Goal: Task Accomplishment & Management: Use online tool/utility

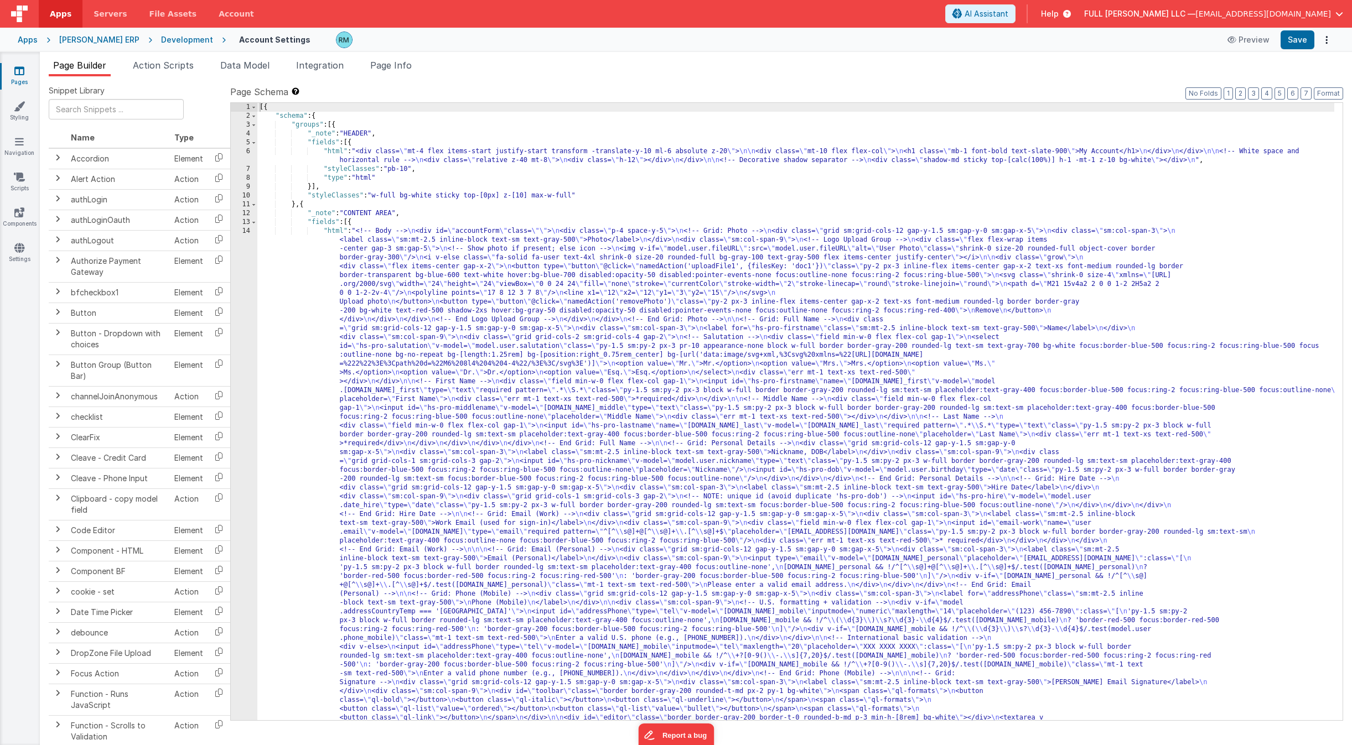
click at [34, 43] on div "Apps" at bounding box center [28, 39] width 20 height 11
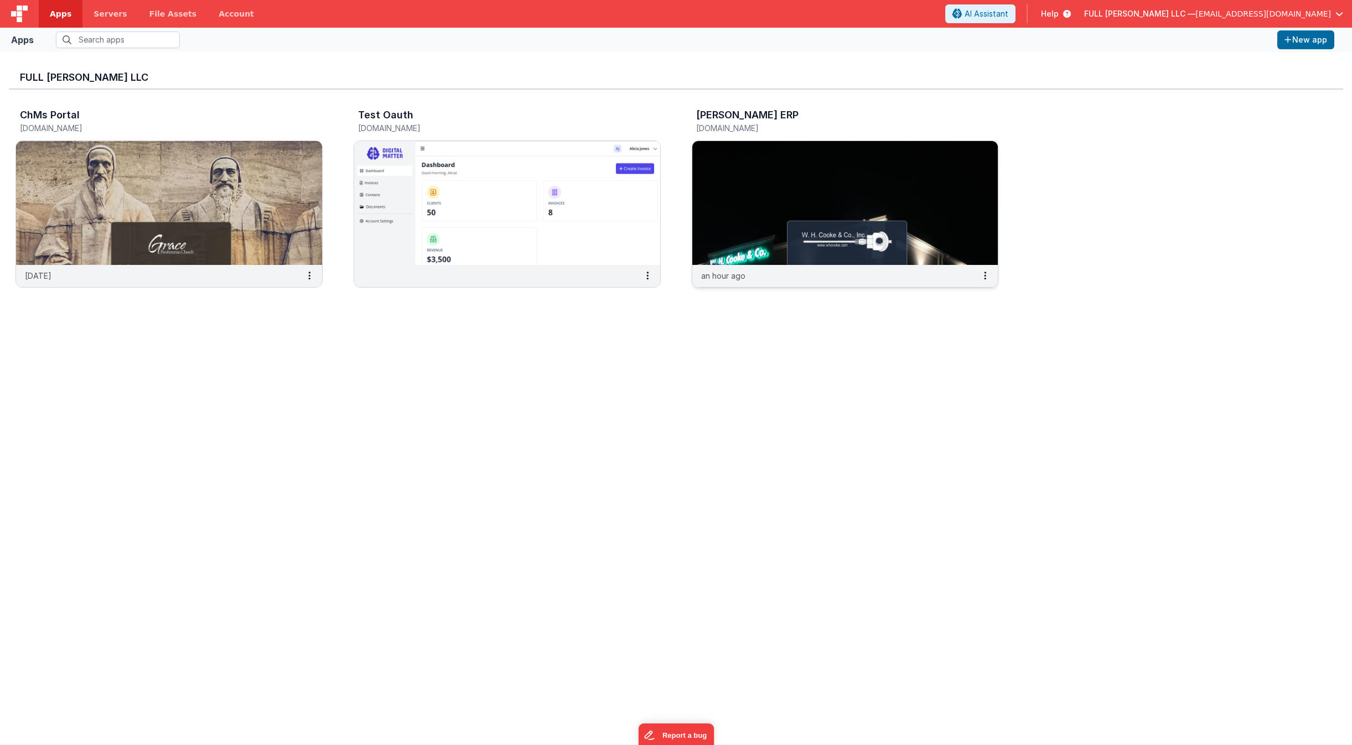
click at [757, 189] on img at bounding box center [845, 203] width 306 height 124
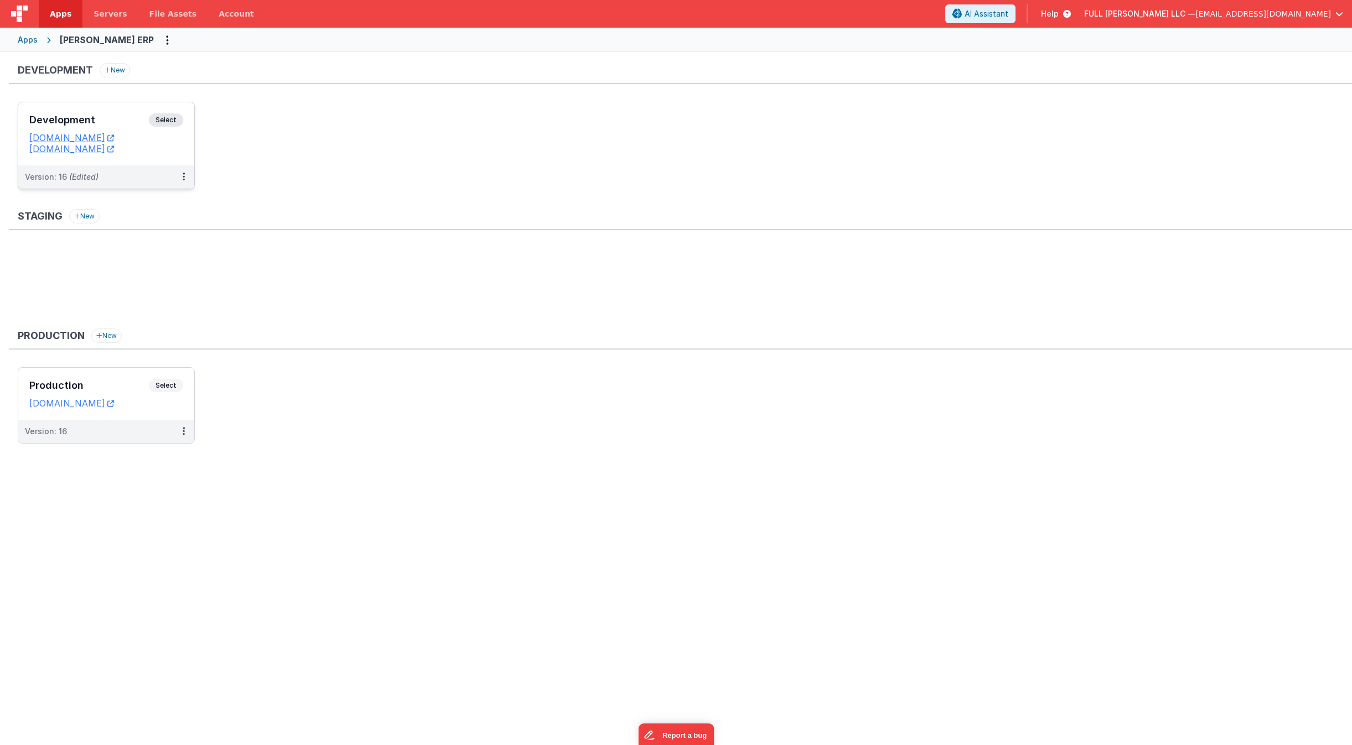
click at [180, 158] on div "Development Select URLs [DOMAIN_NAME] [DOMAIN_NAME]" at bounding box center [106, 133] width 176 height 63
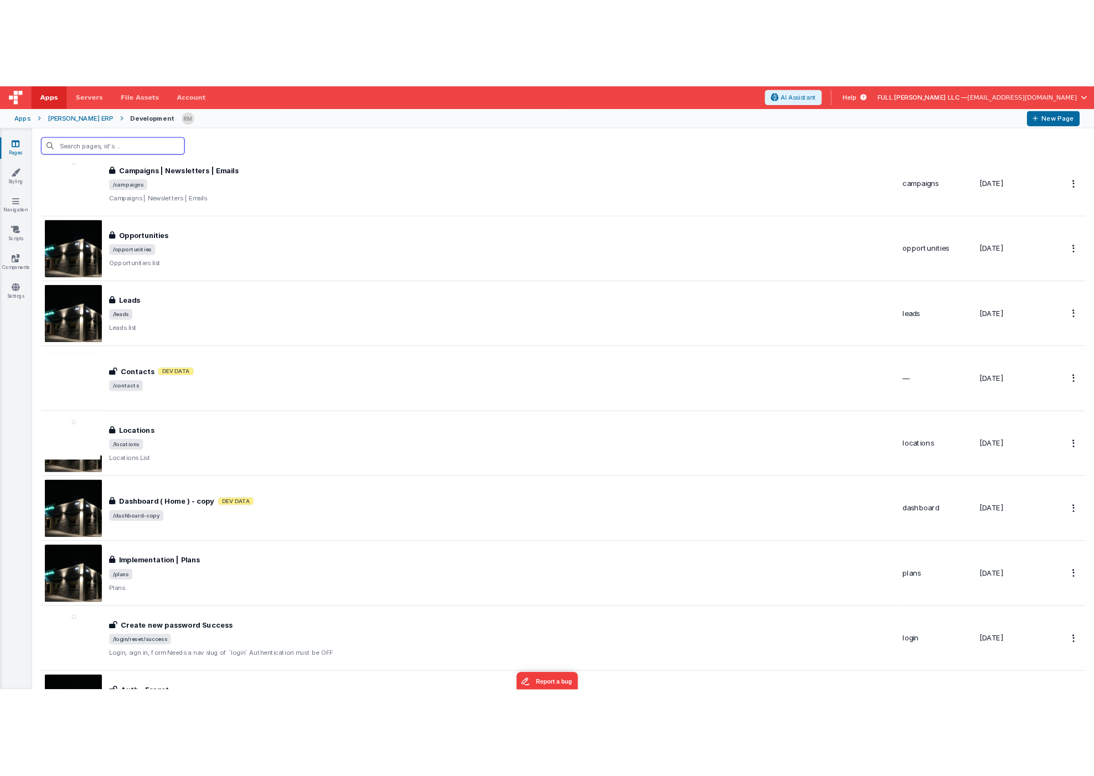
scroll to position [2136, 0]
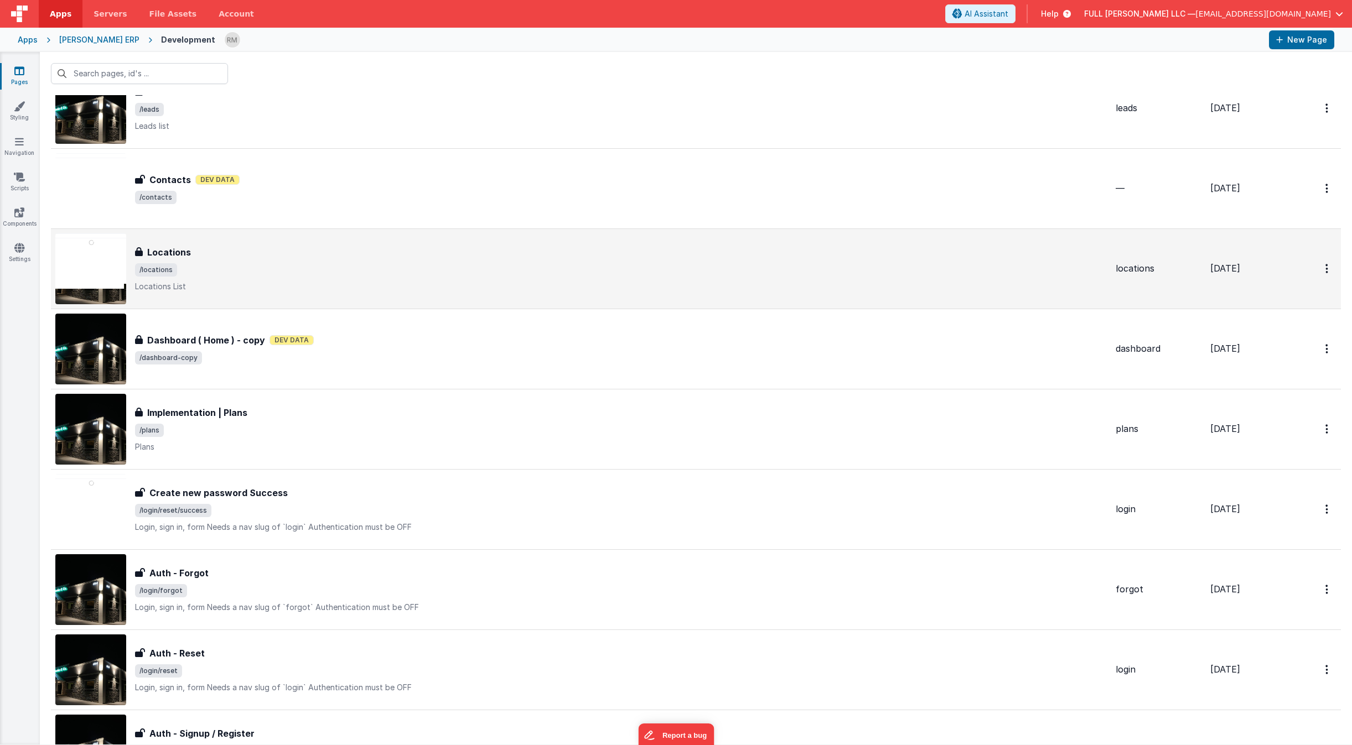
click at [278, 280] on div "Locations Locations /locations Locations List" at bounding box center [621, 269] width 972 height 46
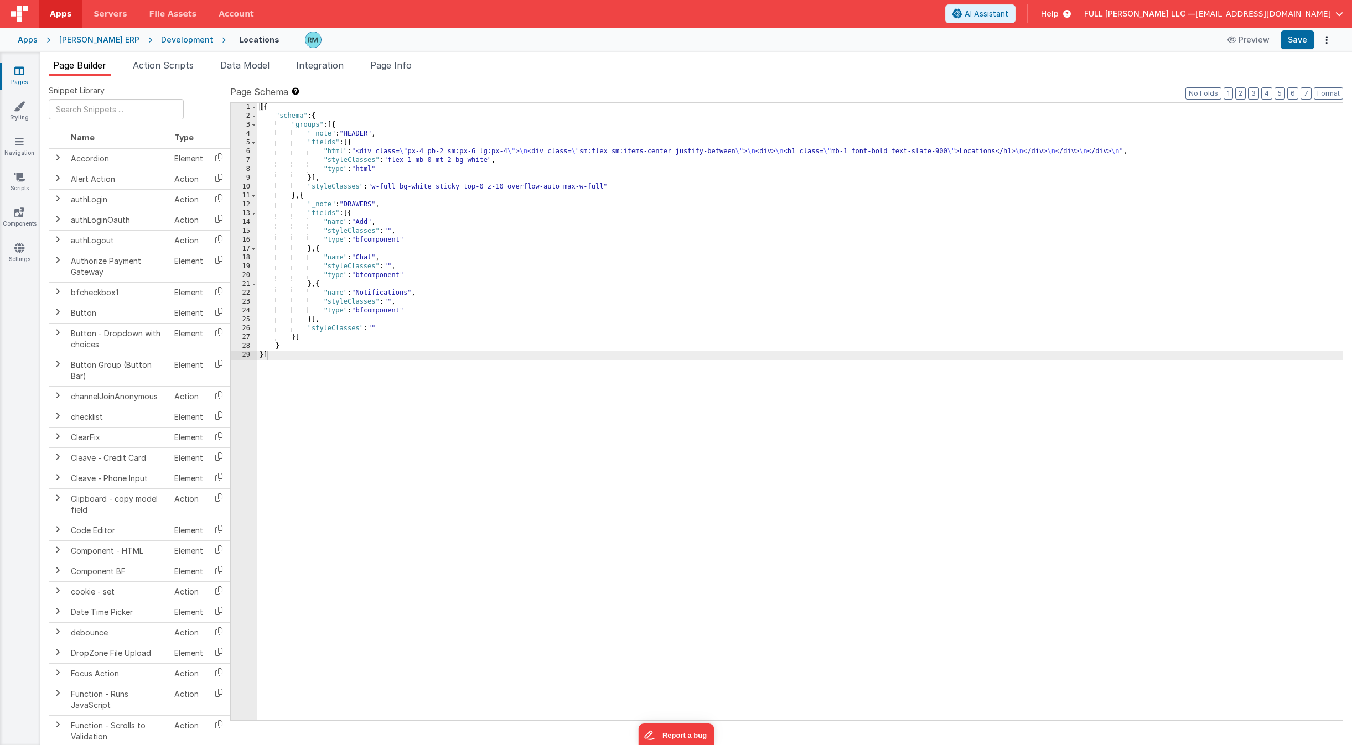
click at [22, 77] on link "Pages" at bounding box center [19, 76] width 40 height 22
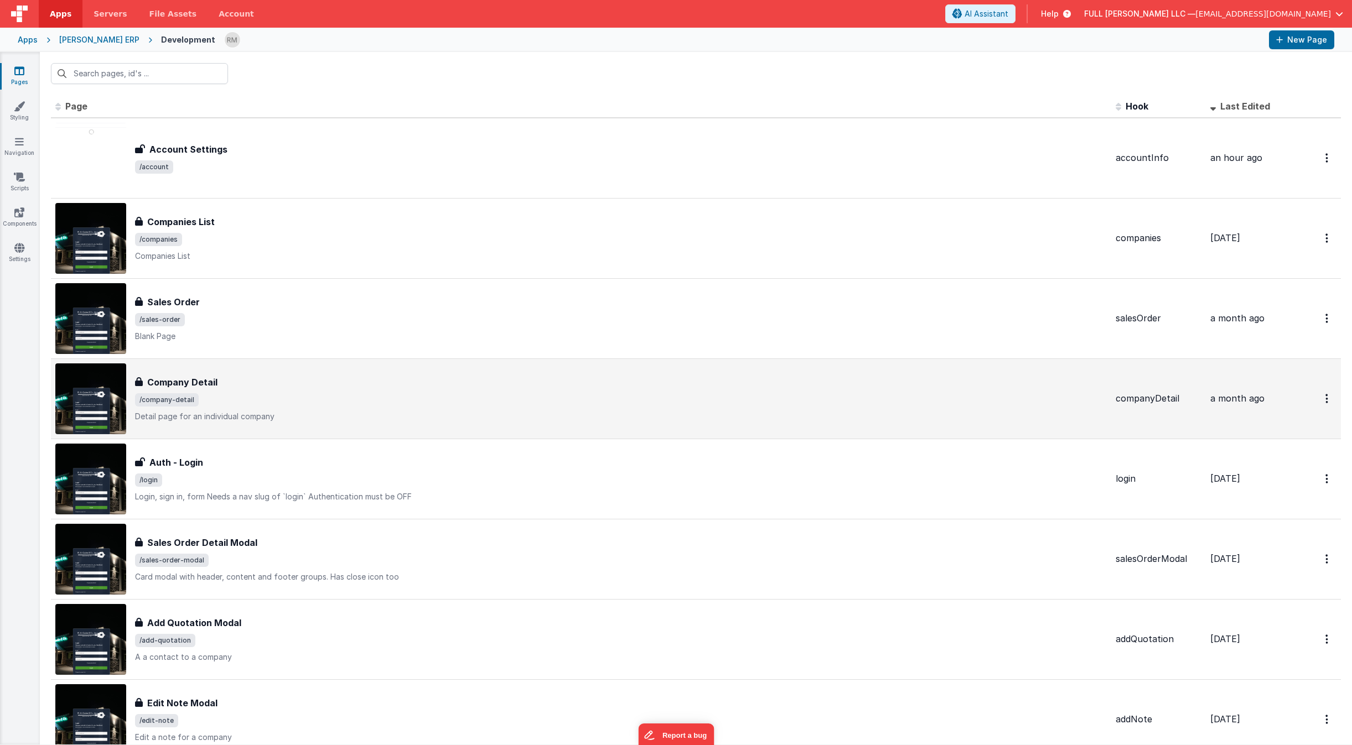
click at [305, 388] on div "Company Detail" at bounding box center [621, 382] width 972 height 13
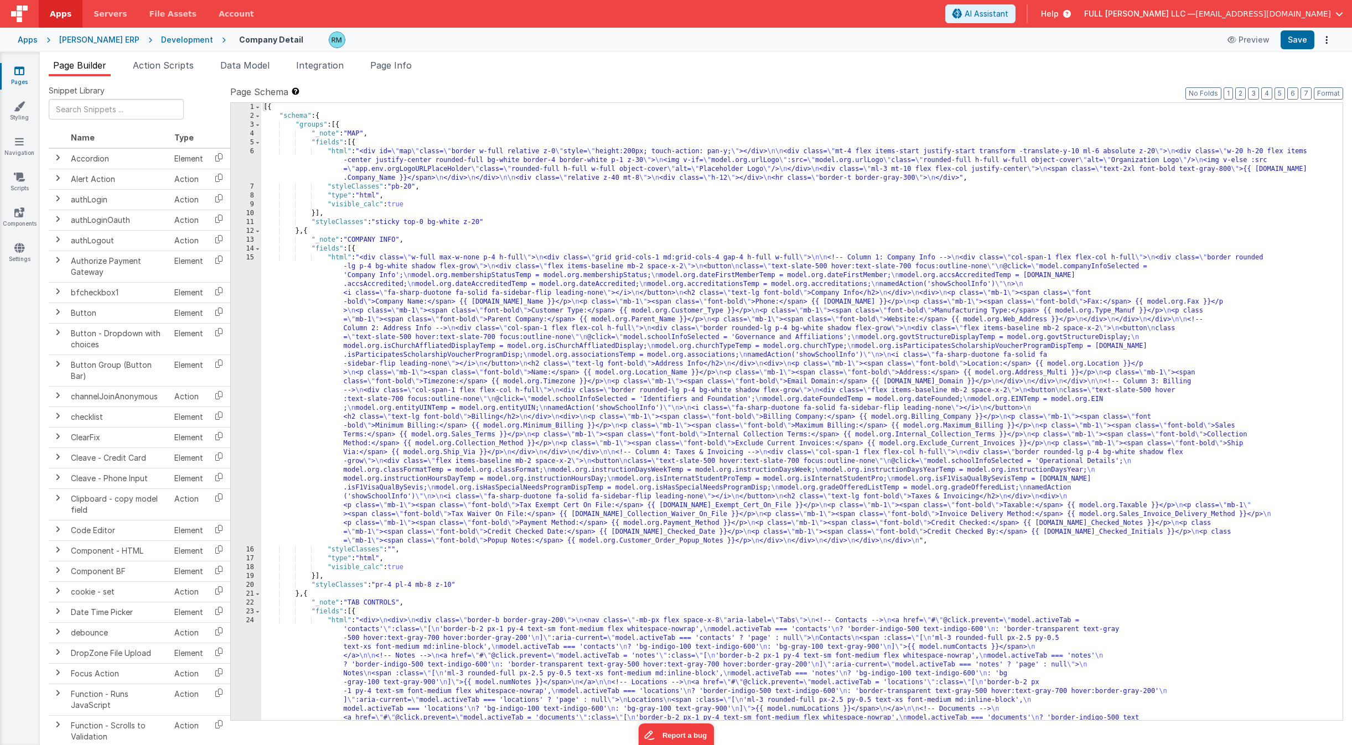
click at [94, 41] on div "[PERSON_NAME] ERP" at bounding box center [99, 39] width 80 height 11
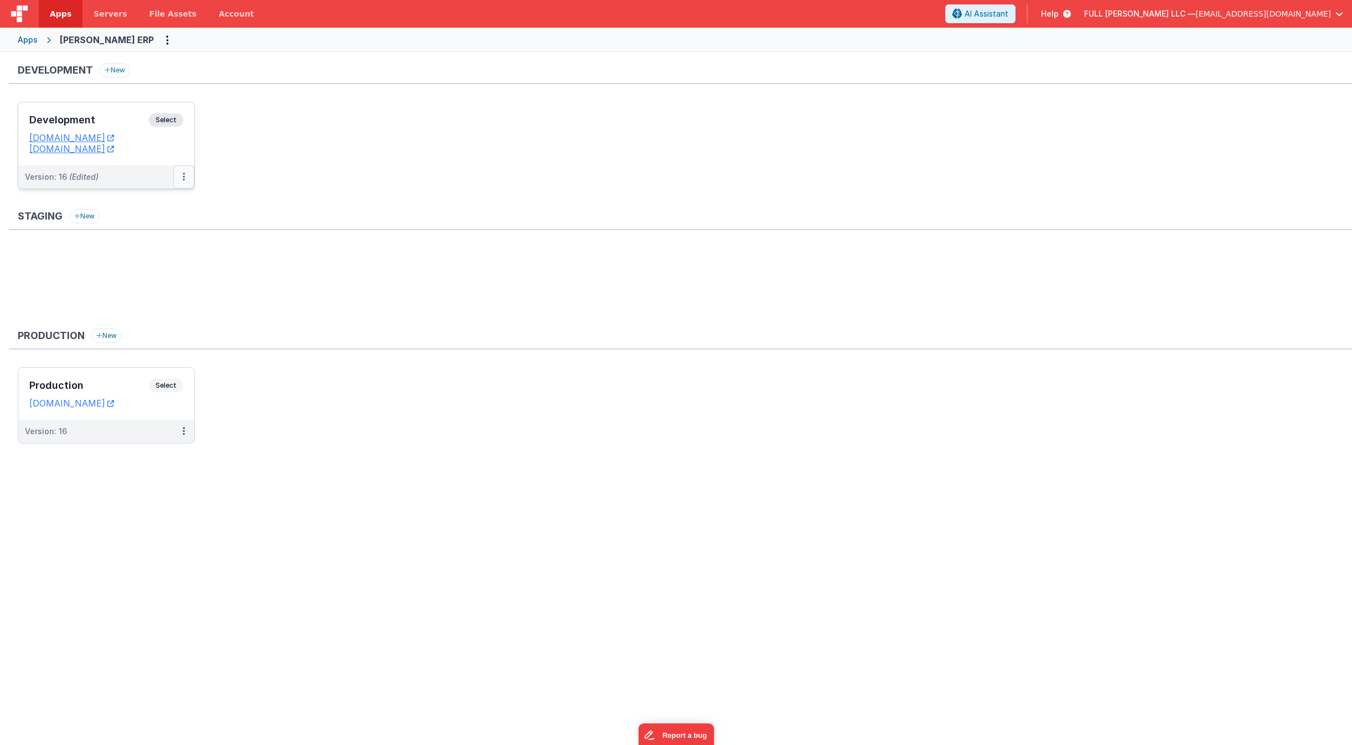
click at [180, 174] on button at bounding box center [183, 176] width 21 height 23
click at [164, 235] on link "Deploy..." at bounding box center [145, 242] width 97 height 20
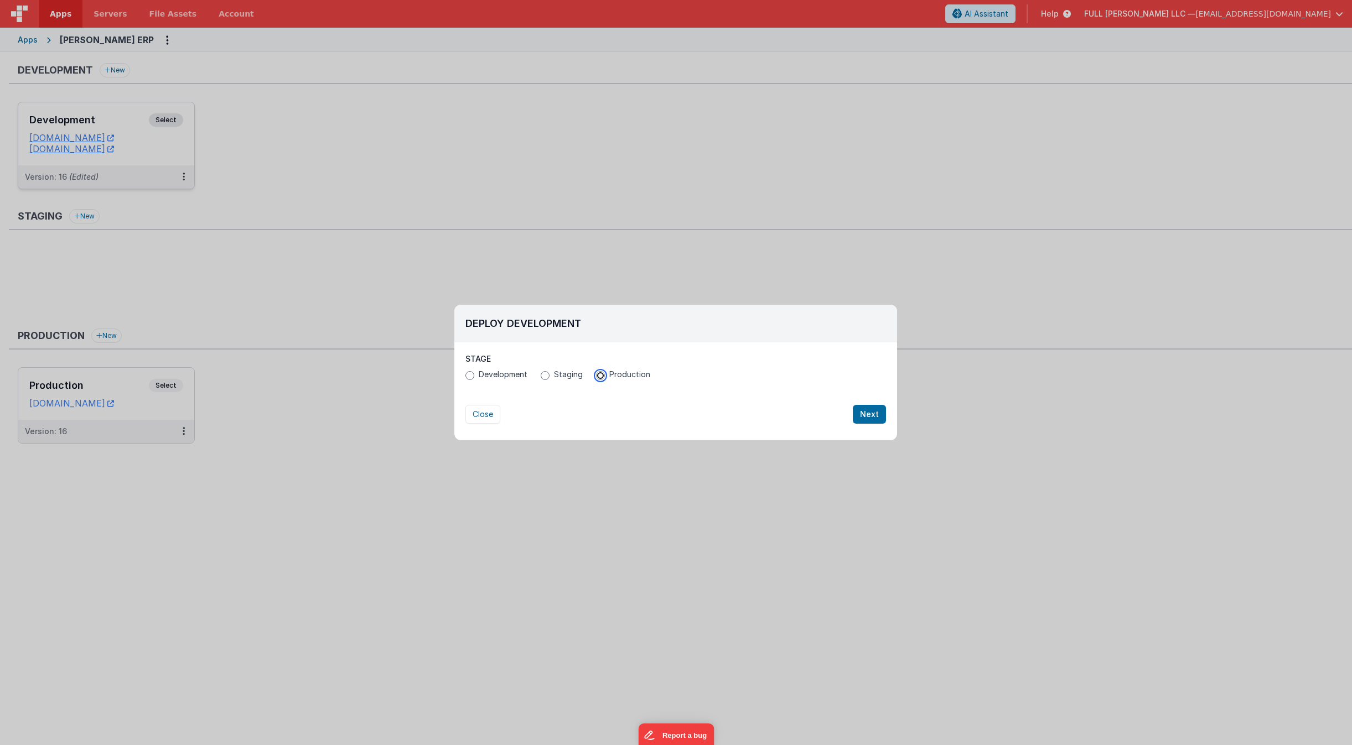
click at [598, 376] on input "Production" at bounding box center [600, 375] width 9 height 9
radio input "true"
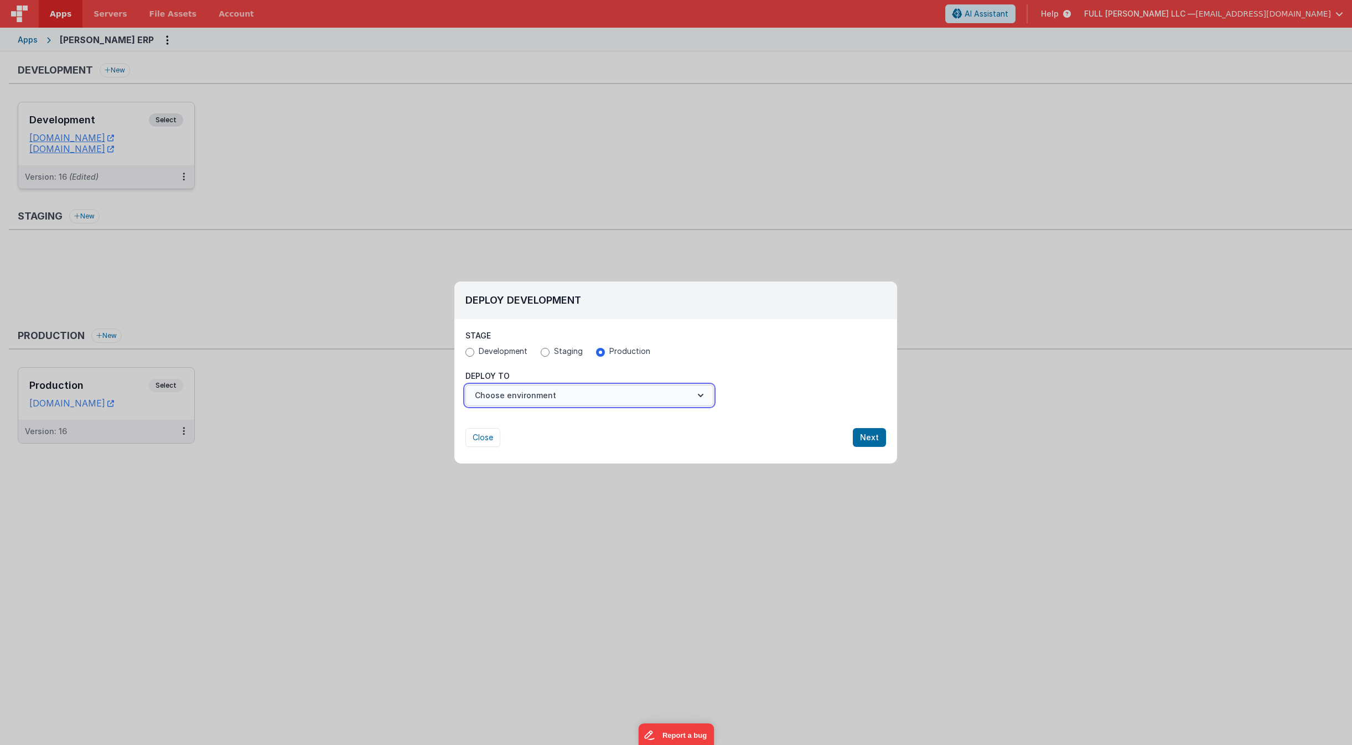
click at [655, 403] on button "Choose environment" at bounding box center [589, 395] width 248 height 21
click at [652, 416] on link "Production" at bounding box center [589, 423] width 248 height 20
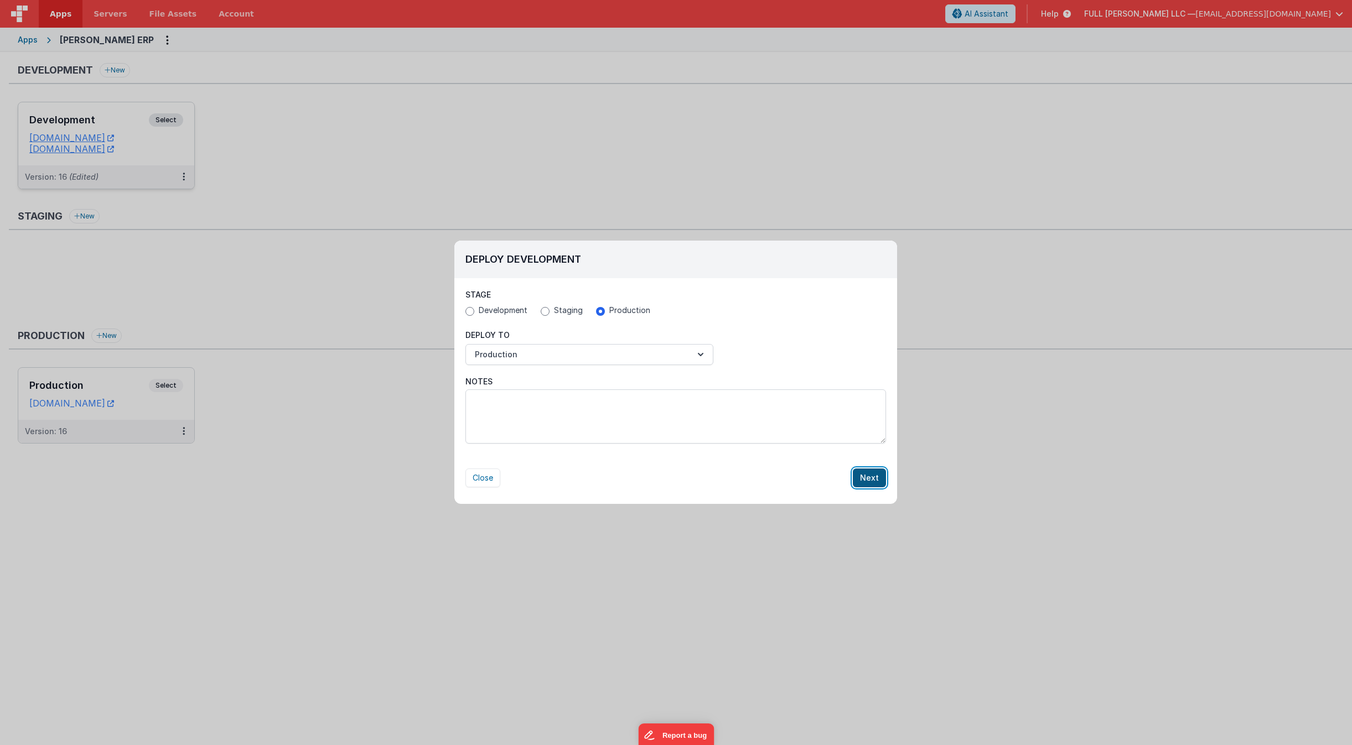
click at [866, 474] on button "Next" at bounding box center [869, 478] width 33 height 19
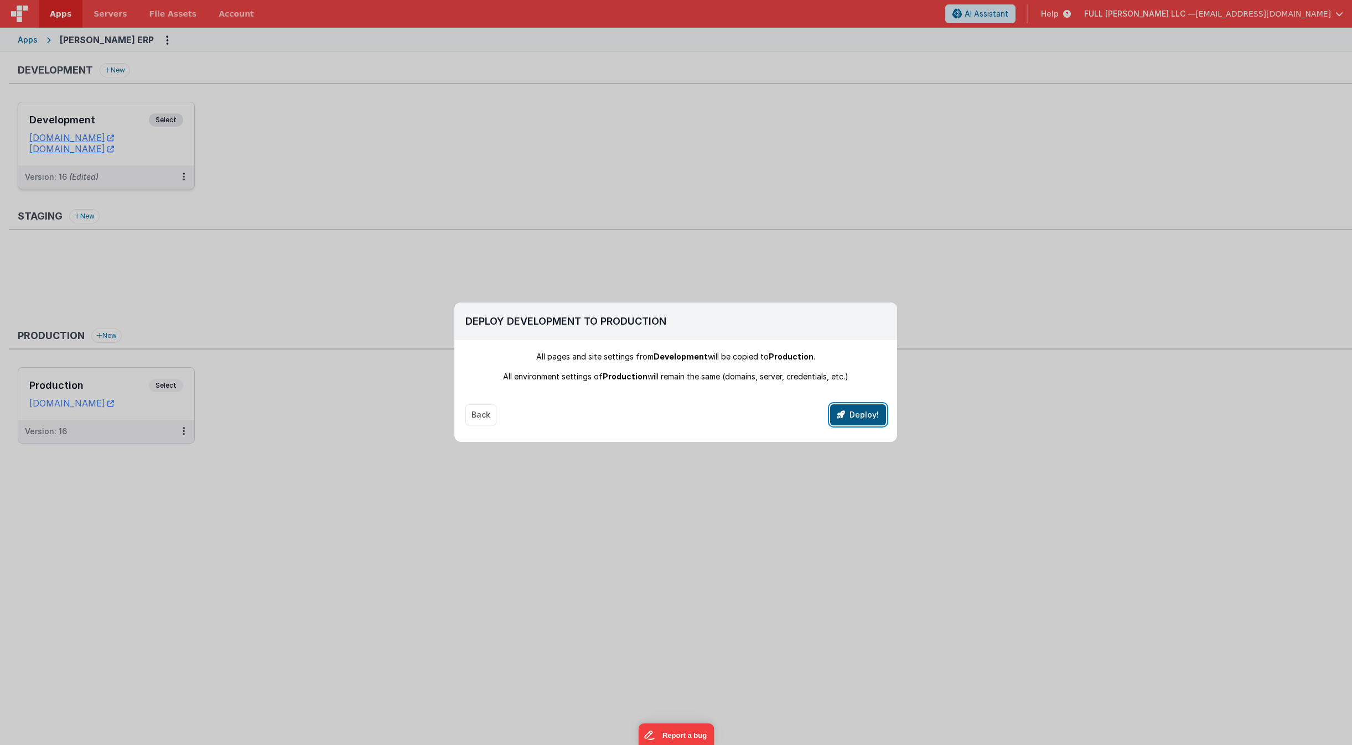
click at [852, 418] on button "Deploy!" at bounding box center [858, 415] width 56 height 21
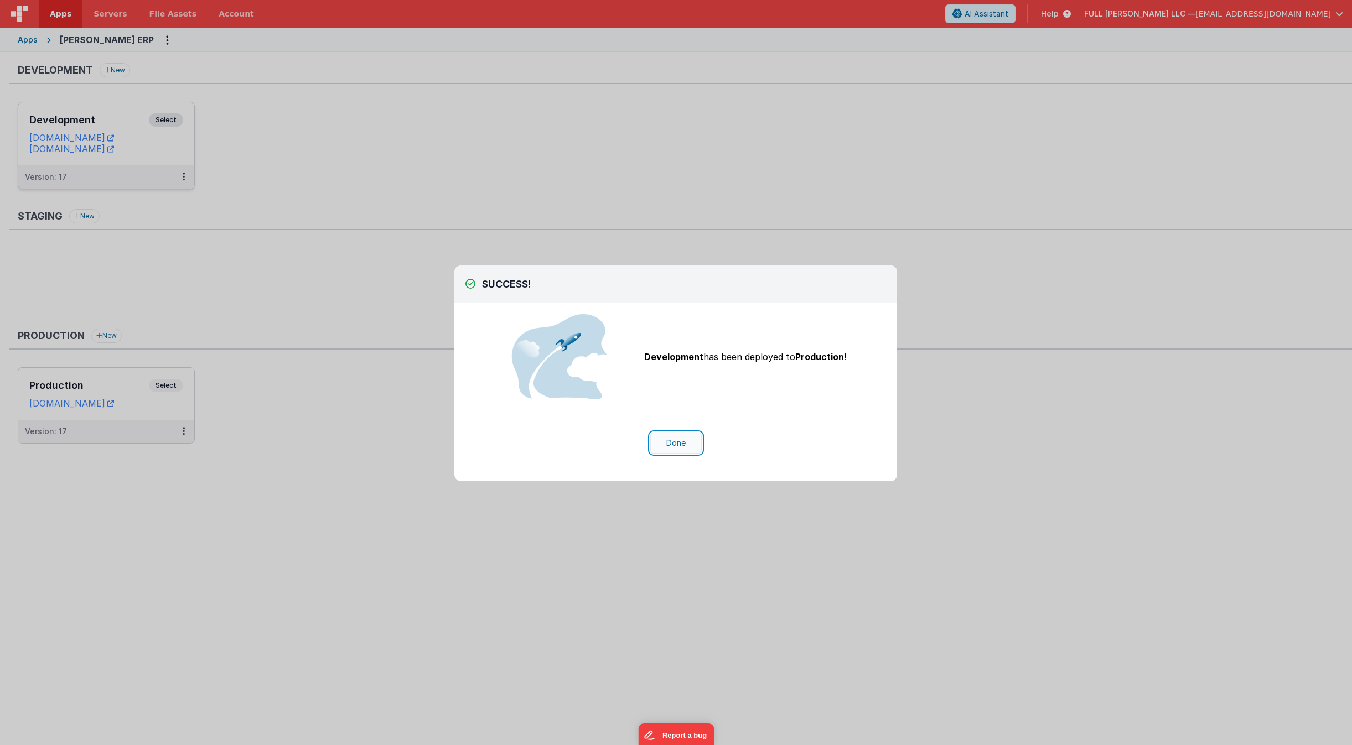
click at [681, 442] on button "Done" at bounding box center [675, 443] width 51 height 21
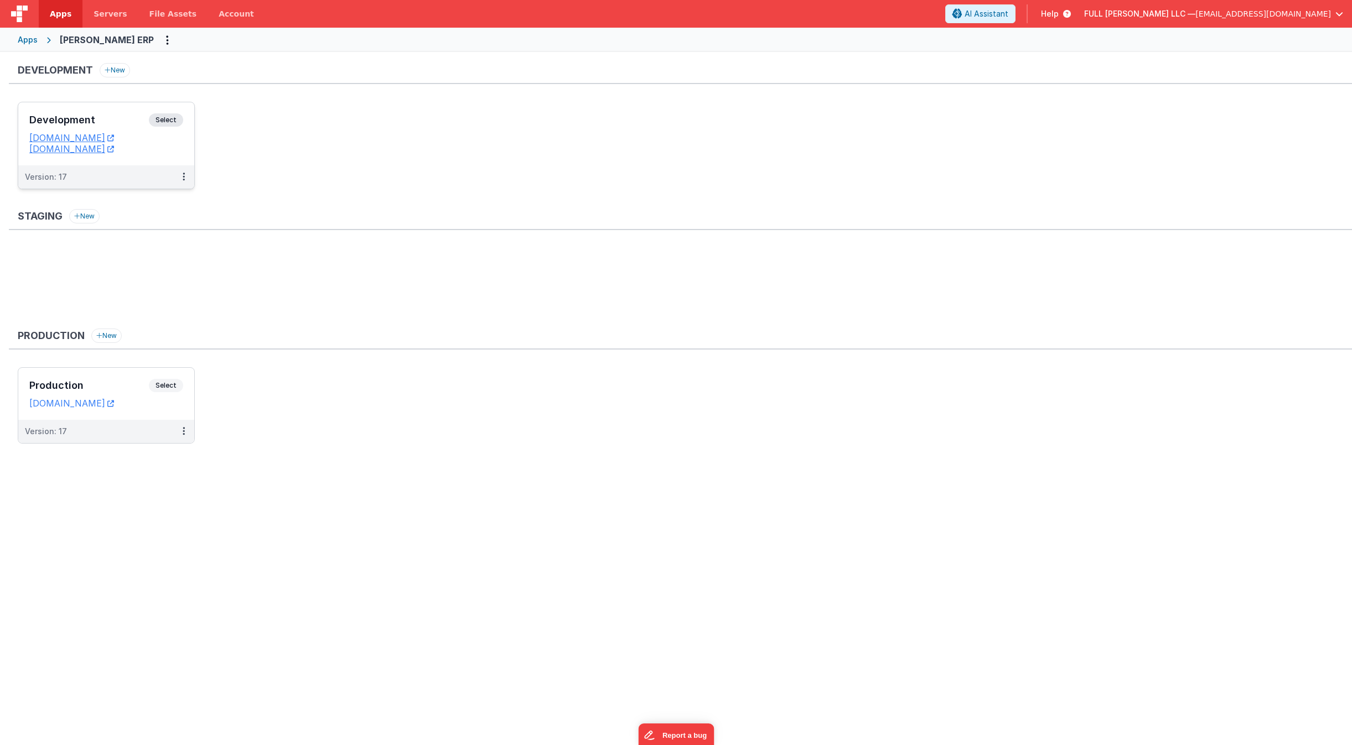
click at [134, 126] on h3 "Development" at bounding box center [89, 120] width 120 height 11
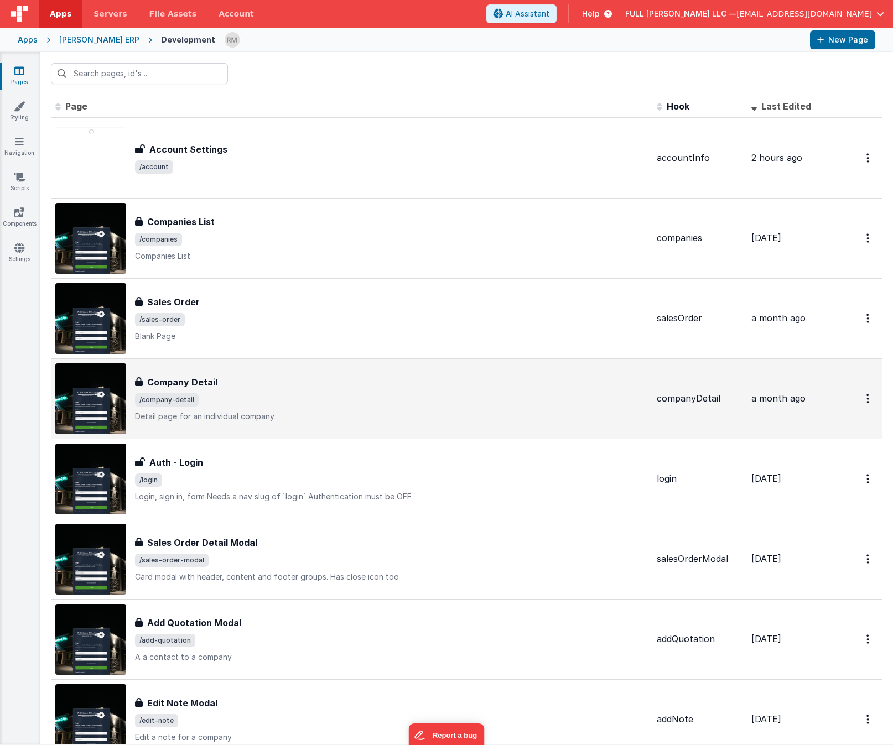
click at [424, 384] on div "Company Detail" at bounding box center [391, 382] width 513 height 13
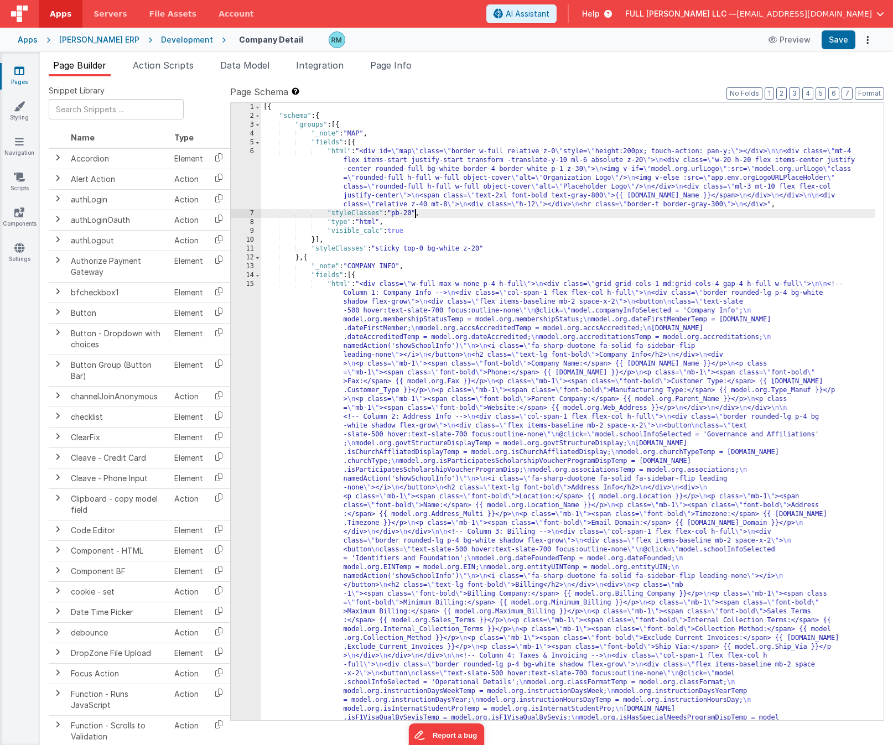
click at [415, 216] on div "[{ "schema" : { "groups" : [{ "_note" : "MAP" , "fields" : [{ "html" : "<div id…" at bounding box center [568, 690] width 614 height 1175
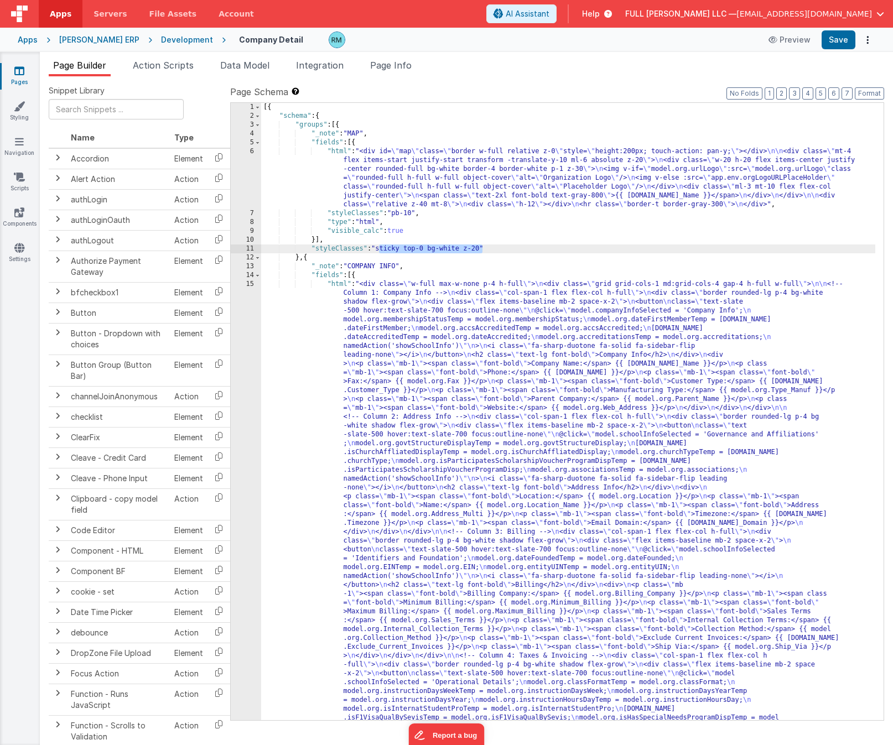
drag, startPoint x: 483, startPoint y: 248, endPoint x: 379, endPoint y: 250, distance: 104.6
click at [379, 250] on div "[{ "schema" : { "groups" : [{ "_note" : "MAP" , "fields" : [{ "html" : "<div id…" at bounding box center [568, 690] width 614 height 1175
click at [841, 40] on button "Save" at bounding box center [839, 39] width 34 height 19
click at [400, 68] on span "Page Info" at bounding box center [391, 65] width 42 height 11
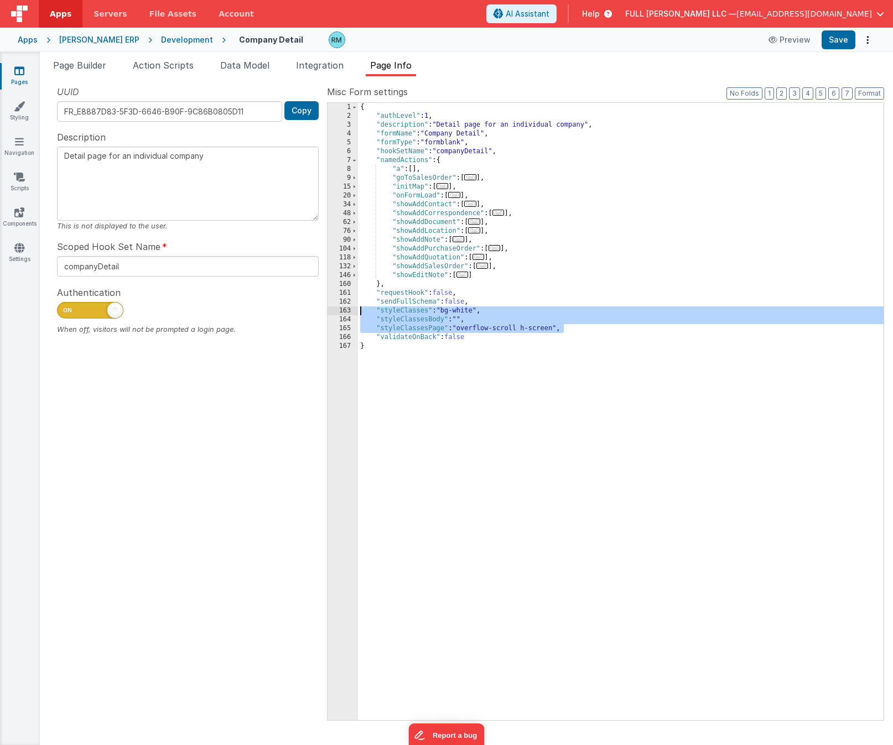
drag, startPoint x: 589, startPoint y: 333, endPoint x: 343, endPoint y: 314, distance: 247.0
click at [343, 314] on div "1 2 3 4 5 6 7 8 9 15 20 34 48 62 76 90 104 118 132 146 160 161 162 163 164 165 …" at bounding box center [605, 411] width 557 height 619
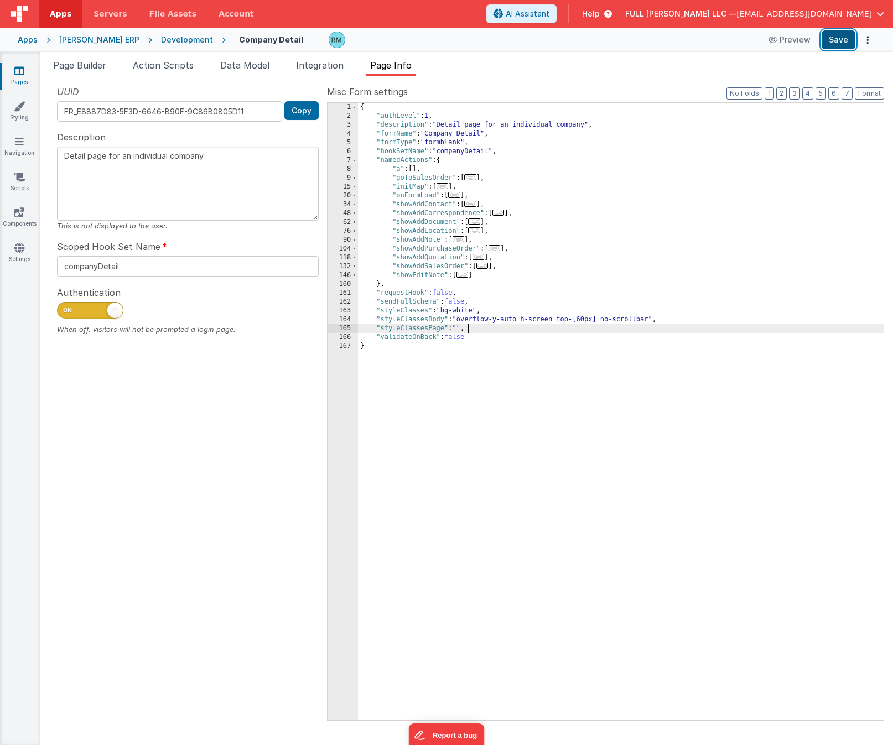
click at [838, 43] on button "Save" at bounding box center [839, 39] width 34 height 19
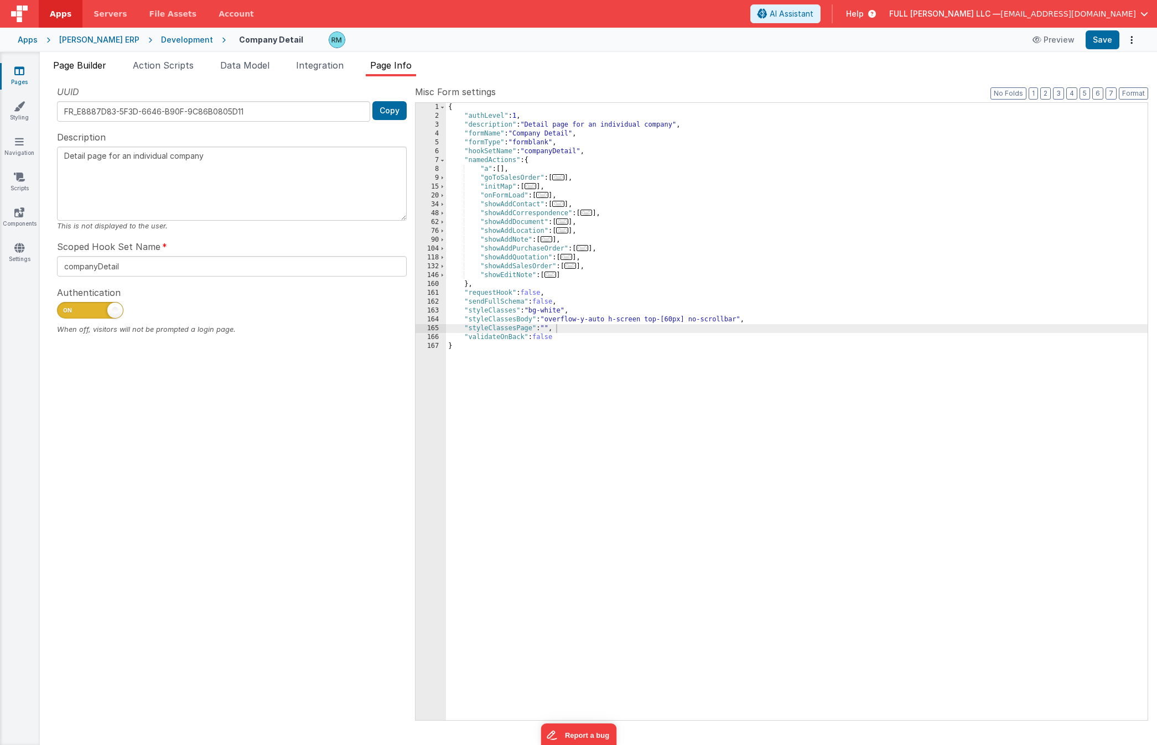
click at [86, 65] on span "Page Builder" at bounding box center [79, 65] width 53 height 11
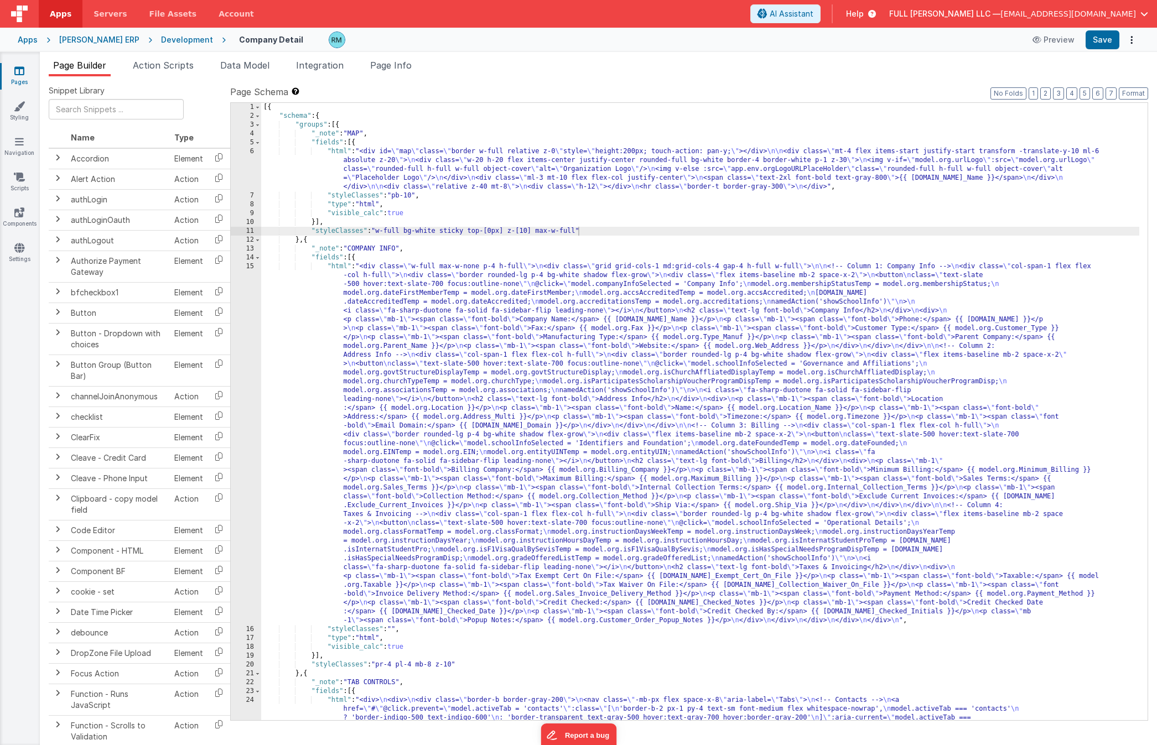
click at [328, 143] on div "[{ "schema" : { "groups" : [{ "_note" : "MAP" , "fields" : [{ "html" : "<div id…" at bounding box center [700, 589] width 878 height 972
click at [253, 143] on div "5" at bounding box center [246, 142] width 30 height 9
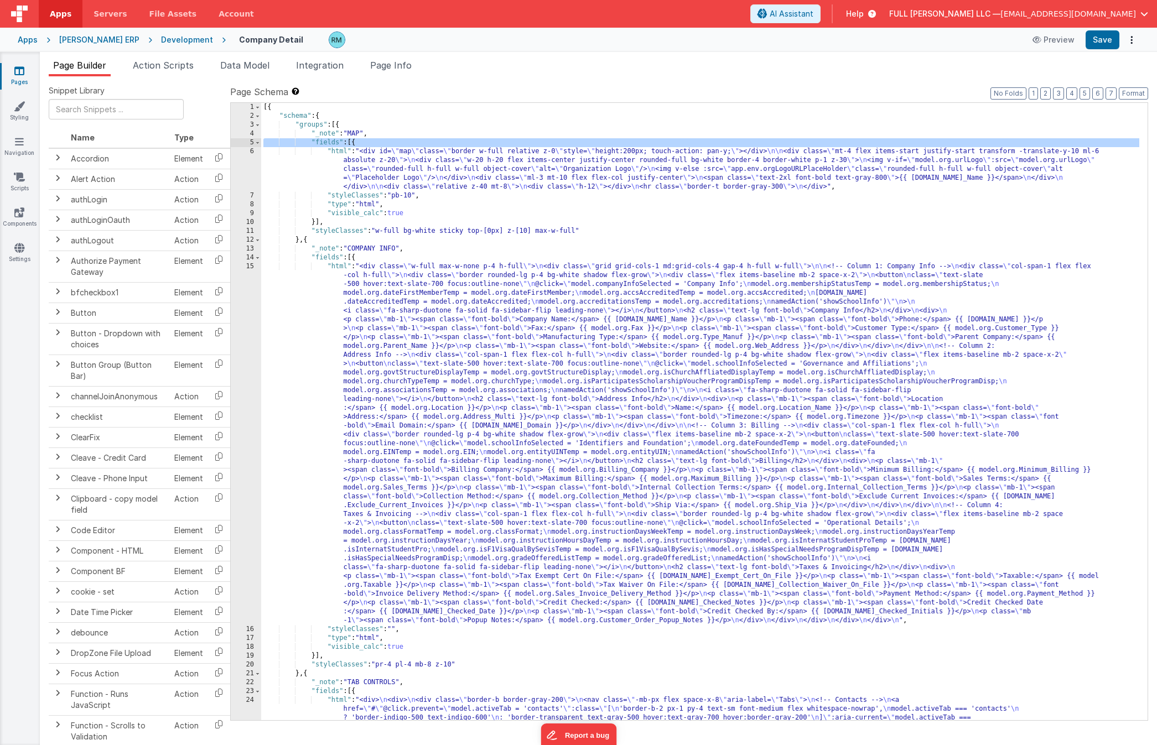
click at [323, 142] on div "[{ "schema" : { "groups" : [{ "_note" : "MAP" , "fields" : [{ "html" : "<div id…" at bounding box center [700, 589] width 878 height 972
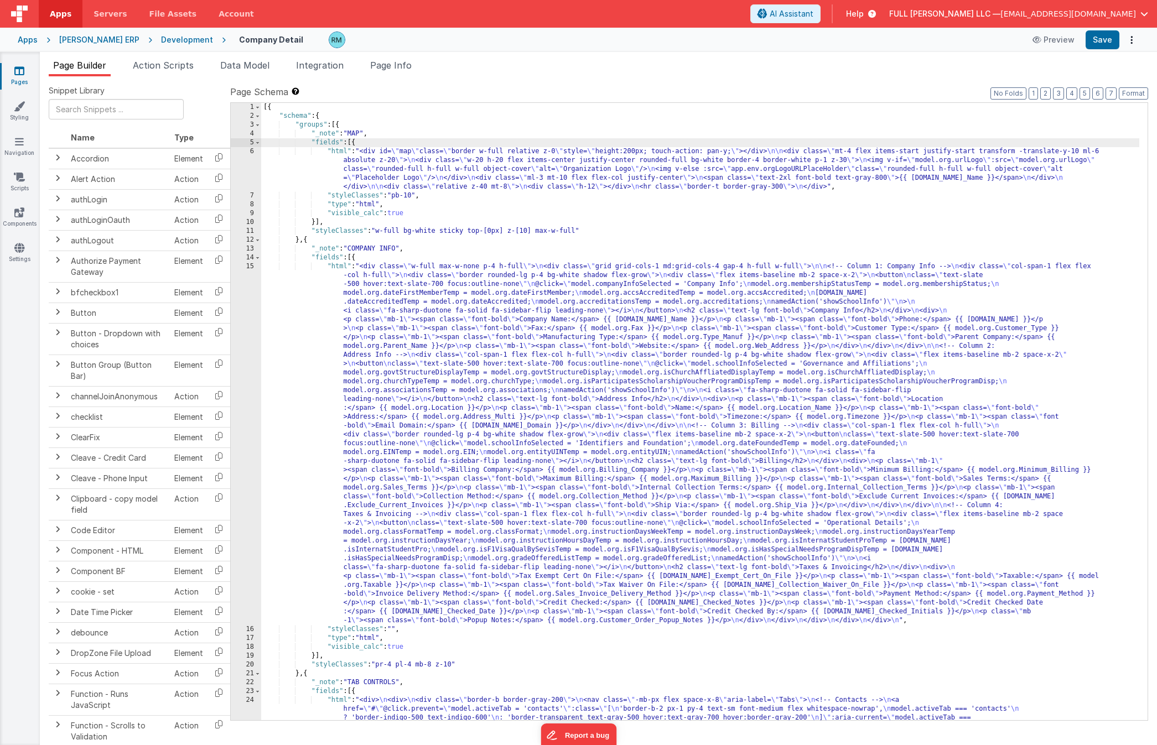
click at [335, 152] on div "[{ "schema" : { "groups" : [{ "_note" : "MAP" , "fields" : [{ "html" : "<div id…" at bounding box center [700, 589] width 878 height 972
click at [255, 153] on div "6" at bounding box center [246, 169] width 30 height 44
click at [252, 150] on div "6" at bounding box center [246, 169] width 30 height 44
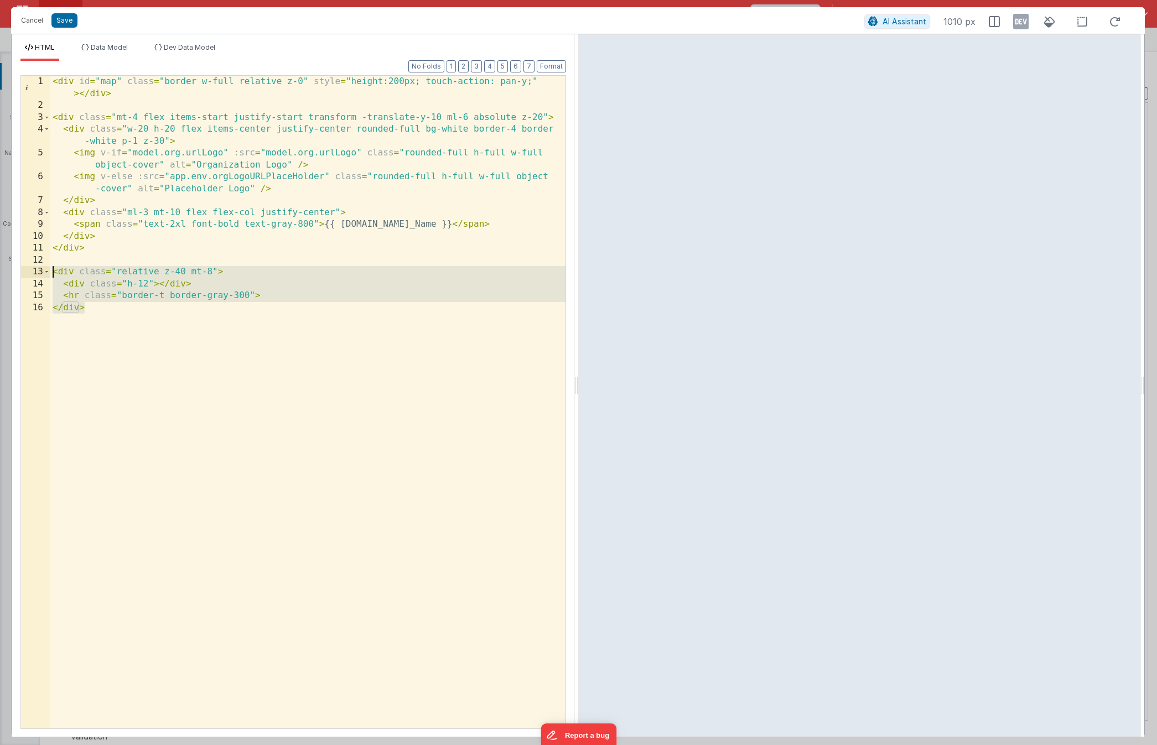
drag, startPoint x: 157, startPoint y: 313, endPoint x: 23, endPoint y: 274, distance: 140.0
click at [23, 274] on div "1 2 3 4 5 6 7 8 9 10 11 12 13 14 15 16 < div id = "map" class = "border w-full …" at bounding box center [293, 402] width 546 height 654
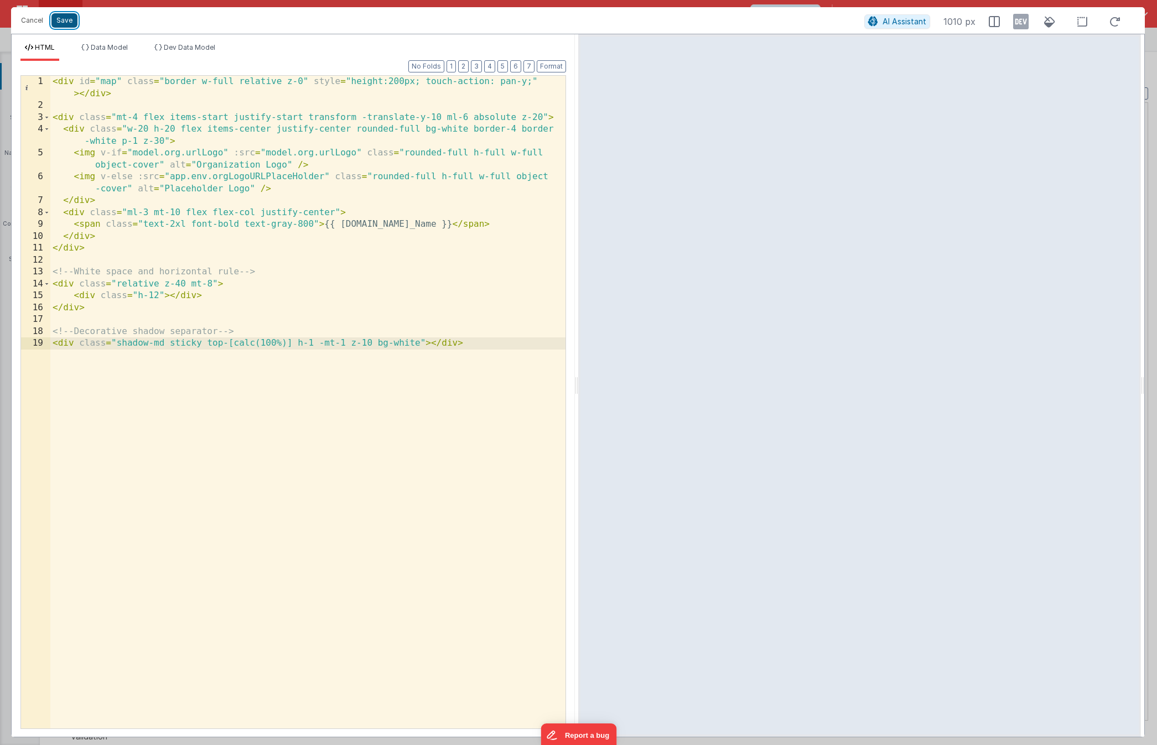
click at [67, 20] on button "Save" at bounding box center [64, 20] width 26 height 14
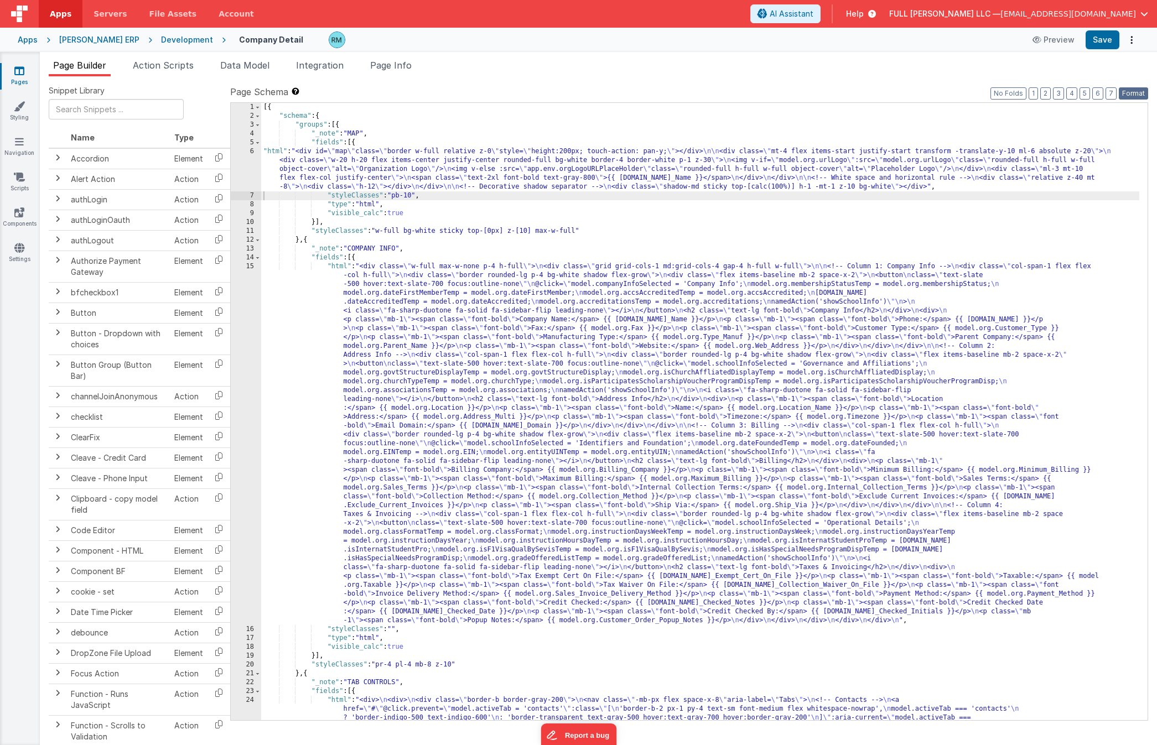
click at [1141, 93] on button "Format" at bounding box center [1133, 93] width 29 height 12
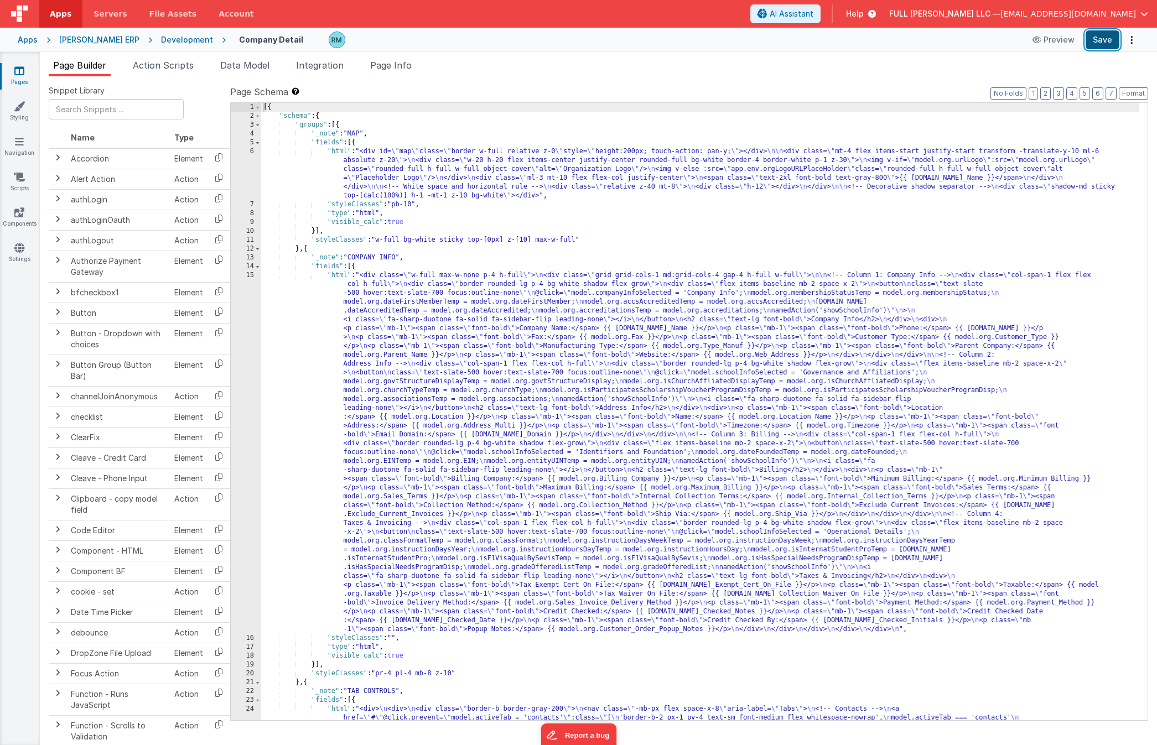
click at [1102, 43] on button "Save" at bounding box center [1103, 39] width 34 height 19
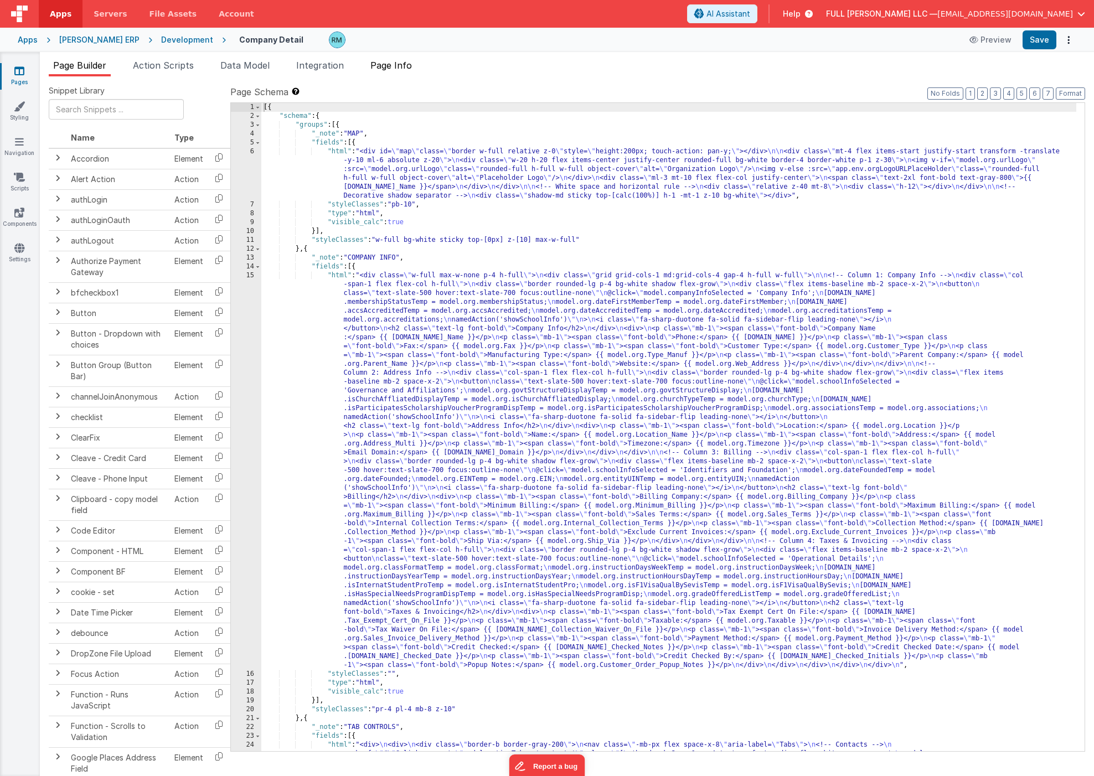
click at [403, 70] on span "Page Info" at bounding box center [391, 65] width 42 height 11
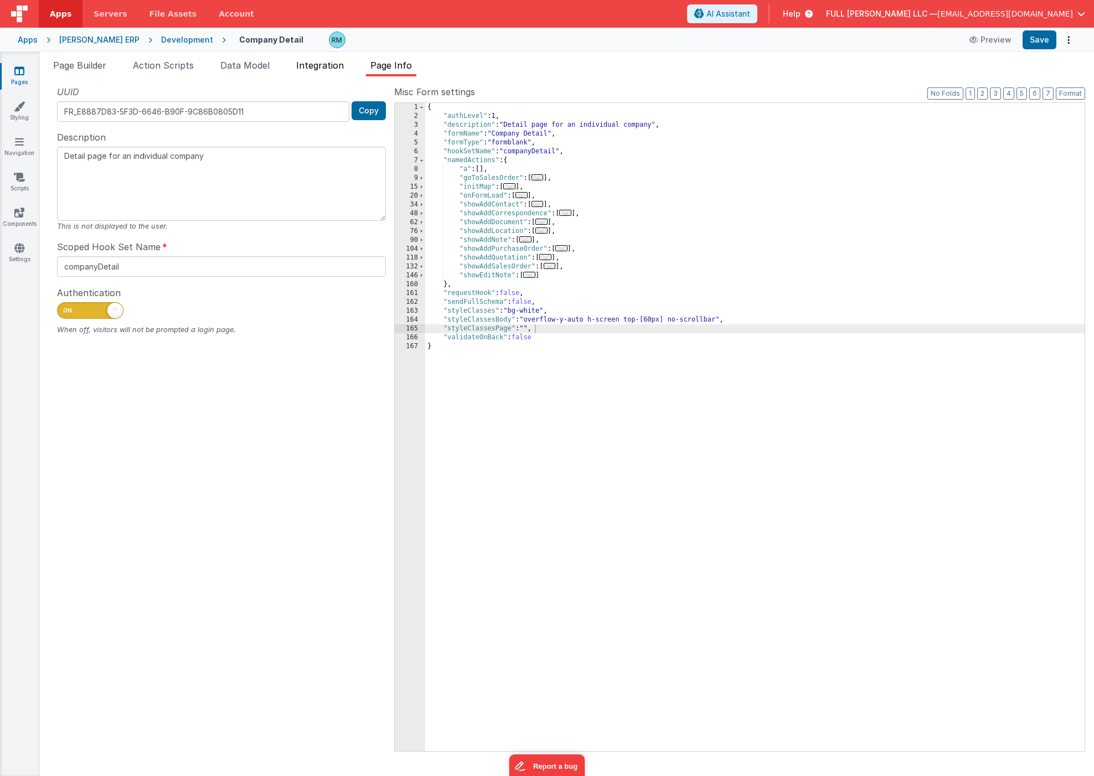
click at [344, 70] on span "Integration" at bounding box center [320, 65] width 48 height 11
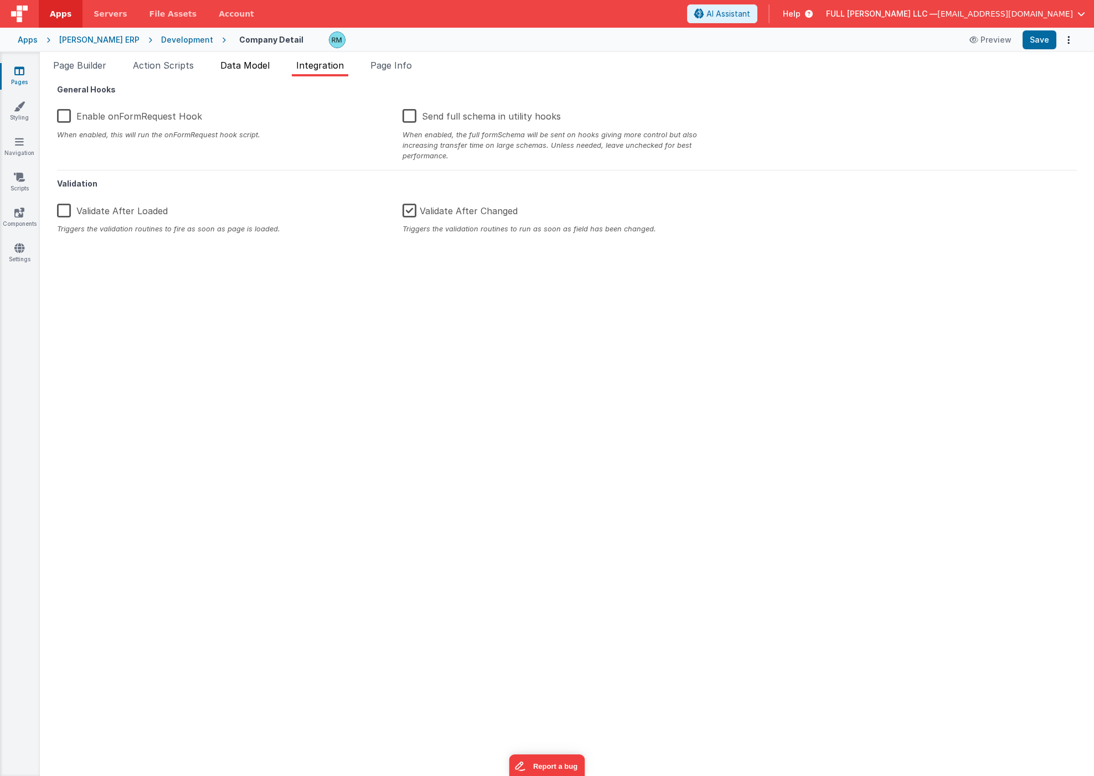
click at [260, 68] on span "Data Model" at bounding box center [244, 65] width 49 height 11
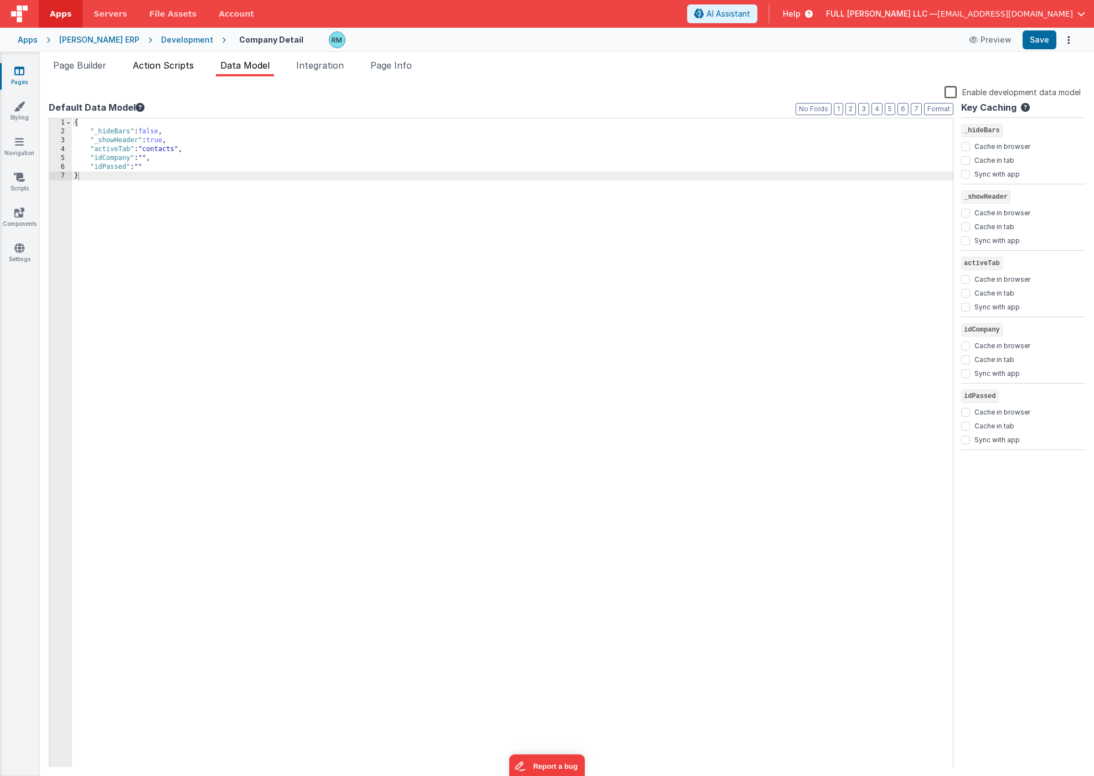
click at [175, 73] on li "Action Scripts" at bounding box center [163, 68] width 70 height 18
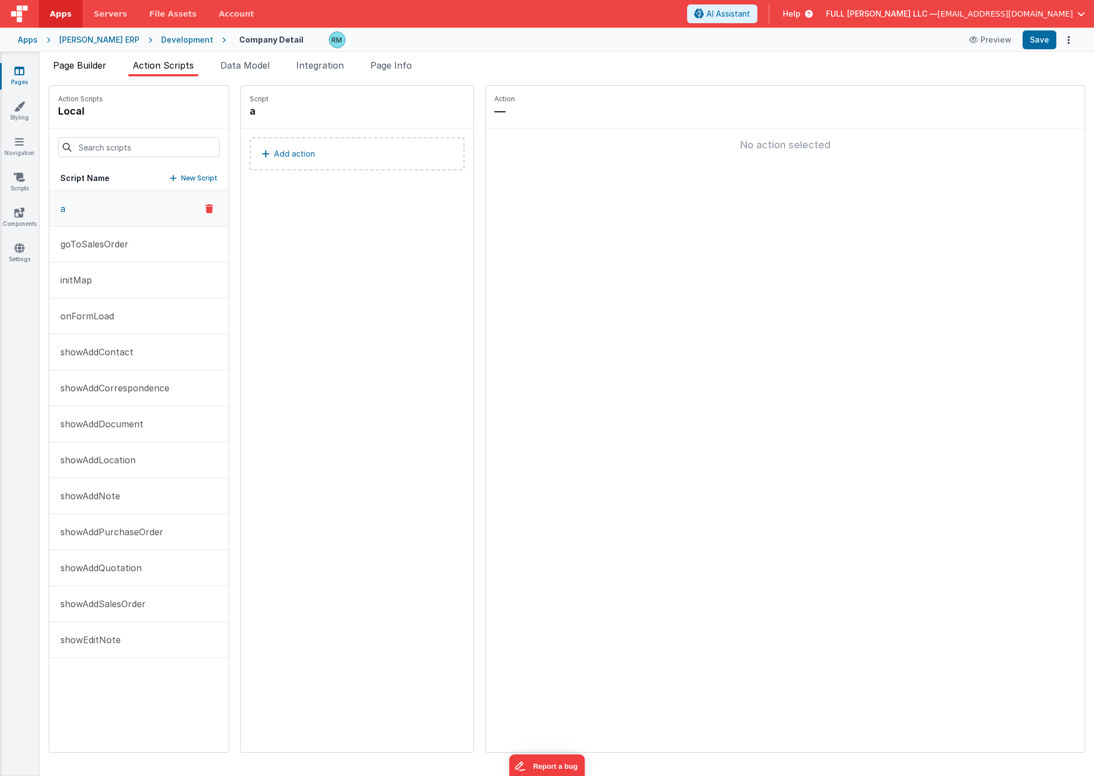
click at [91, 71] on li "Page Builder" at bounding box center [80, 68] width 62 height 18
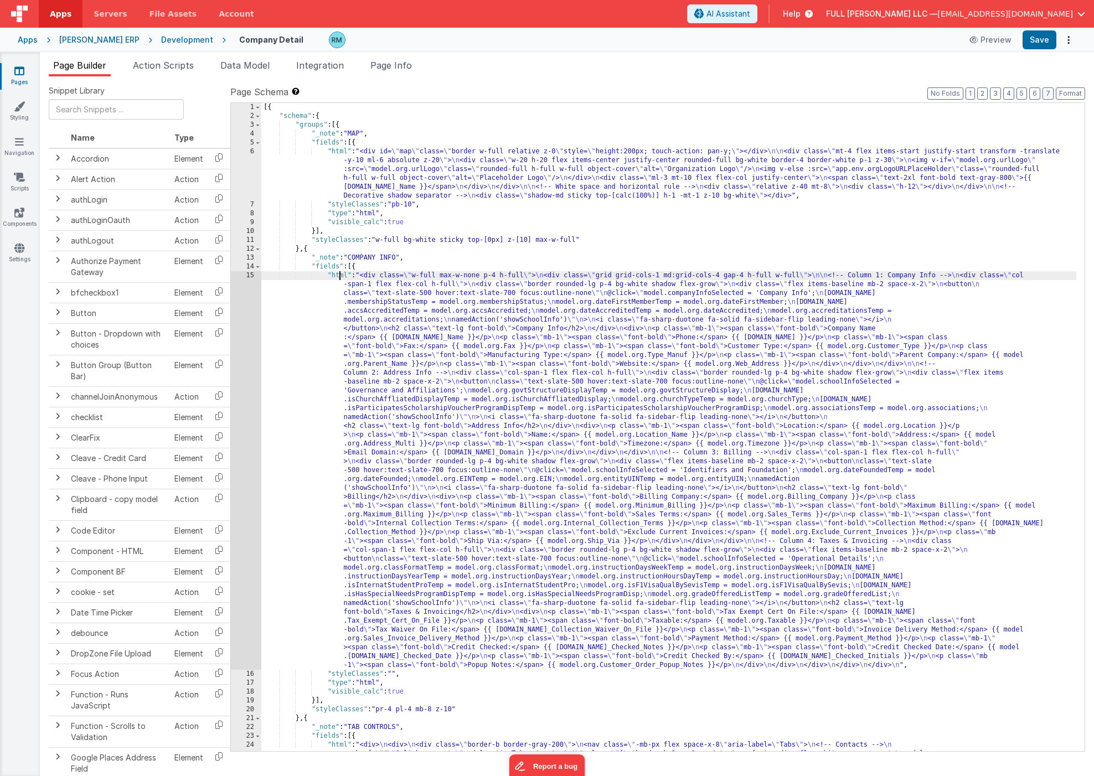
click at [339, 276] on div "[{ "schema" : { "groups" : [{ "_note" : "MAP" , "fields" : [{ "html" : "<div id…" at bounding box center [668, 622] width 815 height 1038
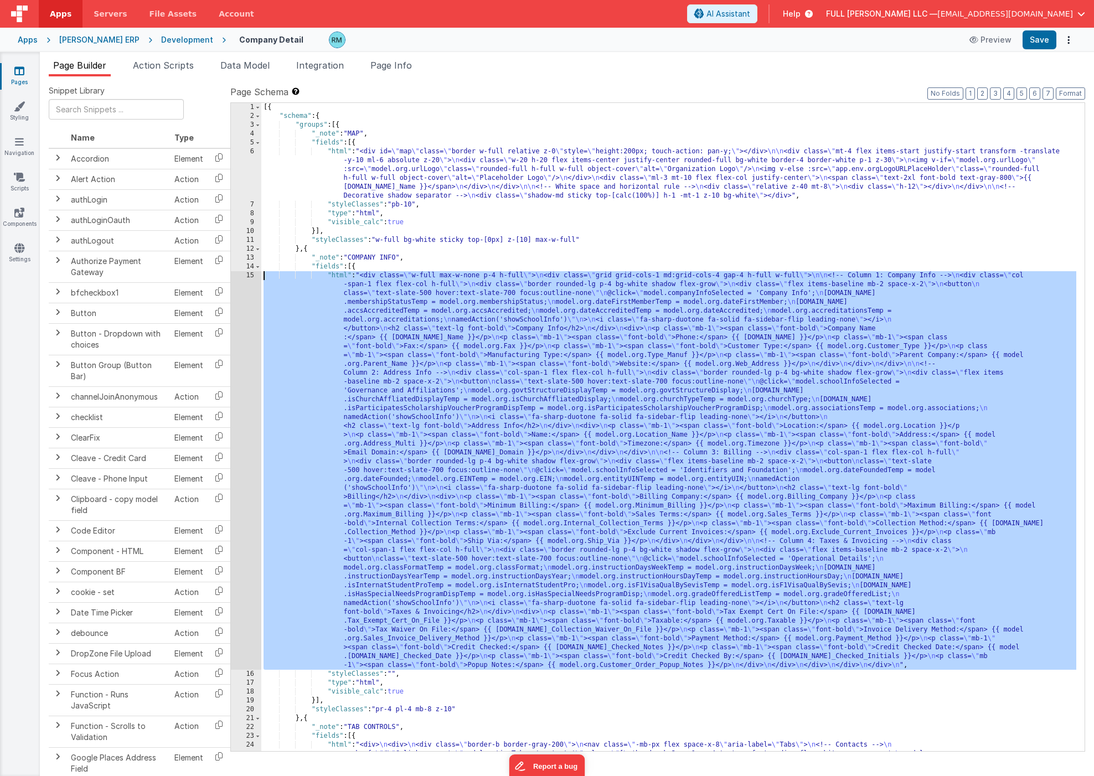
click at [247, 276] on div "15" at bounding box center [246, 470] width 30 height 398
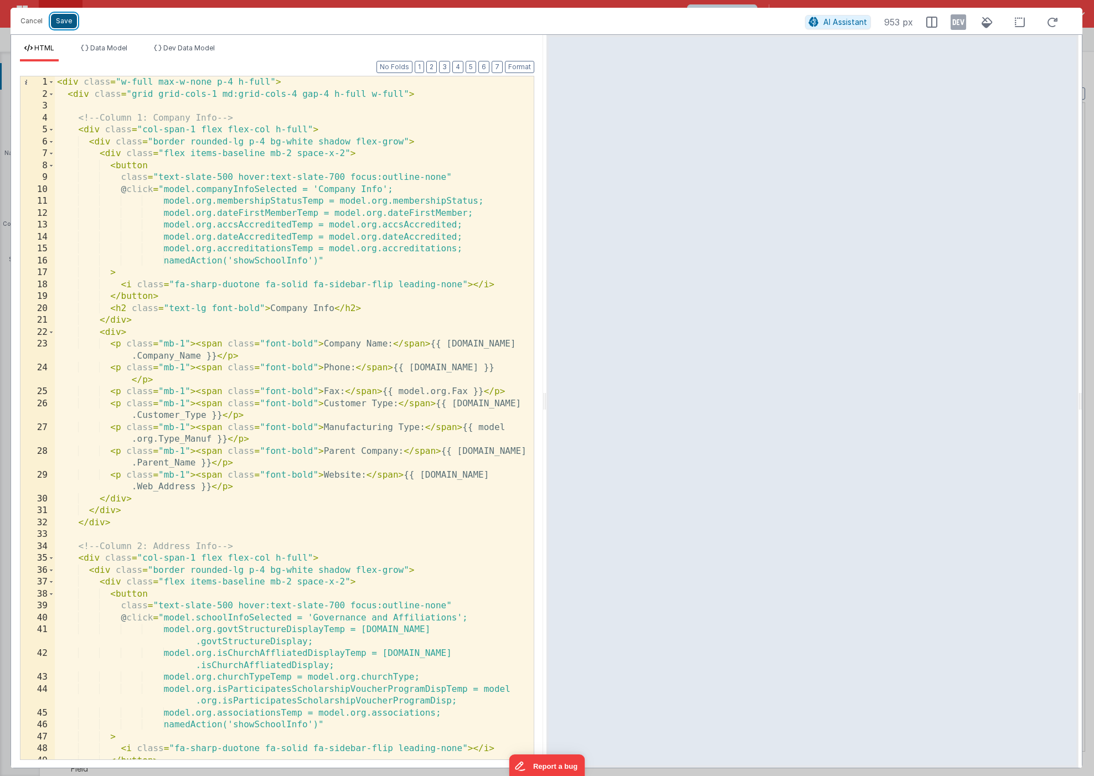
click at [70, 27] on button "Save" at bounding box center [64, 21] width 26 height 14
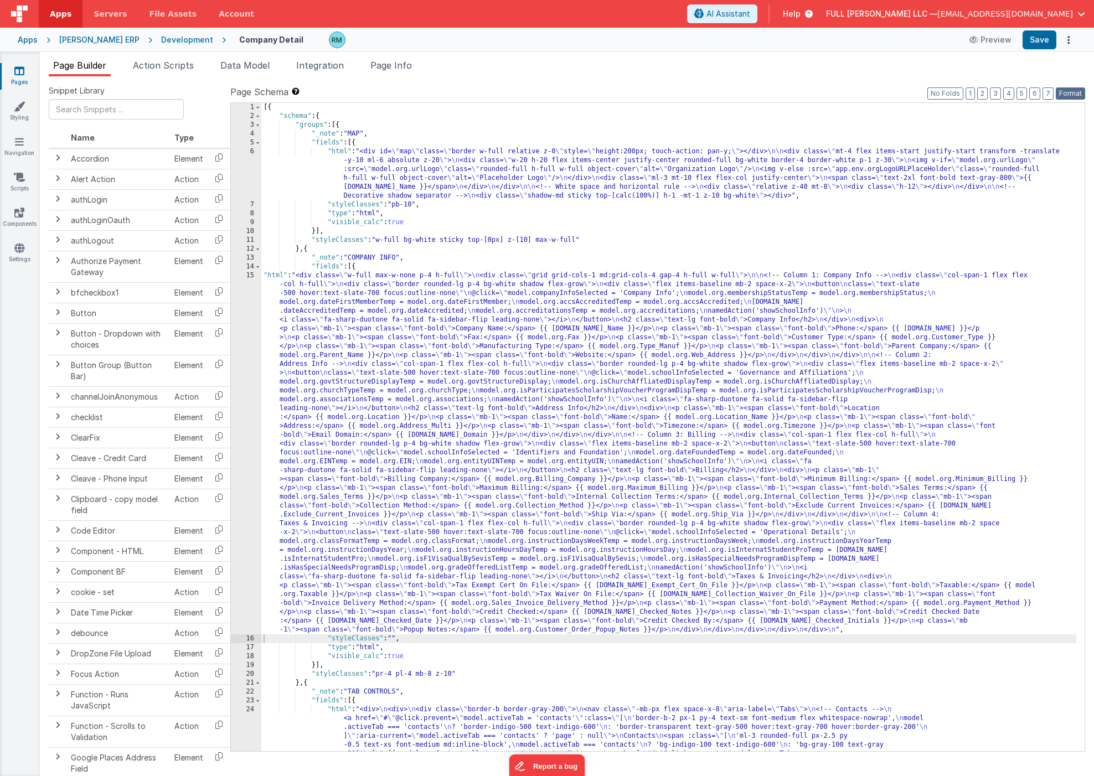
click at [1061, 95] on button "Format" at bounding box center [1069, 93] width 29 height 12
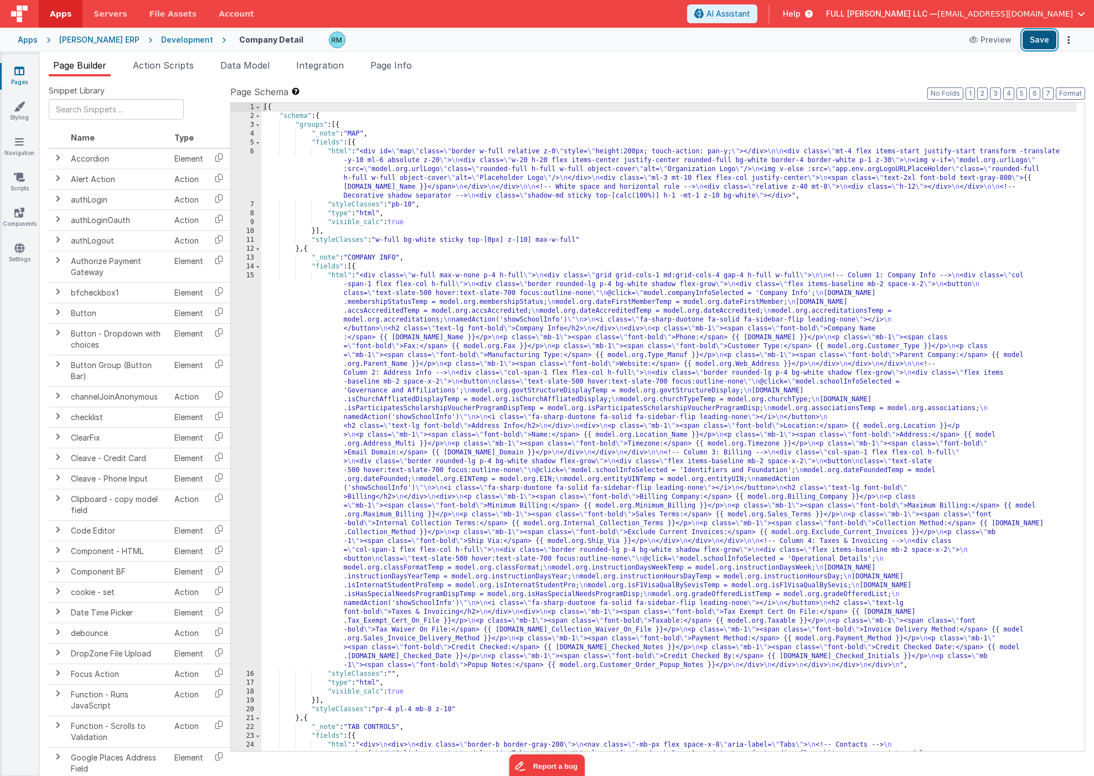
click at [1038, 44] on button "Save" at bounding box center [1039, 39] width 34 height 19
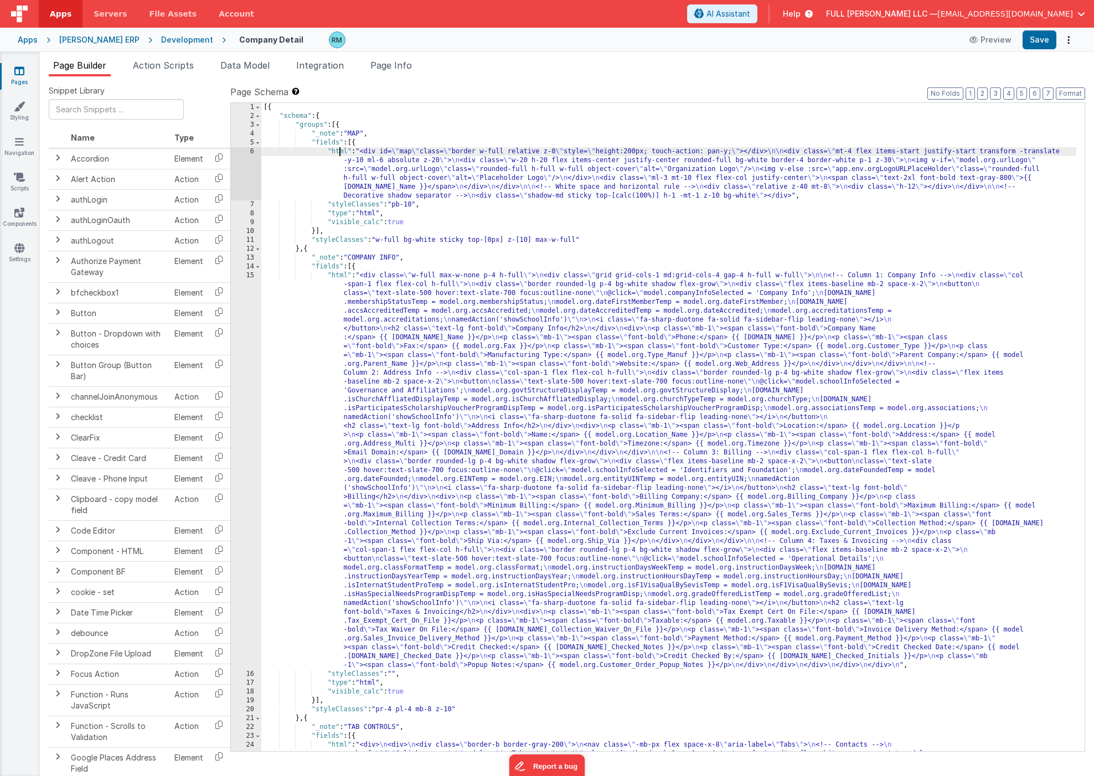
click at [340, 152] on div "[{ "schema" : { "groups" : [{ "_note" : "MAP" , "fields" : [{ "html" : "<div id…" at bounding box center [668, 622] width 815 height 1038
click at [250, 152] on div "6" at bounding box center [246, 173] width 30 height 53
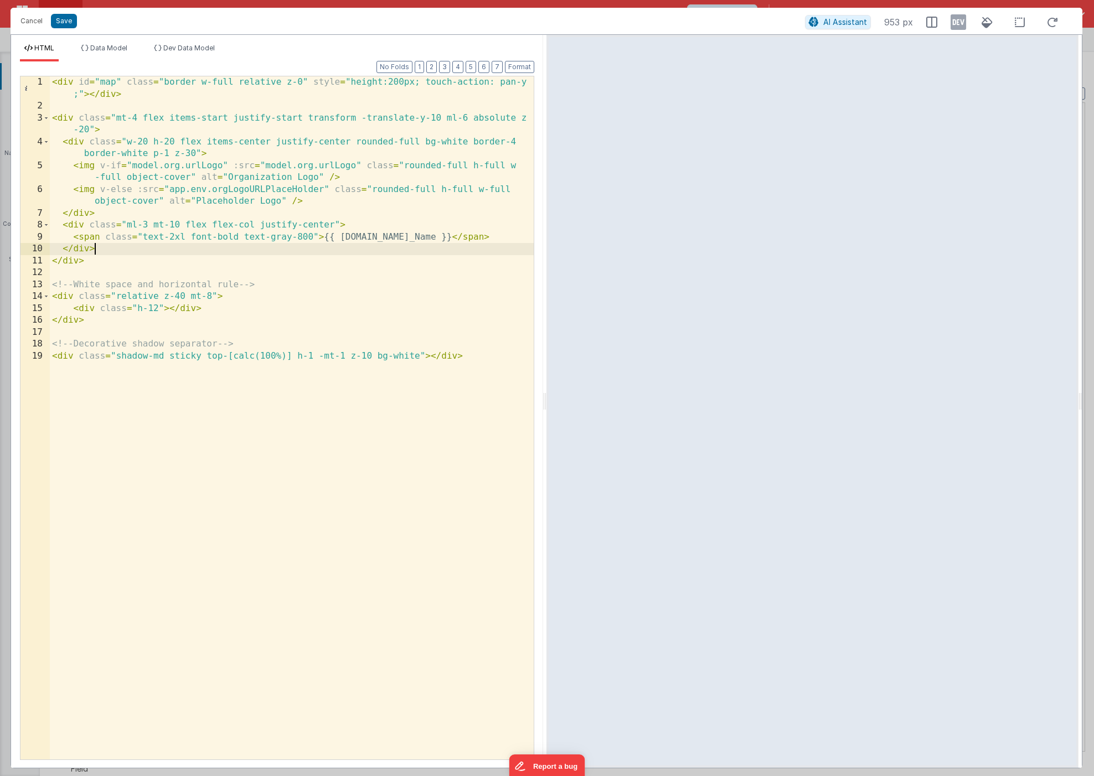
click at [315, 248] on div "< div id = "map" class = "border w-full relative z-0" style = "height:200px; to…" at bounding box center [292, 435] width 484 height 719
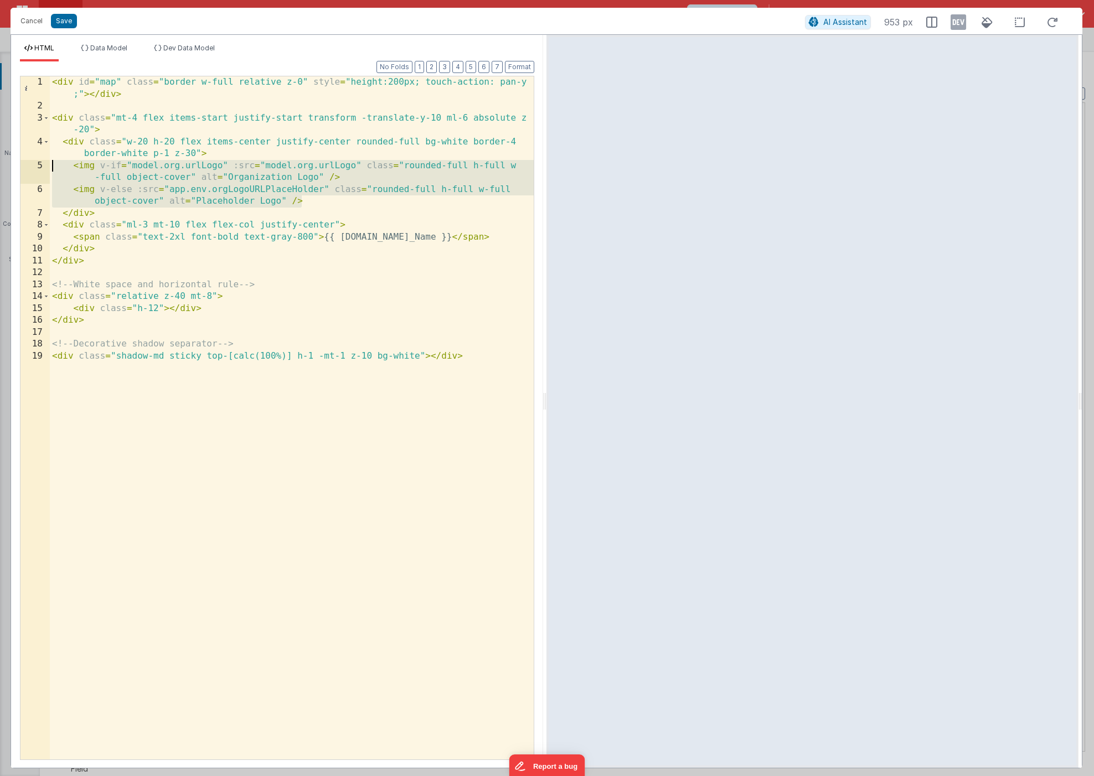
drag, startPoint x: 333, startPoint y: 201, endPoint x: 13, endPoint y: 168, distance: 321.5
click at [13, 168] on div "Format 7 6 5 4 3 2 1 No Folds 1 2 3 4 5 6 7 8 9 10 11 12 13 14 15 16 17 18 19 <…" at bounding box center [277, 414] width 532 height 706
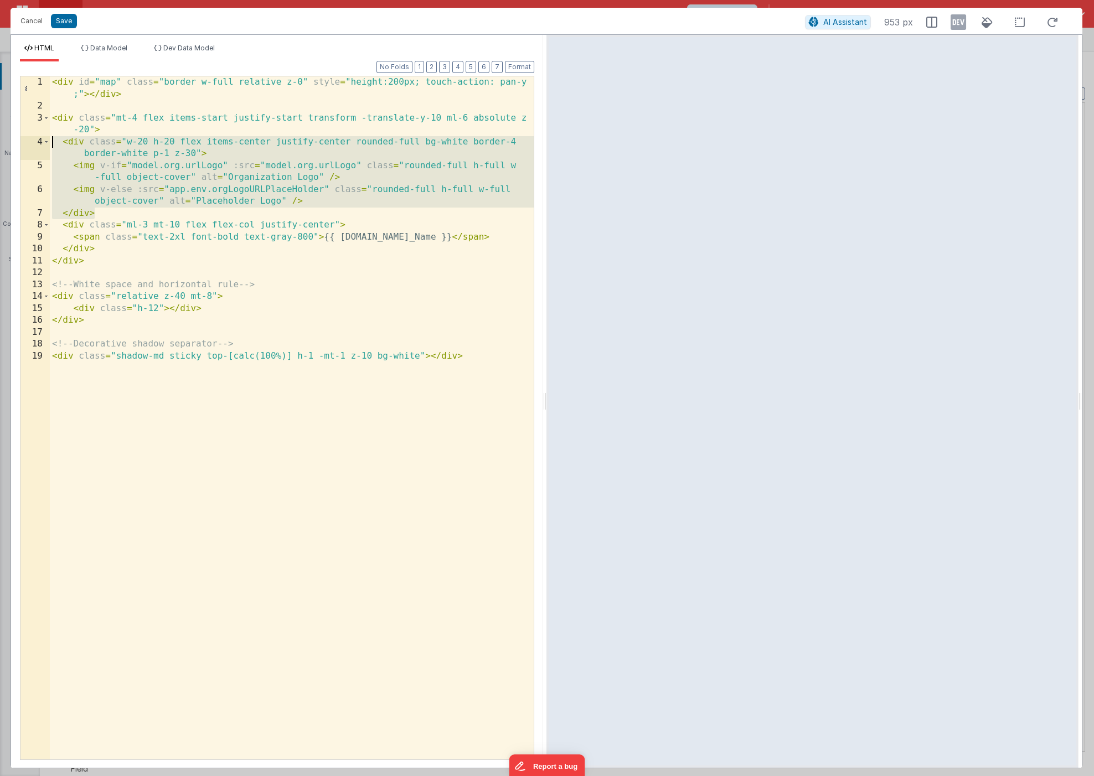
drag, startPoint x: 107, startPoint y: 213, endPoint x: 19, endPoint y: 145, distance: 111.7
click at [19, 145] on div "Format 7 6 5 4 3 2 1 No Folds 1 2 3 4 5 6 7 8 9 10 11 12 13 14 15 16 17 18 19 <…" at bounding box center [277, 414] width 532 height 706
click at [365, 406] on div "< div id = "map" class = "border w-full relative z-0" style = "height:200px; to…" at bounding box center [292, 435] width 484 height 719
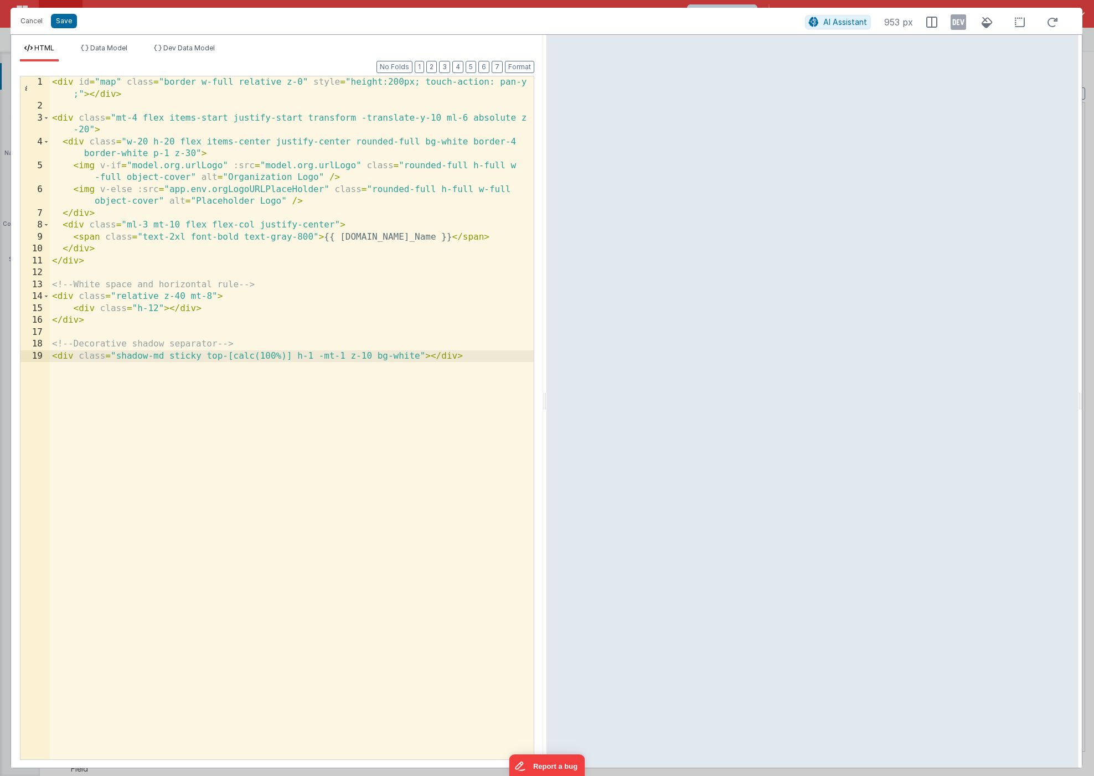
click at [131, 216] on div "< div id = "map" class = "border w-full relative z-0" style = "height:200px; to…" at bounding box center [292, 435] width 484 height 719
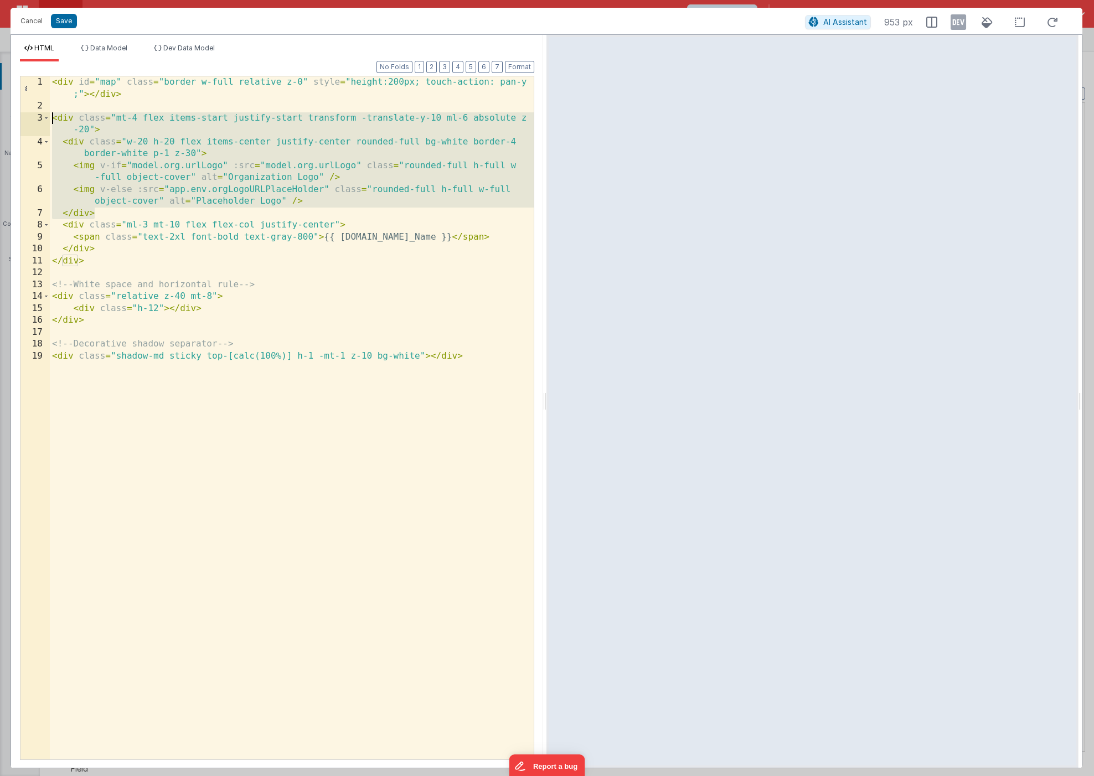
drag, startPoint x: 156, startPoint y: 214, endPoint x: -1, endPoint y: 119, distance: 183.3
click at [0, 119] on html "Cancel Save AI Assistant 953 px HTML Data Model Dev Data Model Format 7 6 5 4 3…" at bounding box center [547, 388] width 1094 height 776
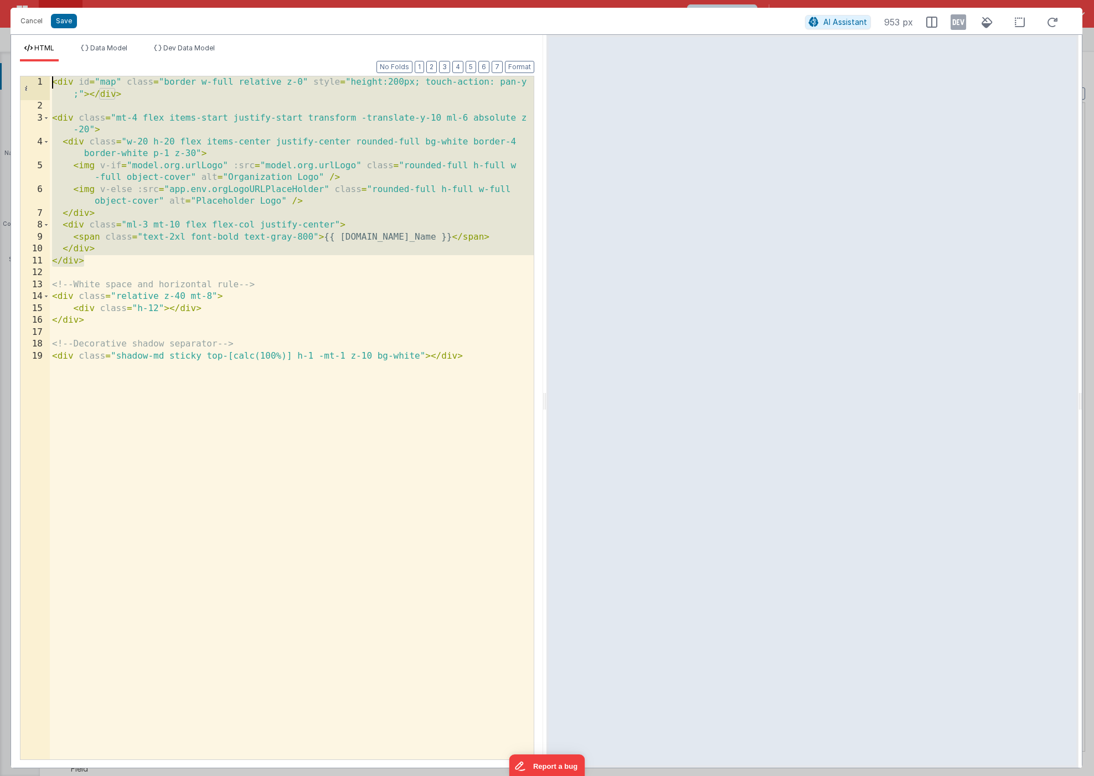
drag, startPoint x: 110, startPoint y: 264, endPoint x: 24, endPoint y: 82, distance: 200.8
click at [24, 82] on div "1 2 3 4 5 6 7 8 9 10 11 12 13 14 15 16 17 18 19 < div id = "map" class = "borde…" at bounding box center [277, 418] width 514 height 684
click at [229, 168] on div "< div id = "map" class = "border w-full relative z-0" style = "height:200px; to…" at bounding box center [292, 435] width 484 height 719
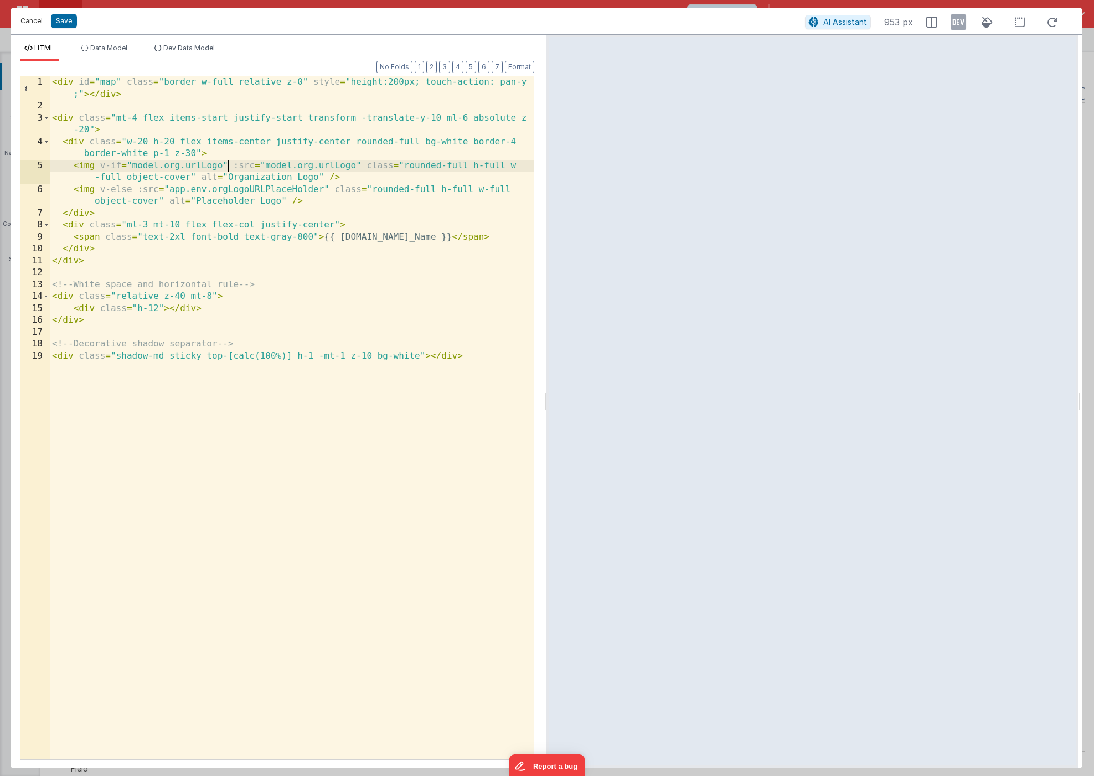
click at [33, 22] on button "Cancel" at bounding box center [31, 20] width 33 height 15
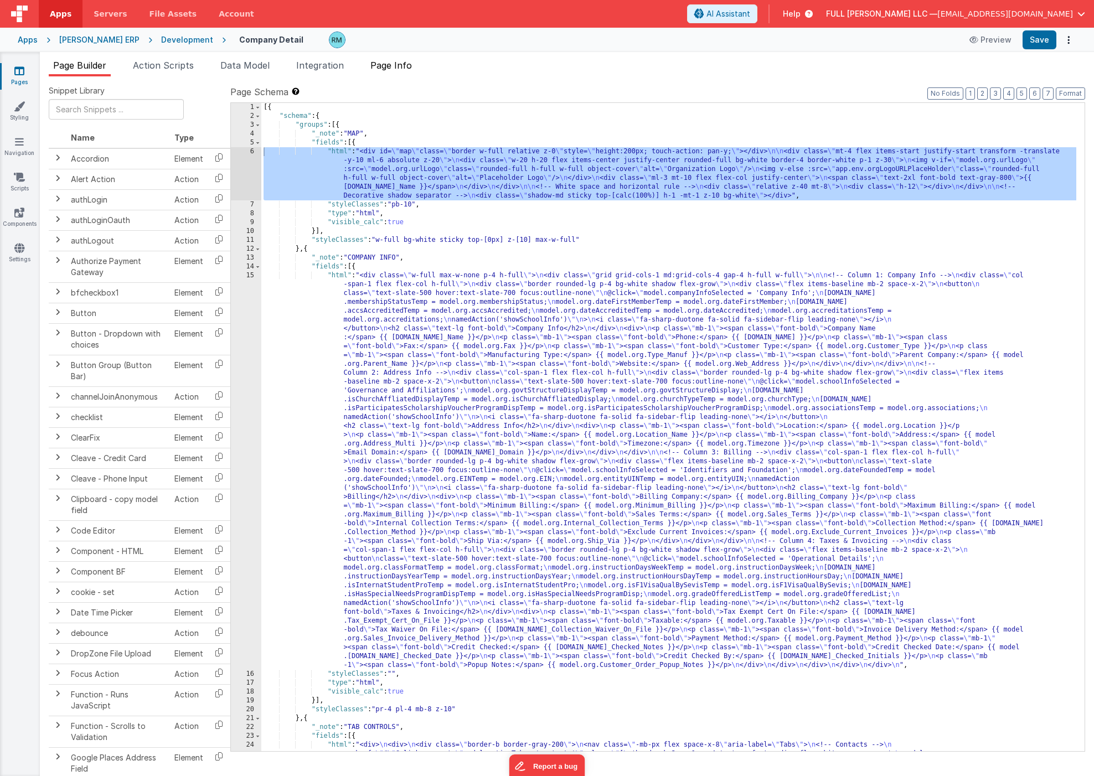
click at [407, 70] on span "Page Info" at bounding box center [391, 65] width 42 height 11
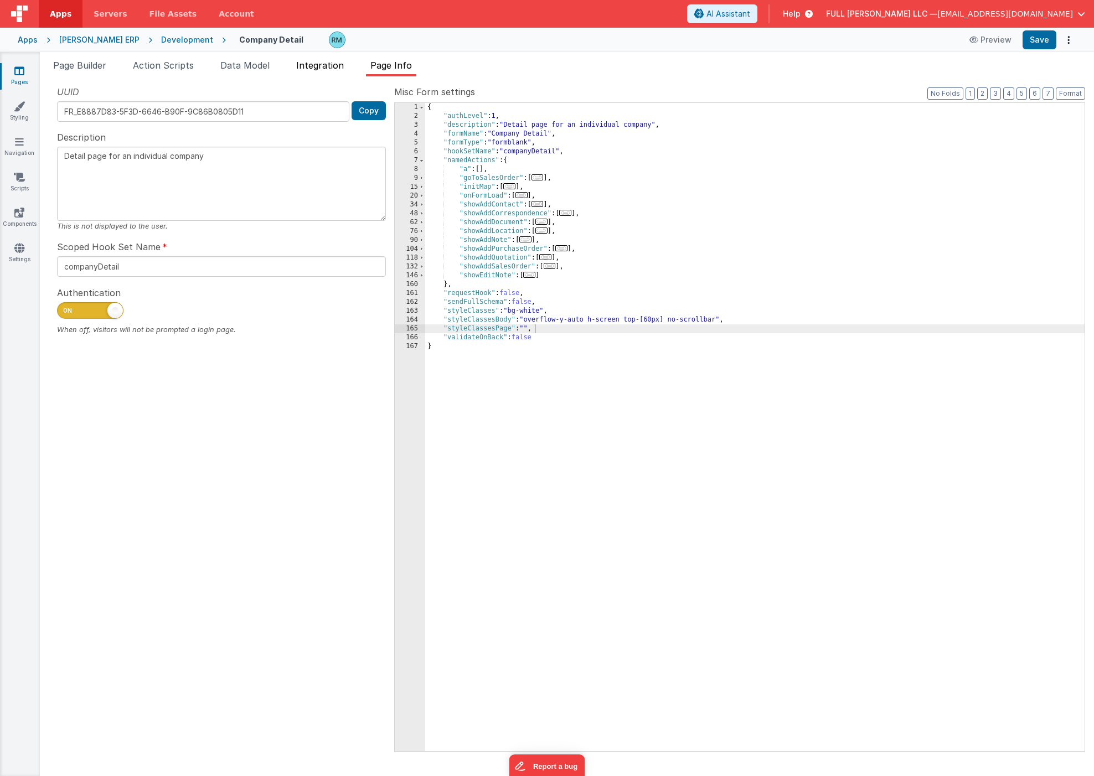
click at [324, 70] on li "Integration" at bounding box center [320, 68] width 56 height 18
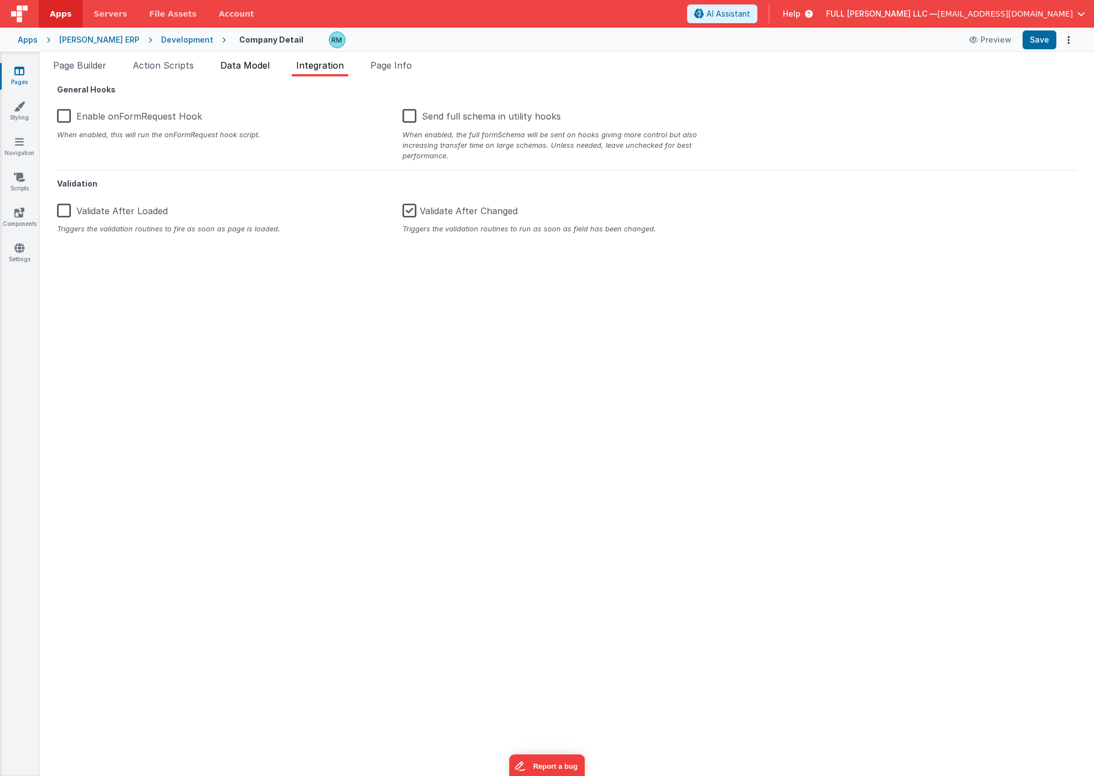
click at [267, 71] on li "Data Model" at bounding box center [245, 68] width 58 height 18
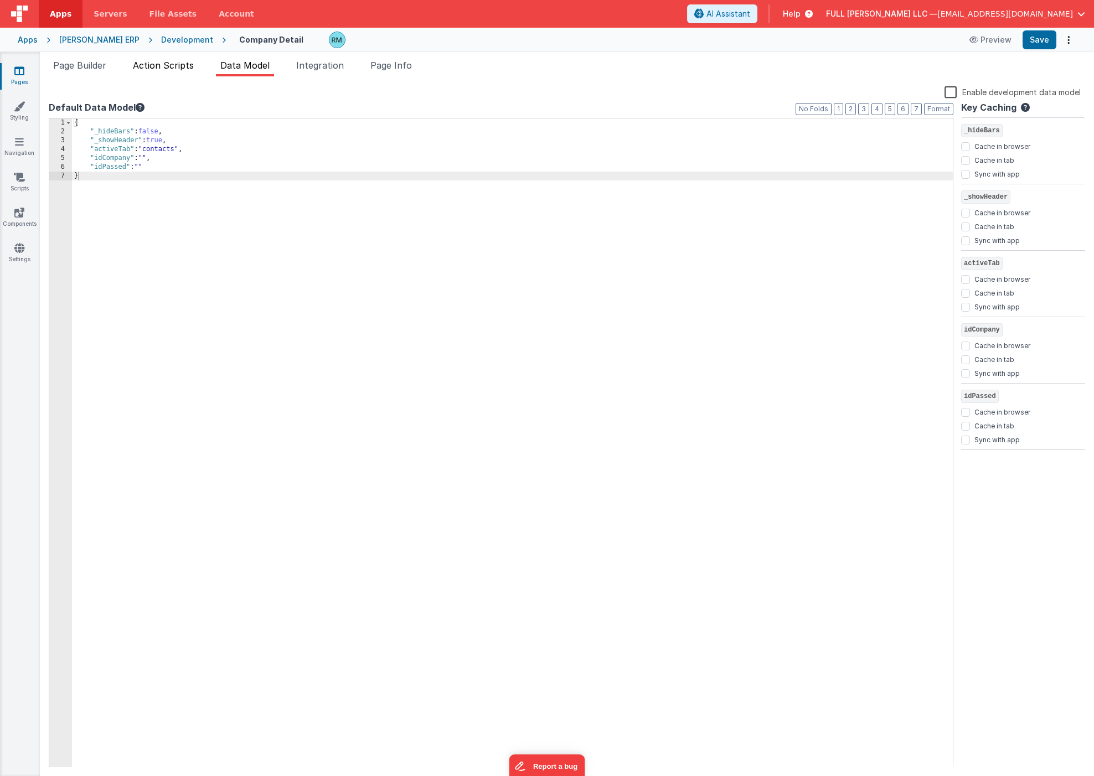
click at [160, 72] on li "Action Scripts" at bounding box center [163, 68] width 70 height 18
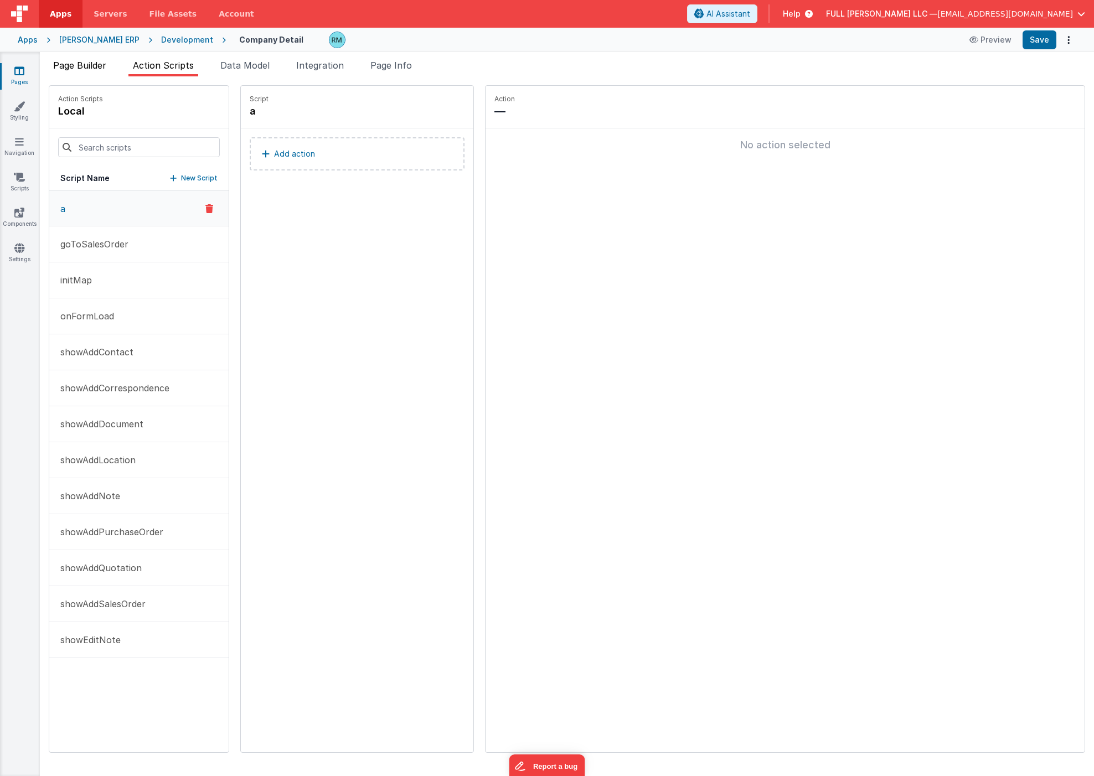
click at [106, 70] on span "Page Builder" at bounding box center [79, 65] width 53 height 11
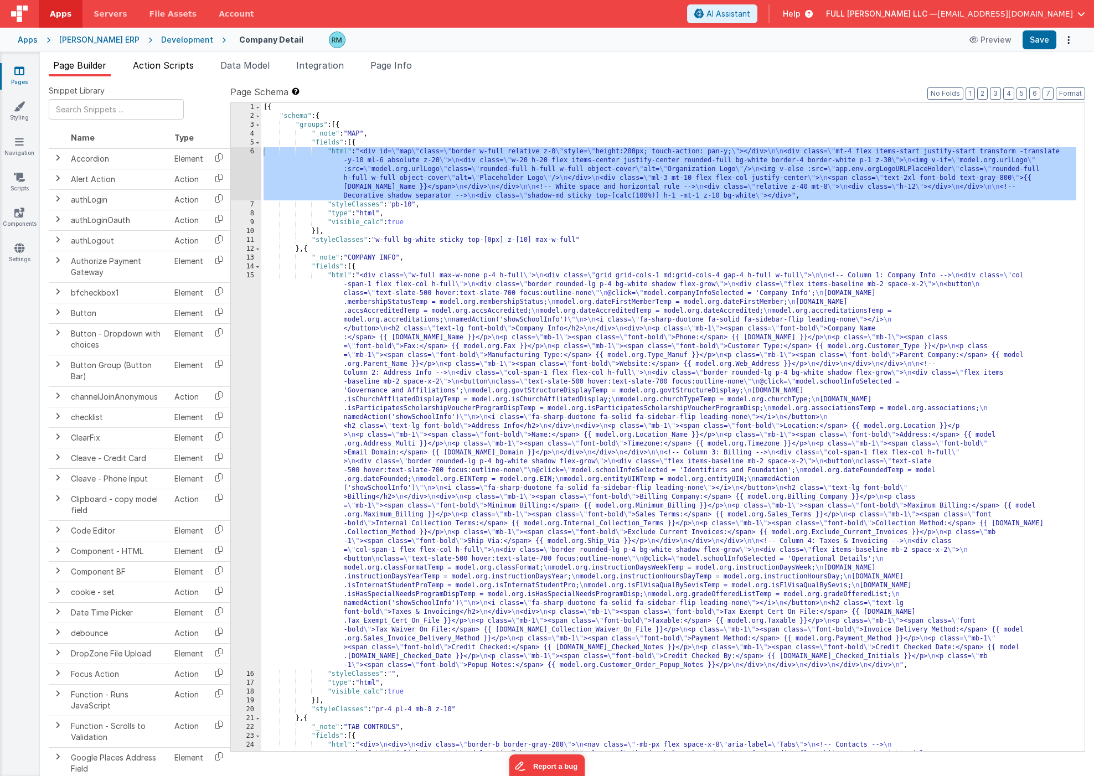
click at [181, 70] on span "Action Scripts" at bounding box center [163, 65] width 61 height 11
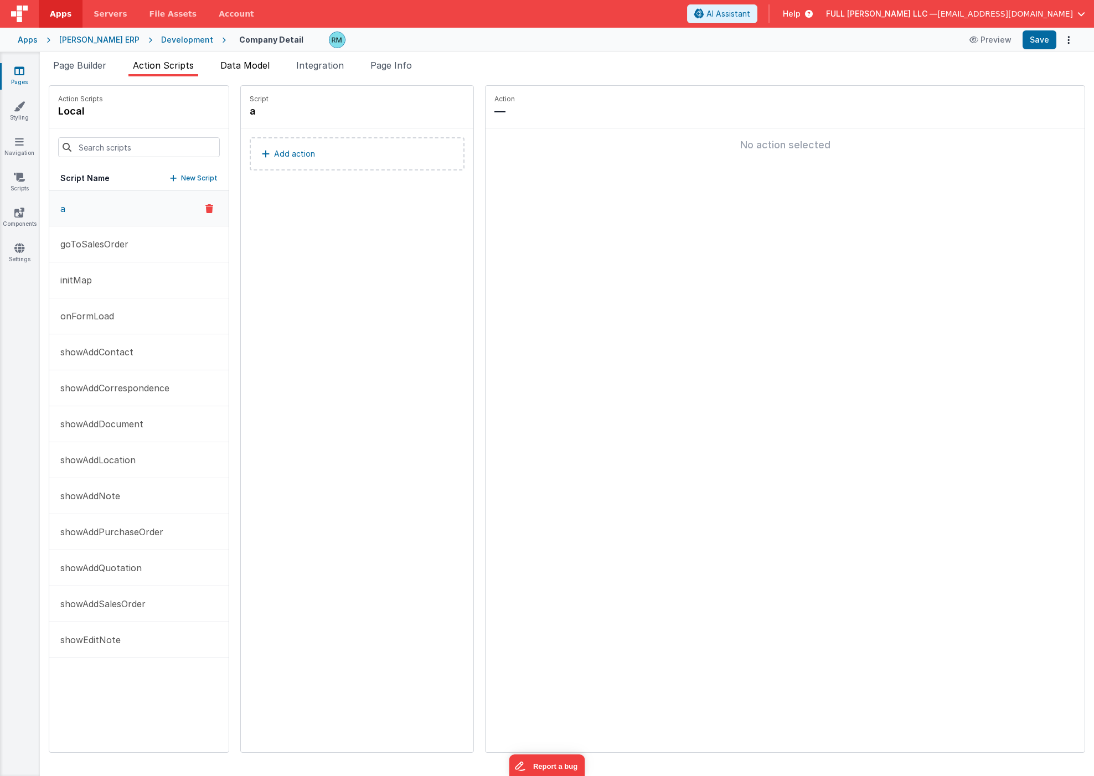
click at [249, 68] on span "Data Model" at bounding box center [244, 65] width 49 height 11
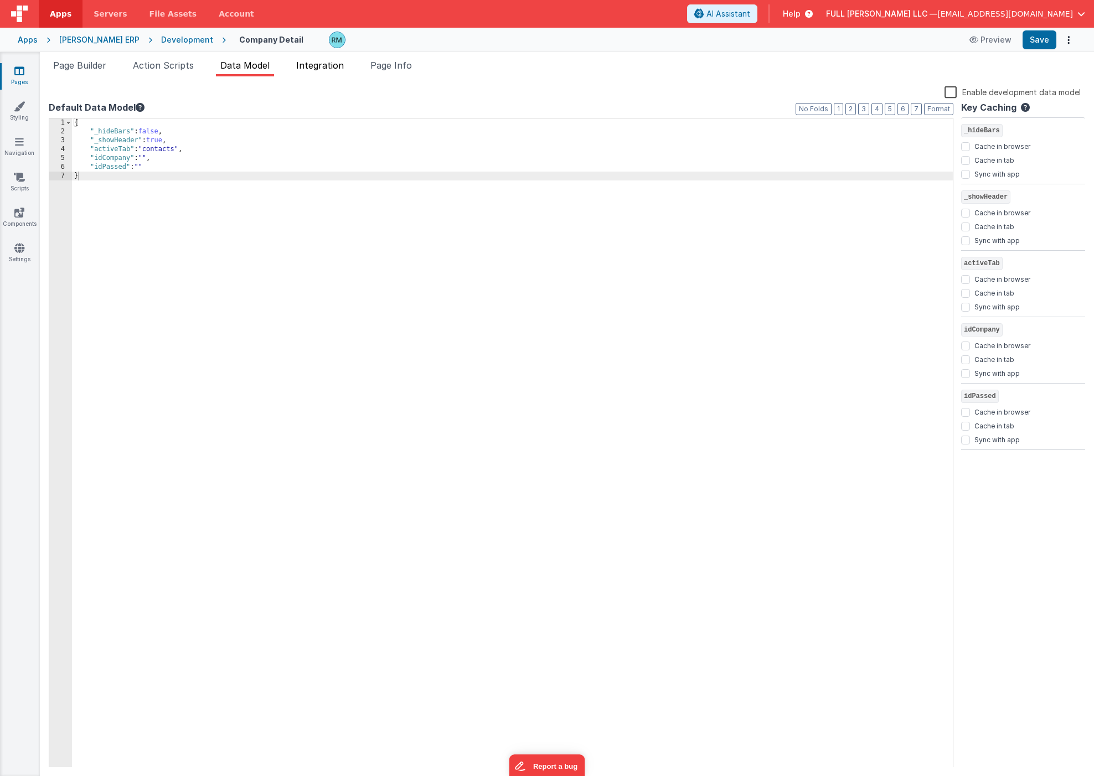
click at [315, 69] on span "Integration" at bounding box center [320, 65] width 48 height 11
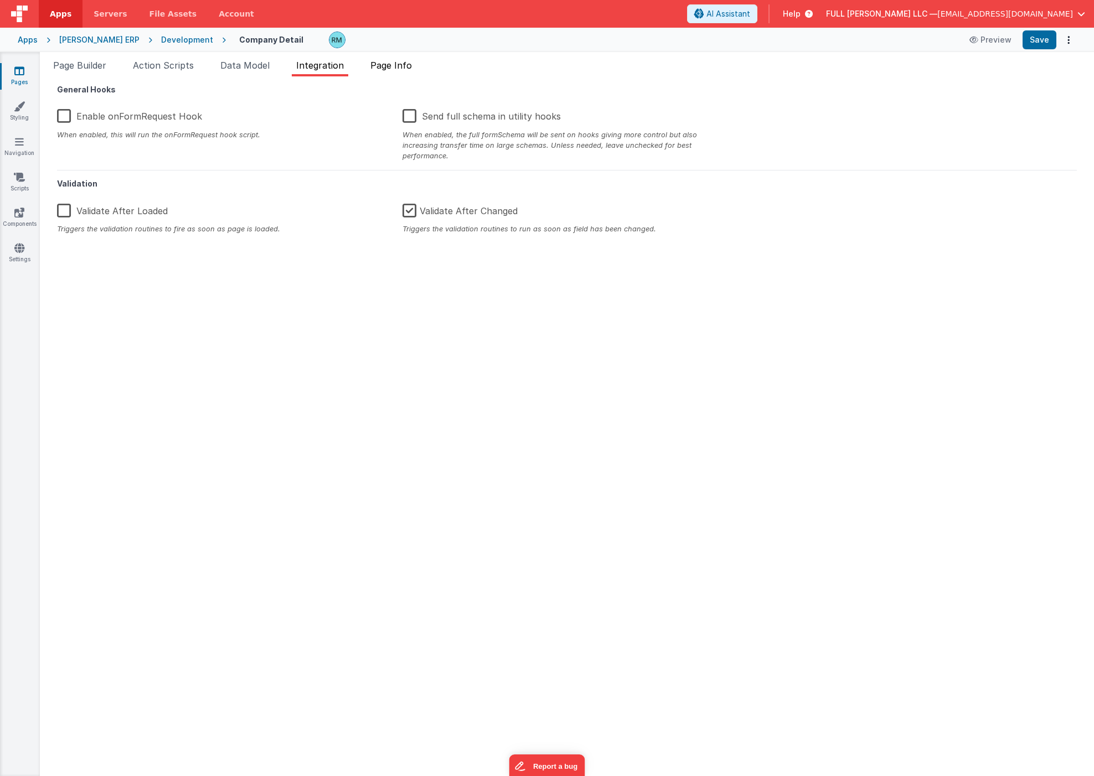
click at [409, 70] on span "Page Info" at bounding box center [391, 65] width 42 height 11
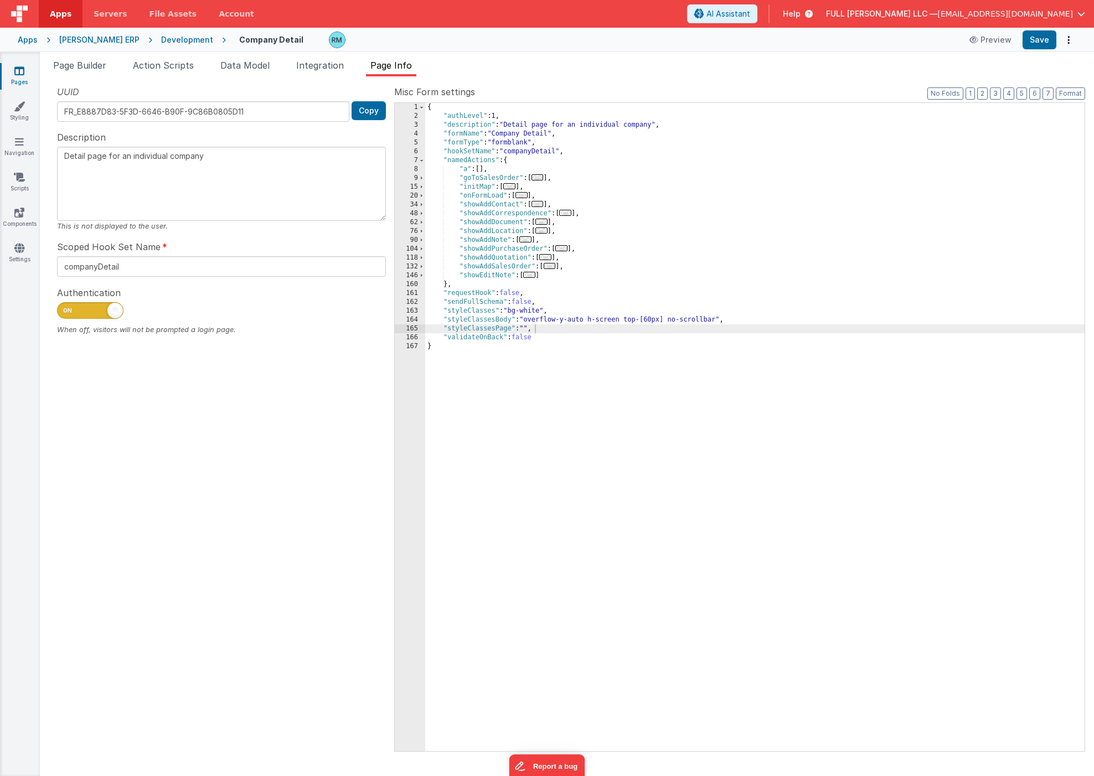
click at [9, 75] on link "Pages" at bounding box center [19, 76] width 40 height 22
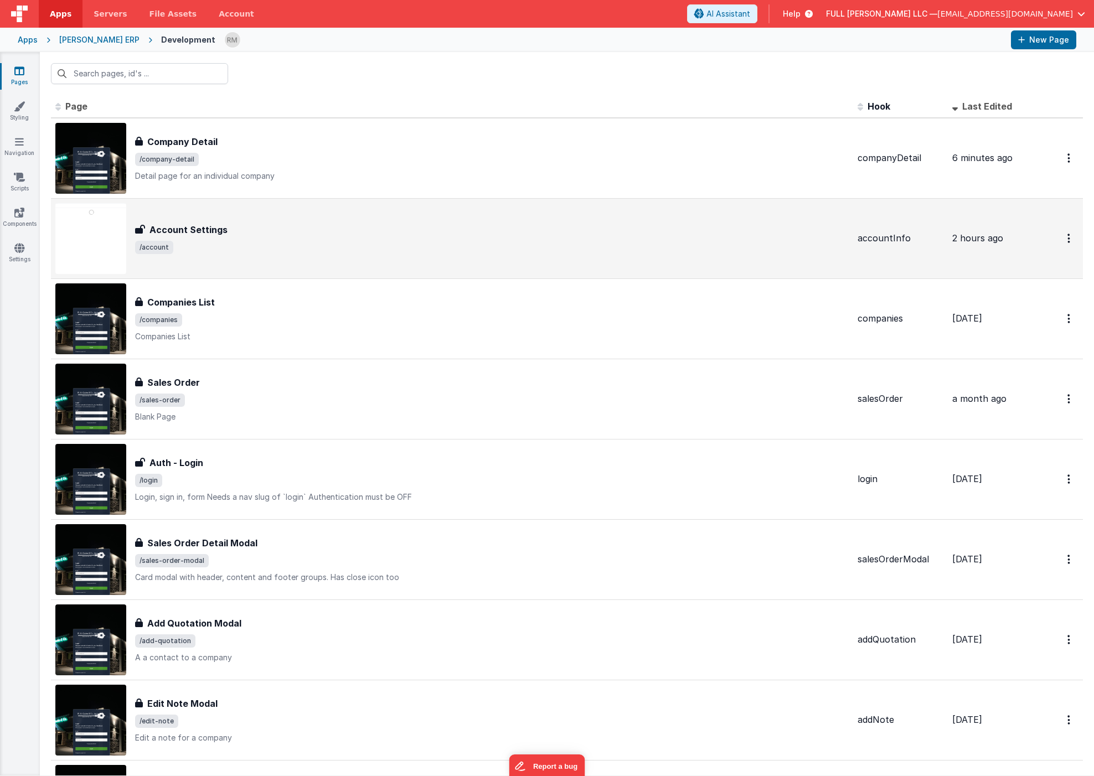
click at [335, 229] on div "Account Settings" at bounding box center [491, 229] width 713 height 13
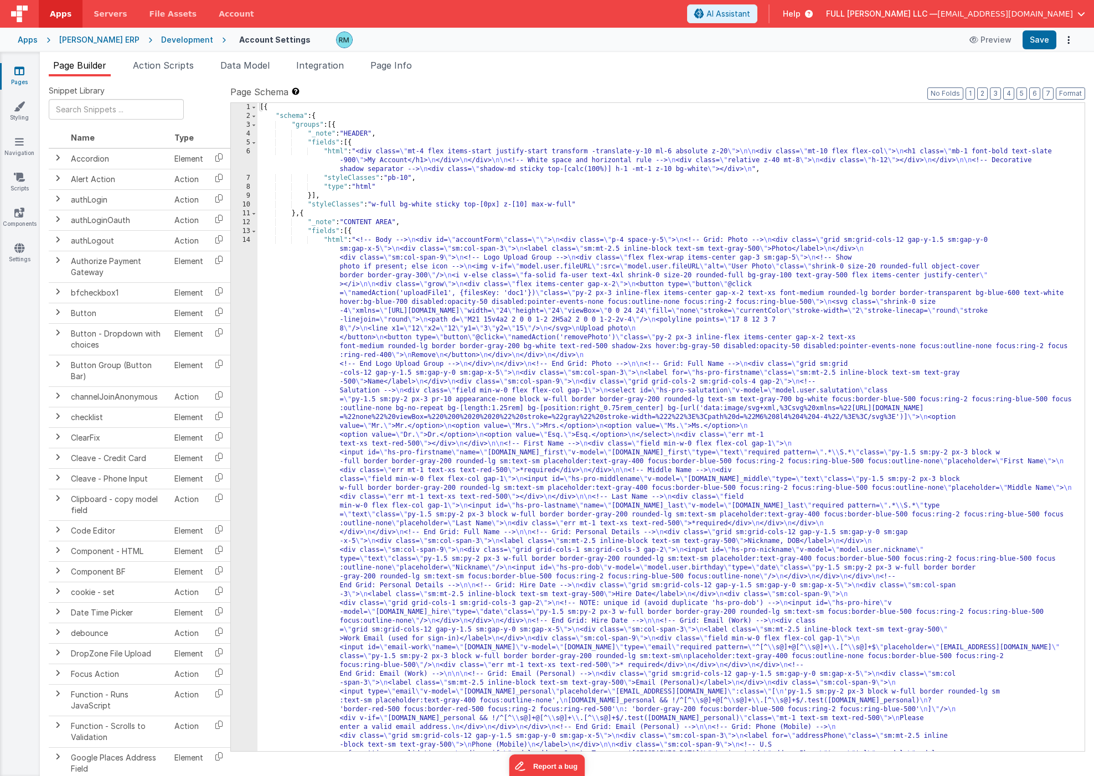
click at [333, 243] on div "[{ "schema" : { "groups" : [{ "_note" : "HEADER" , "fields" : [{ "html" : "<div…" at bounding box center [666, 777] width 819 height 1348
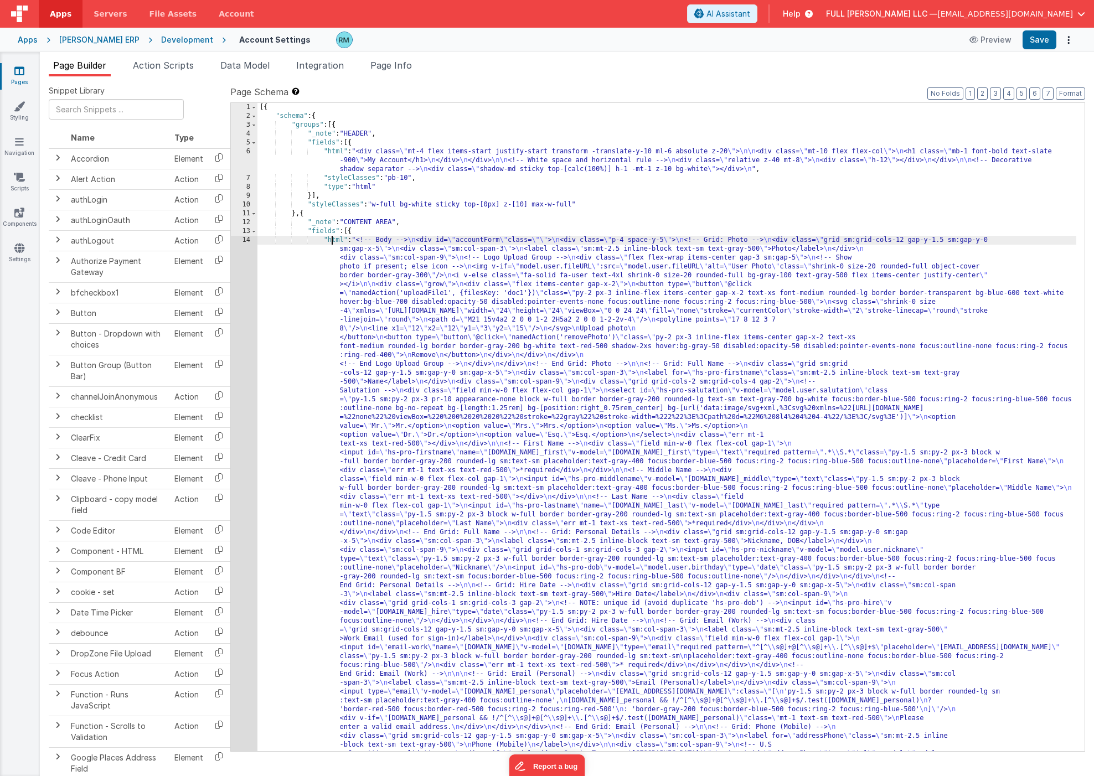
click at [247, 241] on div "14" at bounding box center [244, 581] width 27 height 691
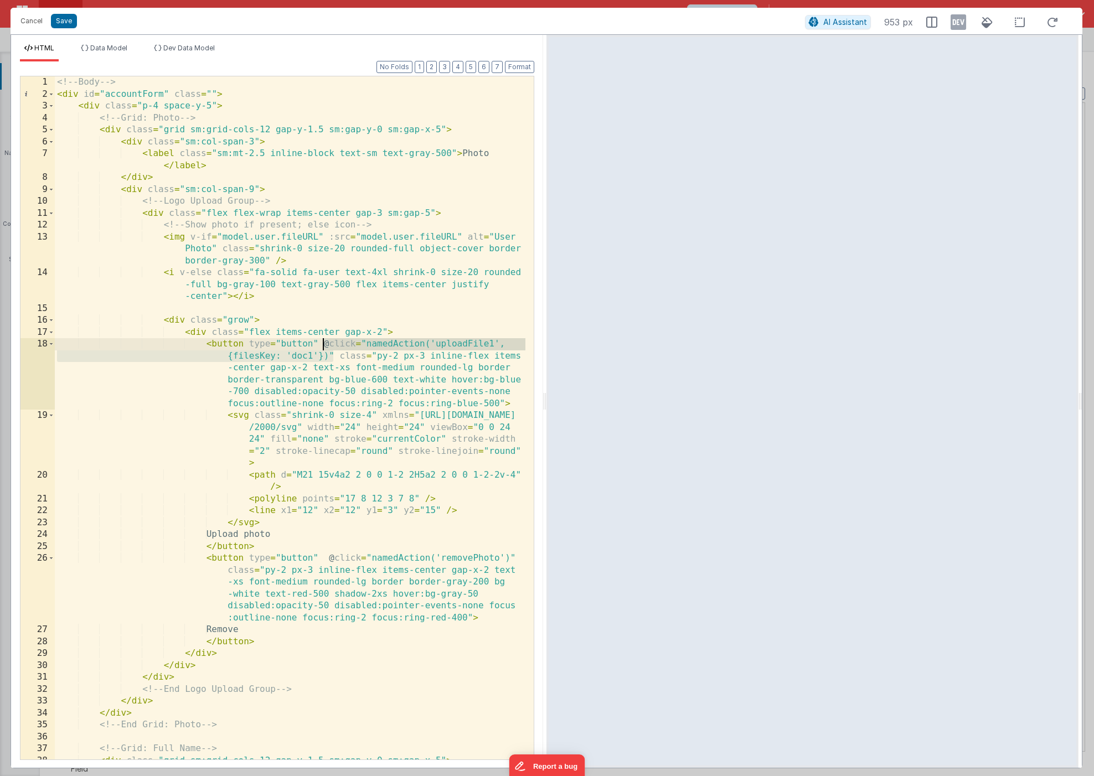
drag, startPoint x: 334, startPoint y: 356, endPoint x: 323, endPoint y: 345, distance: 15.3
click at [323, 345] on div "<!-- Body --> < div id = "accountForm" class = "" > < div class = "p-4 space-y-…" at bounding box center [290, 429] width 470 height 707
click at [33, 25] on button "Cancel" at bounding box center [31, 20] width 33 height 15
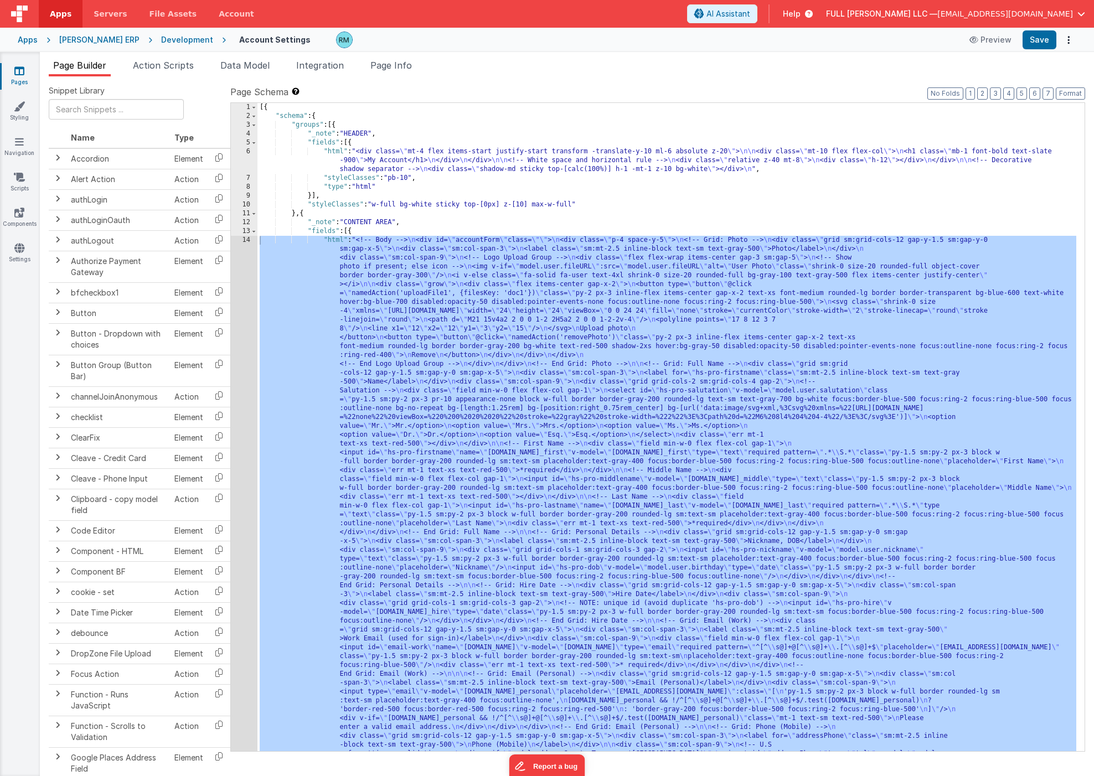
click at [21, 73] on icon at bounding box center [19, 70] width 10 height 11
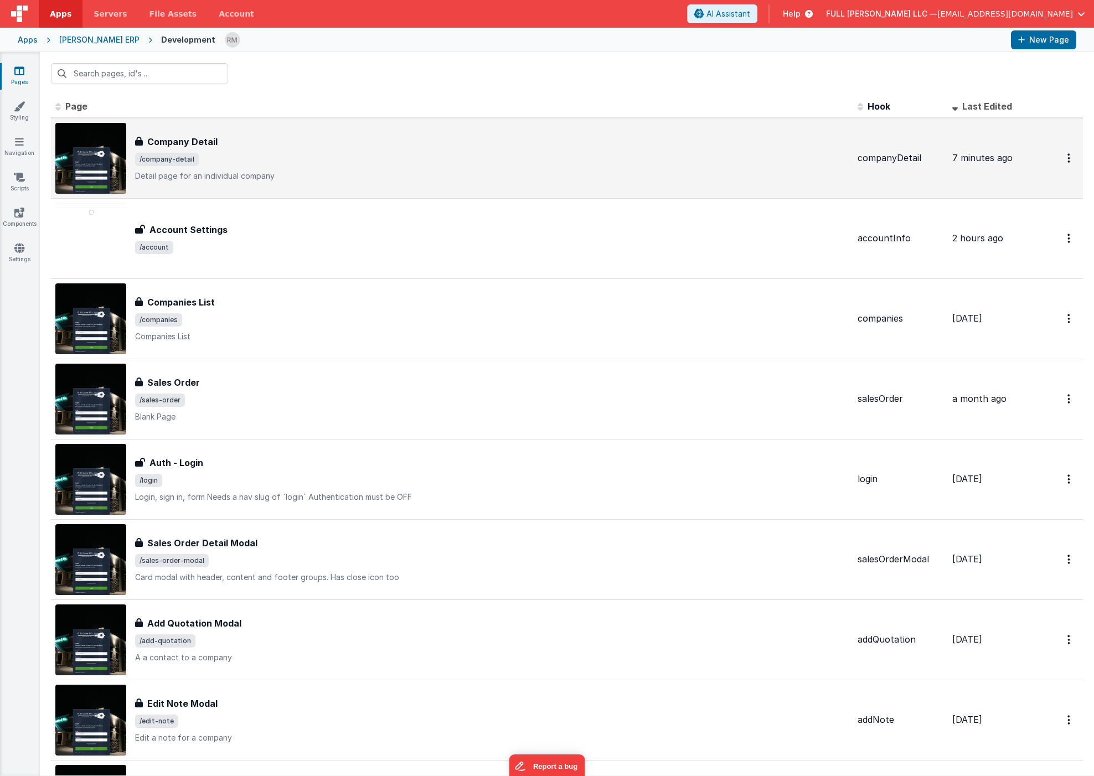
click at [192, 159] on span "/company-detail" at bounding box center [167, 159] width 64 height 13
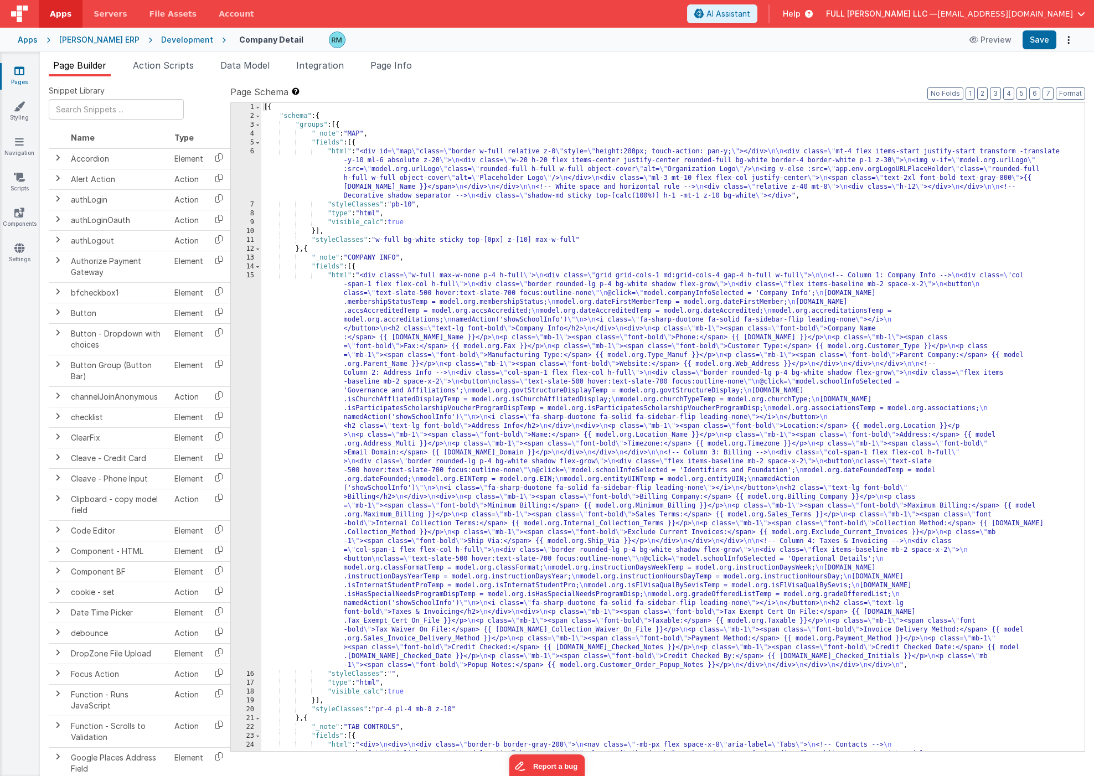
click at [338, 152] on div "[{ "schema" : { "groups" : [{ "_note" : "MAP" , "fields" : [{ "html" : "<div id…" at bounding box center [668, 622] width 815 height 1038
click at [252, 151] on div "6" at bounding box center [246, 173] width 30 height 53
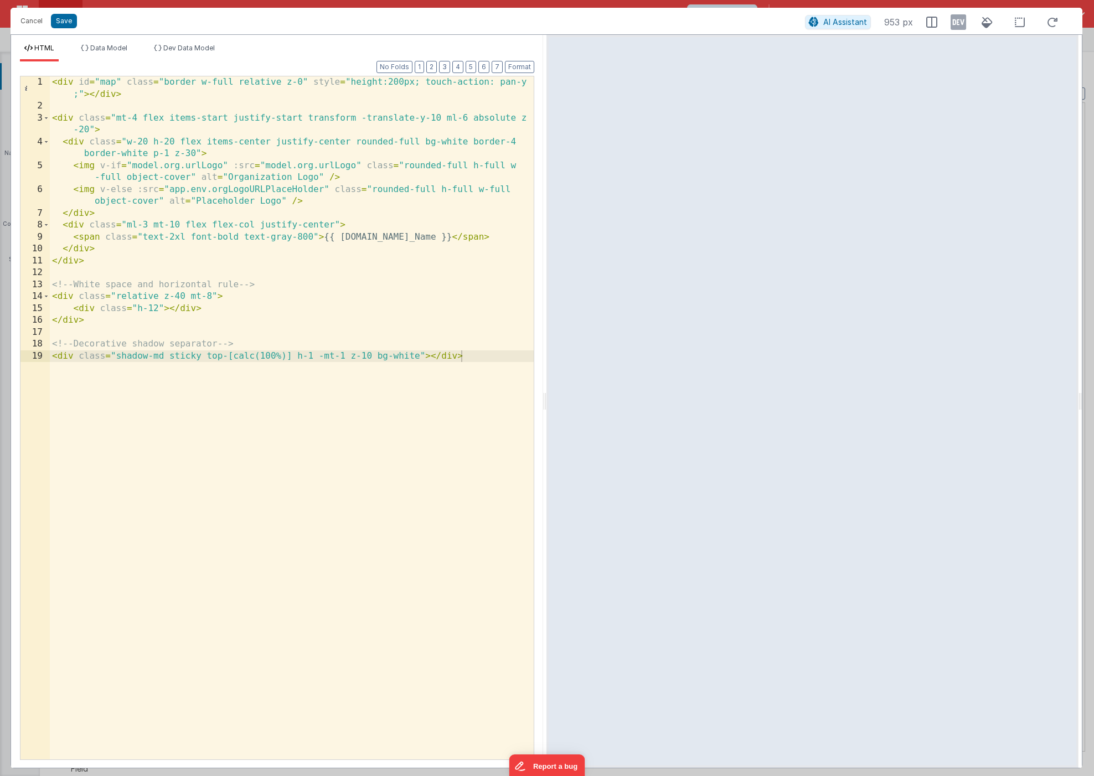
click at [85, 144] on div "< div id = "map" class = "border w-full relative z-0" style = "height:200px; to…" at bounding box center [292, 435] width 484 height 719
click at [226, 167] on div "< div id = "map" class = "border w-full relative z-0" style = "height:200px; to…" at bounding box center [292, 435] width 484 height 719
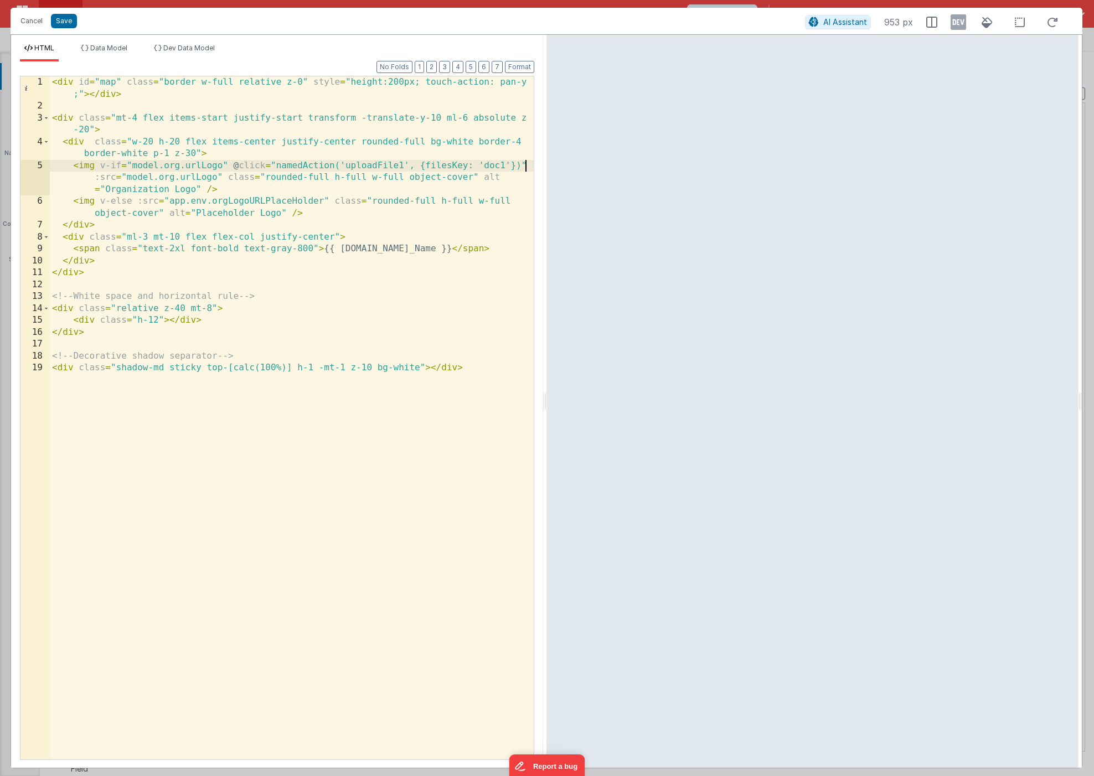
click at [133, 203] on div "< div id = "map" class = "border w-full relative z-0" style = "height:200px; to…" at bounding box center [292, 435] width 484 height 719
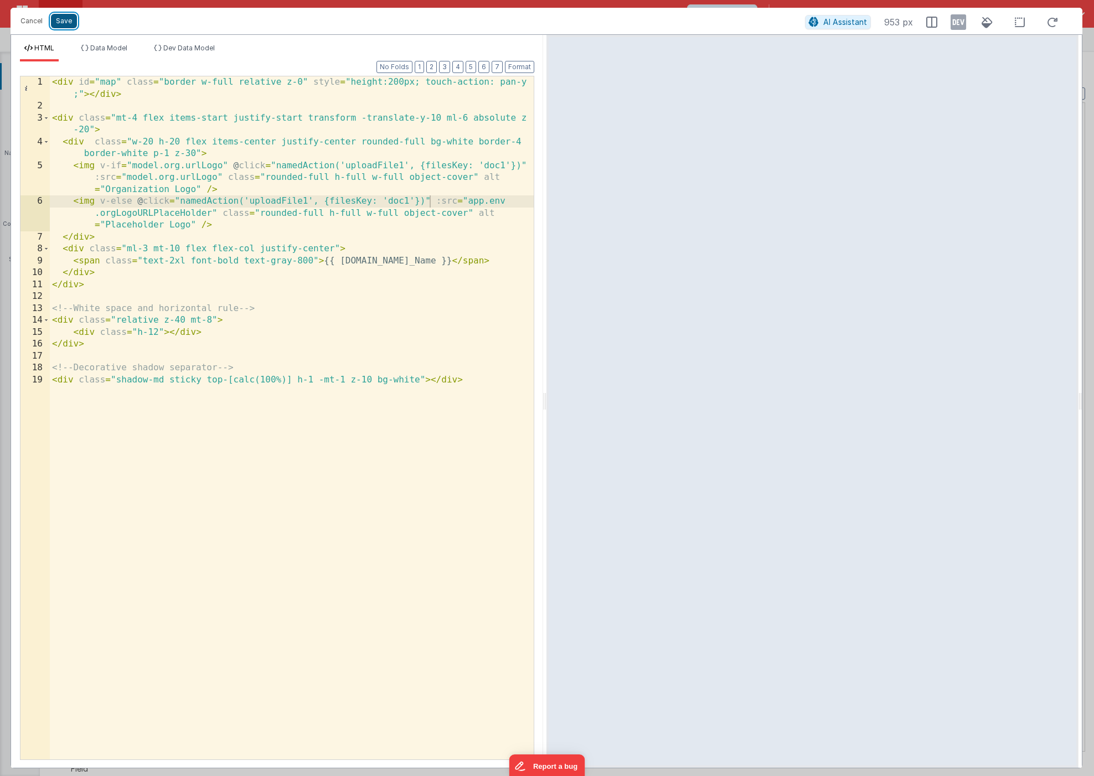
click at [70, 26] on button "Save" at bounding box center [64, 21] width 26 height 14
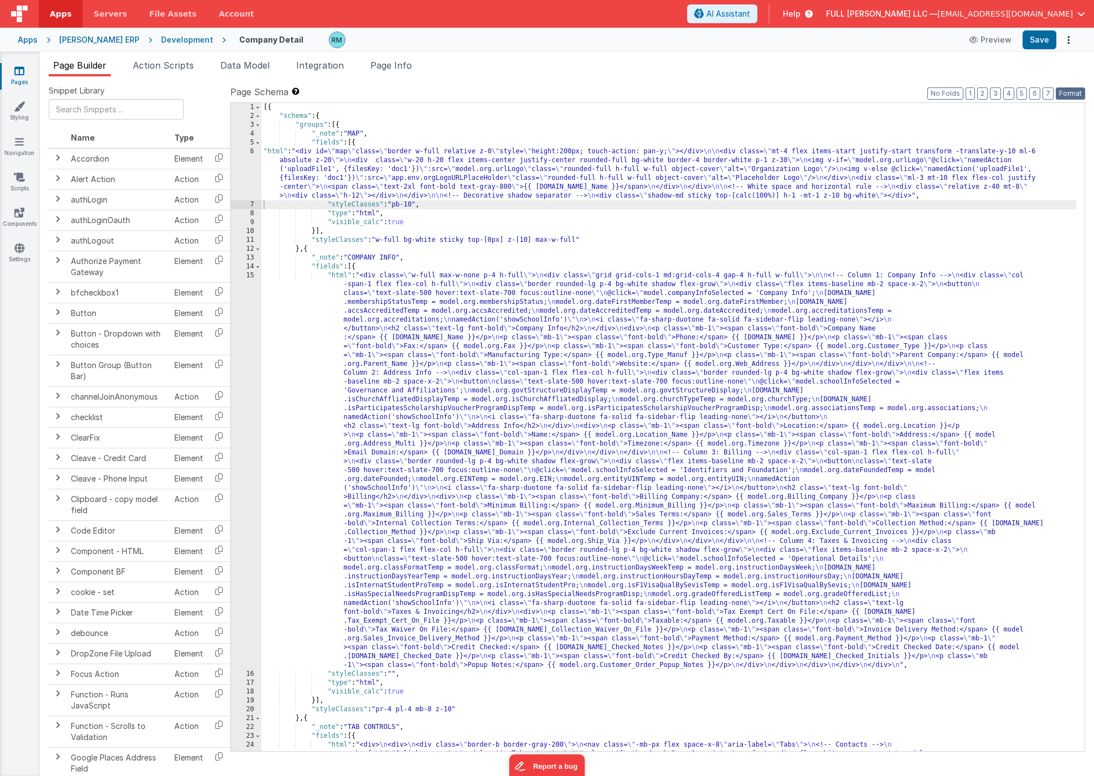
click at [1076, 96] on button "Format" at bounding box center [1069, 93] width 29 height 12
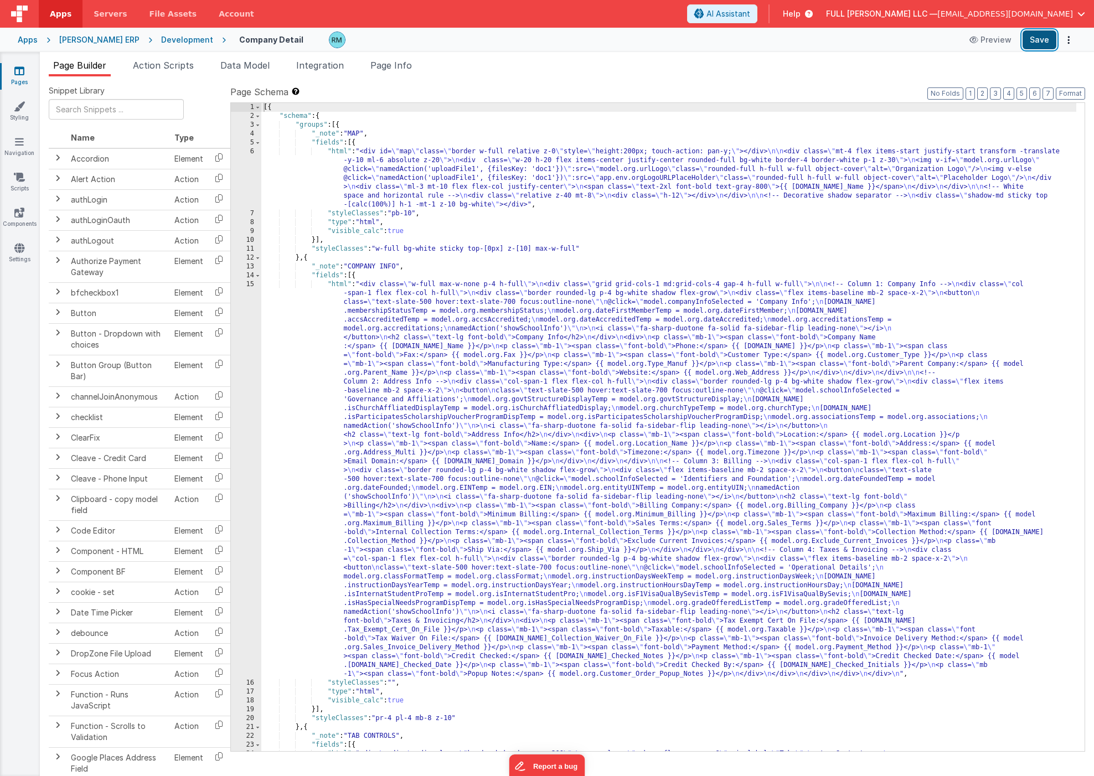
click at [1042, 38] on button "Save" at bounding box center [1039, 39] width 34 height 19
click at [333, 145] on div "[{ "schema" : { "groups" : [{ "_note" : "MAP" , "fields" : [{ "html" : "<div id…" at bounding box center [668, 622] width 815 height 1038
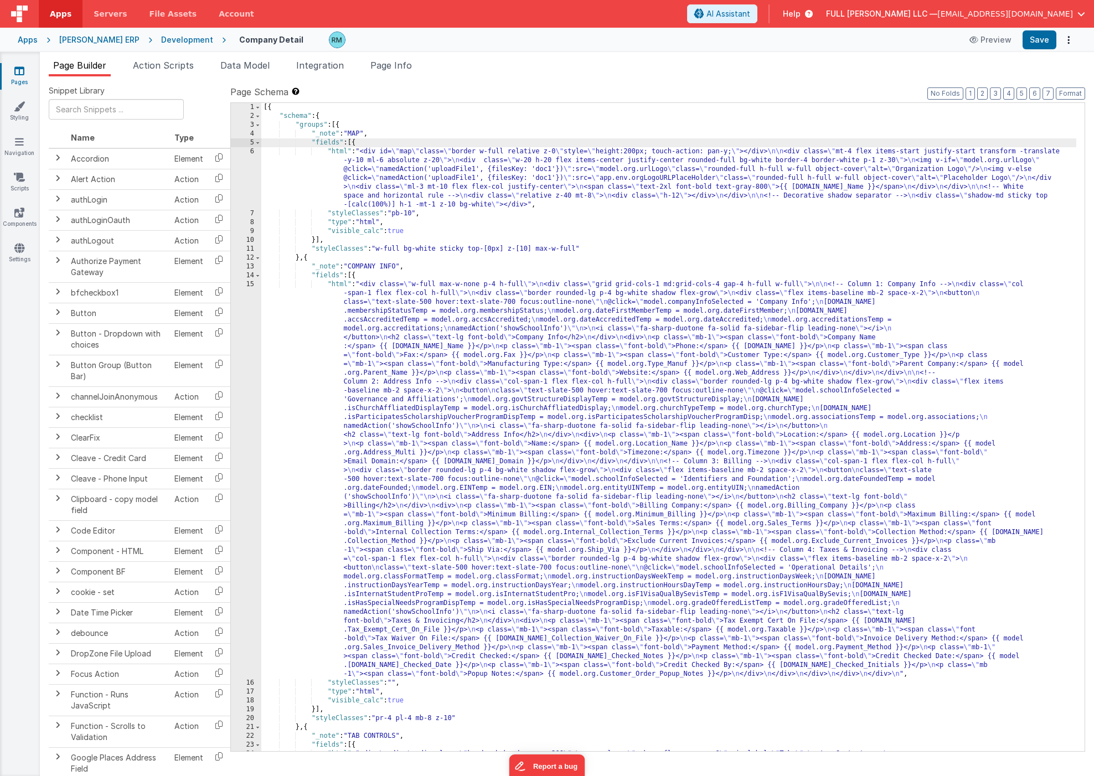
click at [335, 154] on div "[{ "schema" : { "groups" : [{ "_note" : "MAP" , "fields" : [{ "html" : "<div id…" at bounding box center [668, 622] width 815 height 1038
click at [253, 151] on div "6" at bounding box center [246, 178] width 30 height 62
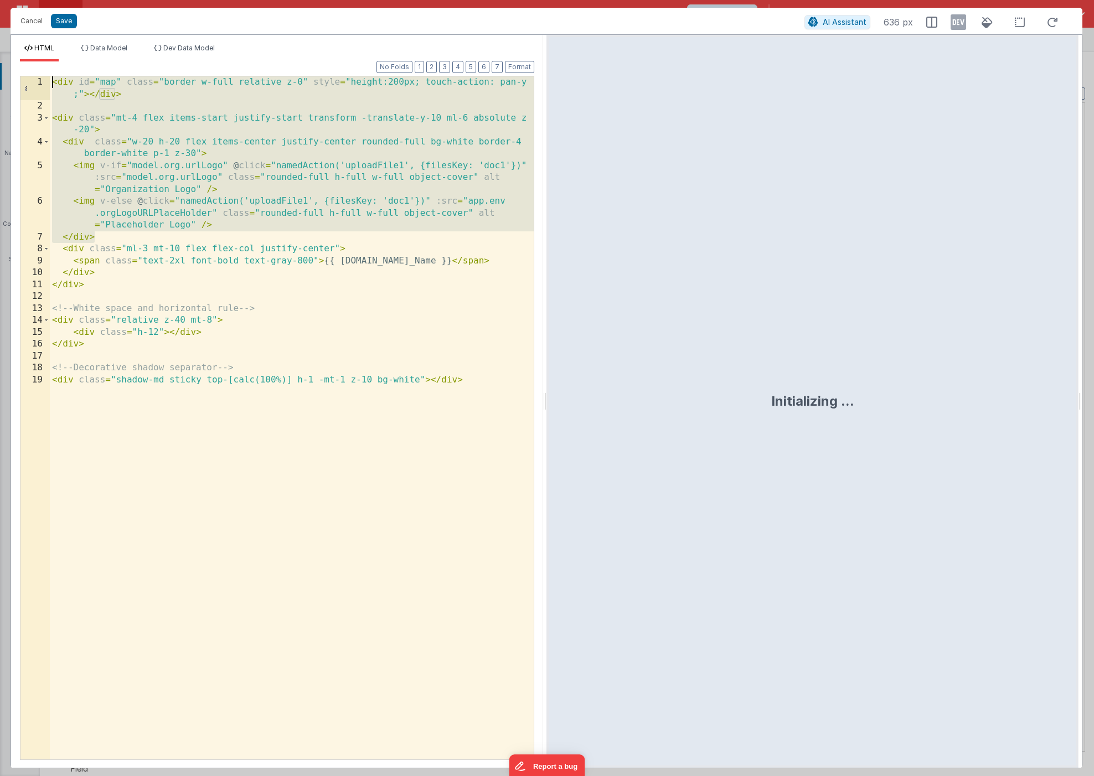
drag, startPoint x: 117, startPoint y: 235, endPoint x: 10, endPoint y: 84, distance: 185.8
click at [10, 84] on div "Cancel Save AI Assistant 636 px HTML Data Model Dev Data Model Format 7 6 5 4 3…" at bounding box center [547, 388] width 1094 height 776
click at [138, 216] on div "< div id = "map" class = "border w-full relative z-0" style = "height:200px; to…" at bounding box center [292, 435] width 484 height 719
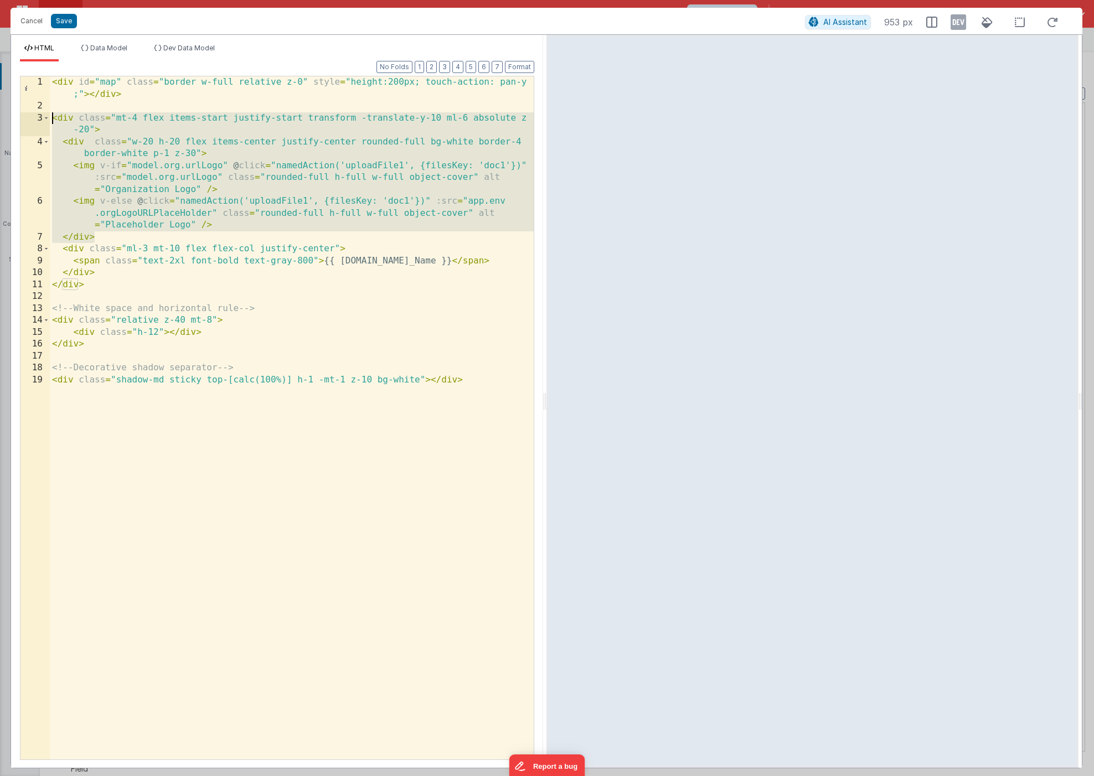
drag, startPoint x: 126, startPoint y: 235, endPoint x: 29, endPoint y: 122, distance: 149.2
click at [29, 122] on div "1 2 3 4 5 6 7 8 9 10 11 12 13 14 15 16 17 18 19 < div id = "map" class = "borde…" at bounding box center [277, 418] width 514 height 684
click at [134, 237] on div "< div id = "map" class = "border w-full relative z-0" style = "height:200px; to…" at bounding box center [292, 435] width 484 height 719
drag, startPoint x: 67, startPoint y: 230, endPoint x: 10, endPoint y: 117, distance: 126.5
click at [10, 117] on div "Cancel Save AI Assistant 953 px HTML Data Model Dev Data Model Format 7 6 5 4 3…" at bounding box center [547, 388] width 1094 height 776
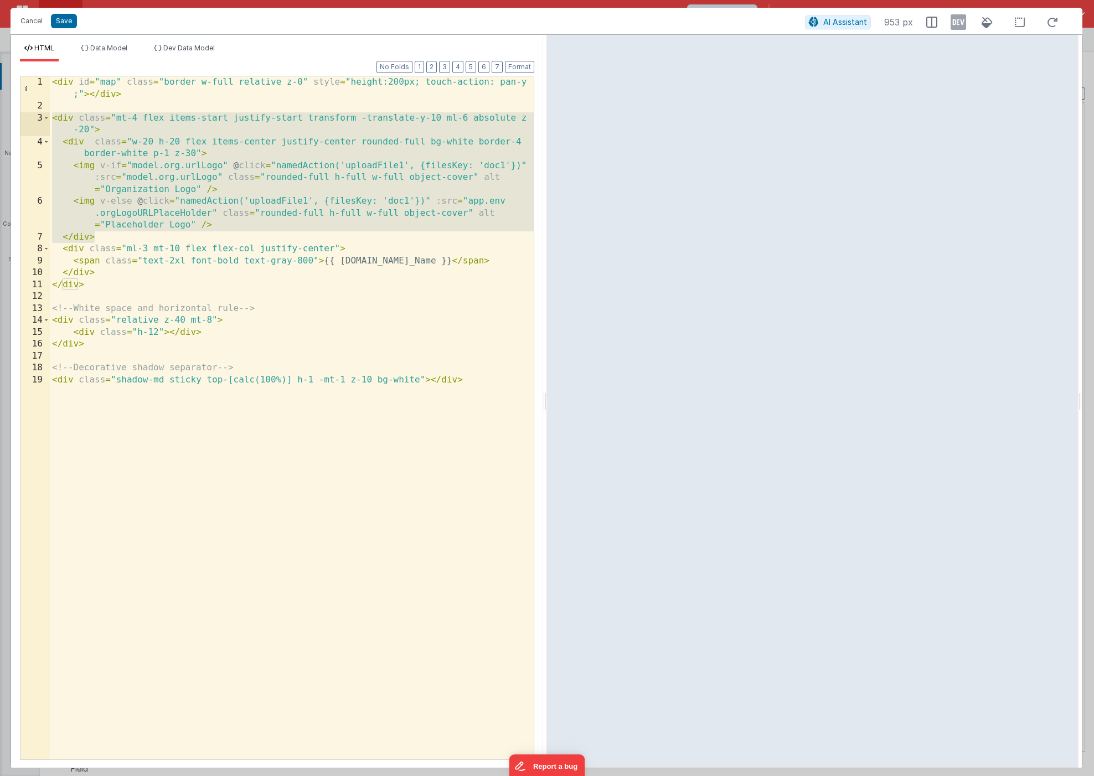
drag, startPoint x: 142, startPoint y: 234, endPoint x: 3, endPoint y: 113, distance: 184.4
click at [3, 113] on div "Cancel Save AI Assistant 953 px HTML Data Model Dev Data Model Format 7 6 5 4 3…" at bounding box center [547, 388] width 1094 height 776
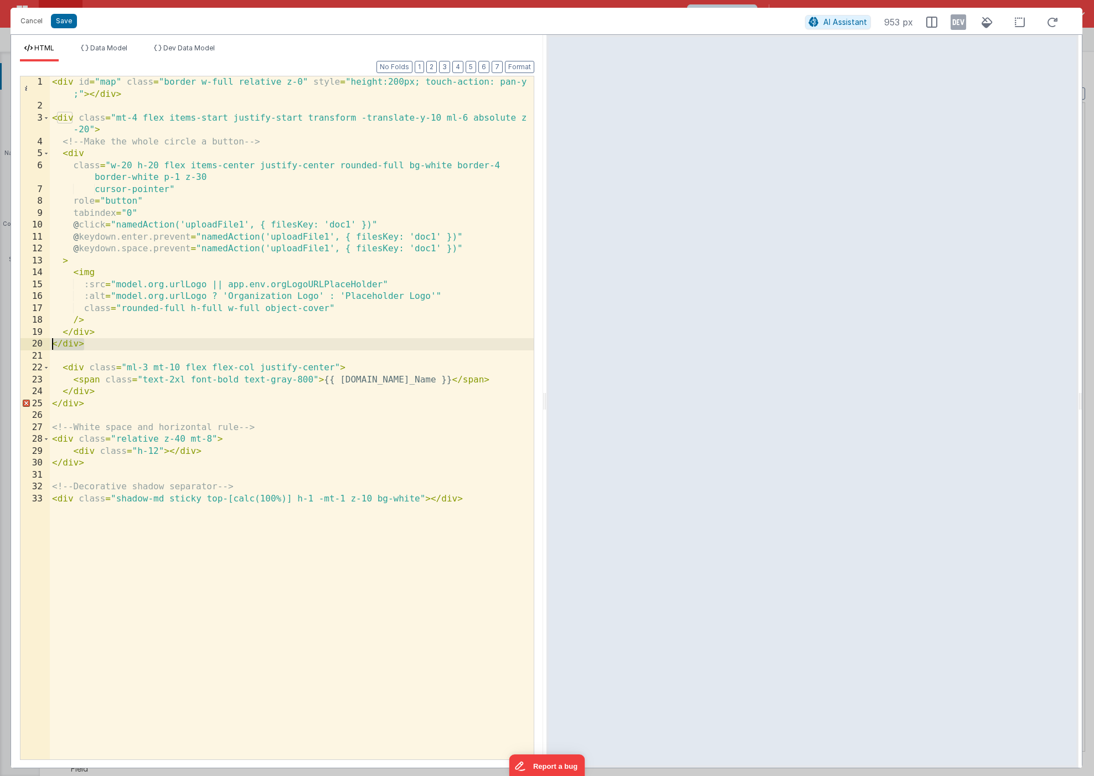
drag, startPoint x: 94, startPoint y: 348, endPoint x: 44, endPoint y: 341, distance: 49.6
click at [44, 341] on div "1 2 3 4 5 6 7 8 9 10 11 12 13 14 15 16 17 18 19 20 21 22 23 24 25 26 27 28 29 3…" at bounding box center [277, 418] width 514 height 684
click at [63, 27] on button "Save" at bounding box center [64, 21] width 26 height 14
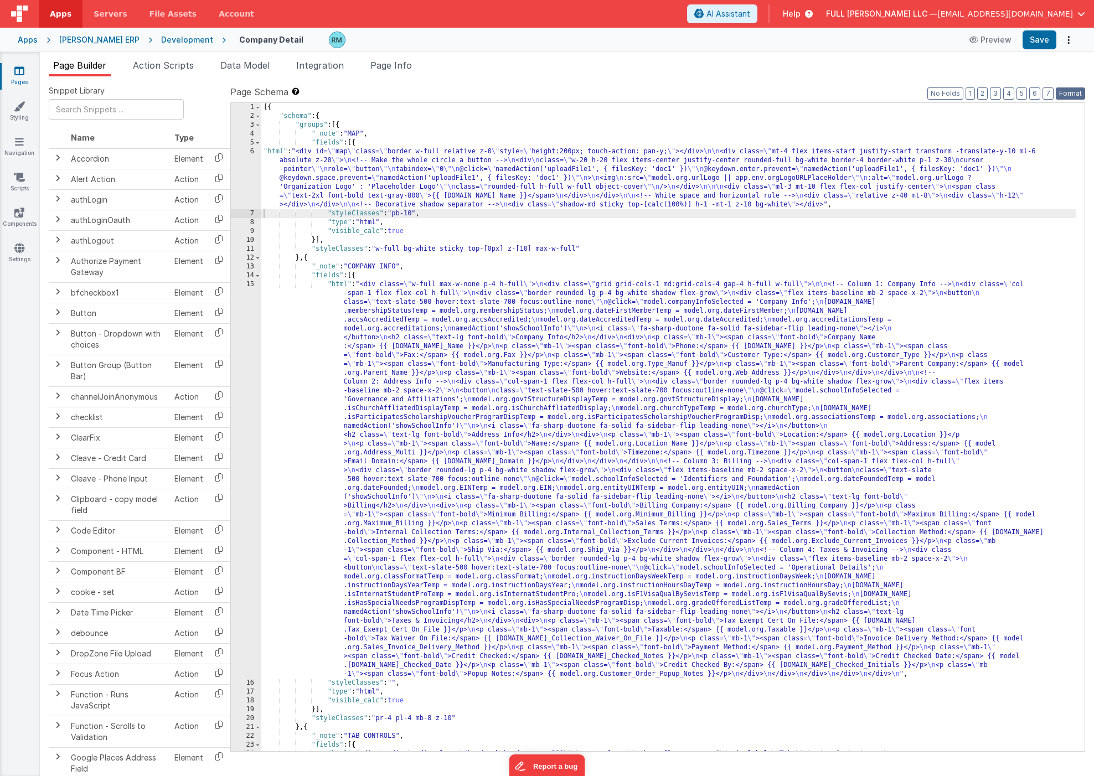
click at [1075, 95] on button "Format" at bounding box center [1069, 93] width 29 height 12
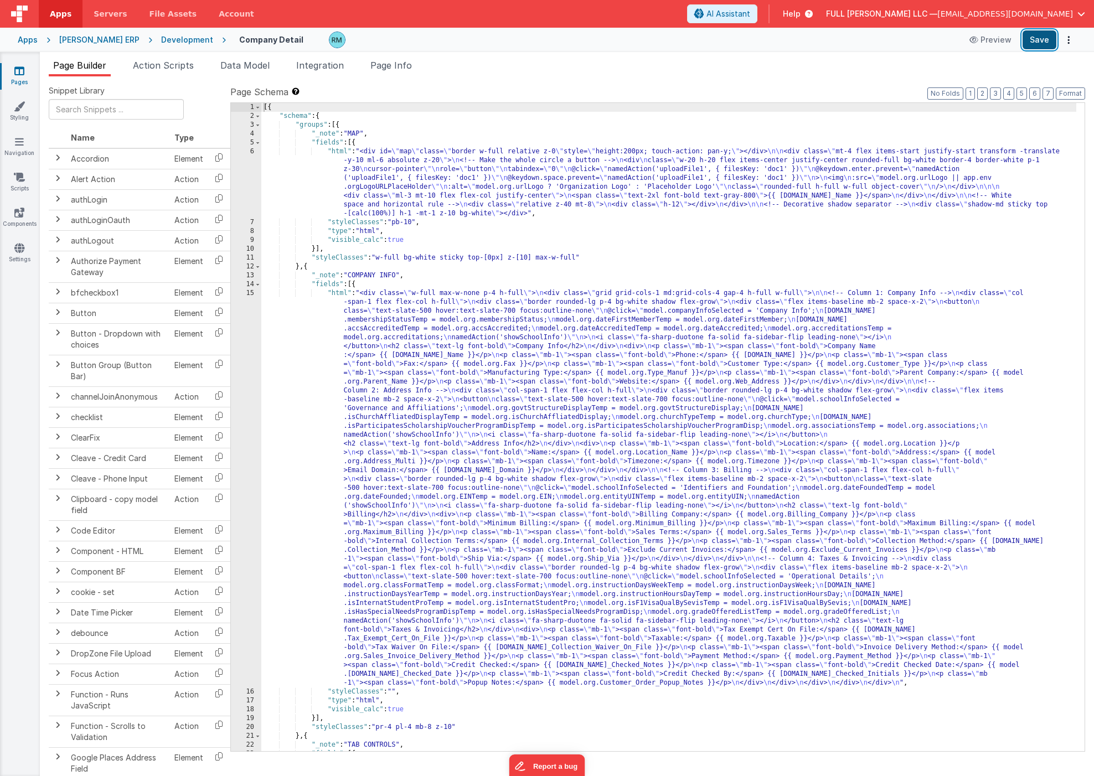
click at [1038, 44] on button "Save" at bounding box center [1039, 39] width 34 height 19
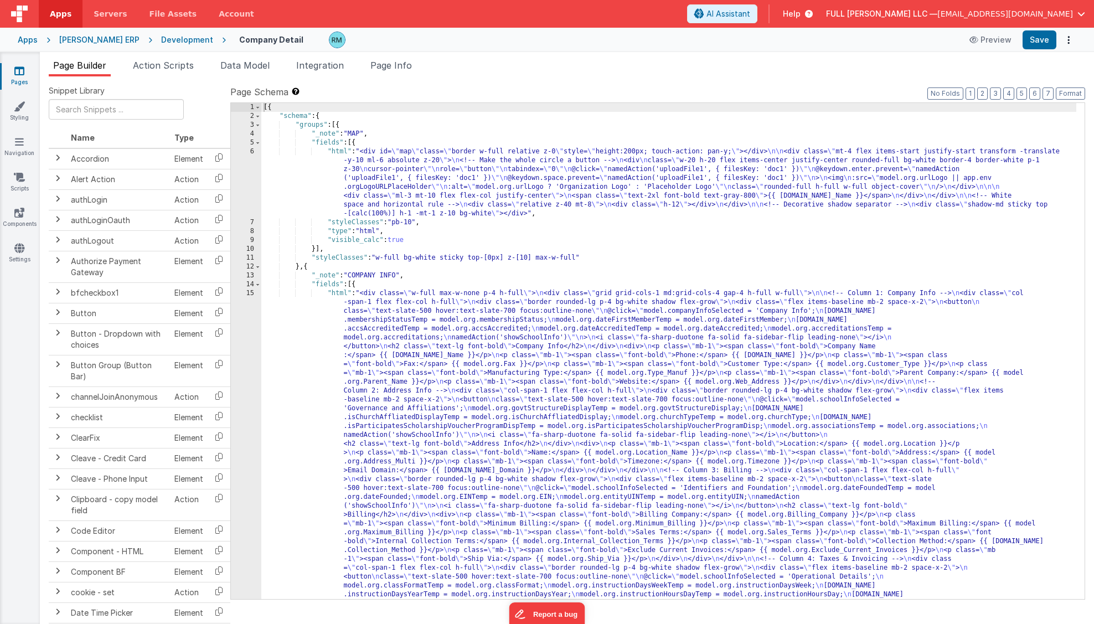
click at [15, 79] on link "Pages" at bounding box center [19, 76] width 40 height 22
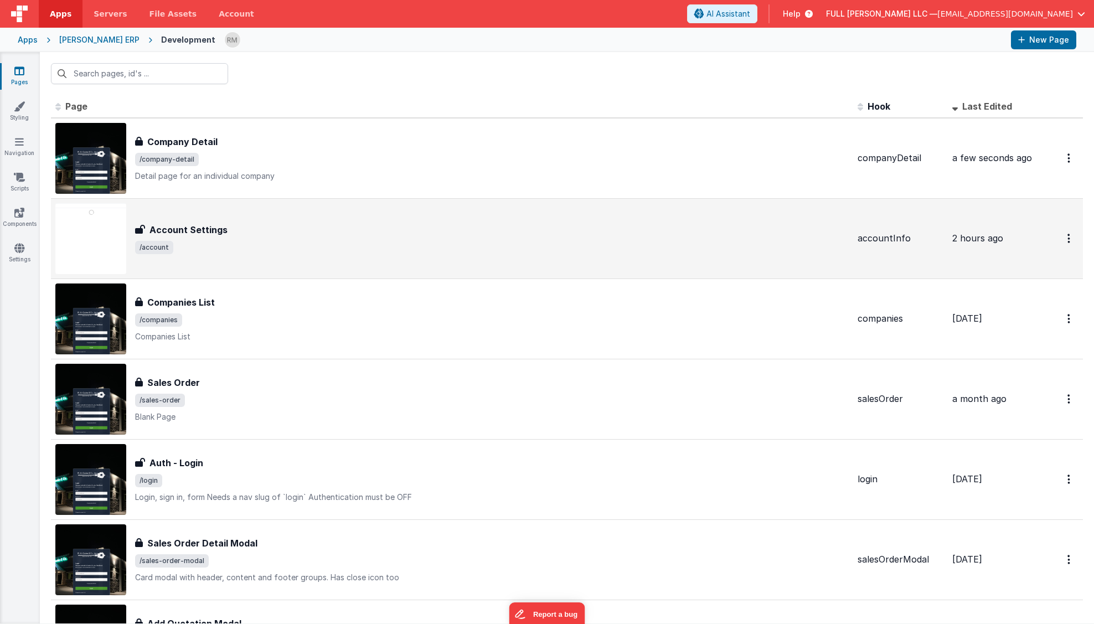
click at [245, 224] on div "Account Settings" at bounding box center [491, 229] width 713 height 13
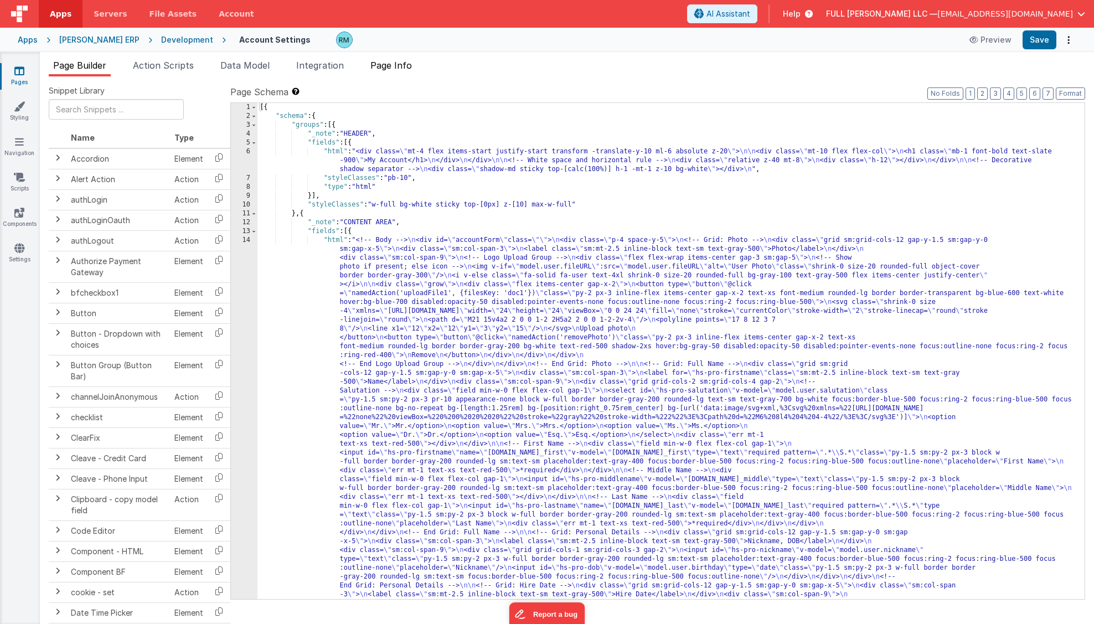
click at [400, 64] on span "Page Info" at bounding box center [391, 65] width 42 height 11
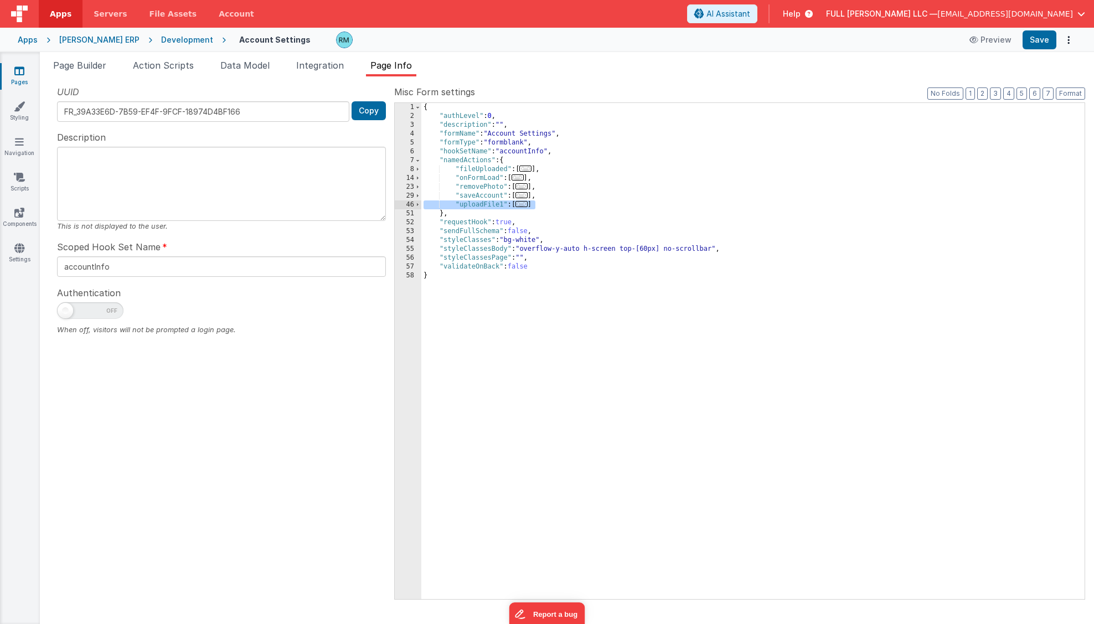
drag, startPoint x: 545, startPoint y: 206, endPoint x: 389, endPoint y: 203, distance: 156.1
click at [389, 203] on div "UUID FR_39A33E6D-7B59-EF4F-9FCF-18974D4BF166 Copy Description This is not displ…" at bounding box center [567, 341] width 1036 height 513
click at [23, 70] on icon at bounding box center [19, 70] width 10 height 11
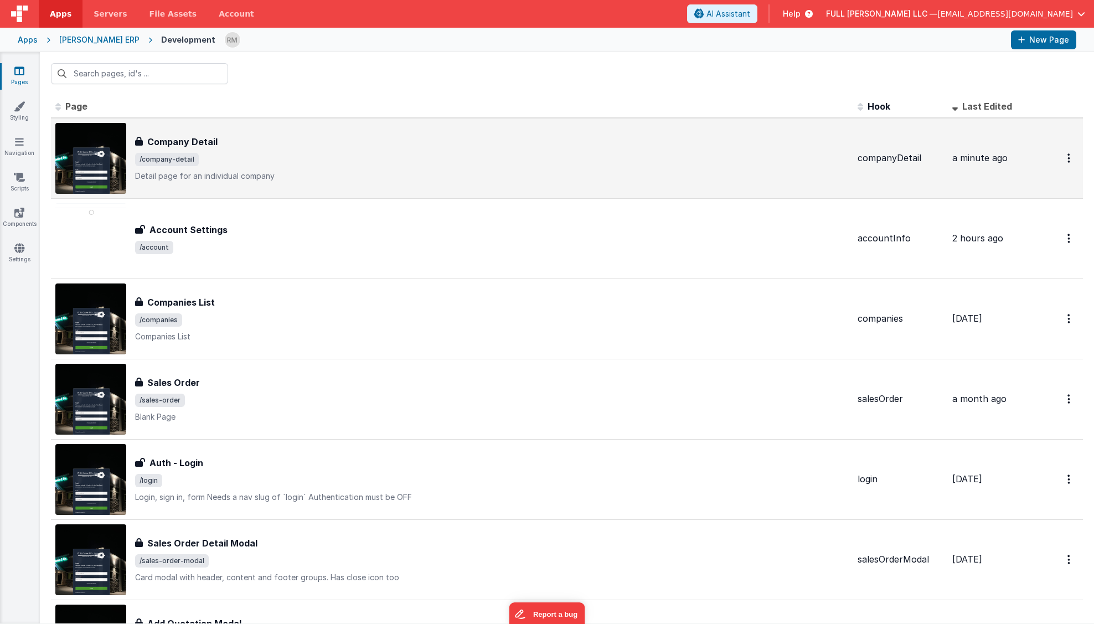
click at [295, 146] on div "Company Detail" at bounding box center [491, 141] width 713 height 13
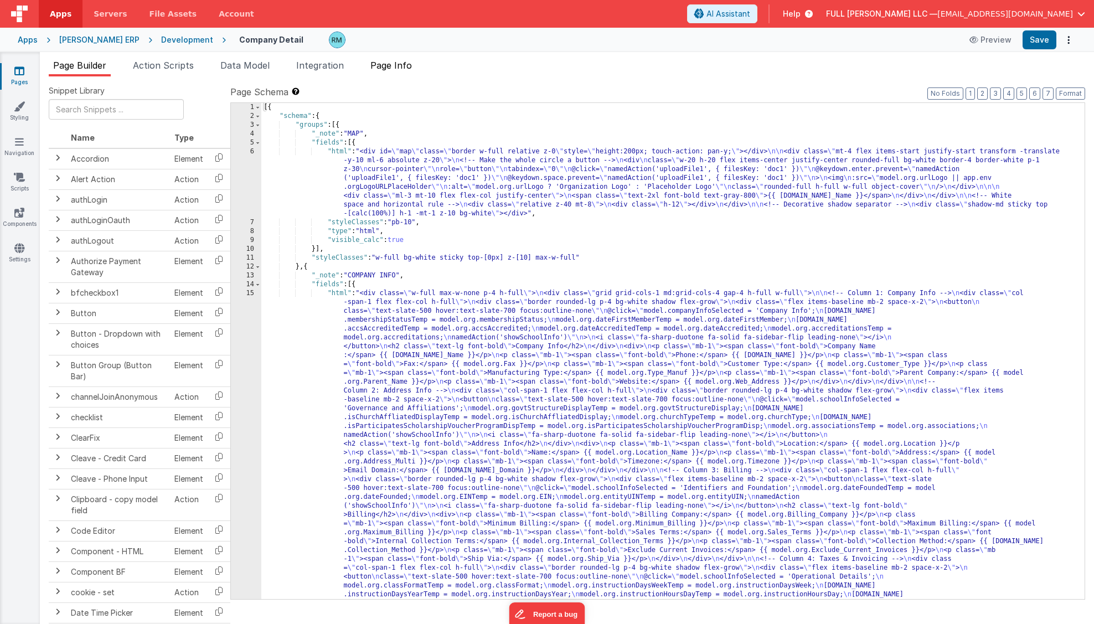
click at [391, 69] on span "Page Info" at bounding box center [391, 65] width 42 height 11
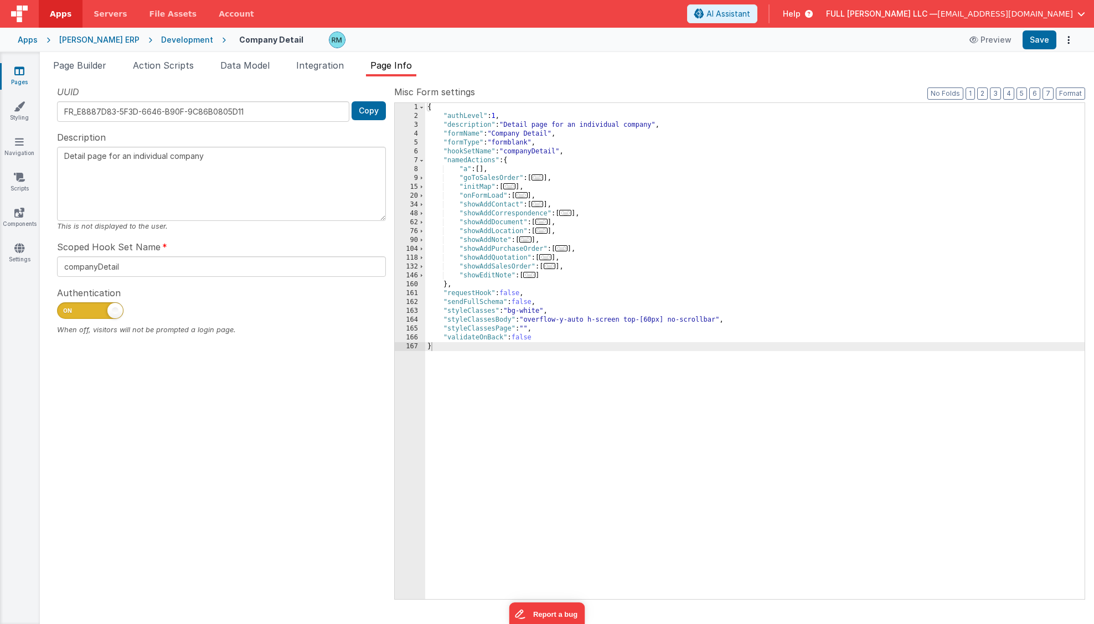
click at [556, 195] on div "{ "authLevel" : 1 , "description" : "Detail page for an individual company" , "…" at bounding box center [754, 360] width 659 height 514
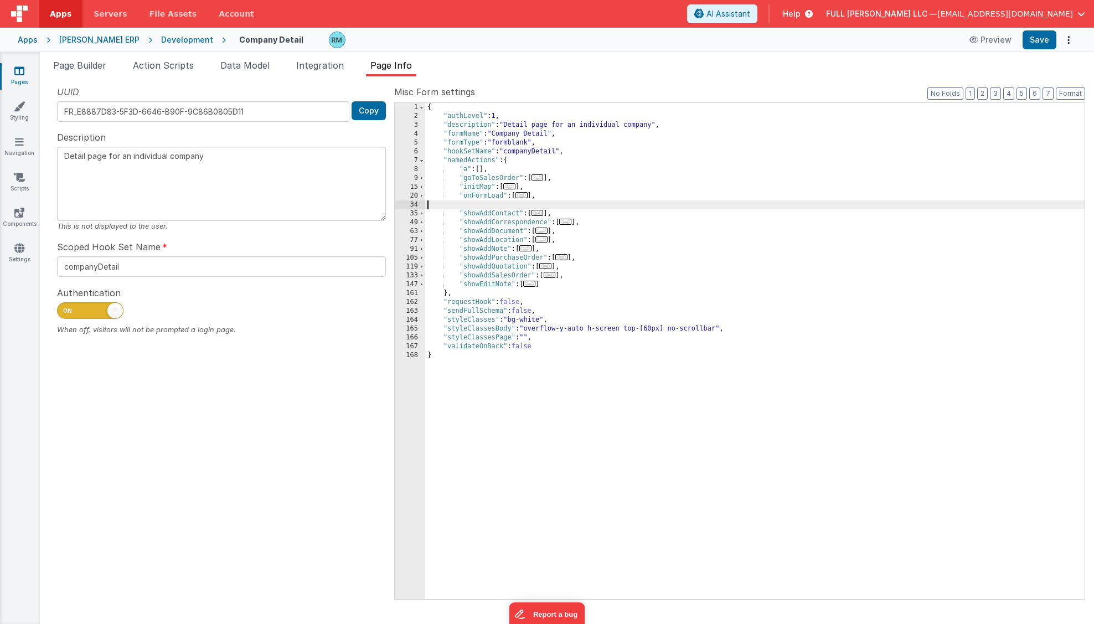
paste textarea
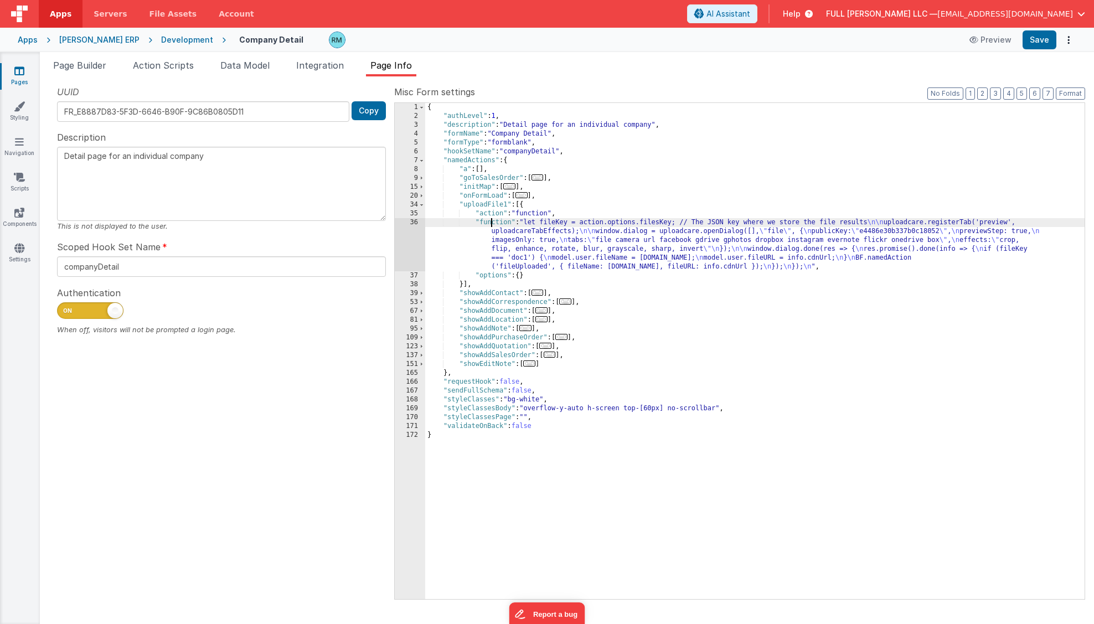
click at [491, 222] on div "{ "authLevel" : 1 , "description" : "Detail page for an individual company" , "…" at bounding box center [754, 360] width 659 height 514
click at [417, 222] on div "36" at bounding box center [410, 244] width 30 height 53
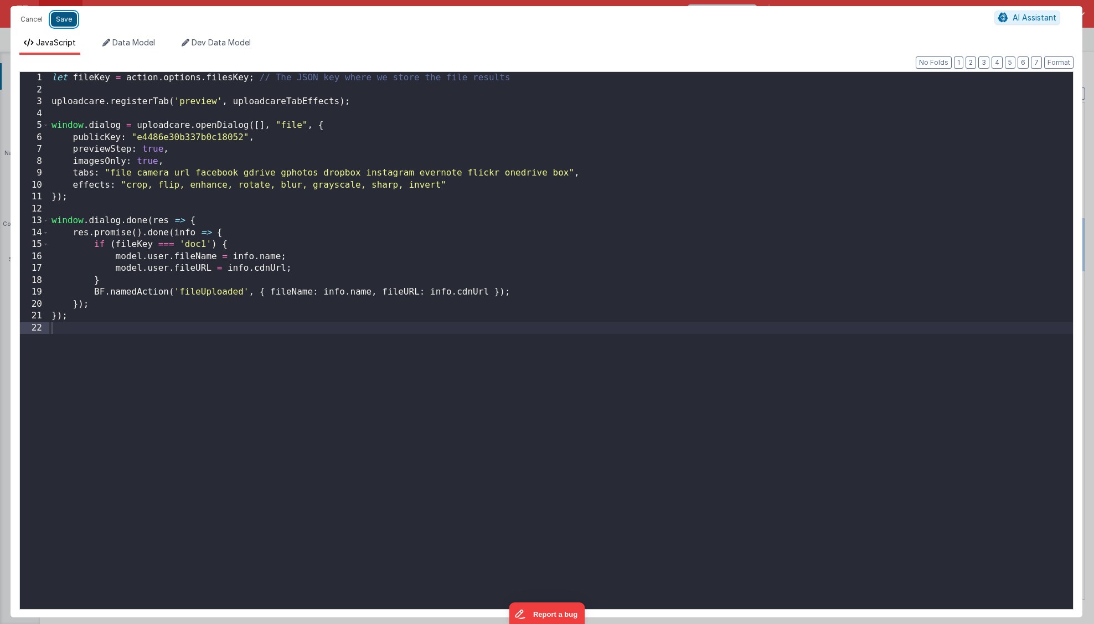
click at [70, 23] on button "Save" at bounding box center [64, 19] width 26 height 14
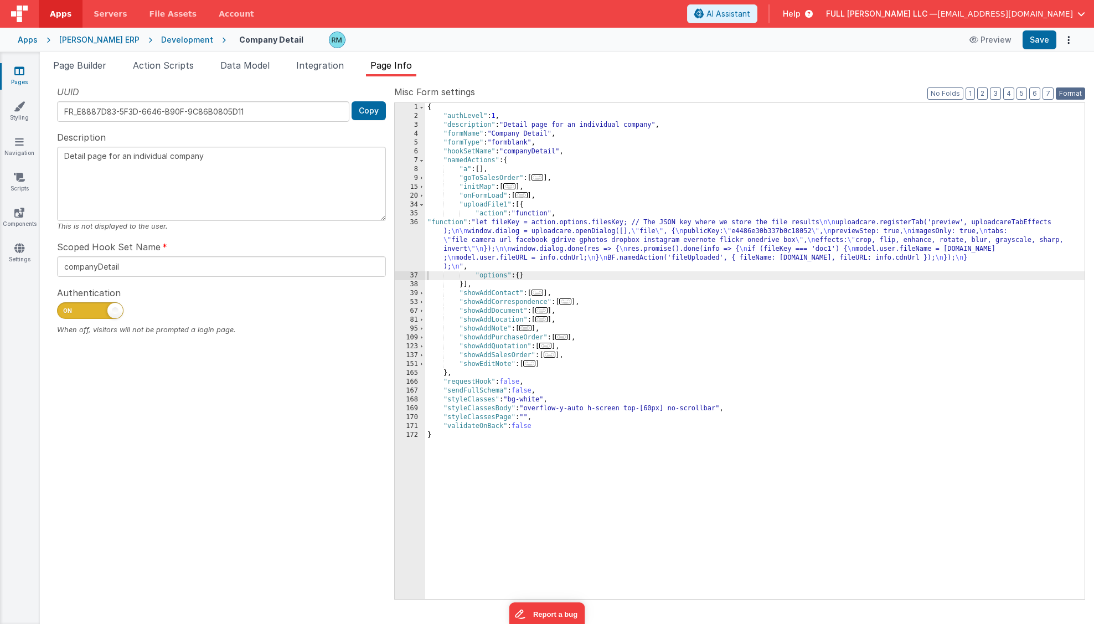
click at [1059, 95] on button "Format" at bounding box center [1069, 93] width 29 height 12
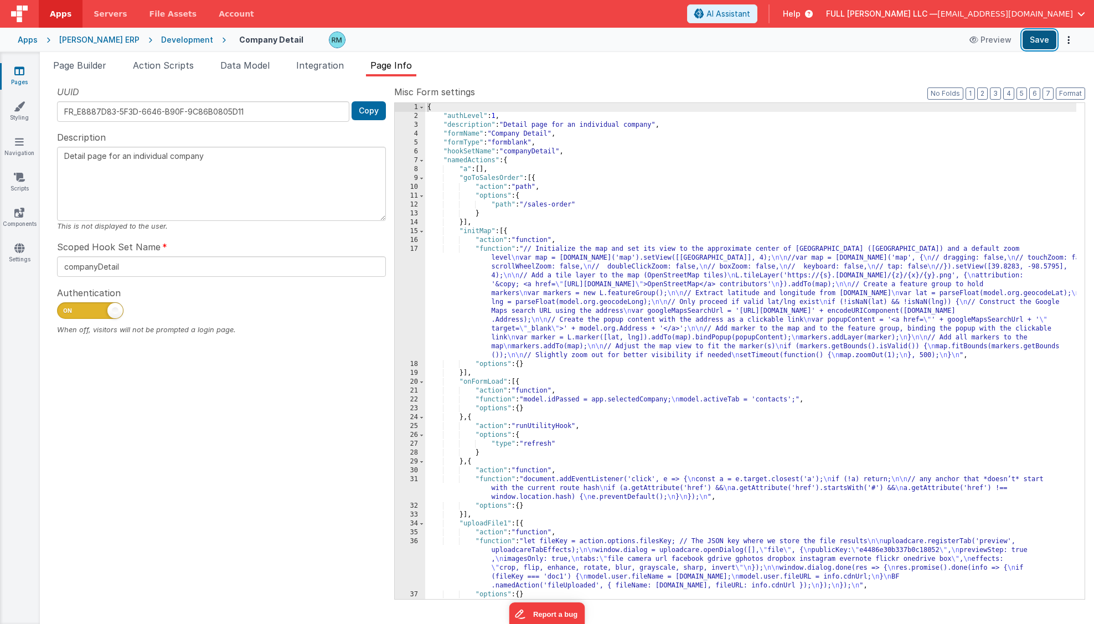
click at [1038, 41] on button "Save" at bounding box center [1039, 39] width 34 height 19
click at [20, 79] on link "Pages" at bounding box center [19, 76] width 40 height 22
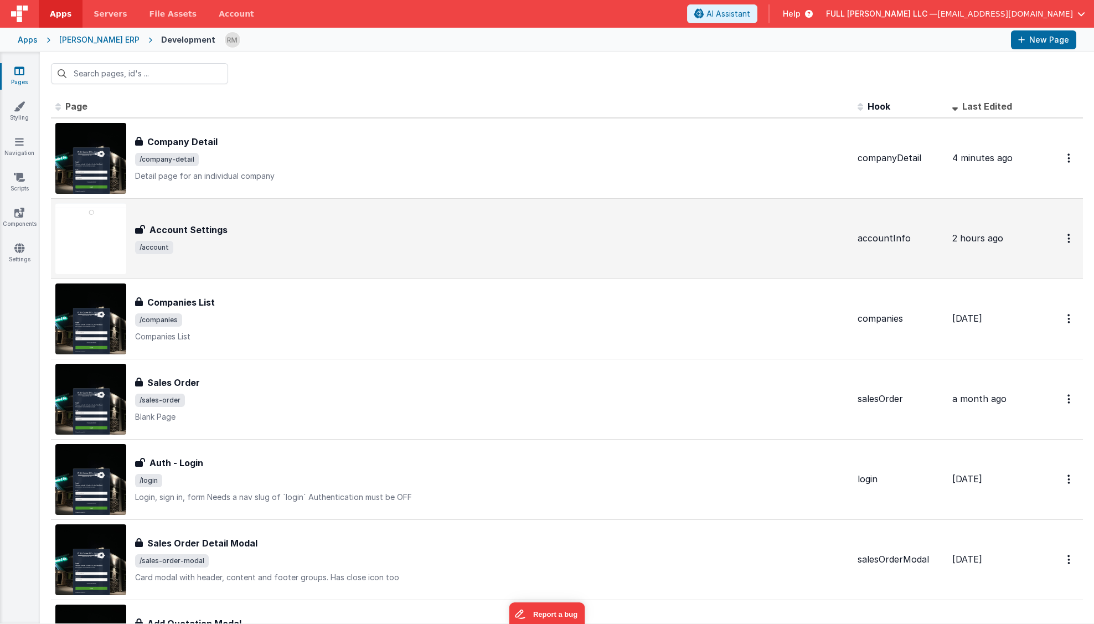
click at [225, 242] on span "/account" at bounding box center [491, 247] width 713 height 13
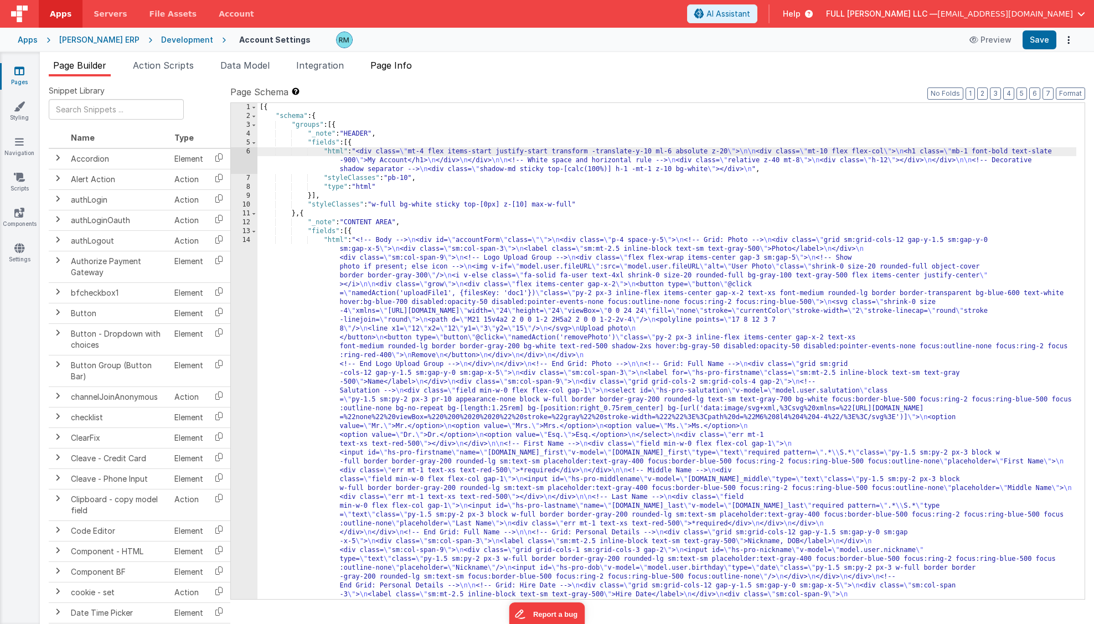
click at [397, 72] on li "Page Info" at bounding box center [391, 68] width 50 height 18
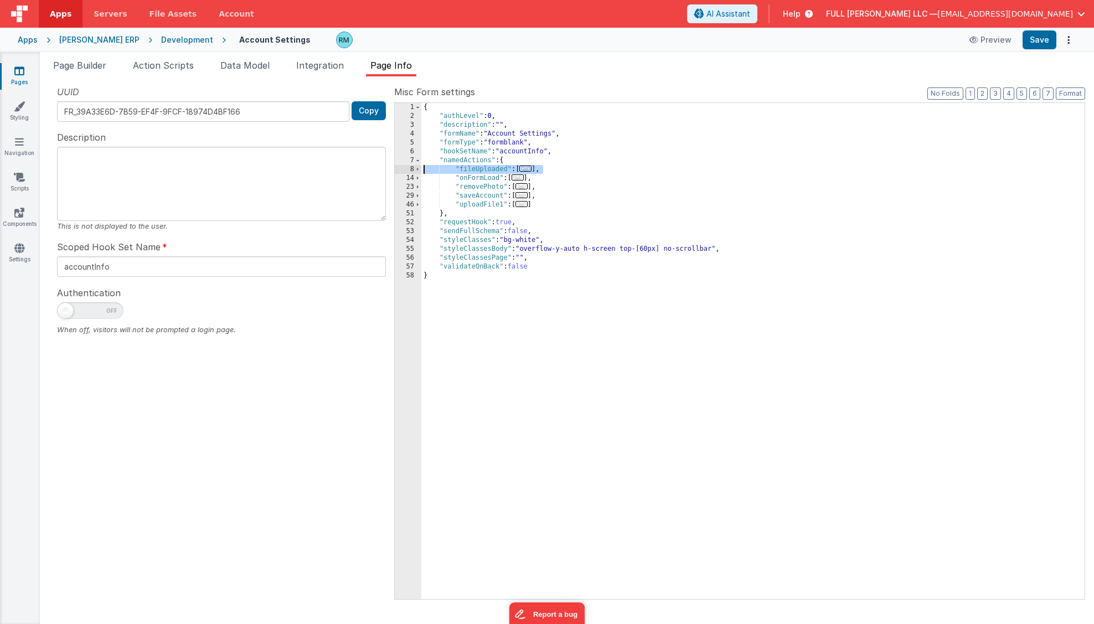
drag, startPoint x: 564, startPoint y: 171, endPoint x: 400, endPoint y: 168, distance: 164.4
click at [400, 168] on div "1 2 3 4 5 6 7 8 14 23 29 46 51 52 53 54 55 56 57 58 { "authLevel" : 0 , "descri…" at bounding box center [739, 350] width 691 height 497
click at [21, 76] on icon at bounding box center [19, 70] width 10 height 11
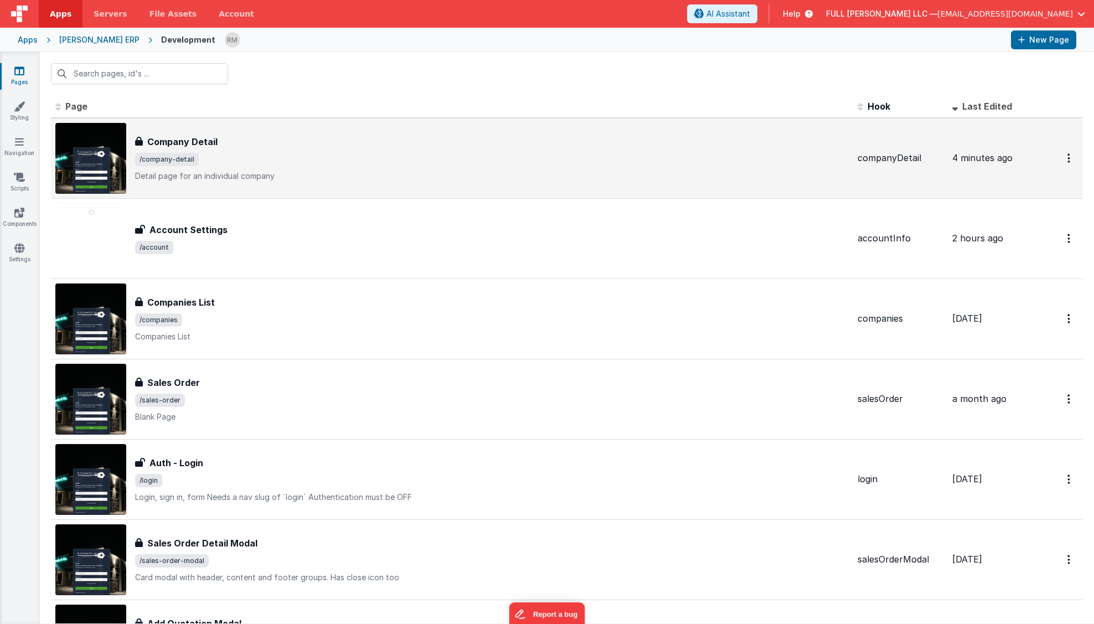
click at [263, 143] on div "Company Detail" at bounding box center [491, 141] width 713 height 13
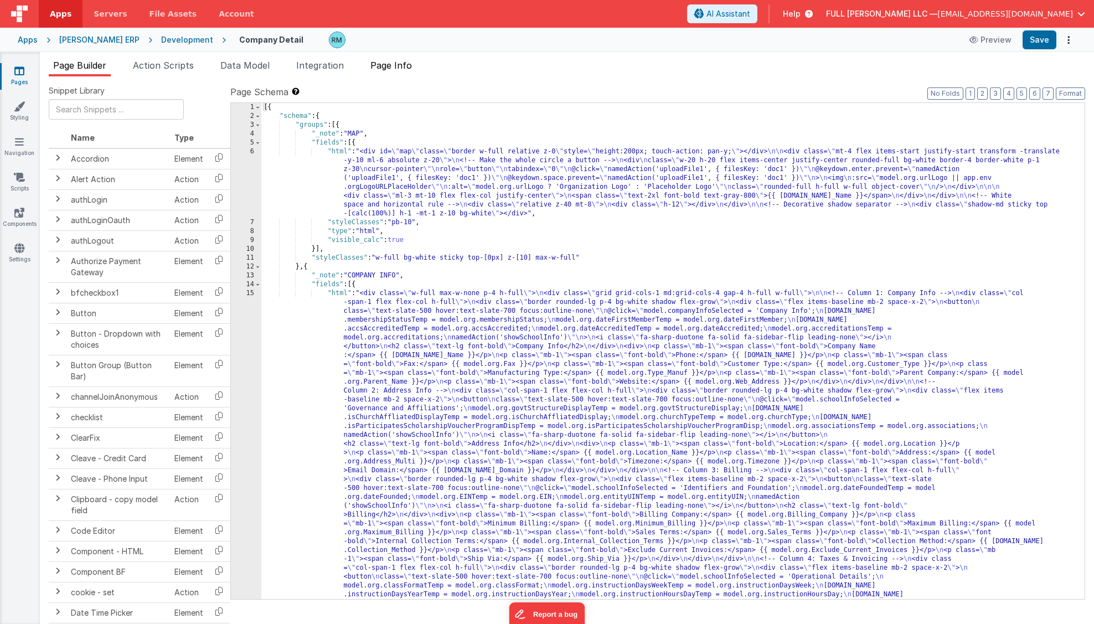
click at [392, 69] on span "Page Info" at bounding box center [391, 65] width 42 height 11
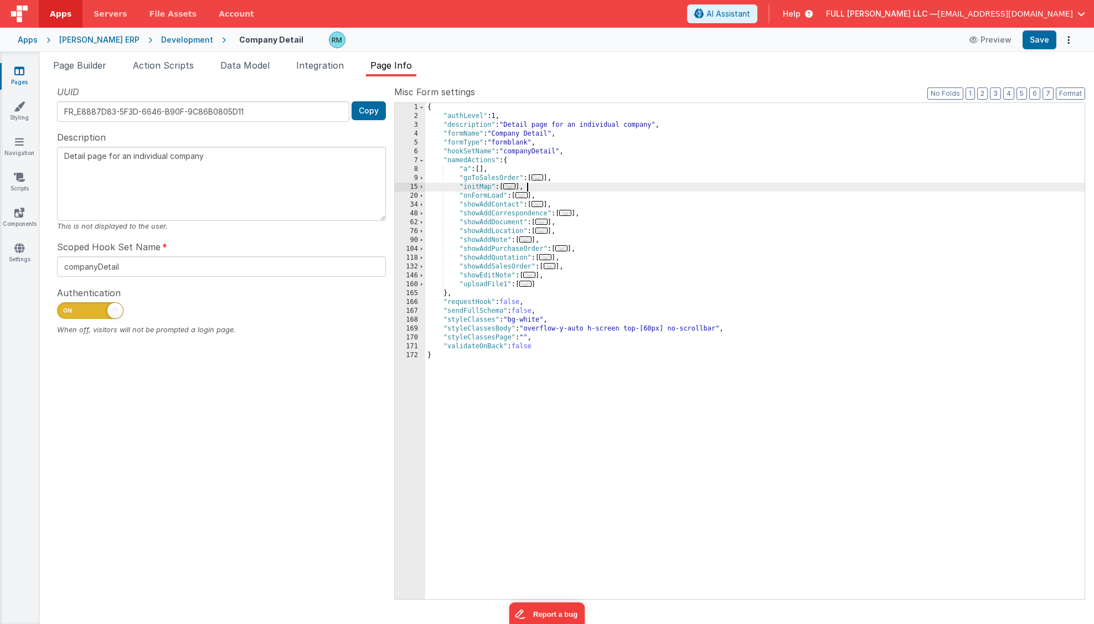
click at [540, 188] on div "{ "authLevel" : 1 , "description" : "Detail page for an individual company" , "…" at bounding box center [754, 360] width 659 height 514
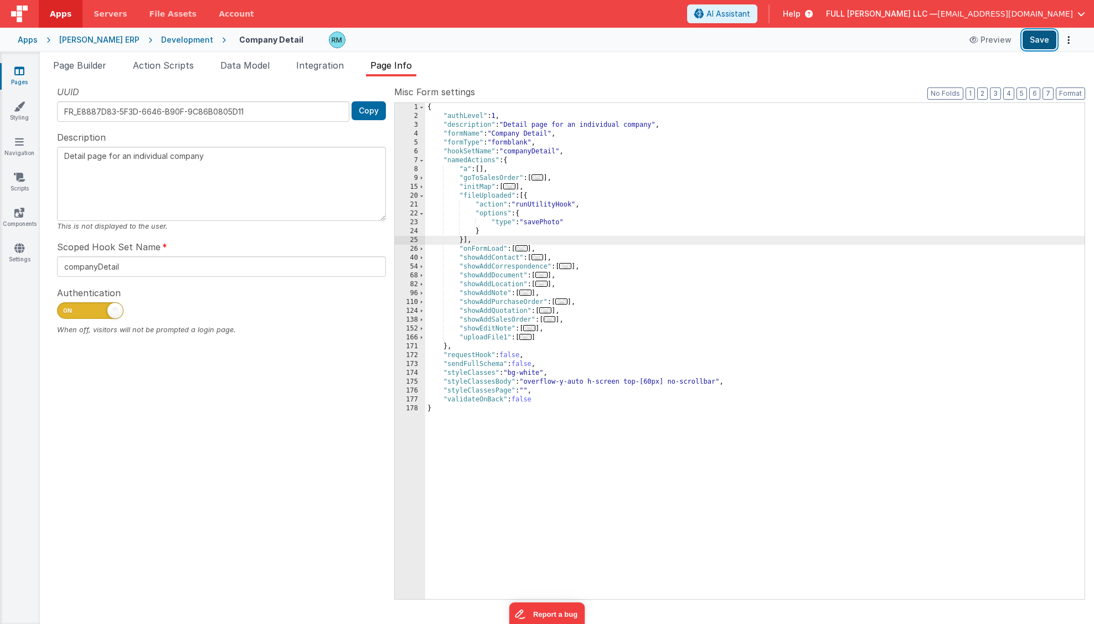
click at [1045, 42] on button "Save" at bounding box center [1039, 39] width 34 height 19
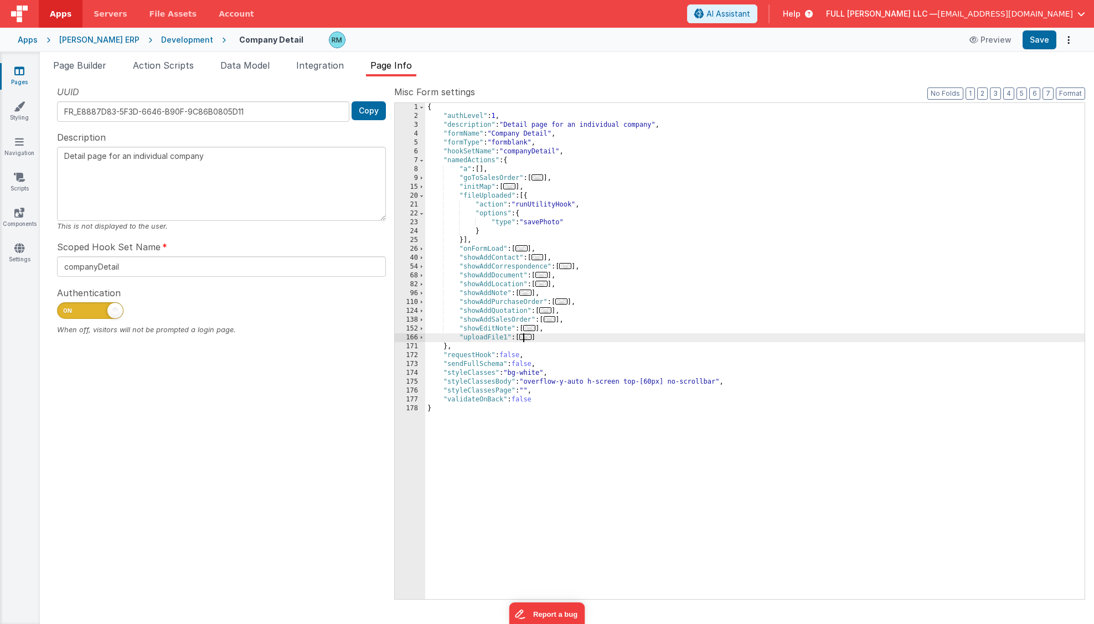
click at [527, 336] on span "..." at bounding box center [525, 337] width 12 height 6
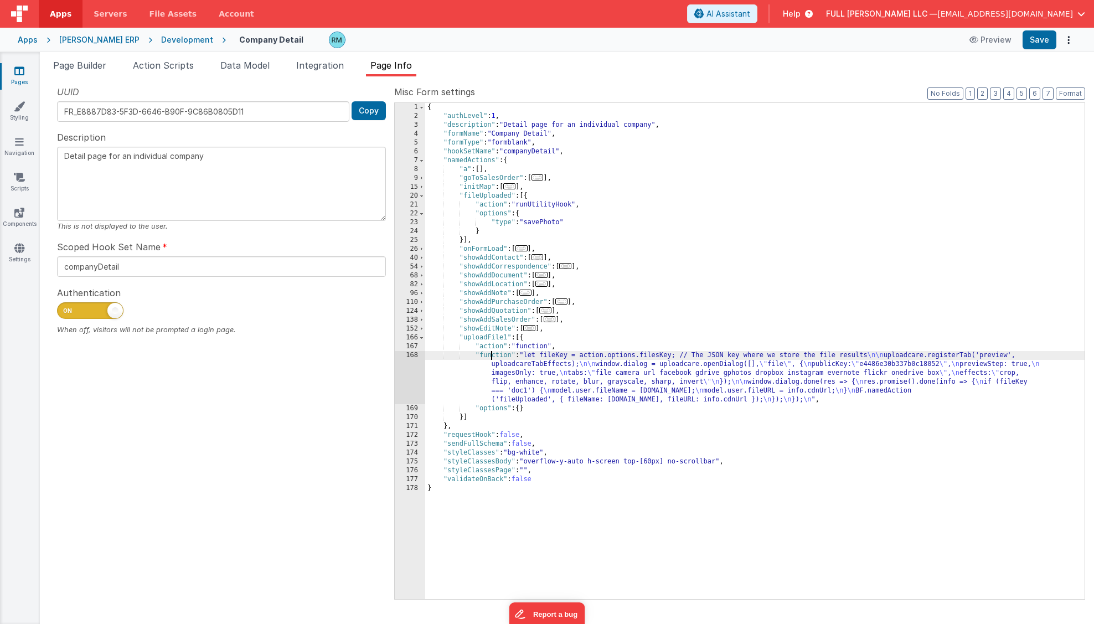
click at [489, 354] on div "{ "authLevel" : 1 , "description" : "Detail page for an individual company" , "…" at bounding box center [754, 360] width 659 height 514
click at [413, 353] on div "168" at bounding box center [410, 377] width 30 height 53
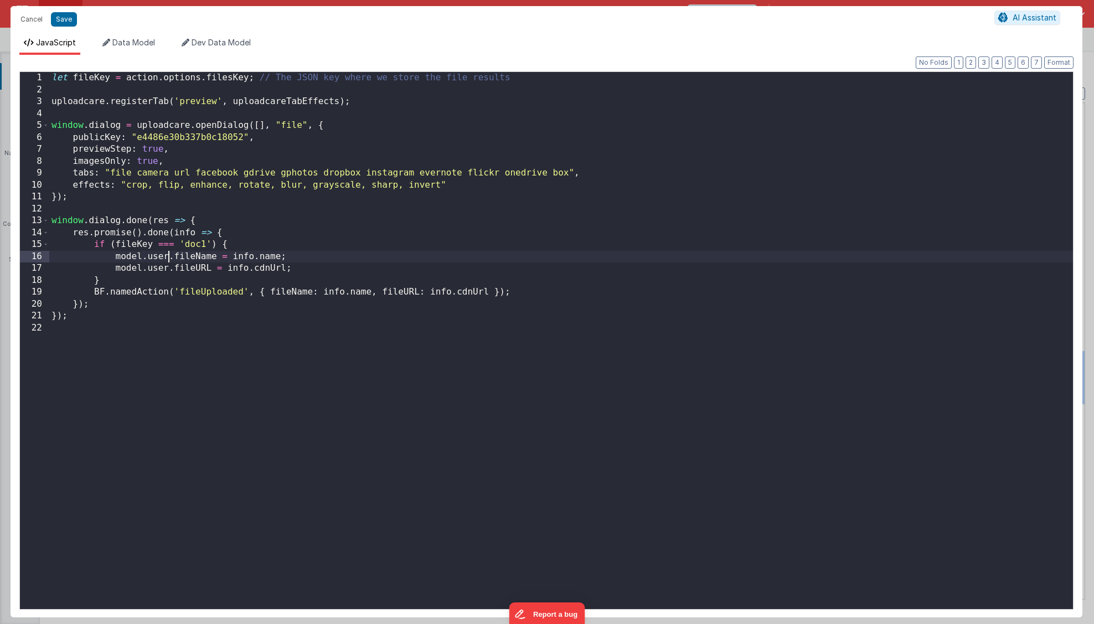
click at [170, 257] on div "let fileKey = action . options . filesKey ; // The JSON key where we store the …" at bounding box center [560, 352] width 1023 height 561
click at [170, 270] on div "let fileKey = action . options . filesKey ; // The JSON key where we store the …" at bounding box center [560, 352] width 1023 height 561
click at [203, 270] on div "let fileKey = action . options . filesKey ; // The JSON key where we store the …" at bounding box center [560, 352] width 1023 height 561
drag, startPoint x: 215, startPoint y: 257, endPoint x: 174, endPoint y: 258, distance: 41.5
click at [174, 258] on div "let fileKey = action . options . filesKey ; // The JSON key where we store the …" at bounding box center [560, 352] width 1023 height 561
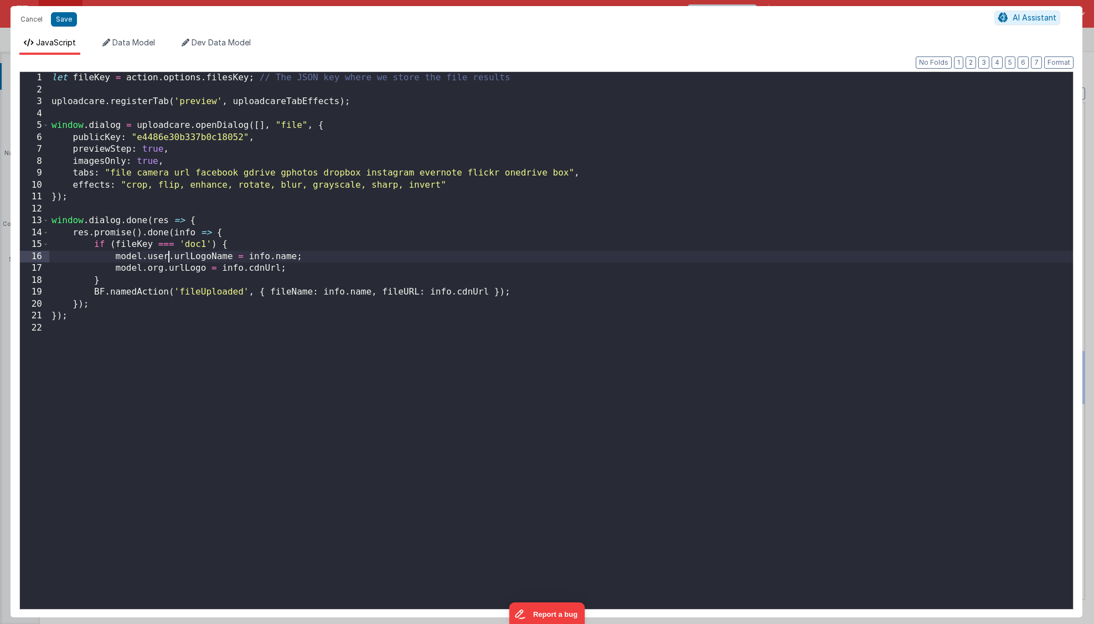
click at [168, 258] on div "let fileKey = action . options . filesKey ; // The JSON key where we store the …" at bounding box center [560, 352] width 1023 height 561
drag, startPoint x: 225, startPoint y: 257, endPoint x: 170, endPoint y: 256, distance: 54.3
click at [170, 256] on div "let fileKey = action . options . filesKey ; // The JSON key where we store the …" at bounding box center [560, 352] width 1023 height 561
drag, startPoint x: 313, startPoint y: 294, endPoint x: 272, endPoint y: 292, distance: 41.6
click at [272, 292] on div "let fileKey = action . options . filesKey ; // The JSON key where we store the …" at bounding box center [560, 352] width 1023 height 561
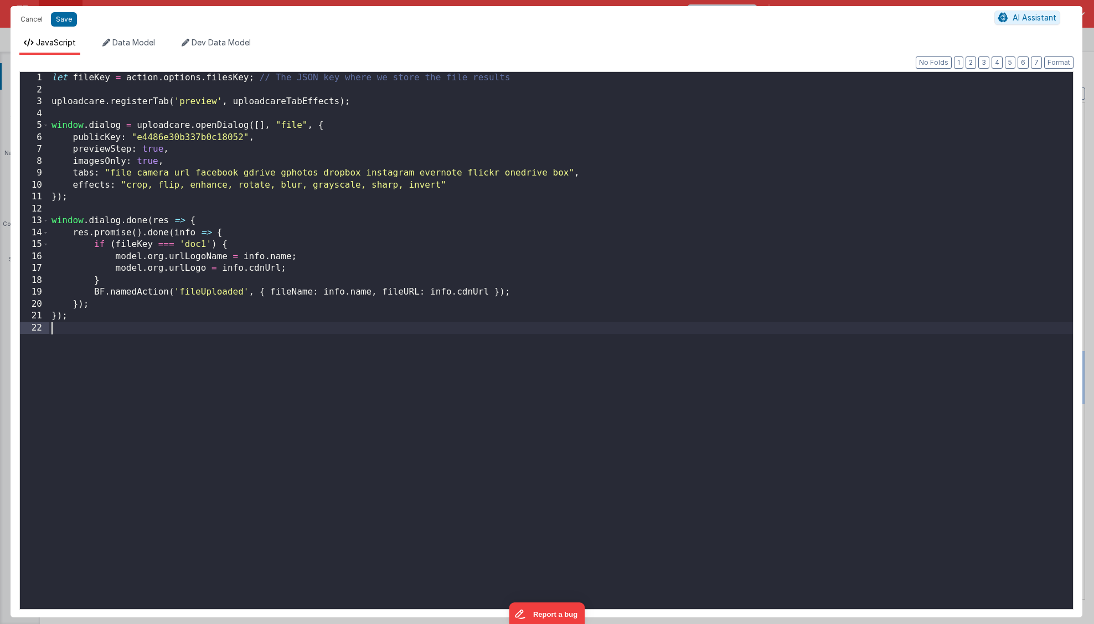
click at [337, 338] on div "let fileKey = action . options . filesKey ; // The JSON key where we store the …" at bounding box center [560, 352] width 1023 height 561
drag, startPoint x: 227, startPoint y: 257, endPoint x: 170, endPoint y: 256, distance: 56.5
click at [170, 256] on div "let fileKey = action . options . filesKey ; // The JSON key where we store the …" at bounding box center [560, 352] width 1023 height 561
drag, startPoint x: 312, startPoint y: 293, endPoint x: 271, endPoint y: 292, distance: 41.0
click at [271, 292] on div "let fileKey = action . options . filesKey ; // The JSON key where we store the …" at bounding box center [560, 352] width 1023 height 561
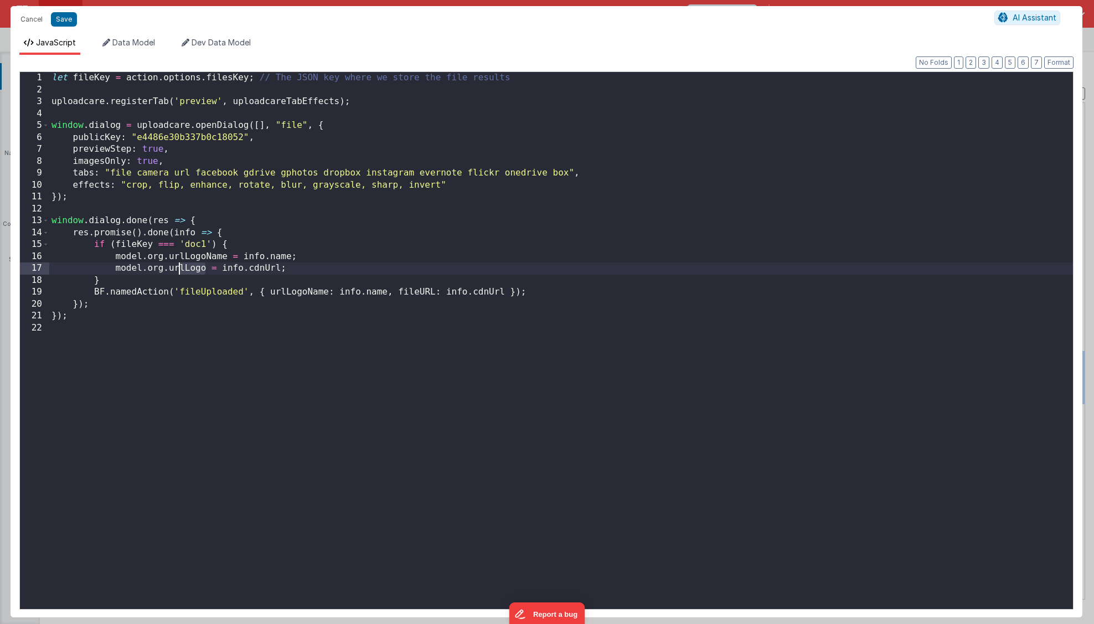
drag, startPoint x: 204, startPoint y: 268, endPoint x: 180, endPoint y: 268, distance: 24.4
click at [180, 268] on div "let fileKey = action . options . filesKey ; // The JSON key where we store the …" at bounding box center [560, 352] width 1023 height 561
click at [199, 268] on div "let fileKey = action . options . filesKey ; // The JSON key where we store the …" at bounding box center [560, 352] width 1023 height 561
drag, startPoint x: 204, startPoint y: 268, endPoint x: 169, endPoint y: 270, distance: 34.9
click at [169, 270] on div "let fileKey = action . options . filesKey ; // The JSON key where we store the …" at bounding box center [560, 352] width 1023 height 561
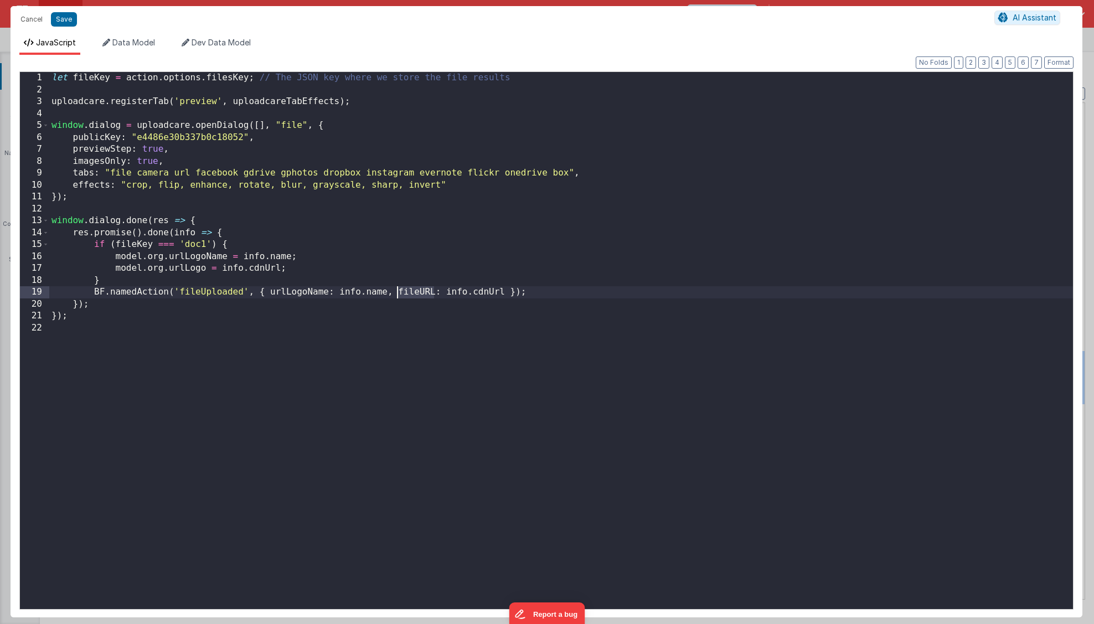
drag, startPoint x: 433, startPoint y: 292, endPoint x: 398, endPoint y: 293, distance: 34.3
click at [398, 293] on div "let fileKey = action . options . filesKey ; // The JSON key where we store the …" at bounding box center [560, 352] width 1023 height 561
click at [55, 21] on button "Save" at bounding box center [64, 19] width 26 height 14
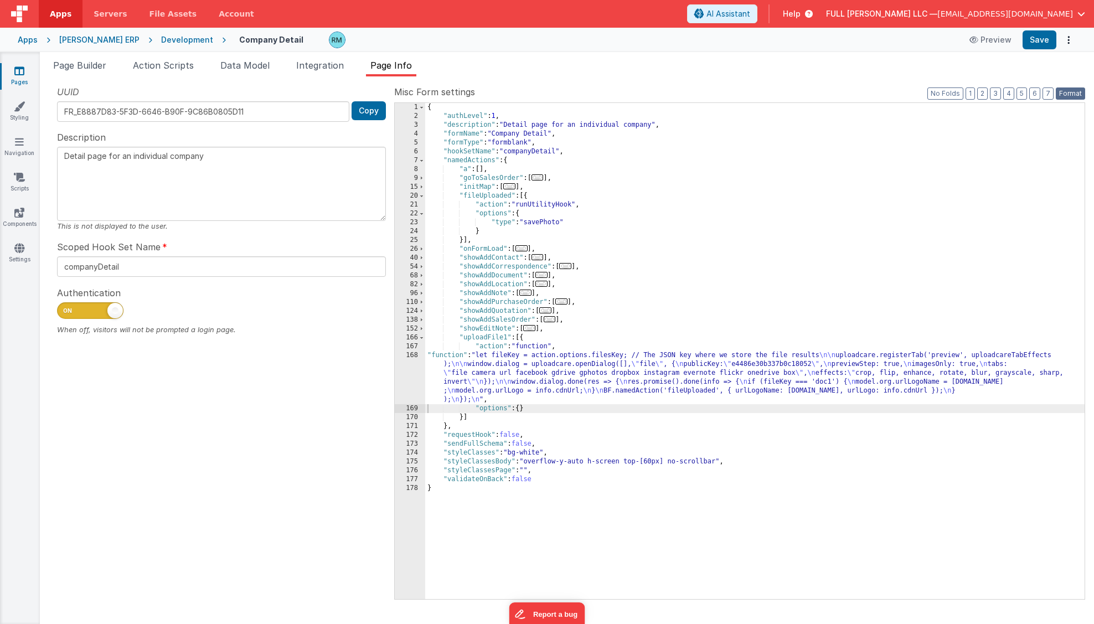
click at [1071, 96] on button "Format" at bounding box center [1069, 93] width 29 height 12
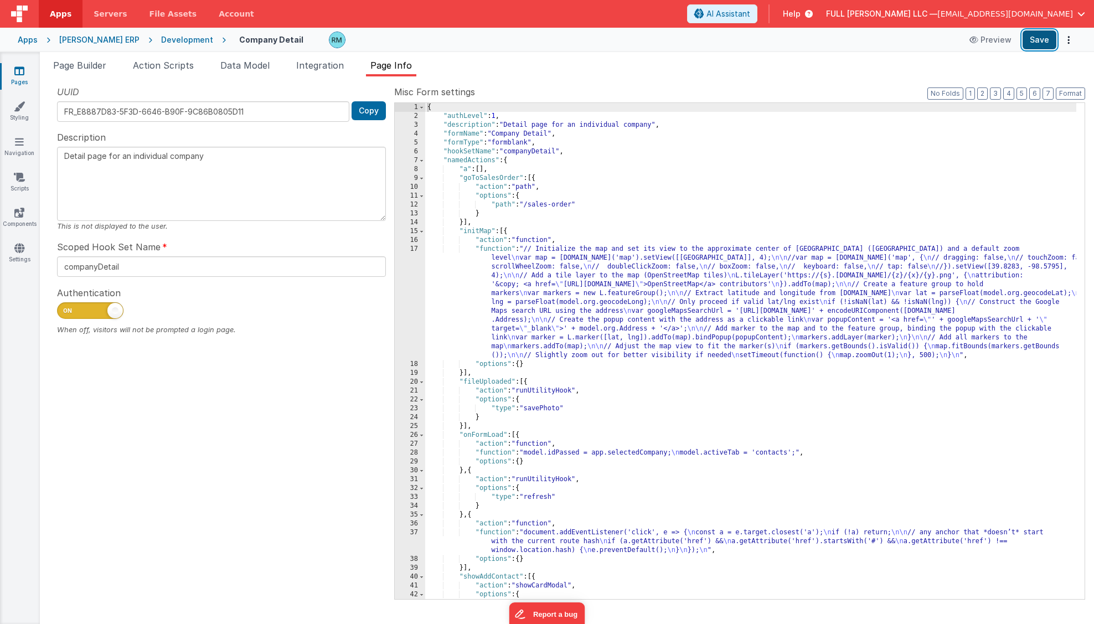
click at [1037, 41] on button "Save" at bounding box center [1039, 39] width 34 height 19
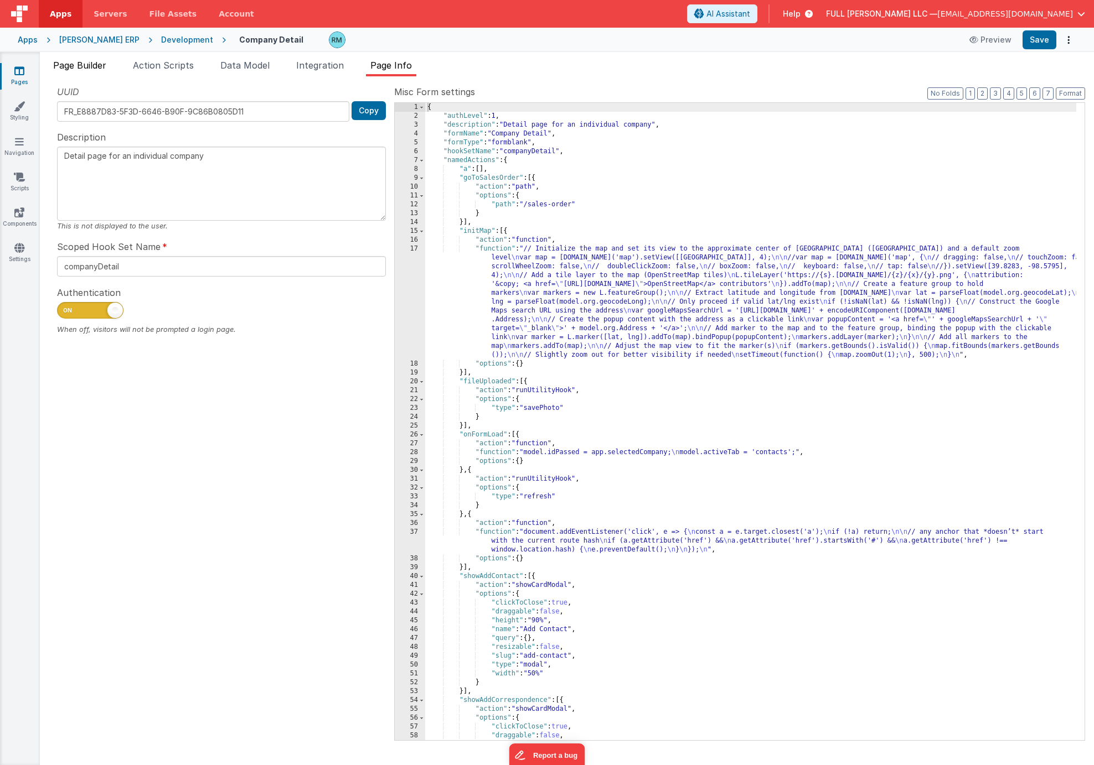
click at [74, 70] on li "Page Builder" at bounding box center [80, 68] width 62 height 18
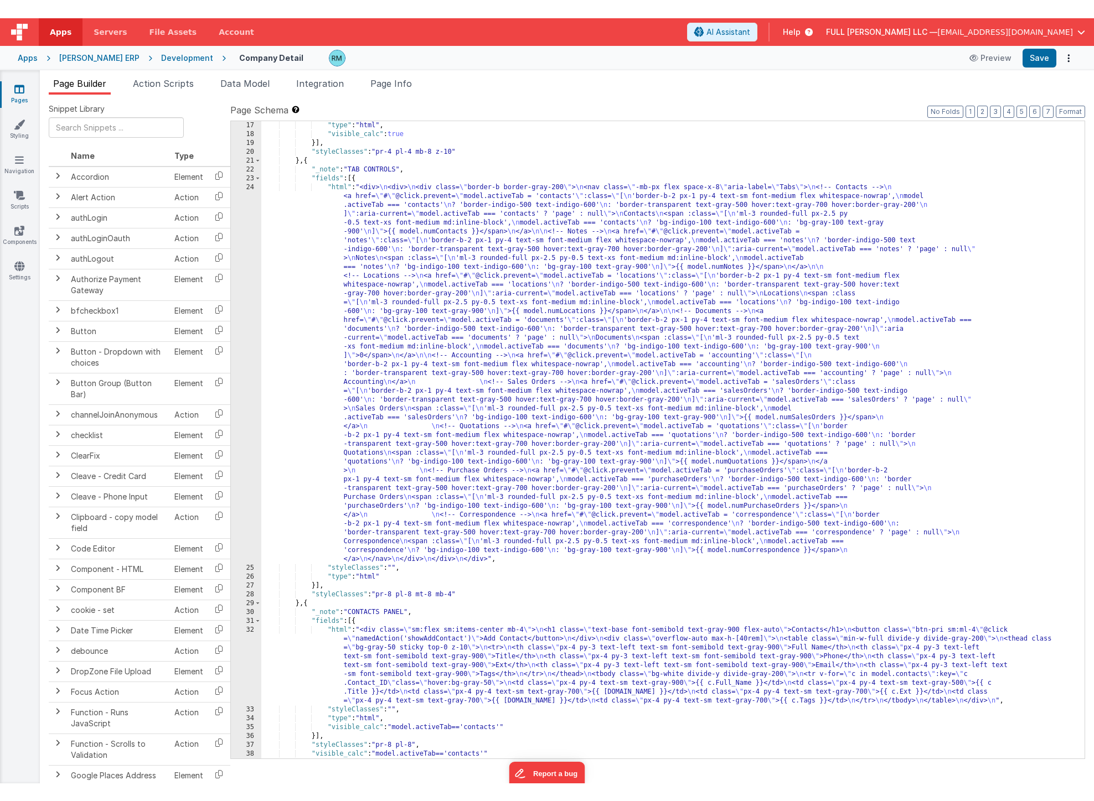
scroll to position [593, 0]
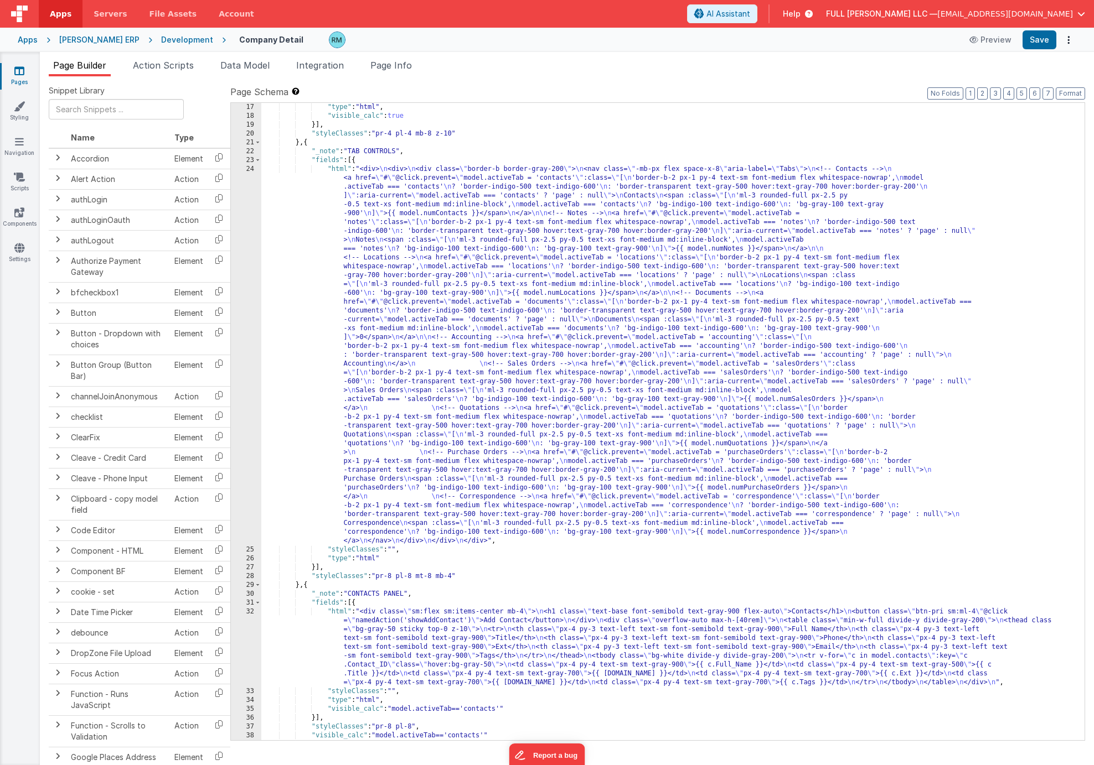
click at [395, 550] on div ""type" : "html" , "visible_calc" : true }] , "styleClasses" : "pr-4 pl-4 mb-8 z…" at bounding box center [668, 430] width 815 height 655
click at [1035, 43] on button "Save" at bounding box center [1039, 39] width 34 height 19
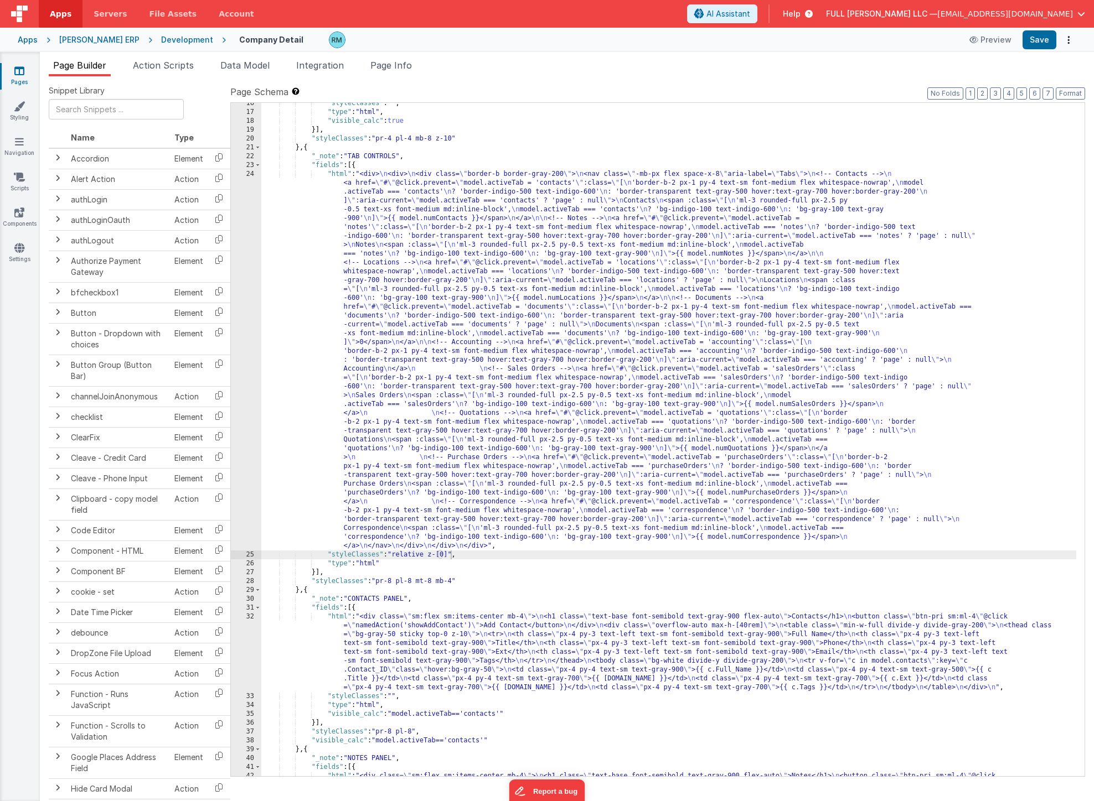
scroll to position [588, 0]
click at [452, 555] on div ""styleClasses" : "" , "type" : "html" , "visible_calc" : true }] , "styleClasse…" at bounding box center [668, 475] width 815 height 753
drag, startPoint x: 450, startPoint y: 556, endPoint x: 393, endPoint y: 553, distance: 57.6
click at [393, 553] on div ""styleClasses" : "" , "type" : "html" , "visible_calc" : true }] , "styleClasse…" at bounding box center [668, 475] width 815 height 753
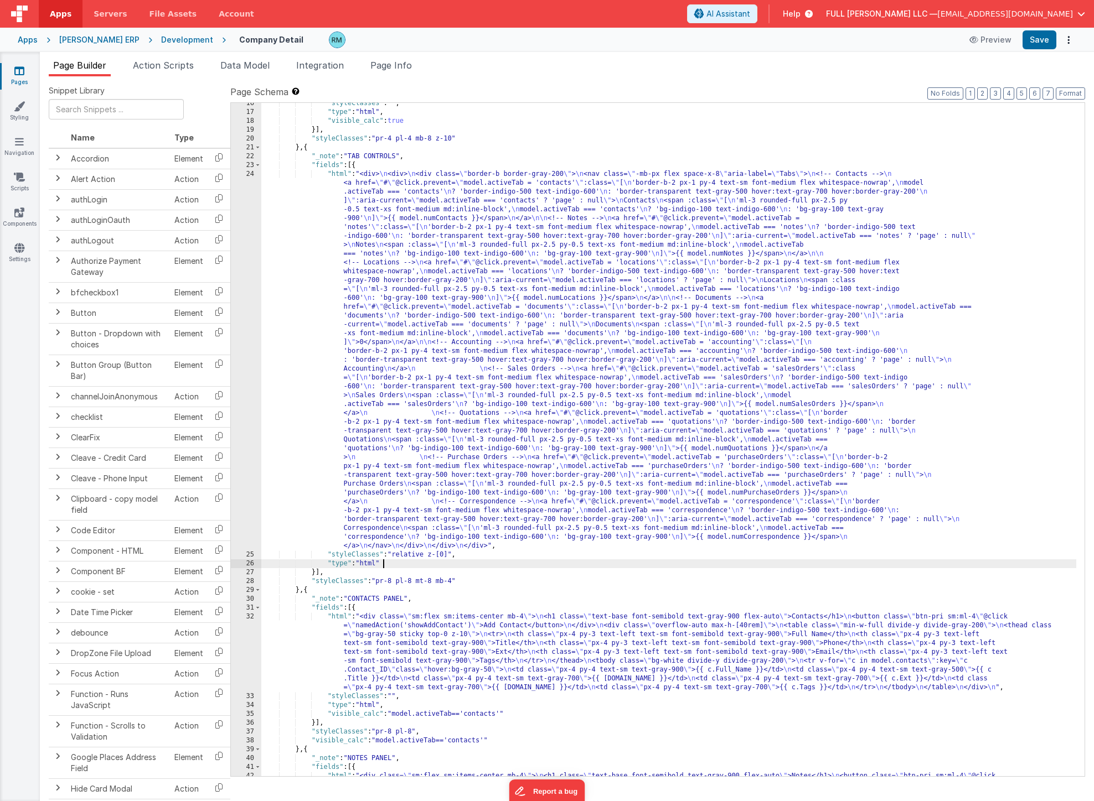
drag, startPoint x: 415, startPoint y: 560, endPoint x: 438, endPoint y: 556, distance: 23.0
click at [415, 560] on div ""styleClasses" : "" , "type" : "html" , "visible_calc" : true }] , "styleClasse…" at bounding box center [668, 475] width 815 height 753
drag, startPoint x: 450, startPoint y: 555, endPoint x: 395, endPoint y: 558, distance: 54.9
click at [395, 558] on div ""styleClasses" : "" , "type" : "html" , "visible_calc" : true }] , "styleClasse…" at bounding box center [668, 475] width 815 height 753
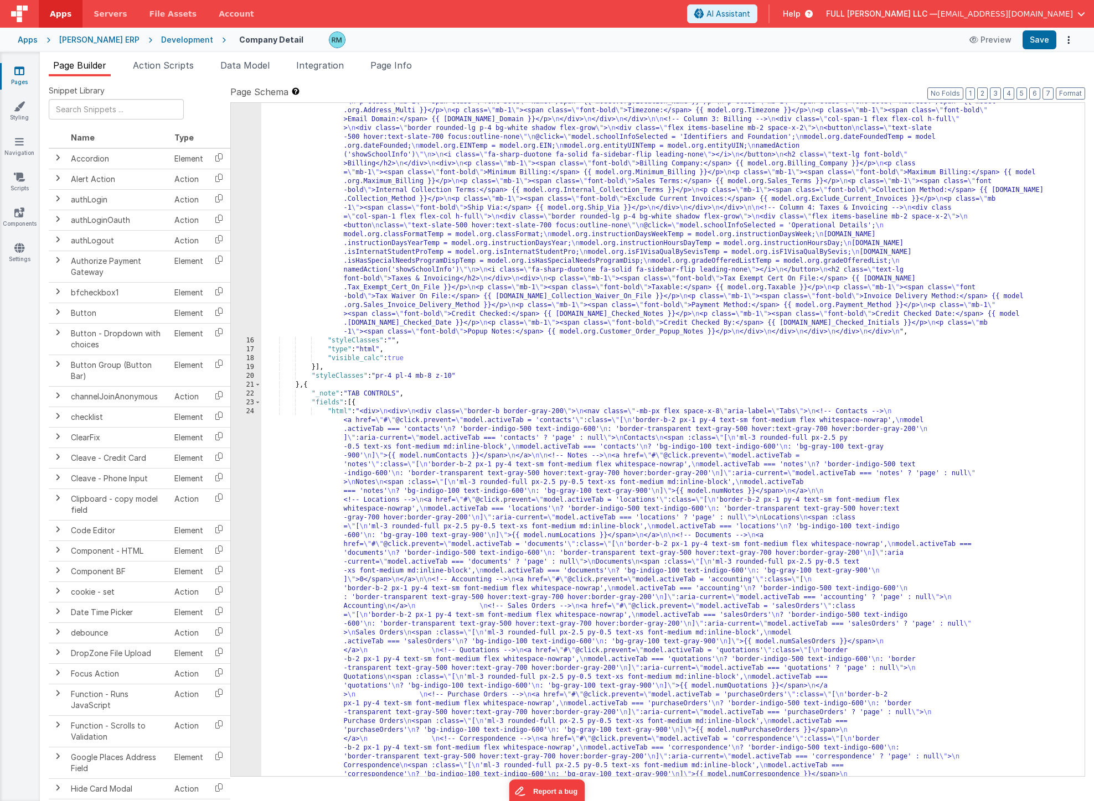
scroll to position [351, 0]
click at [395, 339] on div ""html" : "<div class= \" w-full max-w-none p-4 h-full \" > \n <div class= \" gr…" at bounding box center [668, 664] width 815 height 1453
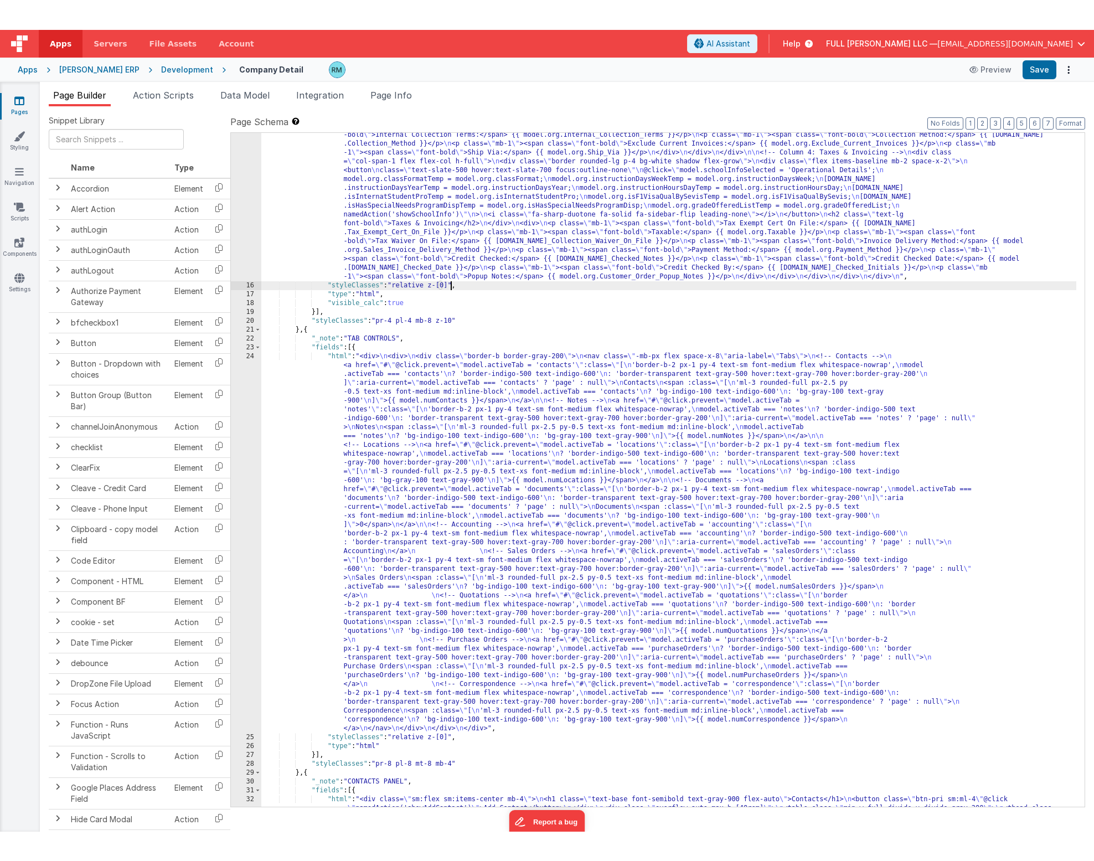
scroll to position [0, 0]
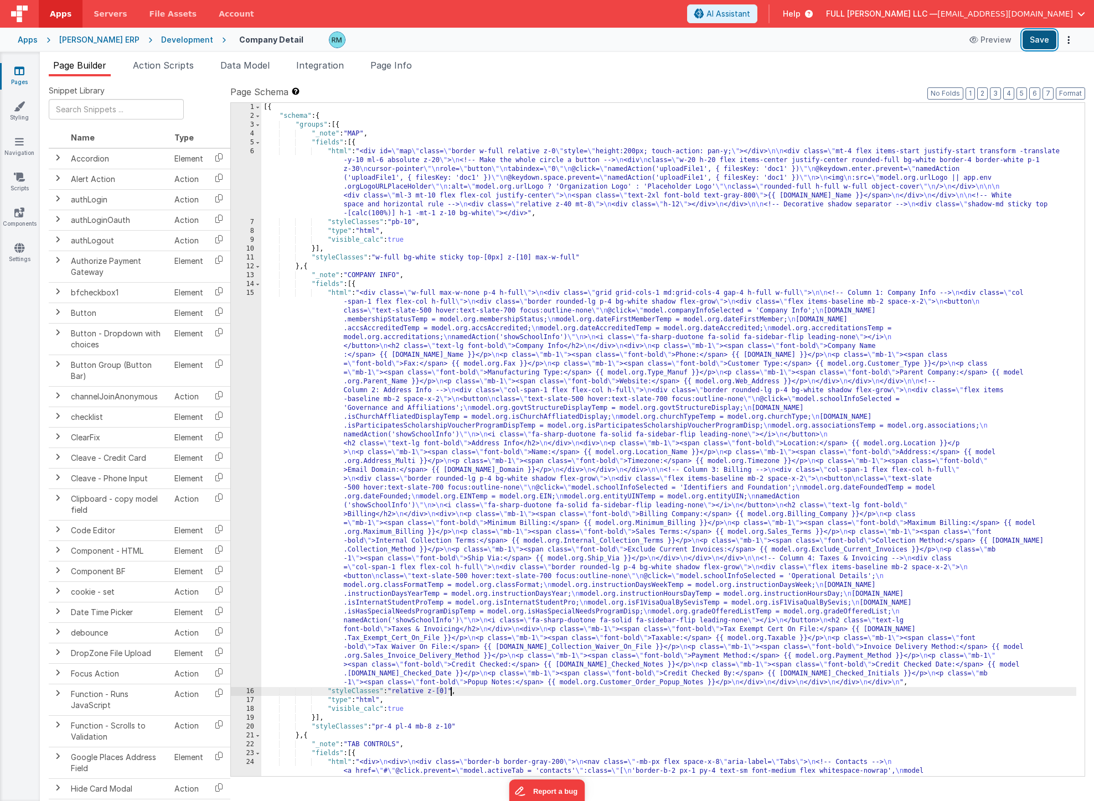
click at [1036, 38] on button "Save" at bounding box center [1039, 39] width 34 height 19
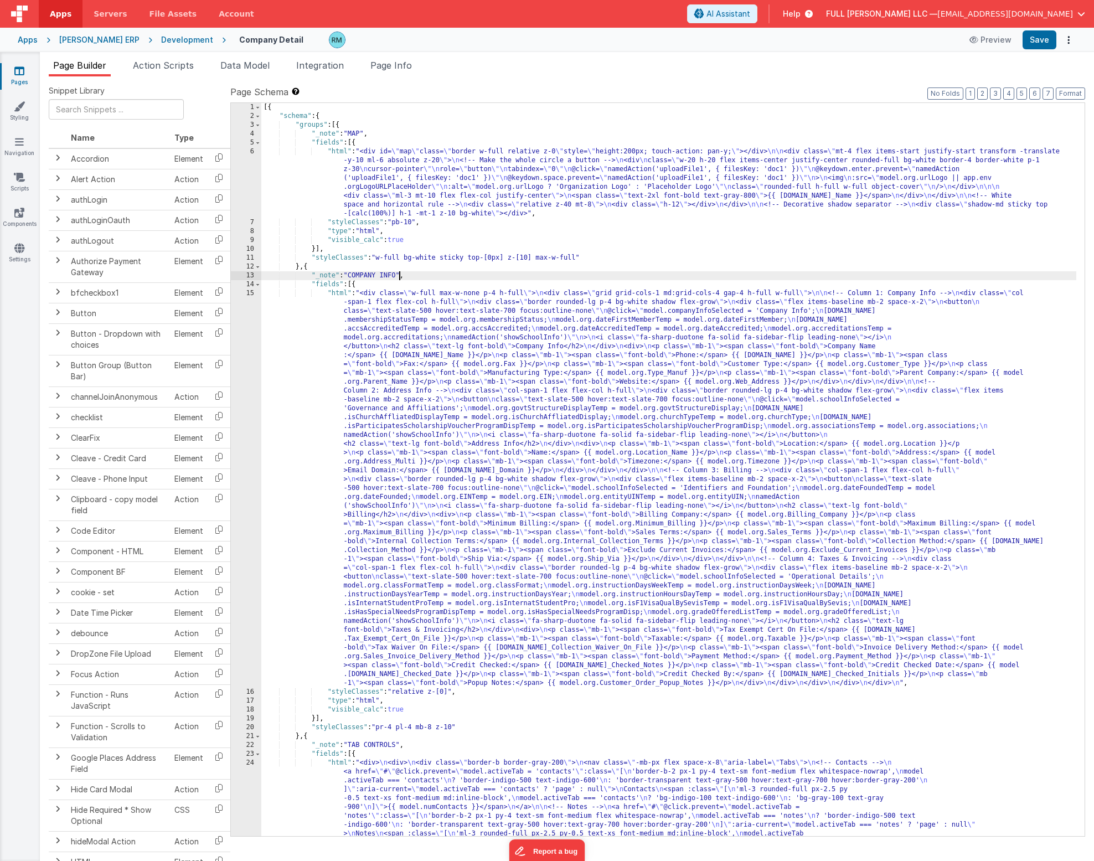
click at [400, 277] on div "[{ "schema" : { "groups" : [{ "_note" : "MAP" , "fields" : [{ "html" : "<div id…" at bounding box center [668, 664] width 815 height 1122
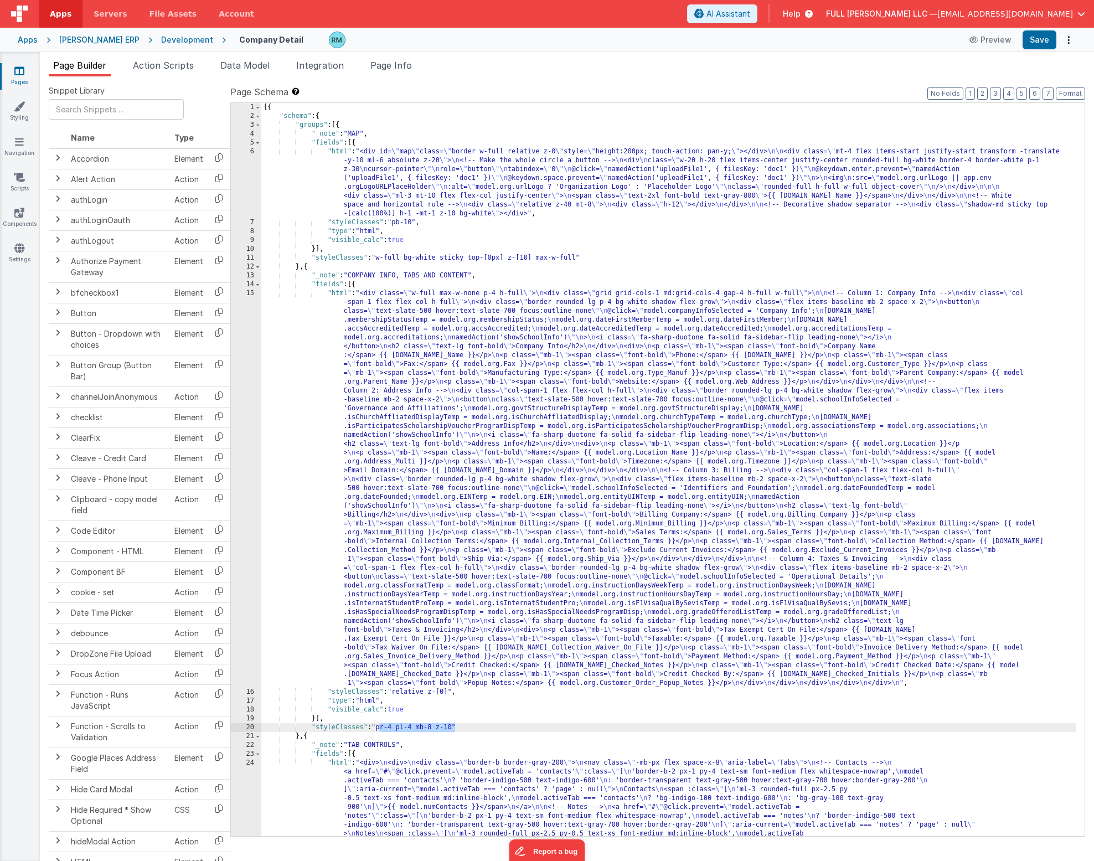
drag, startPoint x: 455, startPoint y: 728, endPoint x: 379, endPoint y: 727, distance: 76.4
click at [379, 727] on div "[{ "schema" : { "groups" : [{ "_note" : "MAP" , "fields" : [{ "html" : "<div id…" at bounding box center [668, 664] width 815 height 1122
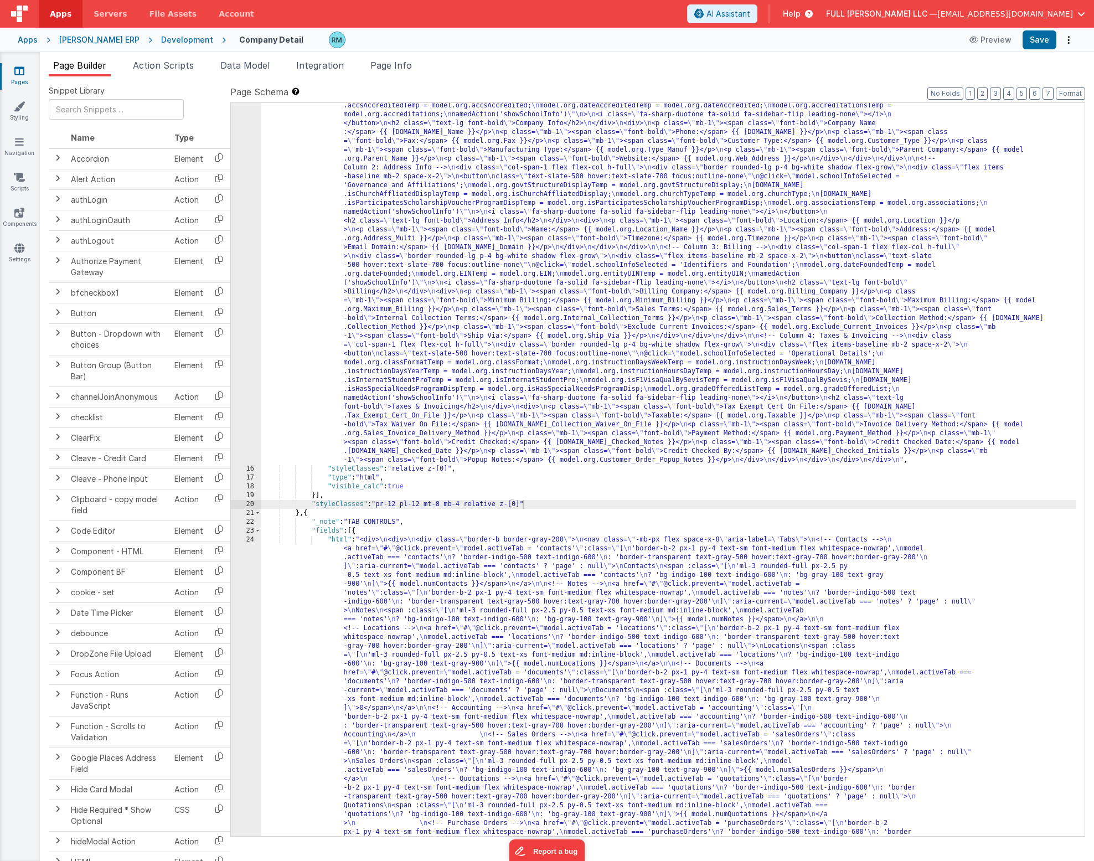
scroll to position [223, 0]
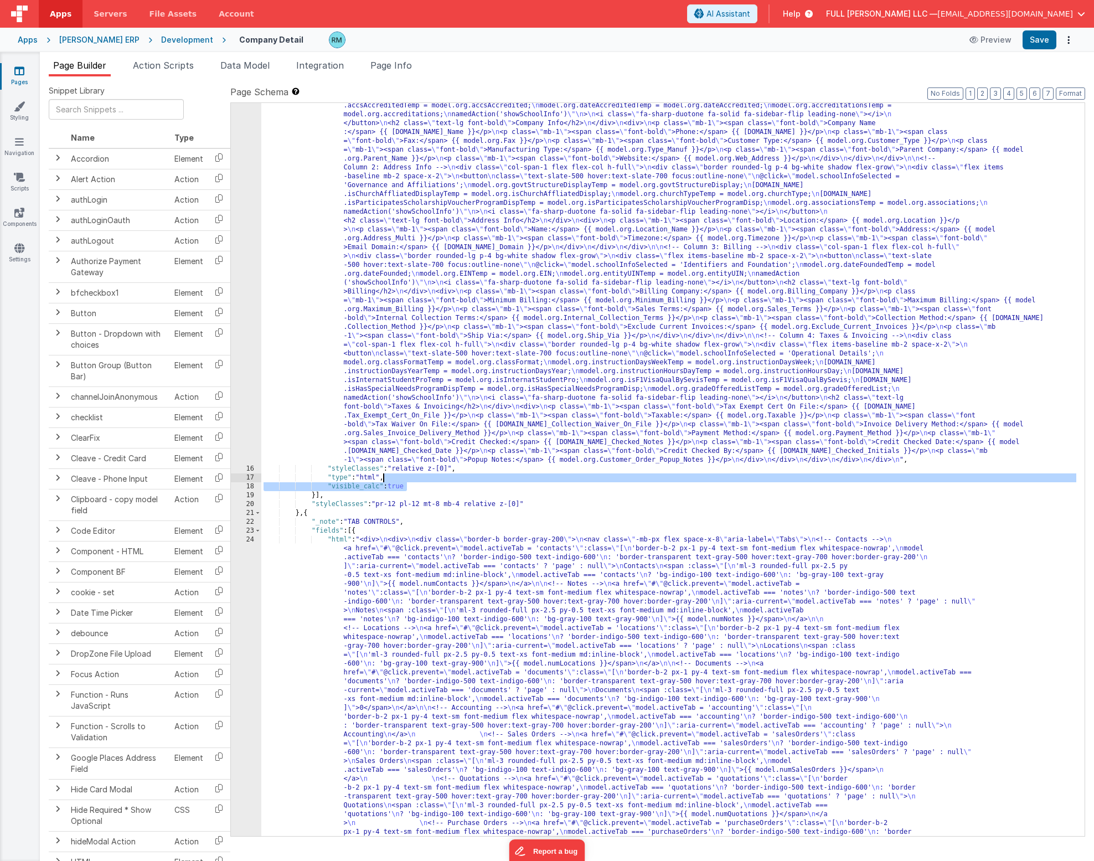
drag, startPoint x: 429, startPoint y: 485, endPoint x: 382, endPoint y: 479, distance: 46.9
click at [382, 479] on div ""html" : "<div class= \" w-full max-w-none p-4 h-full \" > \n <div class= \" gr…" at bounding box center [668, 822] width 815 height 1512
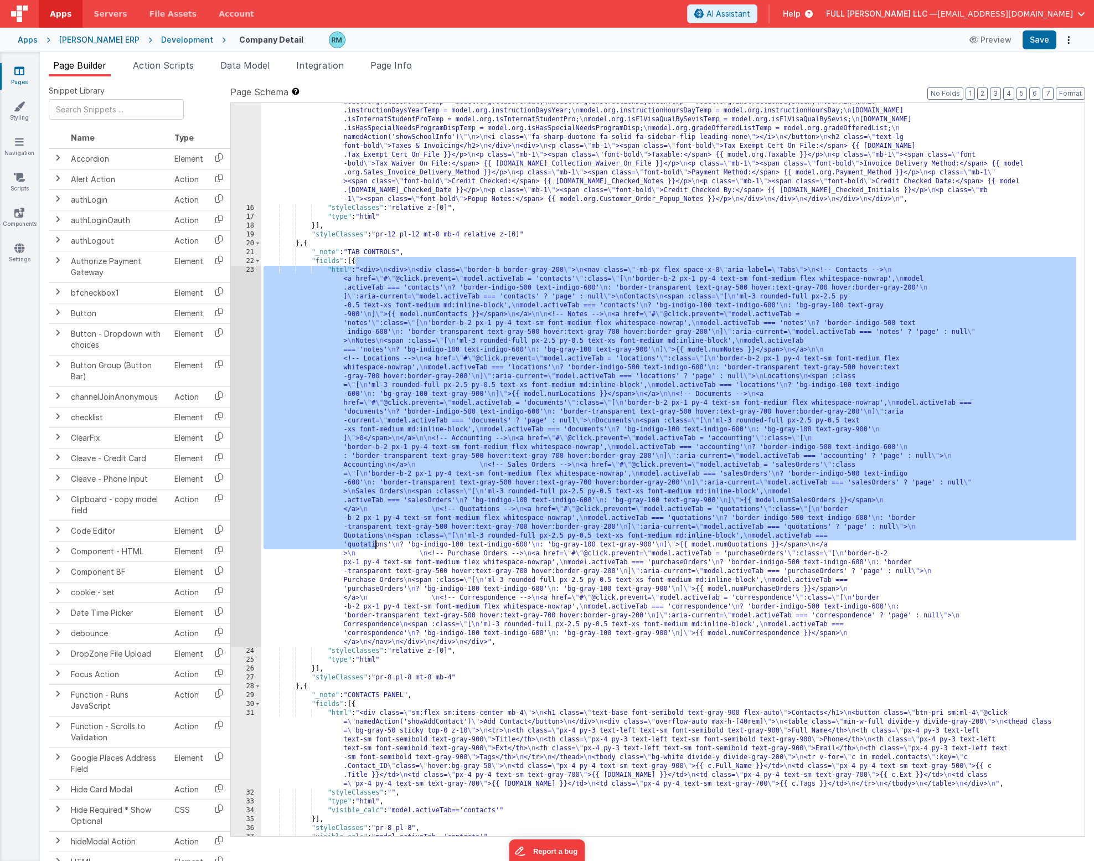
scroll to position [484, 0]
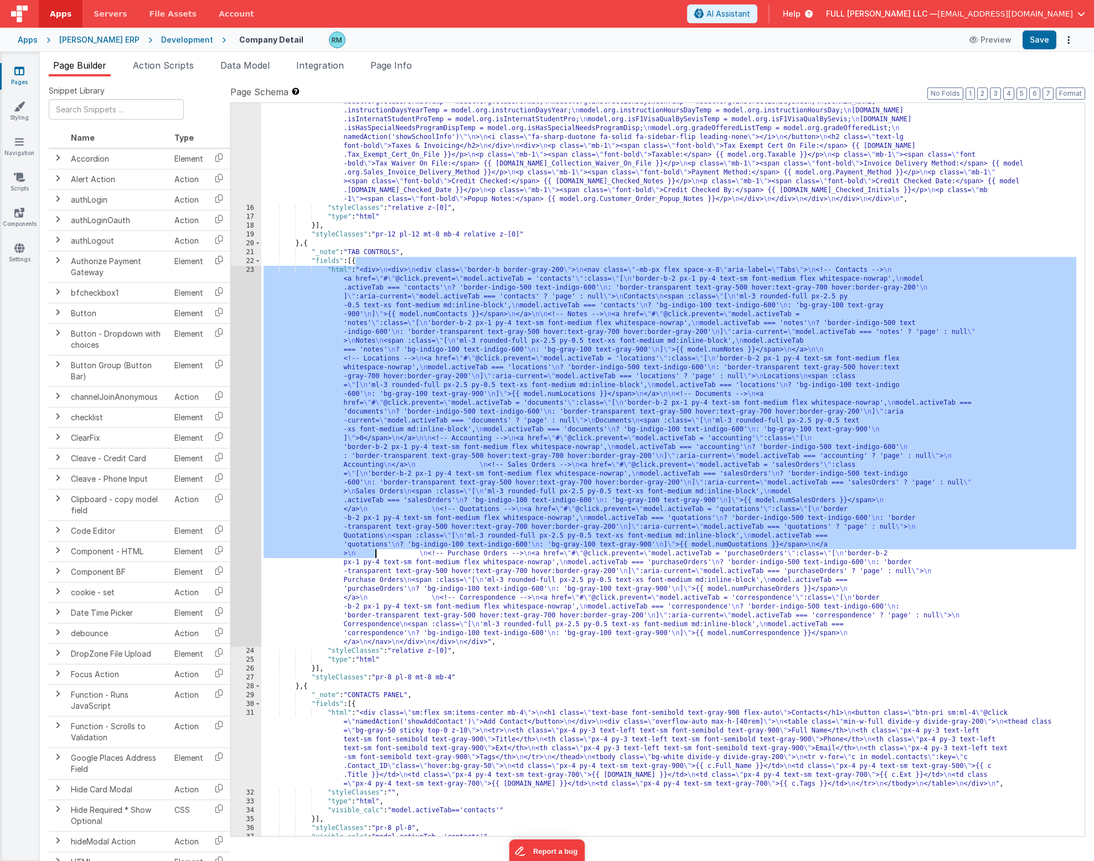
drag, startPoint x: 356, startPoint y: 465, endPoint x: 374, endPoint y: 551, distance: 88.1
click at [374, 551] on div ""html" : "<div class= \" w-full max-w-none p-4 h-full \" > \n <div class= \" gr…" at bounding box center [668, 375] width 815 height 1140
click at [424, 652] on div ""html" : "<div class= \" w-full max-w-none p-4 h-full \" > \n <div class= \" gr…" at bounding box center [668, 375] width 815 height 1140
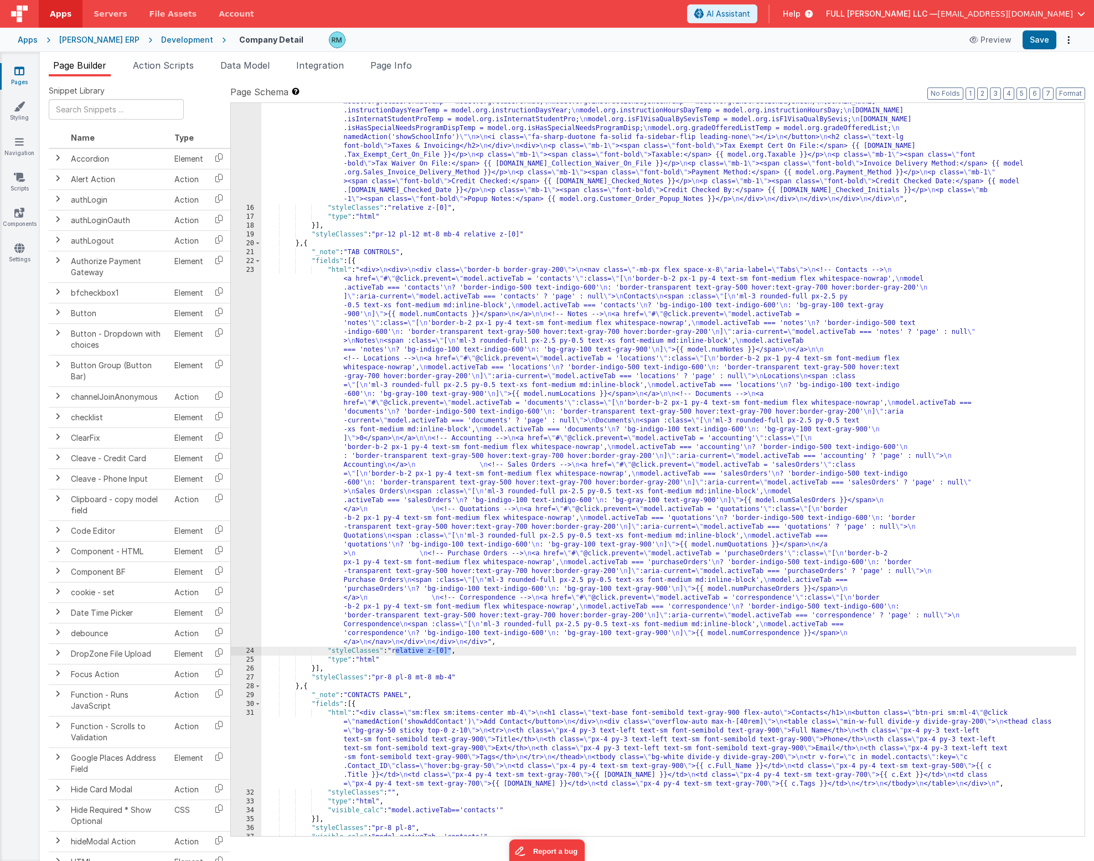
drag, startPoint x: 451, startPoint y: 651, endPoint x: 396, endPoint y: 650, distance: 55.3
click at [396, 650] on div ""html" : "<div class= \" w-full max-w-none p-4 h-full \" > \n <div class= \" gr…" at bounding box center [668, 375] width 815 height 1140
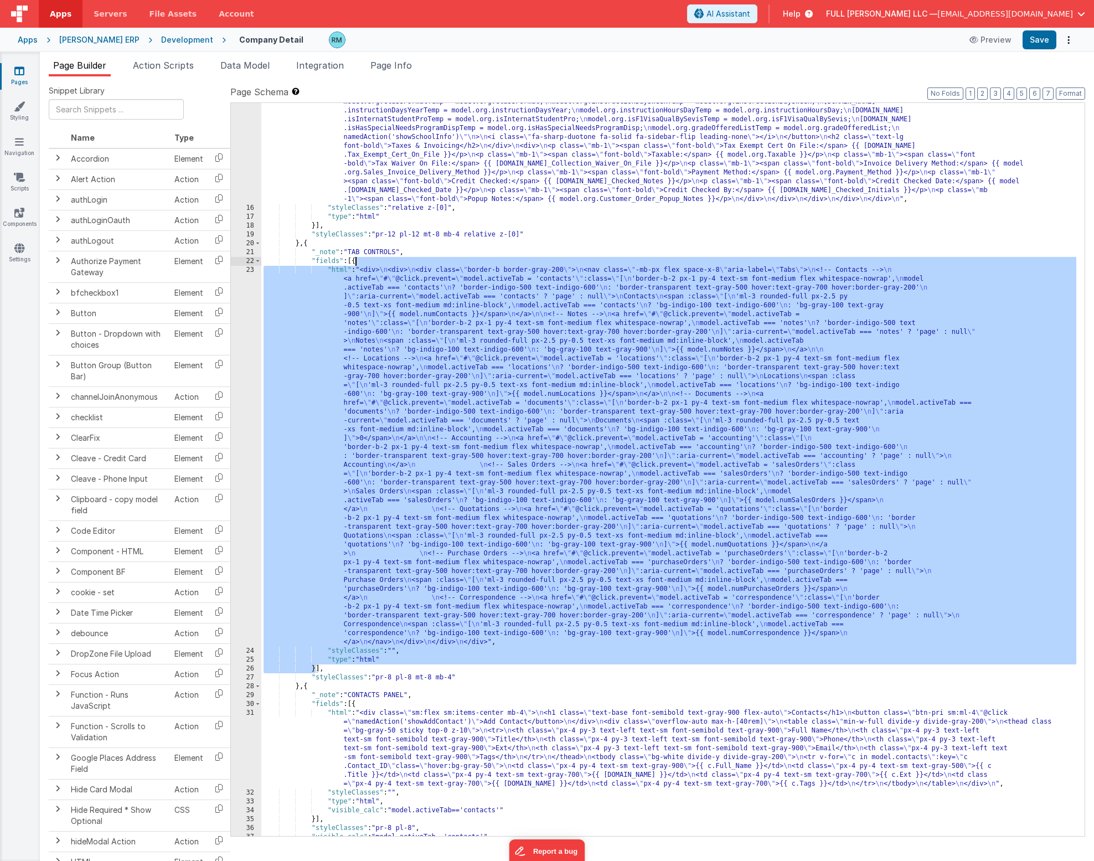
drag, startPoint x: 315, startPoint y: 671, endPoint x: 355, endPoint y: 265, distance: 407.6
click at [355, 265] on div ""html" : "<div class= \" w-full max-w-none p-4 h-full \" > \n <div class= \" gr…" at bounding box center [668, 375] width 815 height 1140
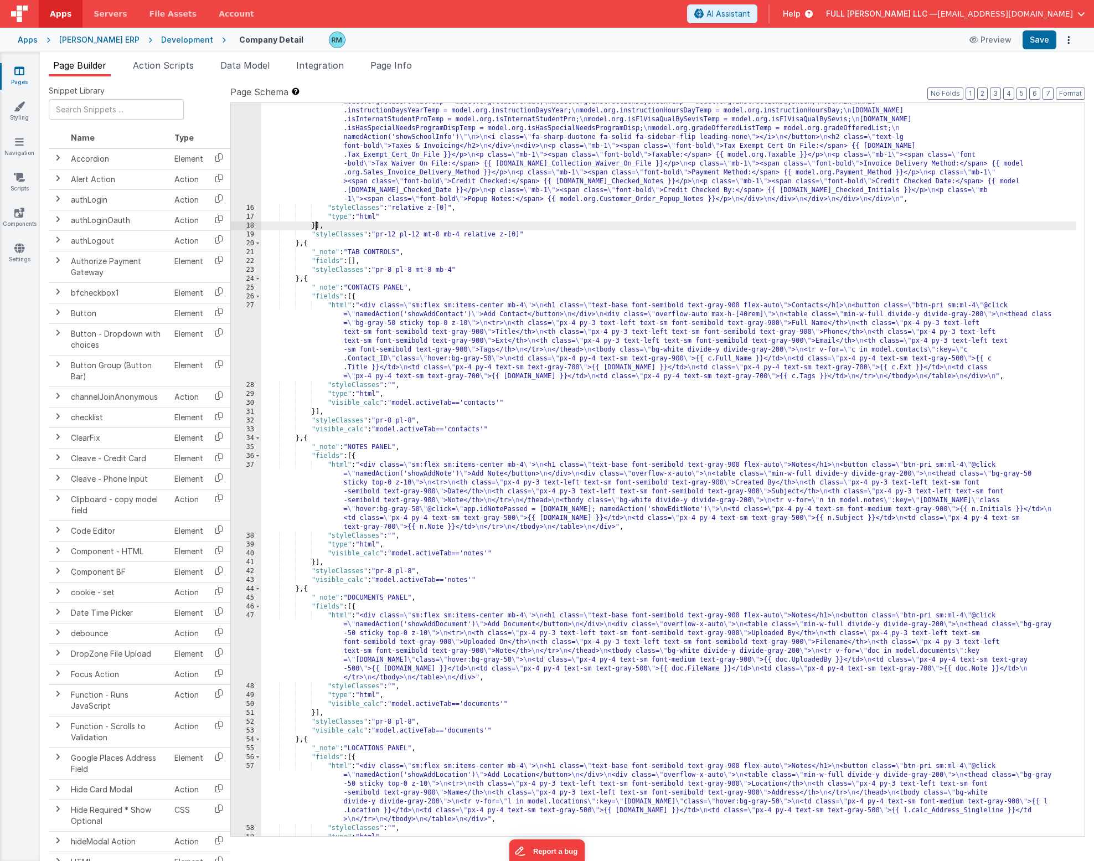
click at [316, 227] on div ""html" : "<div class= \" w-full max-w-none p-4 h-full \" > \n <div class= \" gr…" at bounding box center [668, 375] width 815 height 1140
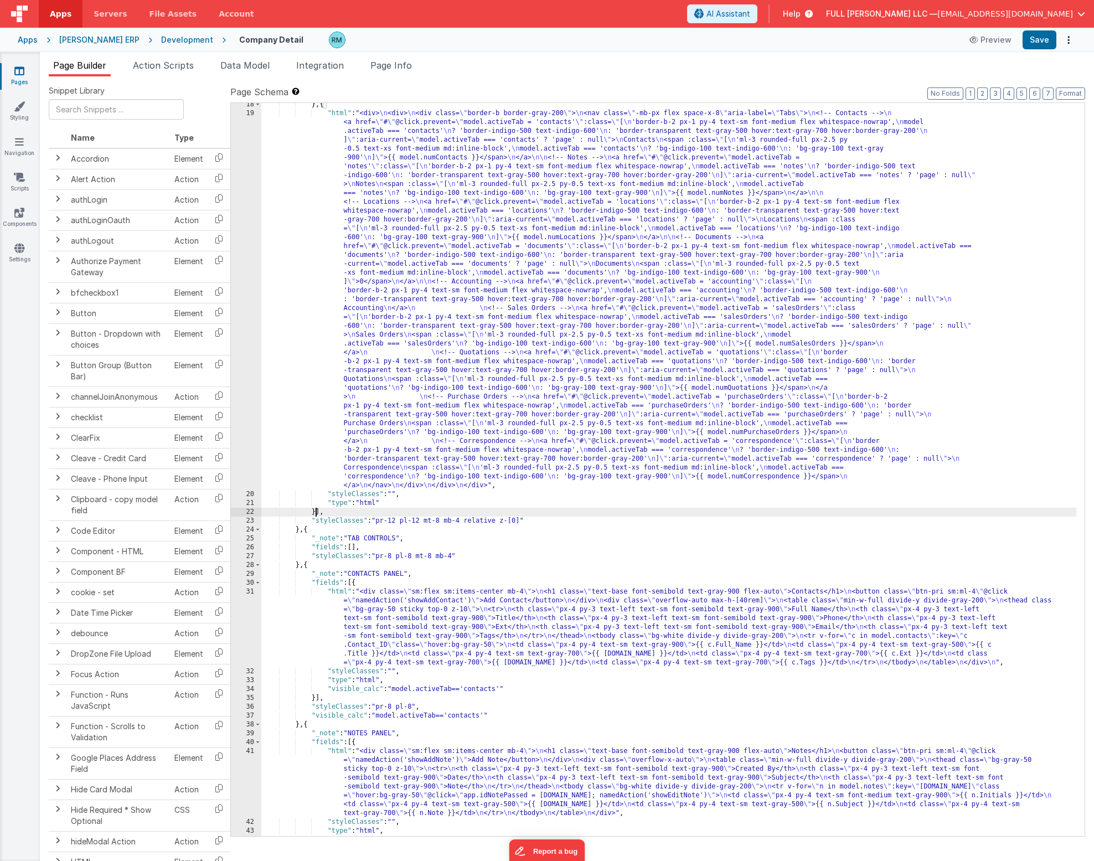
scroll to position [605, 0]
drag, startPoint x: 464, startPoint y: 556, endPoint x: 449, endPoint y: 557, distance: 15.0
click at [449, 557] on div "} , { "html" : "<div> \n <div> \n <div class= \" border-b border-gray-200 \" > …" at bounding box center [668, 475] width 815 height 750
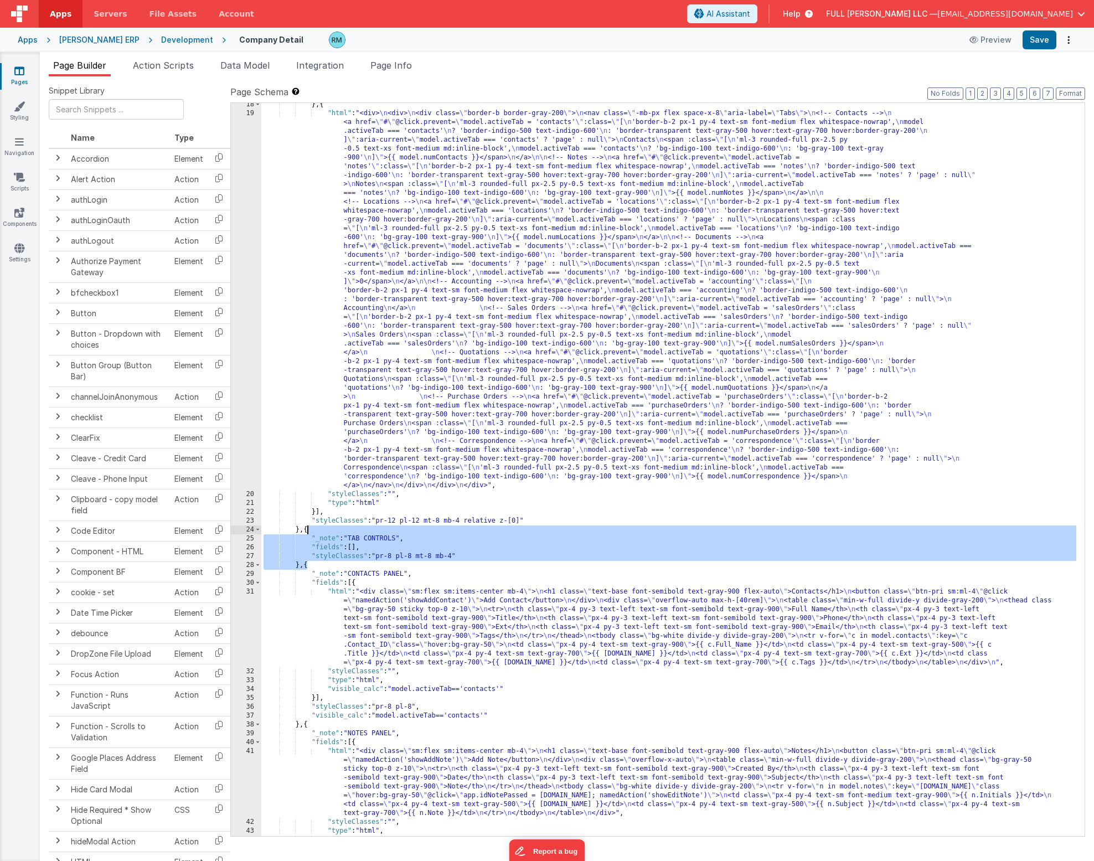
drag, startPoint x: 305, startPoint y: 566, endPoint x: 308, endPoint y: 533, distance: 33.3
click at [308, 533] on div "} , { "html" : "<div> \n <div> \n <div class= \" border-b border-gray-200 \" > …" at bounding box center [668, 475] width 815 height 750
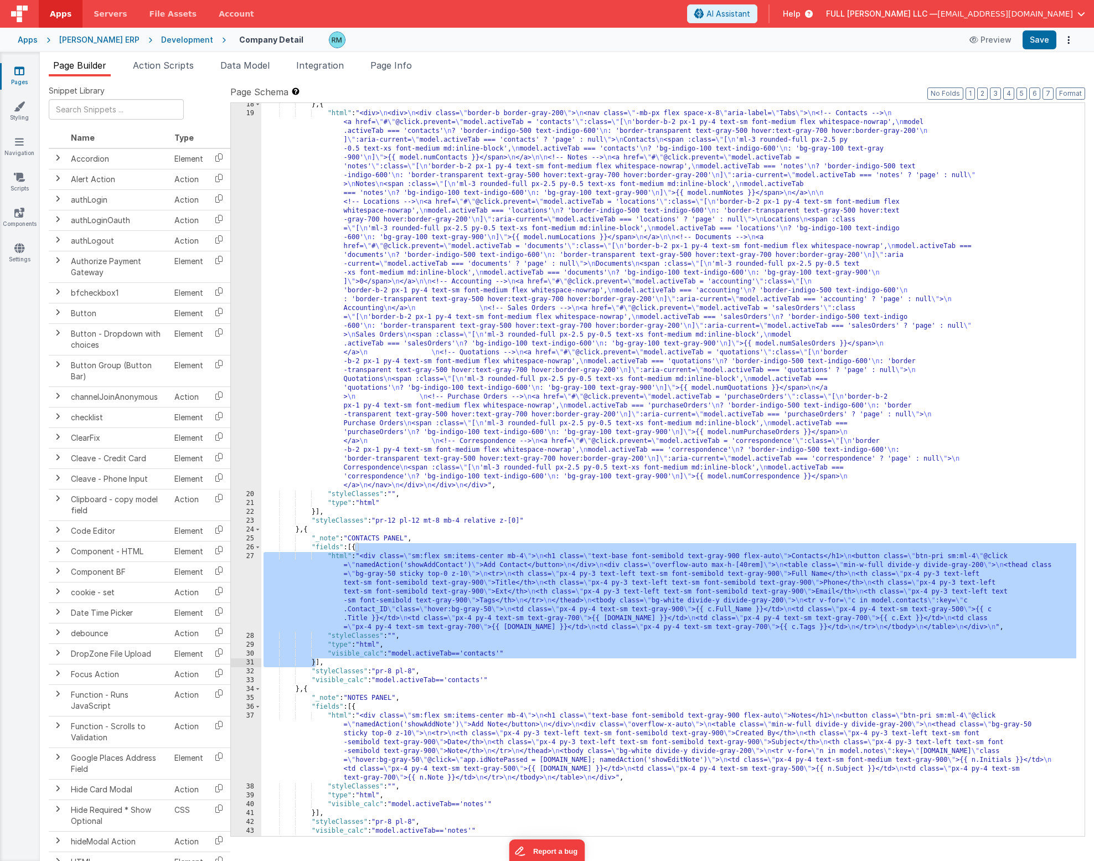
drag, startPoint x: 355, startPoint y: 548, endPoint x: 317, endPoint y: 660, distance: 118.1
click at [317, 660] on div "} , { "html" : "<div> \n <div> \n <div class= \" border-b border-gray-200 \" > …" at bounding box center [668, 475] width 815 height 750
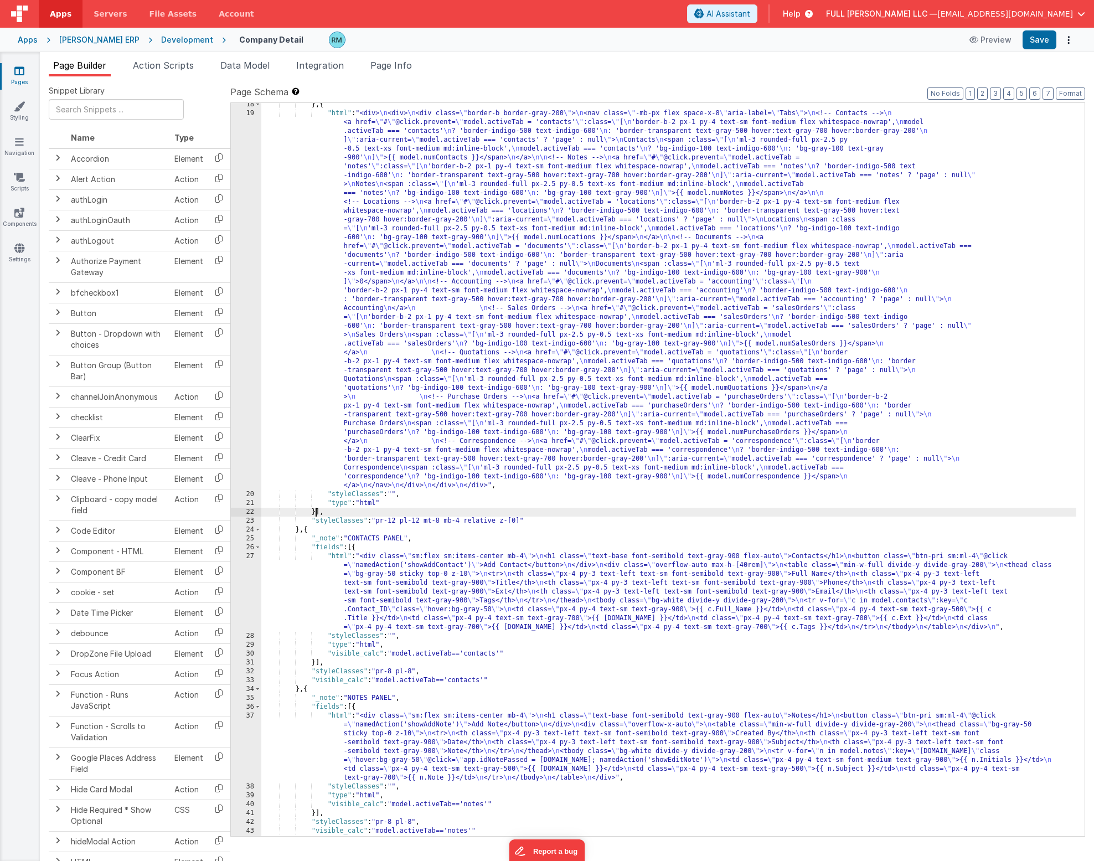
click at [315, 514] on div "} , { "html" : "<div> \n <div> \n <div class= \" border-b border-gray-200 \" > …" at bounding box center [668, 475] width 815 height 750
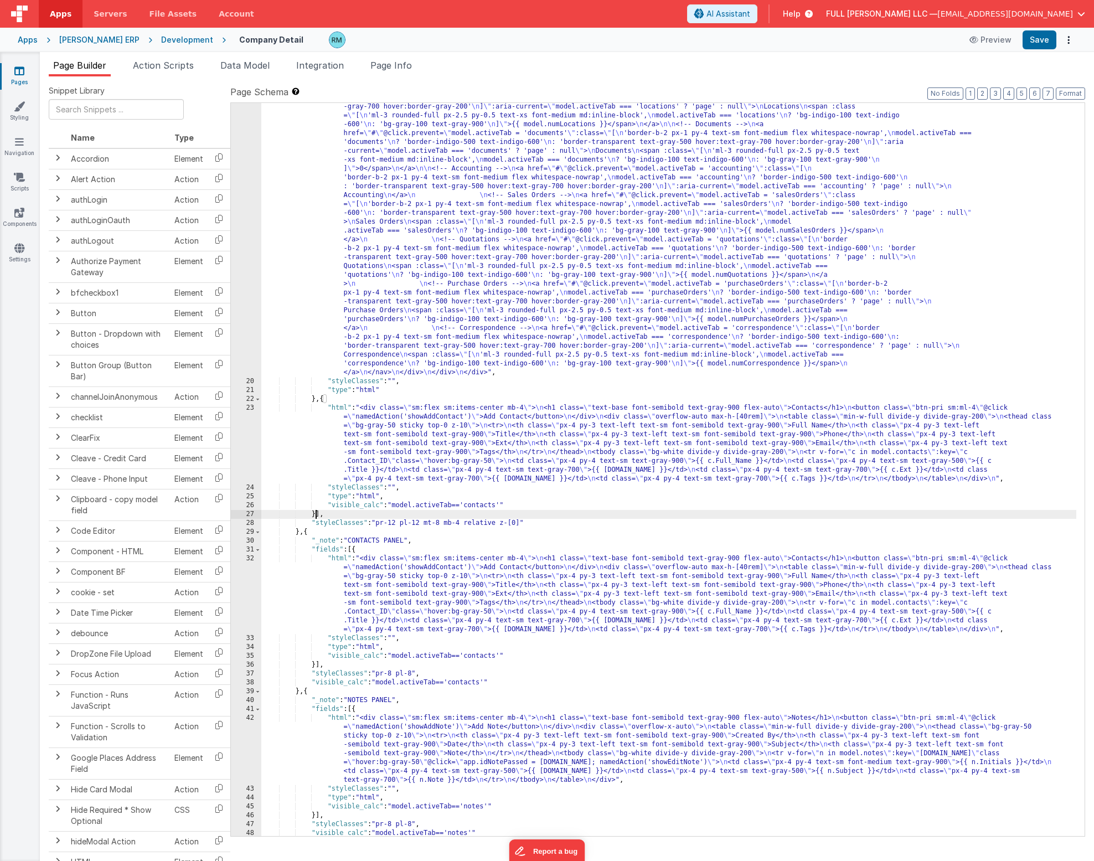
scroll to position [718, 0]
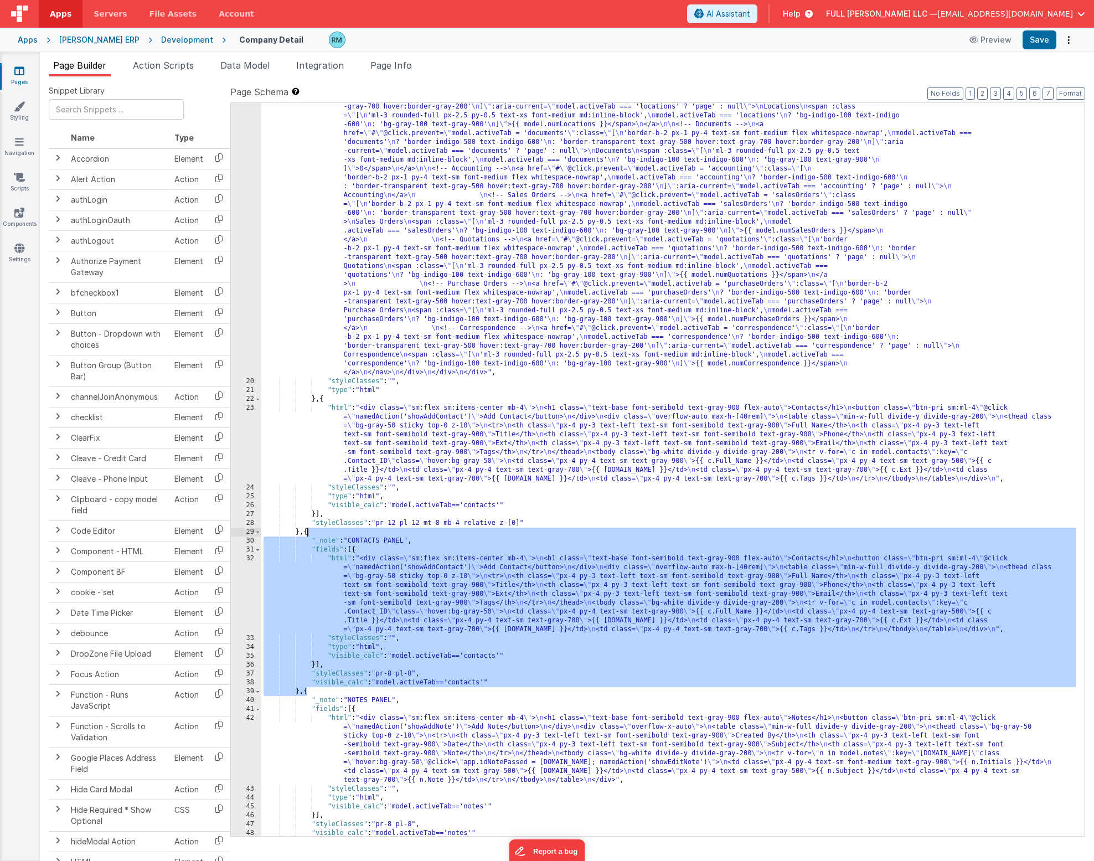
drag, startPoint x: 308, startPoint y: 694, endPoint x: 308, endPoint y: 536, distance: 158.3
click at [308, 536] on div ""html" : "<div> \n <div> \n <div class= \" border-b border-gray-200 \" > \n <na…" at bounding box center [668, 557] width 815 height 1122
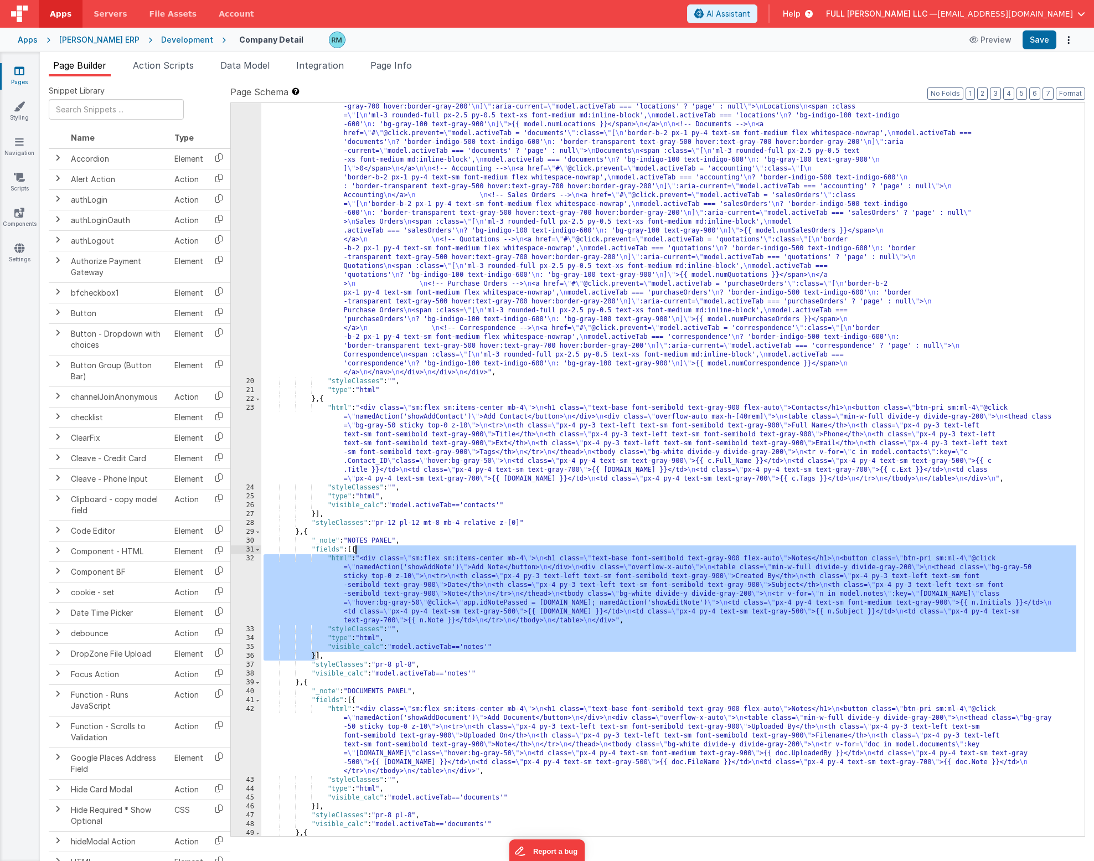
drag, startPoint x: 315, startPoint y: 656, endPoint x: 355, endPoint y: 551, distance: 112.1
click at [355, 551] on div ""html" : "<div> \n <div> \n <div class= \" border-b border-gray-200 \" > \n <na…" at bounding box center [668, 557] width 815 height 1122
click at [316, 515] on div ""html" : "<div> \n <div> \n <div class= \" border-b border-gray-200 \" > \n <na…" at bounding box center [668, 557] width 815 height 1122
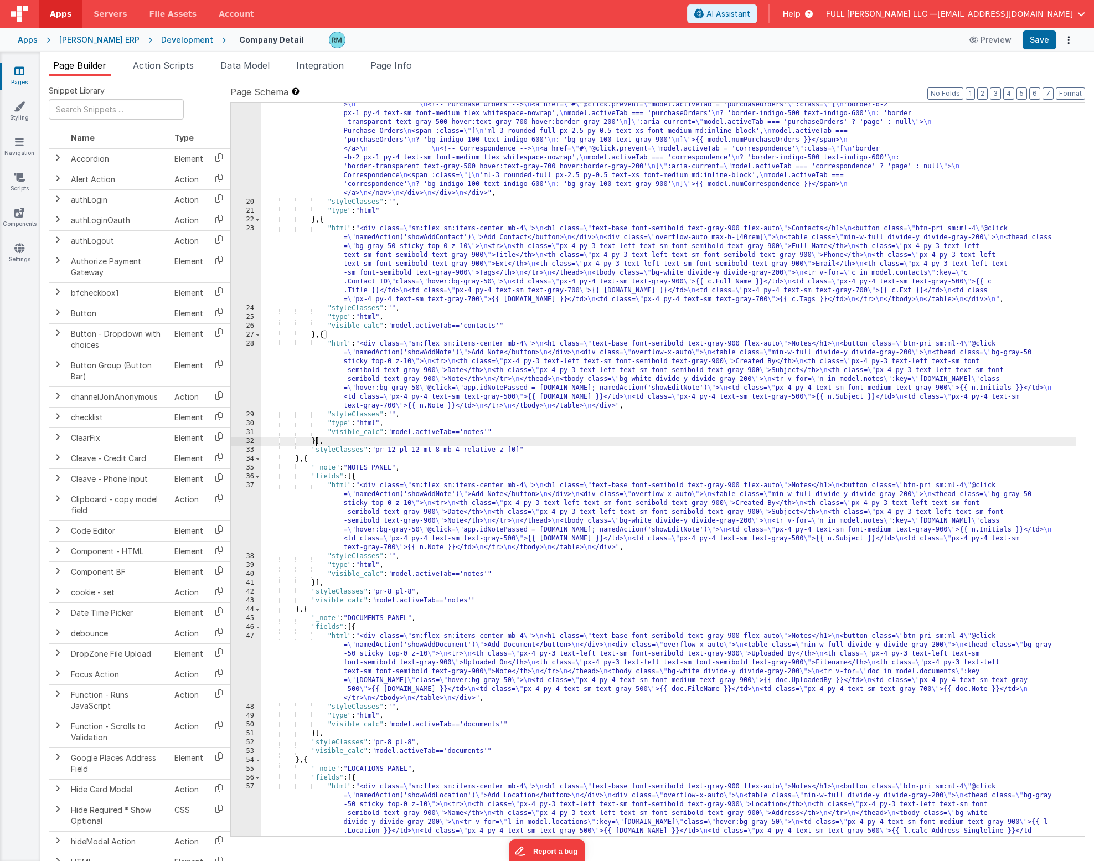
scroll to position [897, 0]
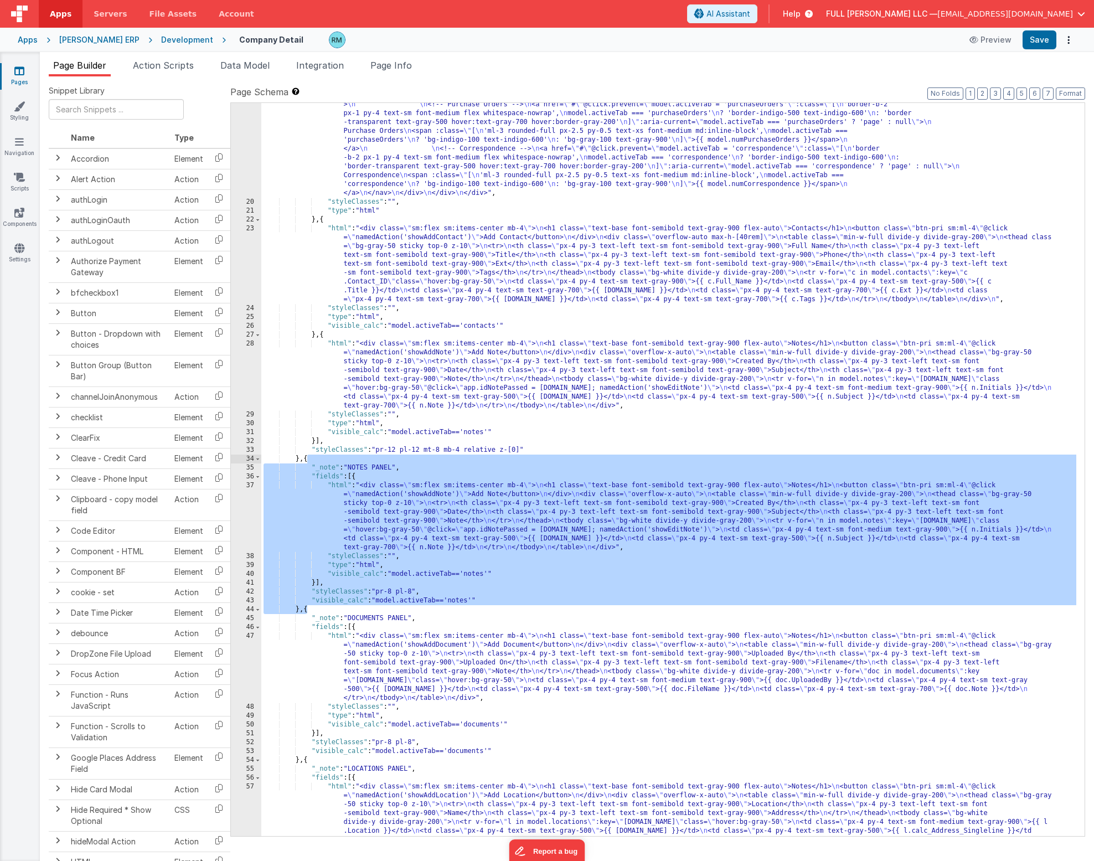
drag, startPoint x: 308, startPoint y: 613, endPoint x: 307, endPoint y: 459, distance: 153.3
click at [307, 459] on div ""html" : "<div> \n <div> \n <div class= \" border-b border-gray-200 \" > \n <na…" at bounding box center [668, 404] width 815 height 1175
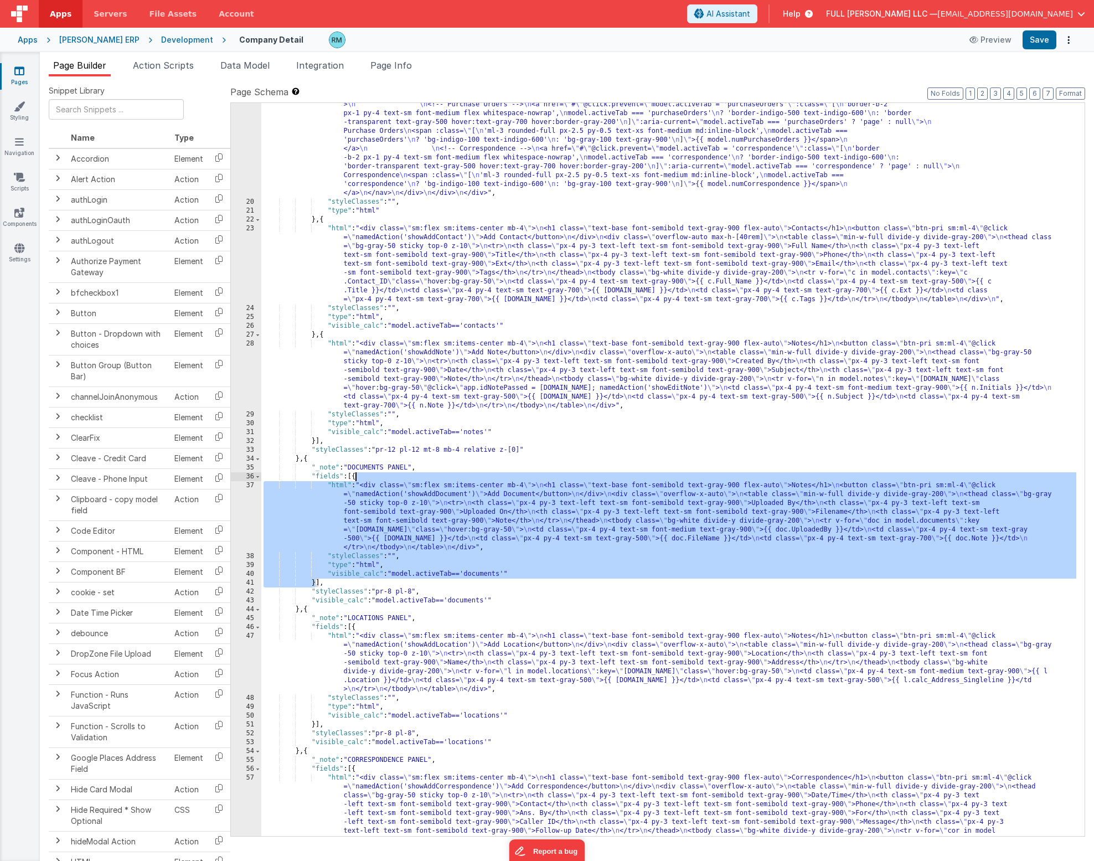
drag, startPoint x: 315, startPoint y: 583, endPoint x: 355, endPoint y: 479, distance: 111.4
click at [355, 479] on div ""html" : "<div> \n <div> \n <div class= \" border-b border-gray-200 \" > \n <na…" at bounding box center [668, 427] width 815 height 1220
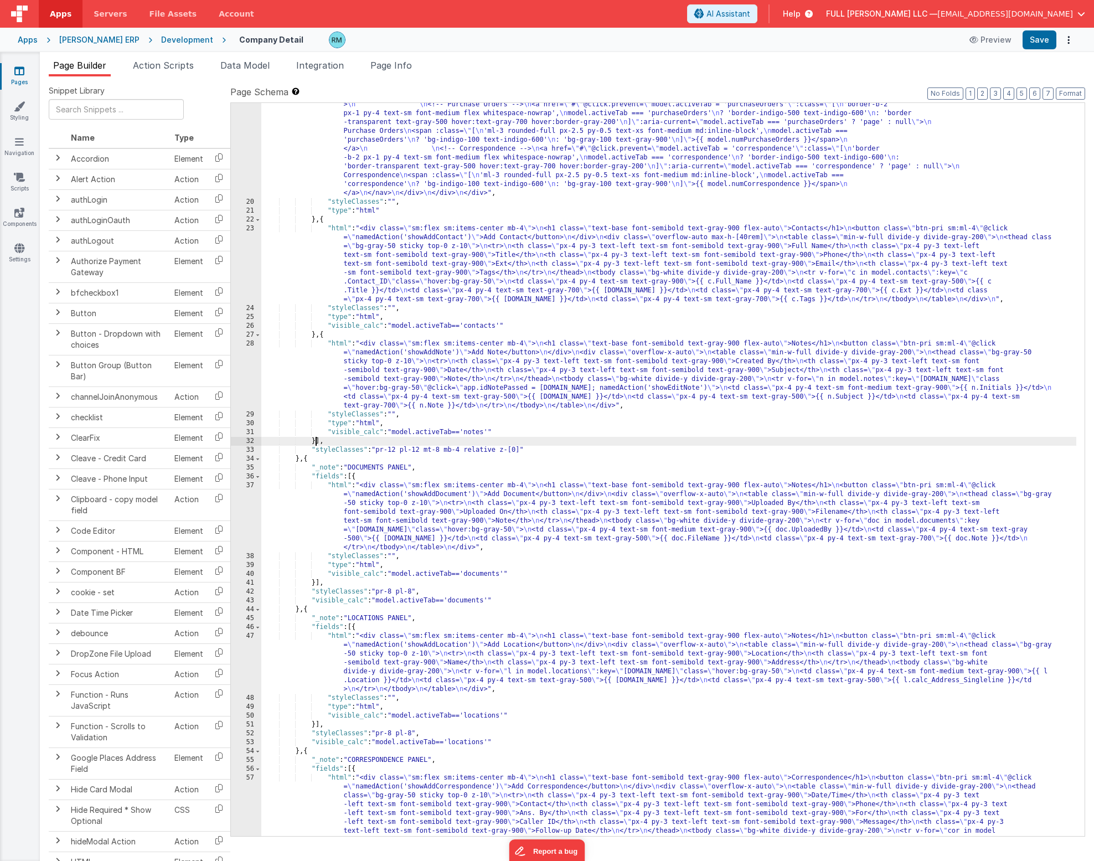
click at [315, 439] on div ""html" : "<div> \n <div> \n <div class= \" border-b border-gray-200 \" > \n <na…" at bounding box center [668, 427] width 815 height 1220
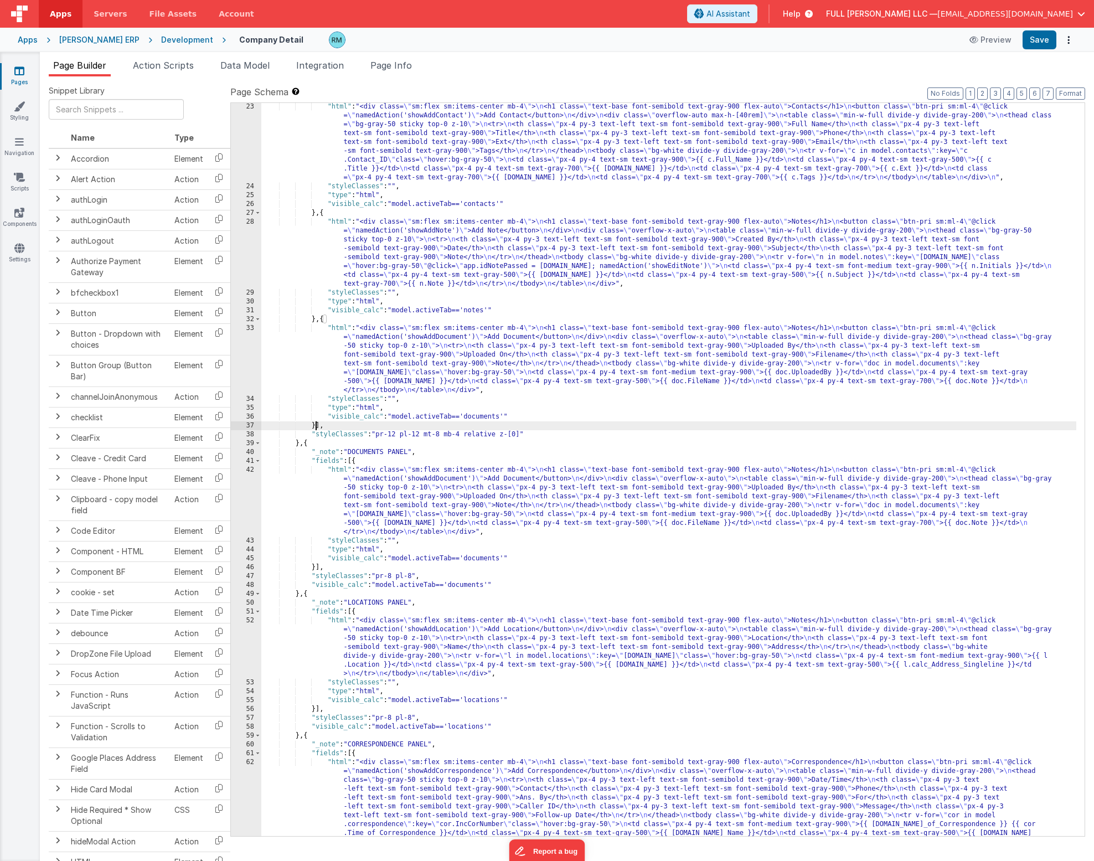
scroll to position [1019, 0]
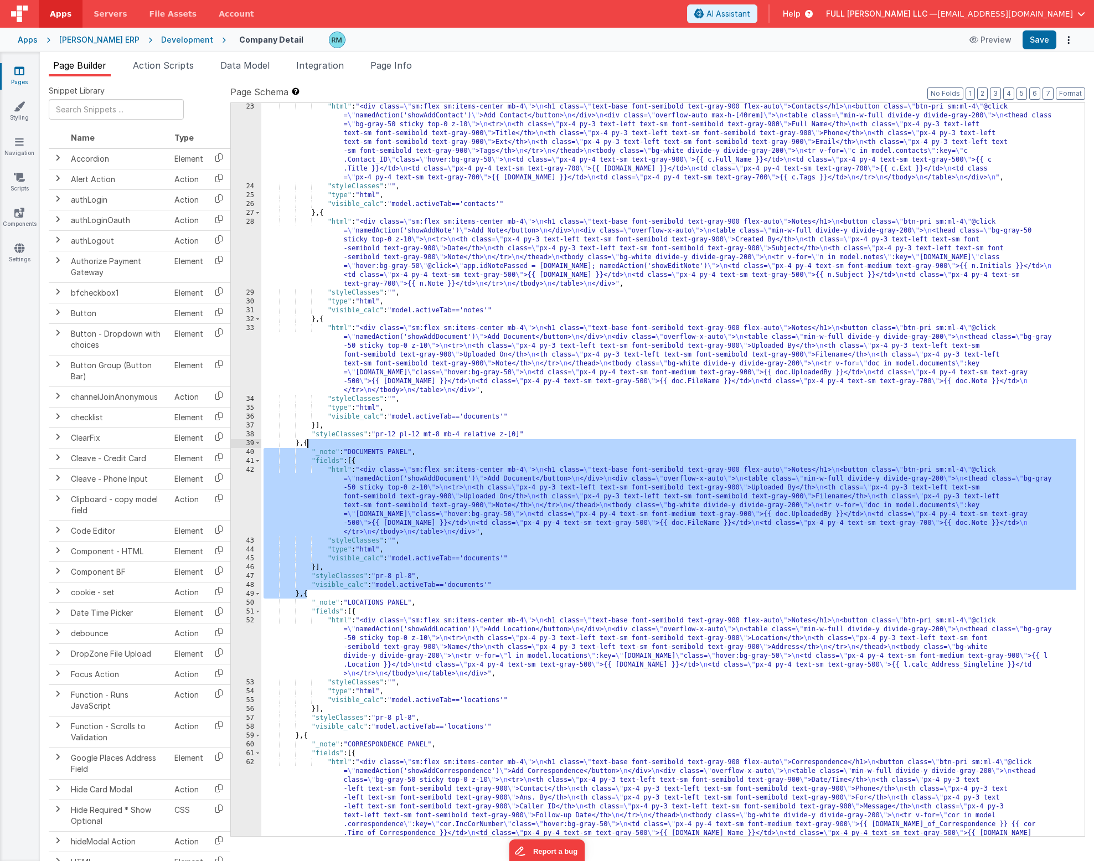
drag, startPoint x: 308, startPoint y: 595, endPoint x: 307, endPoint y: 446, distance: 149.4
click at [307, 446] on div ""html" : "<div class= \" sm:flex sm:items-center mb-4 \" > \n <h1 class= \" tex…" at bounding box center [668, 561] width 815 height 919
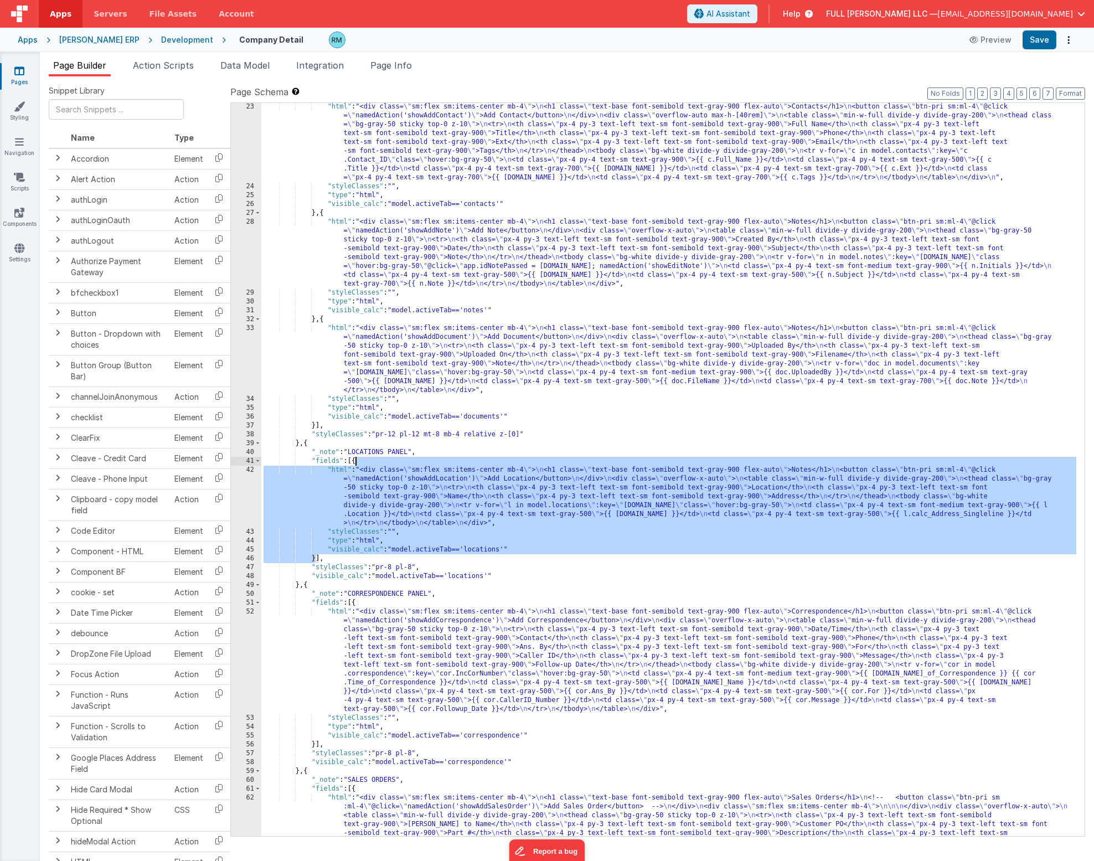
drag, startPoint x: 315, startPoint y: 560, endPoint x: 356, endPoint y: 463, distance: 104.6
click at [356, 463] on div ""html" : "<div class= \" sm:flex sm:items-center mb-4 \" > \n <h1 class= \" tex…" at bounding box center [668, 588] width 815 height 972
click at [315, 426] on div ""html" : "<div class= \" sm:flex sm:items-center mb-4 \" > \n <h1 class= \" tex…" at bounding box center [668, 588] width 815 height 972
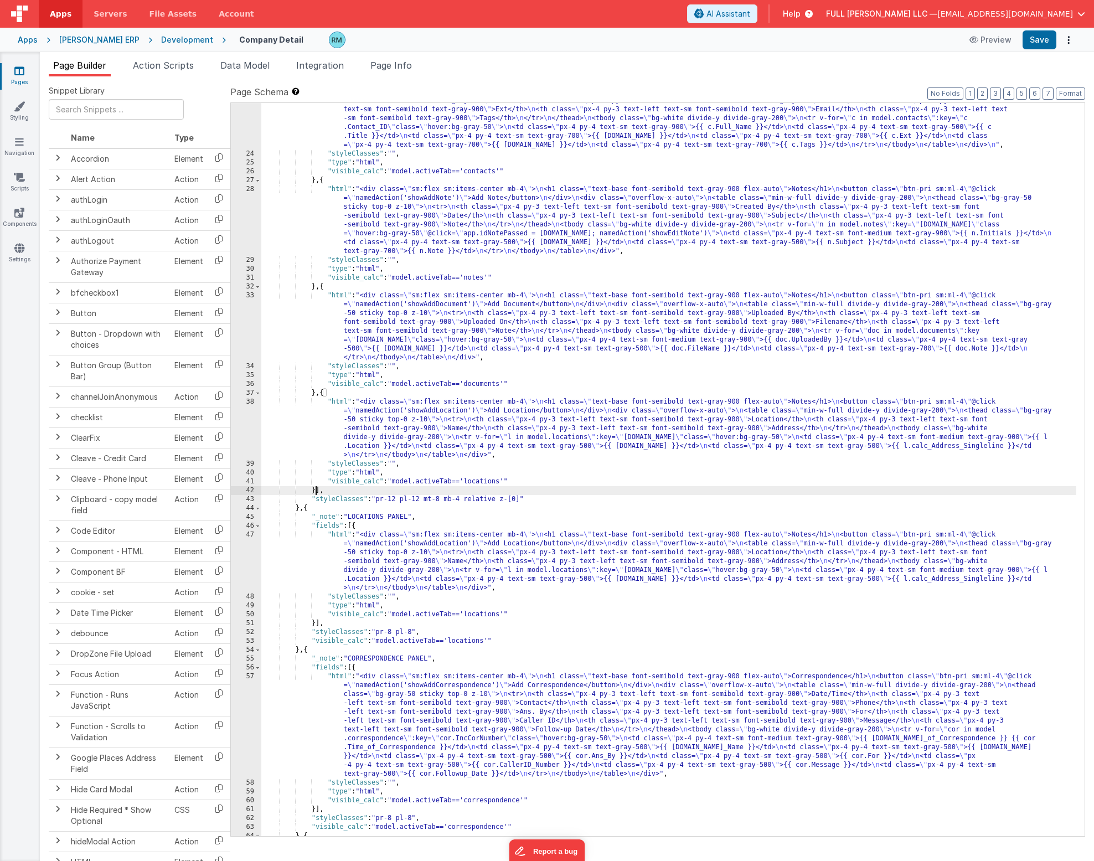
scroll to position [1123, 0]
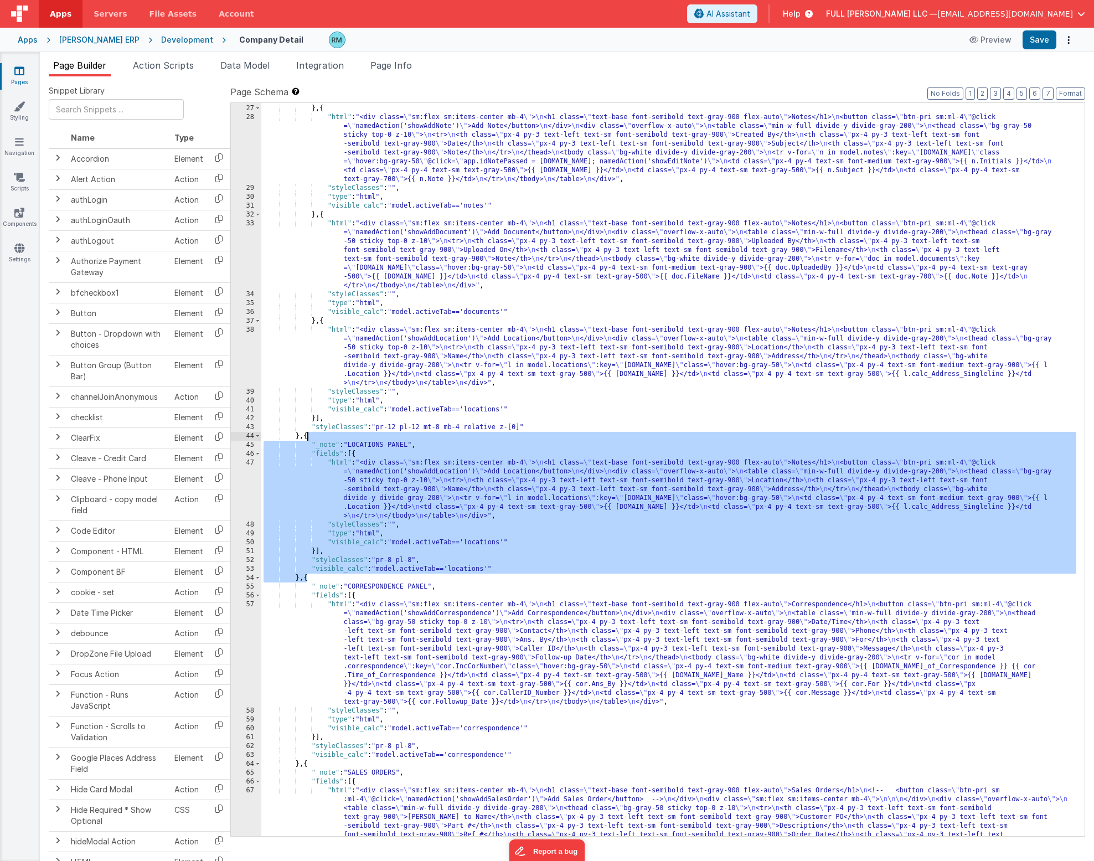
drag, startPoint x: 307, startPoint y: 581, endPoint x: 308, endPoint y: 438, distance: 142.8
click at [308, 438] on div ""visible_calc" : "model.activeTab=='contacts'" } , { "html" : "<div class= \" s…" at bounding box center [668, 545] width 815 height 901
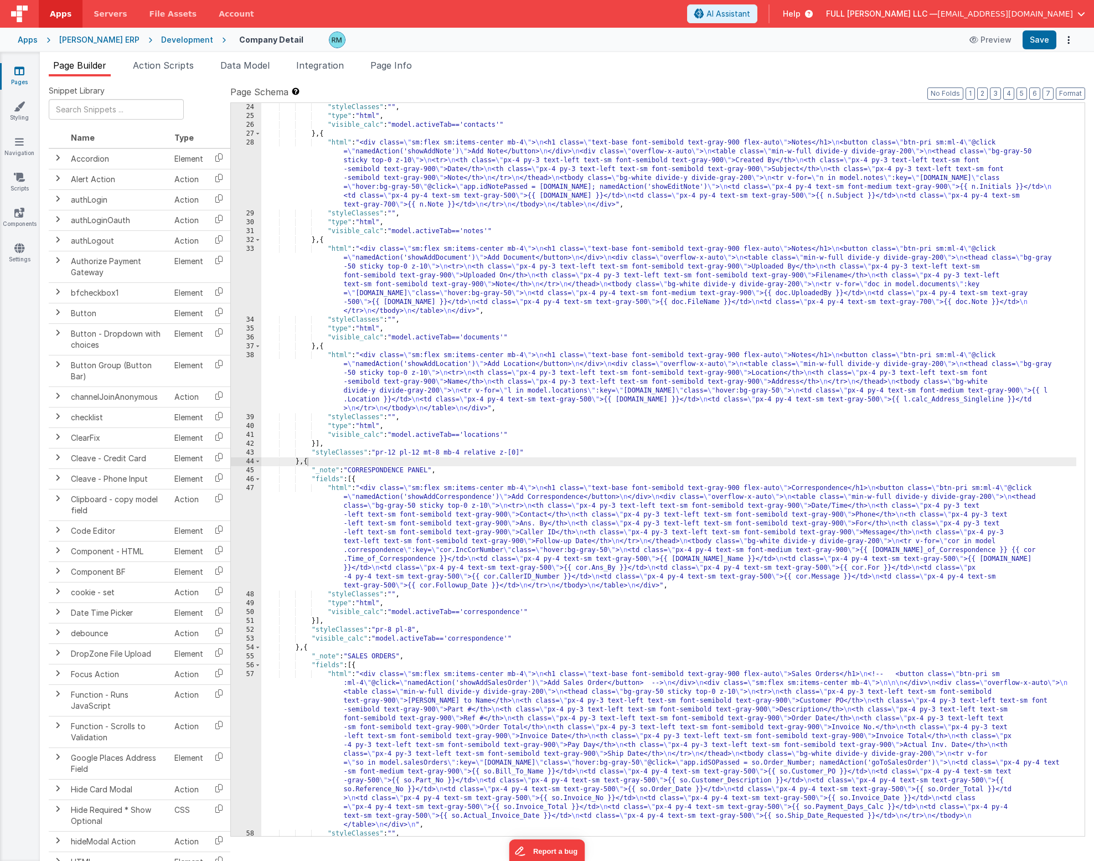
scroll to position [1098, 0]
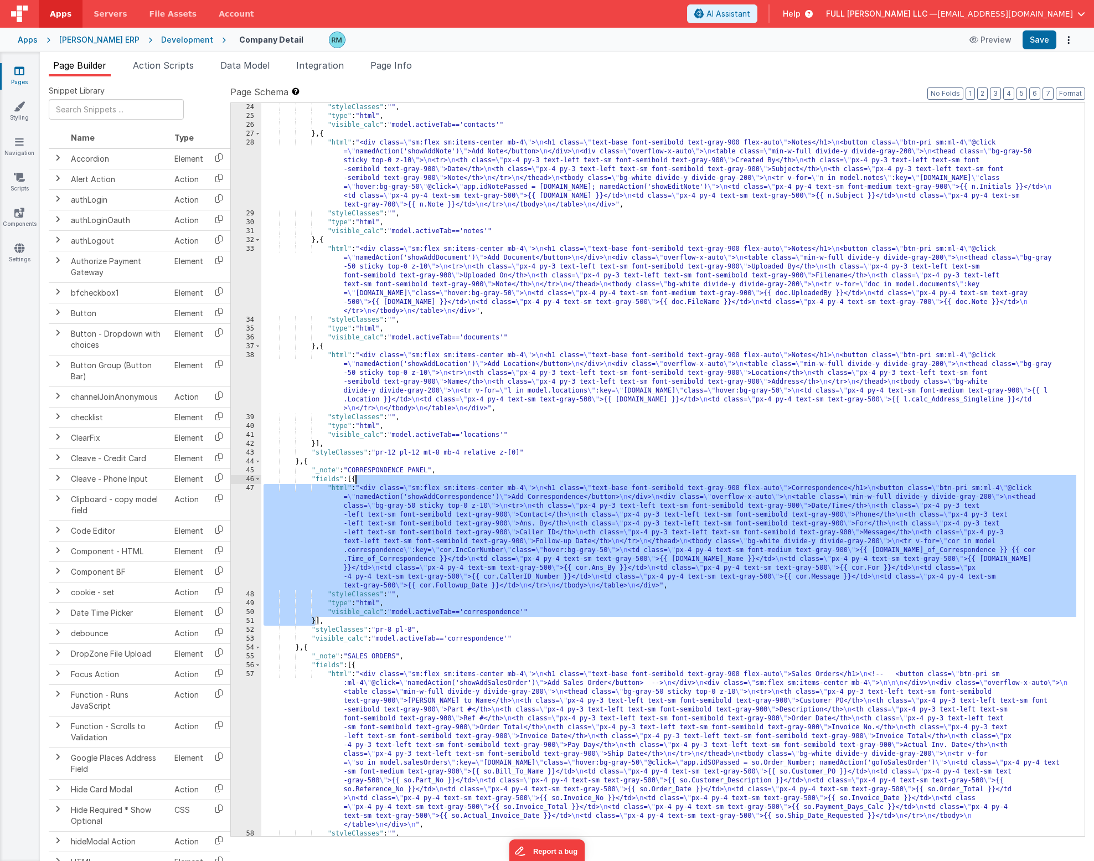
drag, startPoint x: 315, startPoint y: 622, endPoint x: 355, endPoint y: 483, distance: 145.2
click at [355, 483] on div ""styleClasses" : "" , "type" : "html" , "visible_calc" : "model.activeTab=='con…" at bounding box center [668, 478] width 815 height 750
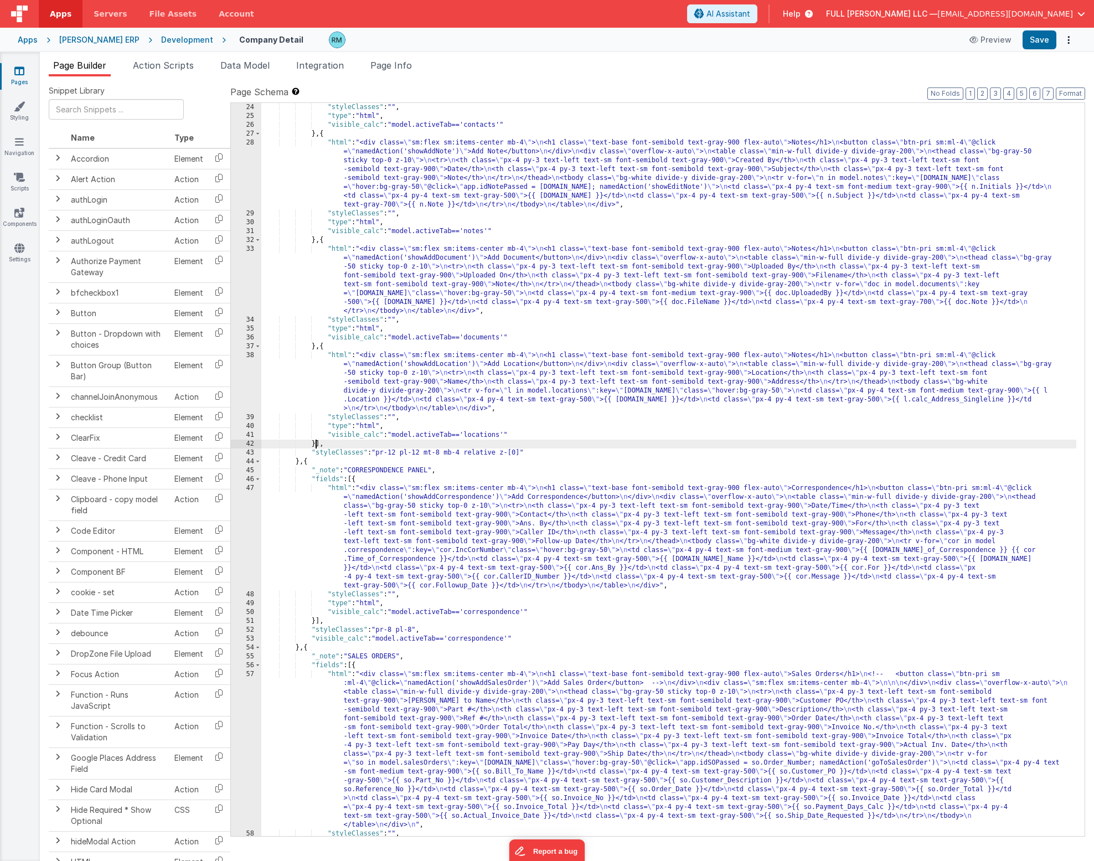
click at [316, 443] on div ""styleClasses" : "" , "type" : "html" , "visible_calc" : "model.activeTab=='con…" at bounding box center [668, 478] width 815 height 750
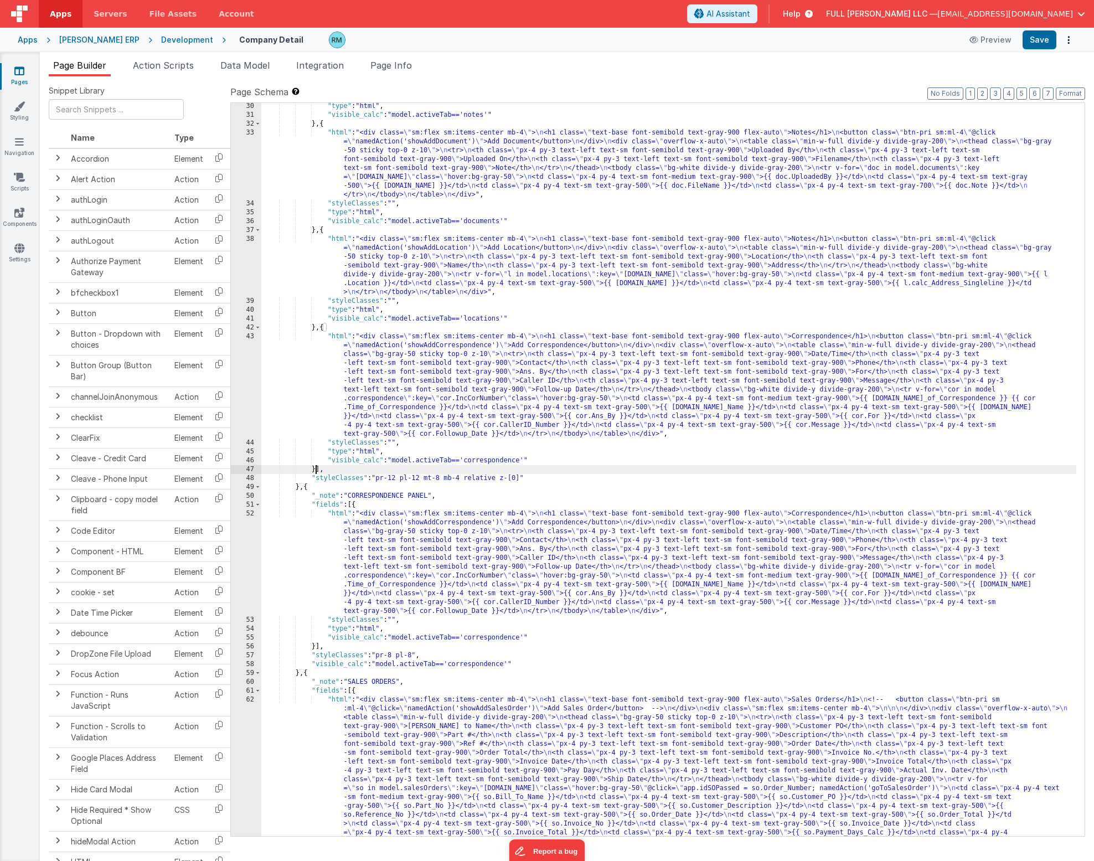
scroll to position [1251, 0]
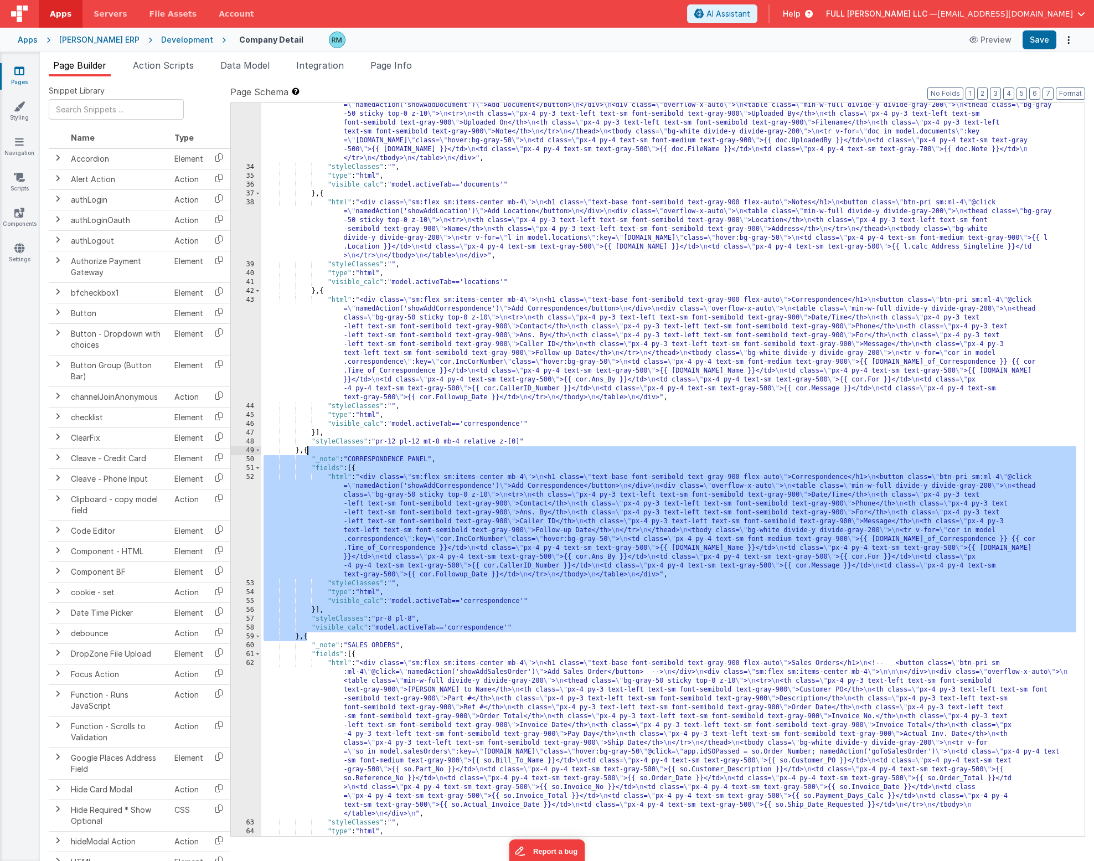
drag, startPoint x: 307, startPoint y: 639, endPoint x: 308, endPoint y: 453, distance: 186.0
click at [308, 453] on div ""html" : "<div class= \" sm:flex sm:items-center mb-4 \" > \n <h1 class= \" tex…" at bounding box center [668, 498] width 815 height 812
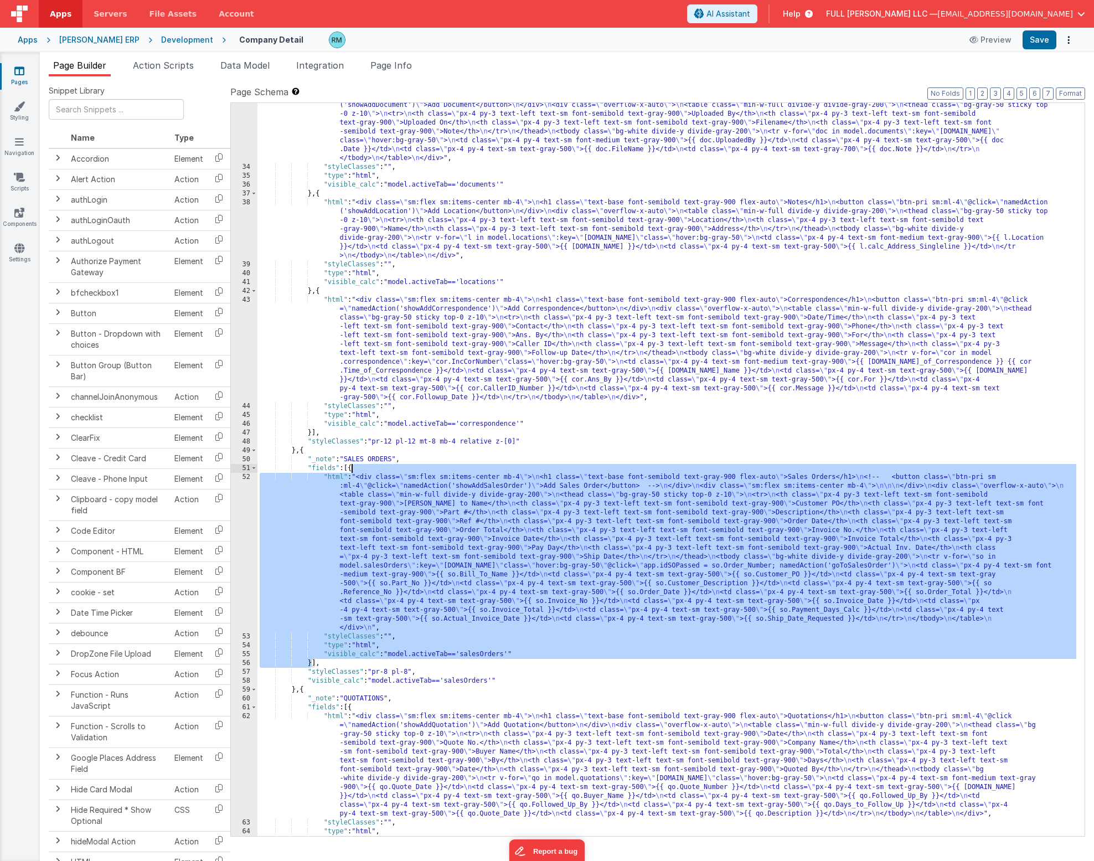
drag, startPoint x: 313, startPoint y: 662, endPoint x: 352, endPoint y: 470, distance: 196.6
click at [352, 470] on div ""html" : "<div class= \" sm:flex sm:items-center mb-4 \" > \n <h1 class= \" tex…" at bounding box center [666, 498] width 819 height 812
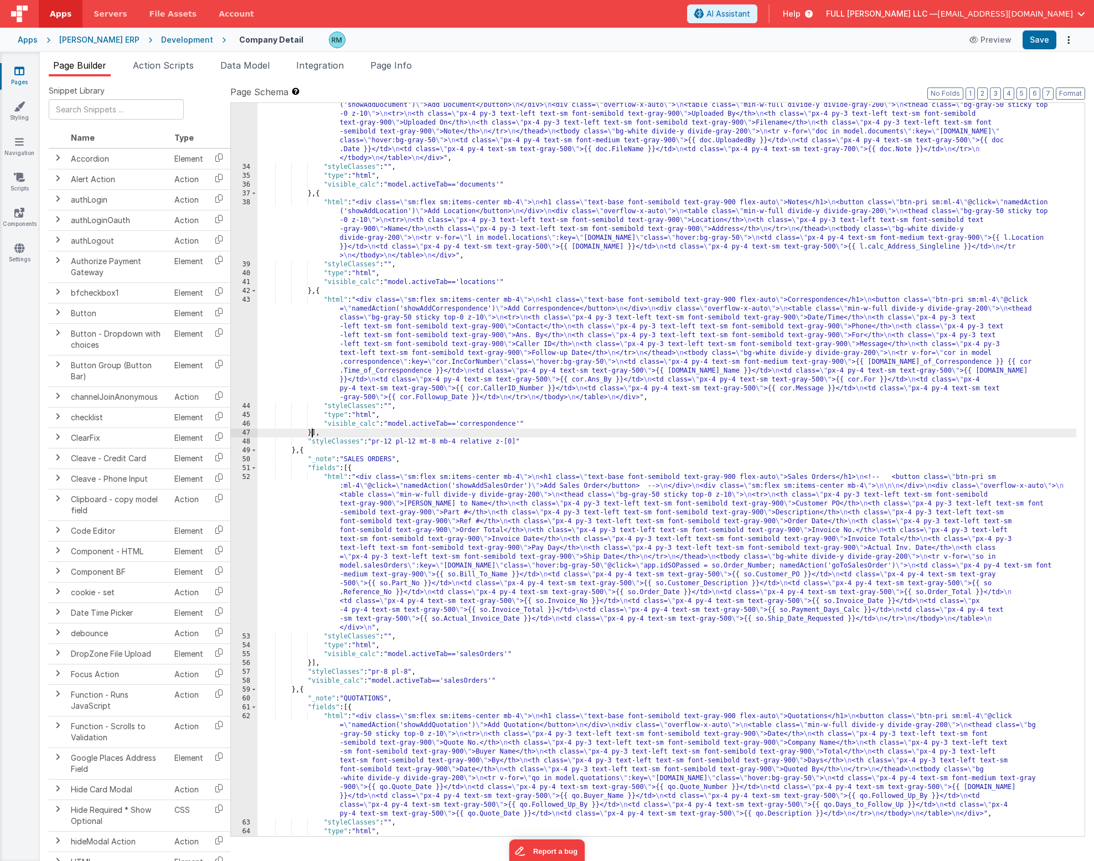
click at [311, 436] on div ""html" : "<div class= \" sm:flex sm:items-center mb-4 \" > \n <h1 class= \" tex…" at bounding box center [666, 498] width 819 height 812
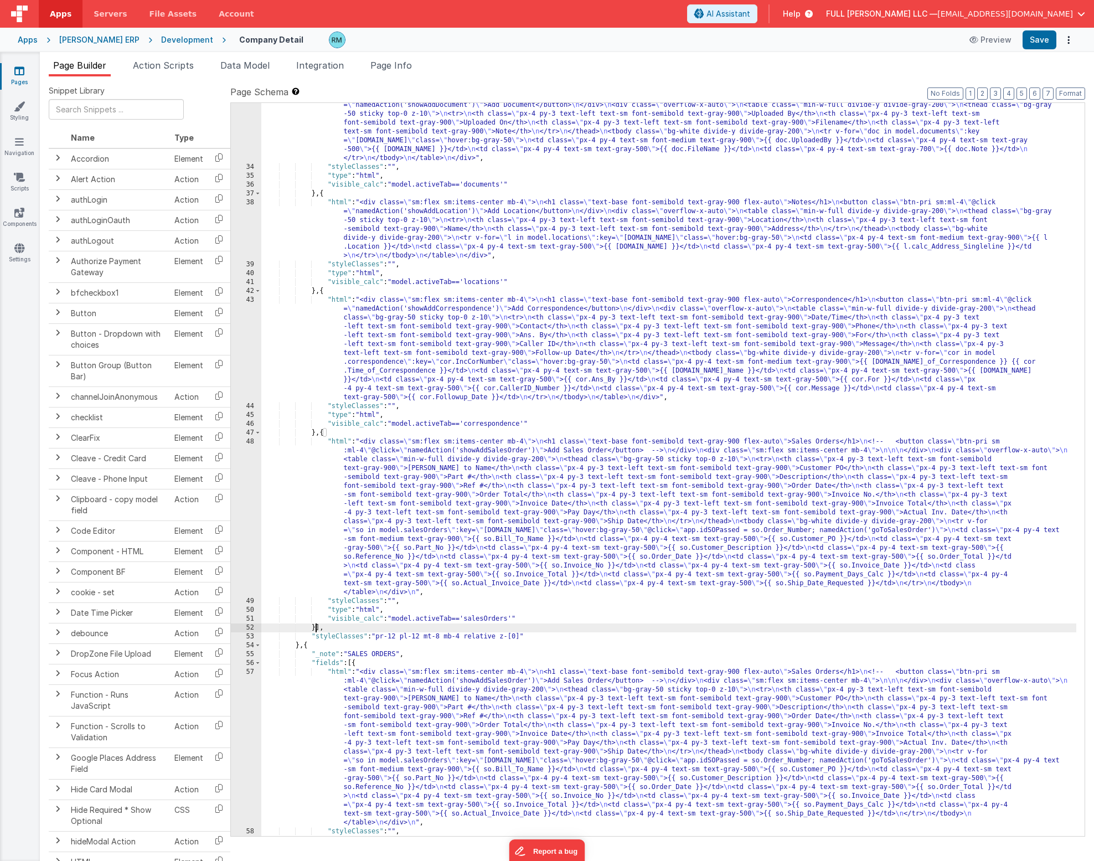
scroll to position [1522, 0]
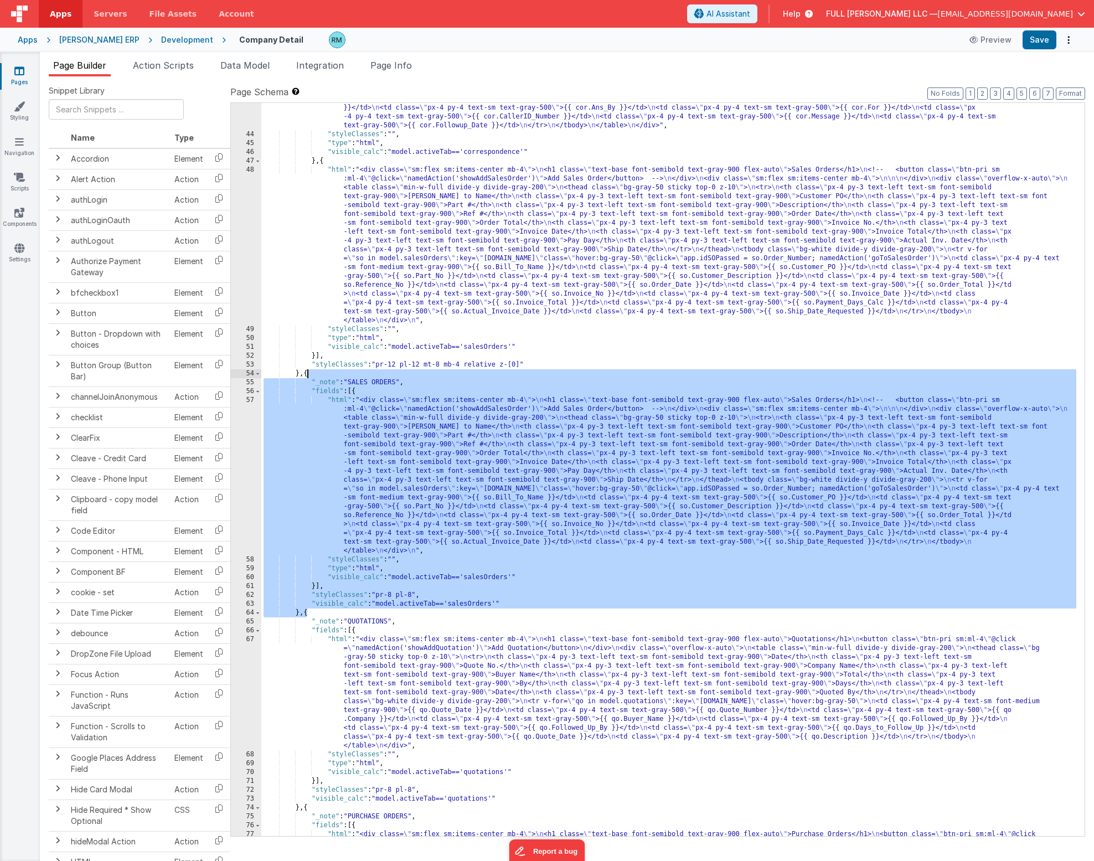
drag, startPoint x: 308, startPoint y: 614, endPoint x: 308, endPoint y: 376, distance: 238.0
click at [308, 376] on div ""html" : "<div class= \" sm:flex sm:items-center mb-4 \" > \n <h1 class= \" tex…" at bounding box center [668, 501] width 815 height 954
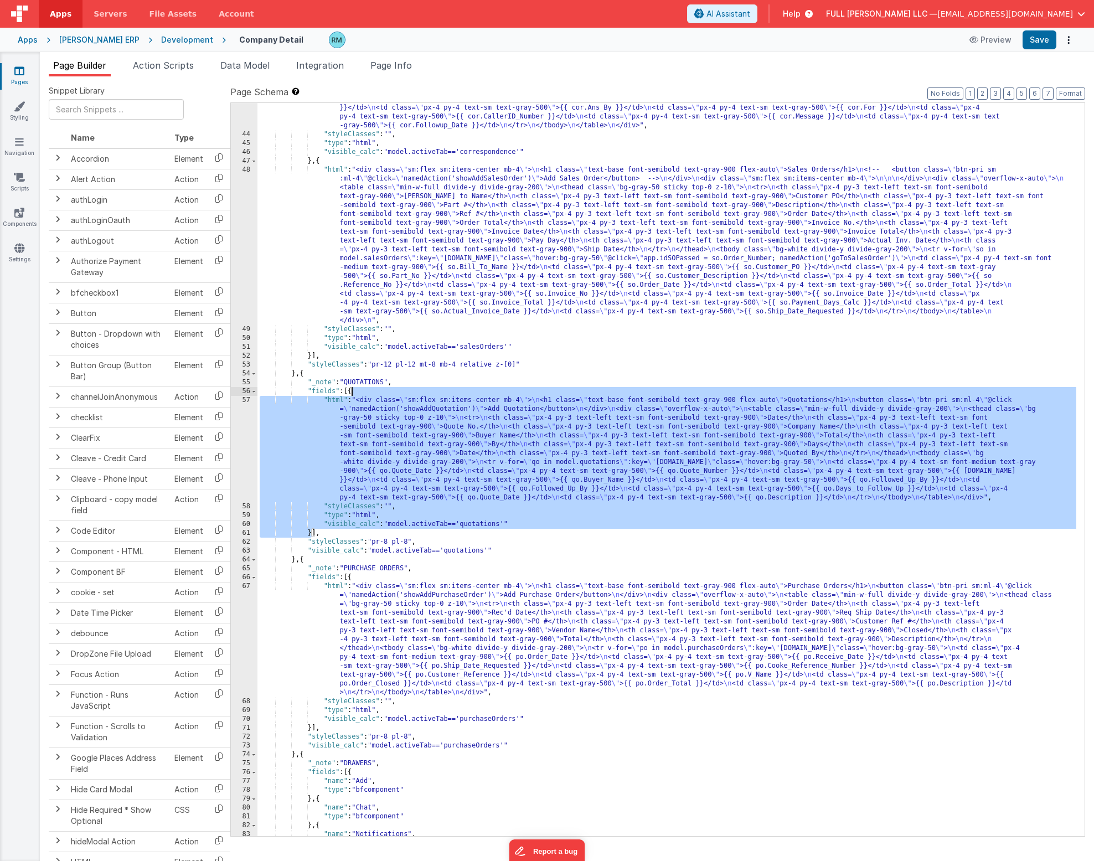
drag, startPoint x: 310, startPoint y: 535, endPoint x: 351, endPoint y: 391, distance: 148.9
click at [351, 391] on div ""html" : "<div class= \" sm:flex sm:items-center mb-4 \" > \n <h1 class= \" tex…" at bounding box center [666, 448] width 819 height 848
click at [311, 354] on div ""html" : "<div class= \" sm:flex sm:items-center mb-4 \" > \n <h1 class= \" tex…" at bounding box center [666, 448] width 819 height 848
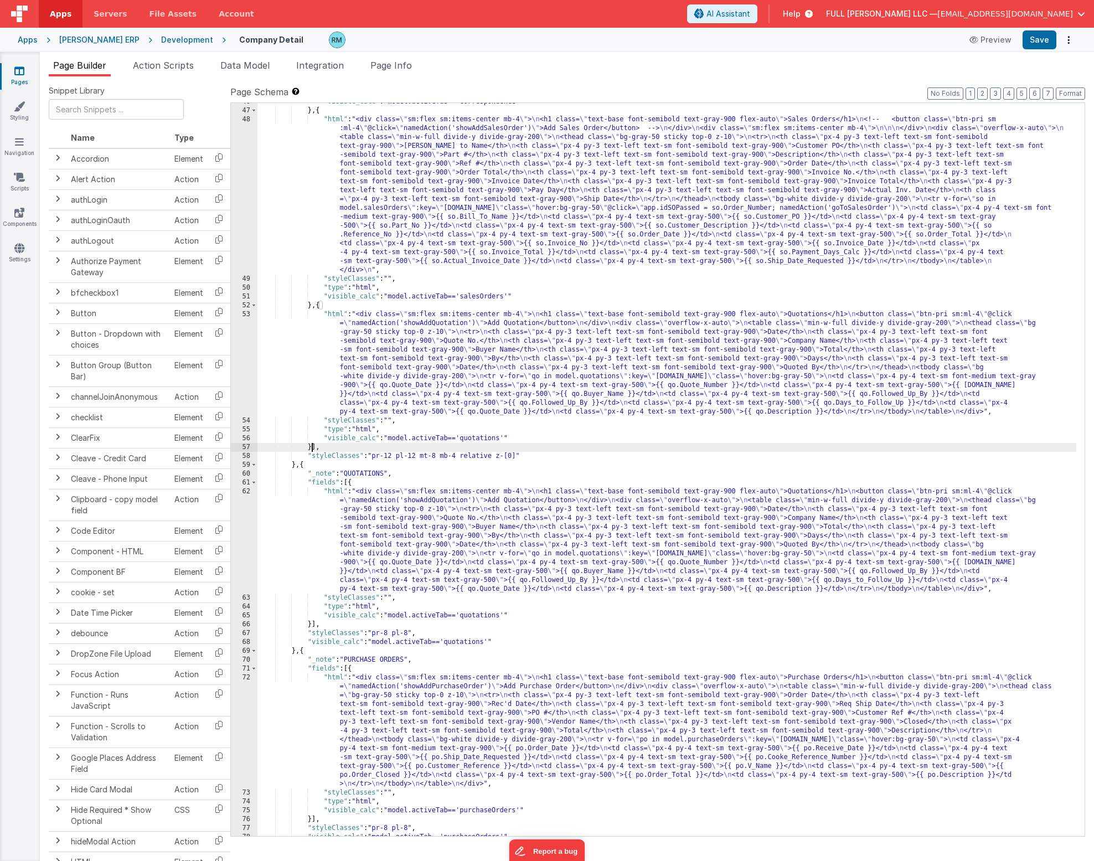
scroll to position [1573, 0]
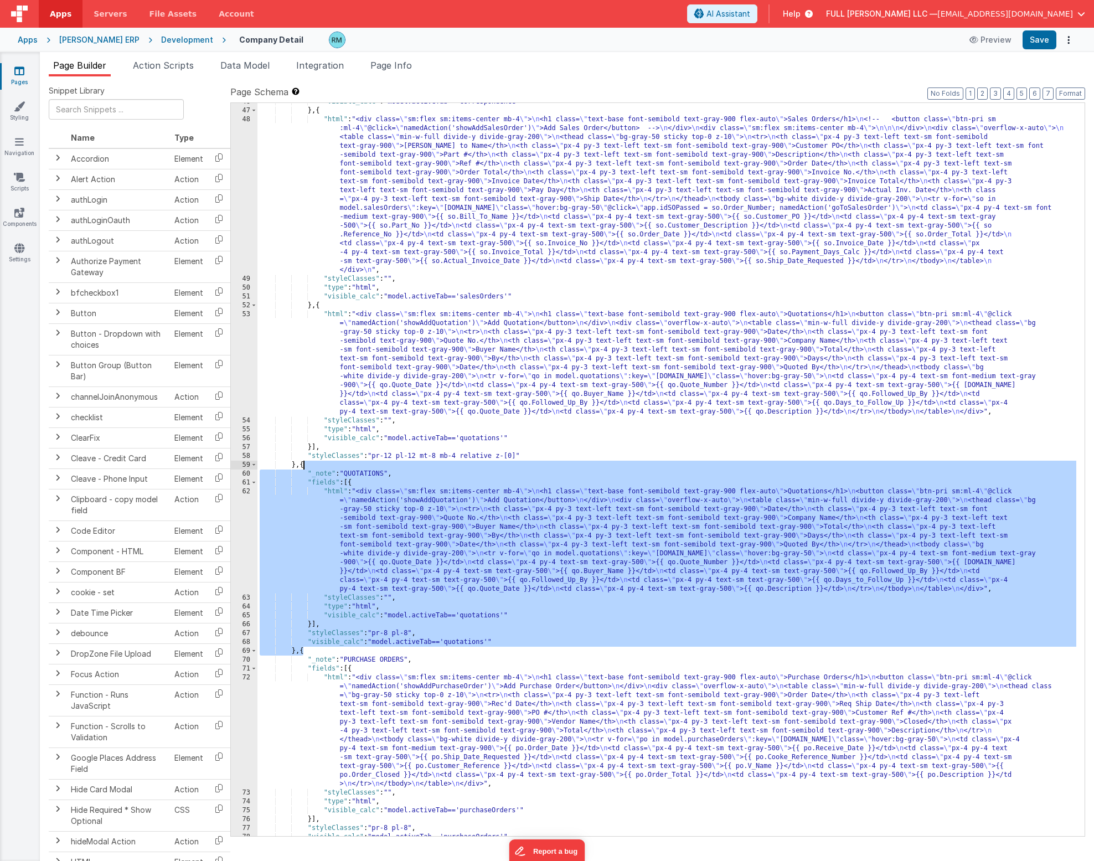
drag, startPoint x: 304, startPoint y: 653, endPoint x: 304, endPoint y: 468, distance: 184.8
click at [304, 468] on div ""visible_calc" : "model.activeTab=='correspondence'" } , { "html" : "<div class…" at bounding box center [666, 472] width 819 height 750
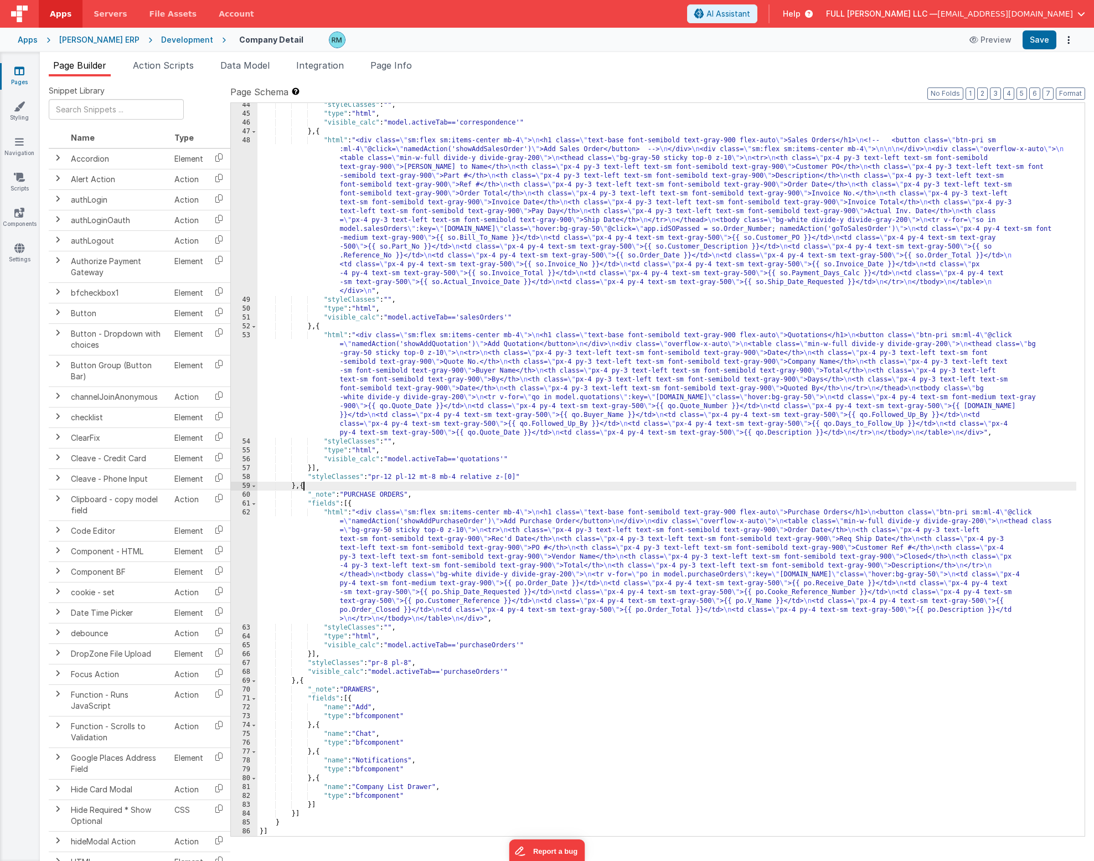
scroll to position [1552, 0]
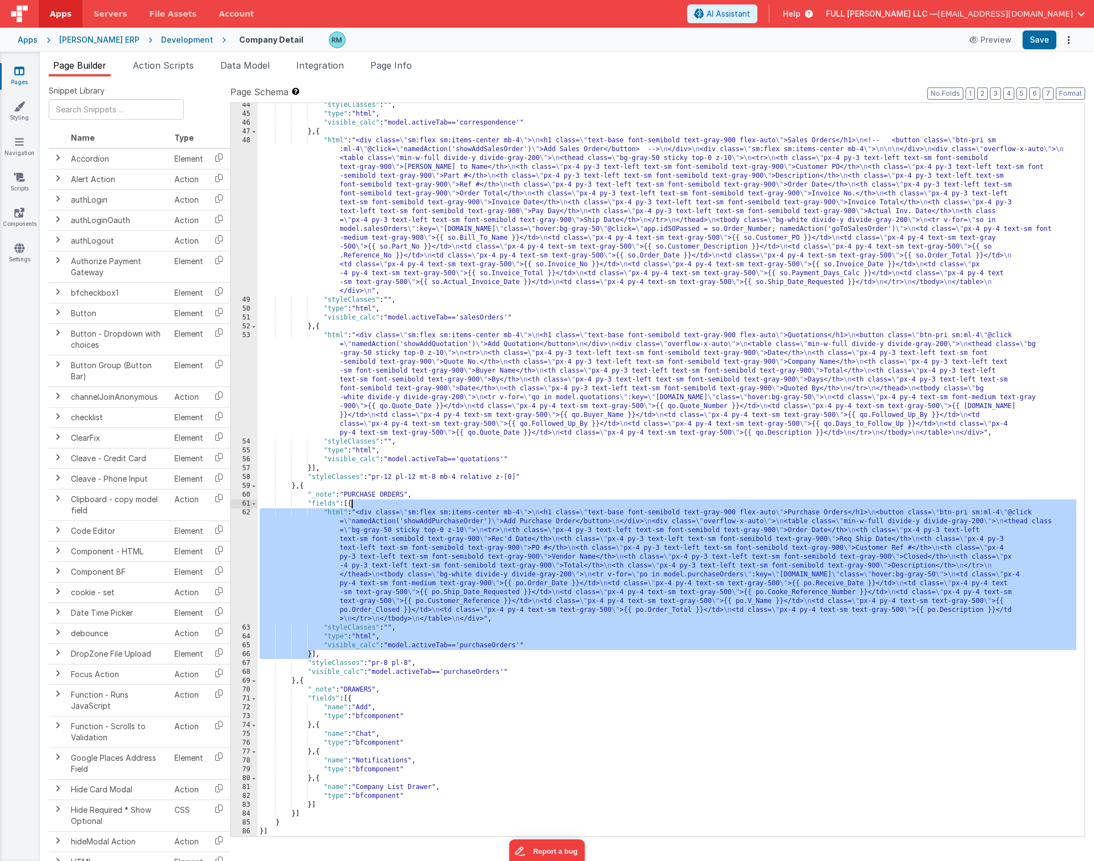
drag, startPoint x: 311, startPoint y: 655, endPoint x: 350, endPoint y: 506, distance: 153.4
click at [350, 506] on div ""styleClasses" : "" , "type" : "html" , "visible_calc" : "model.activeTab=='cor…" at bounding box center [666, 476] width 819 height 750
click at [311, 467] on div ""styleClasses" : "" , "type" : "html" , "visible_calc" : "model.activeTab=='cor…" at bounding box center [666, 476] width 819 height 750
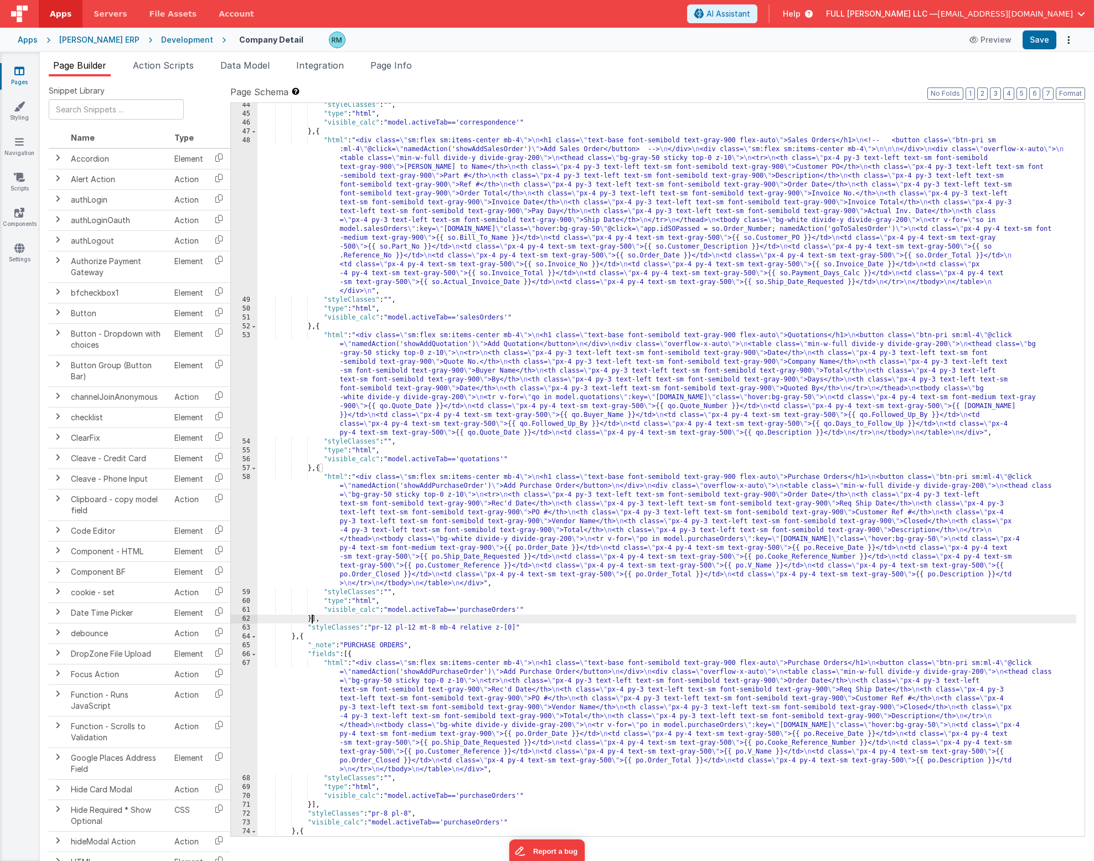
scroll to position [1702, 0]
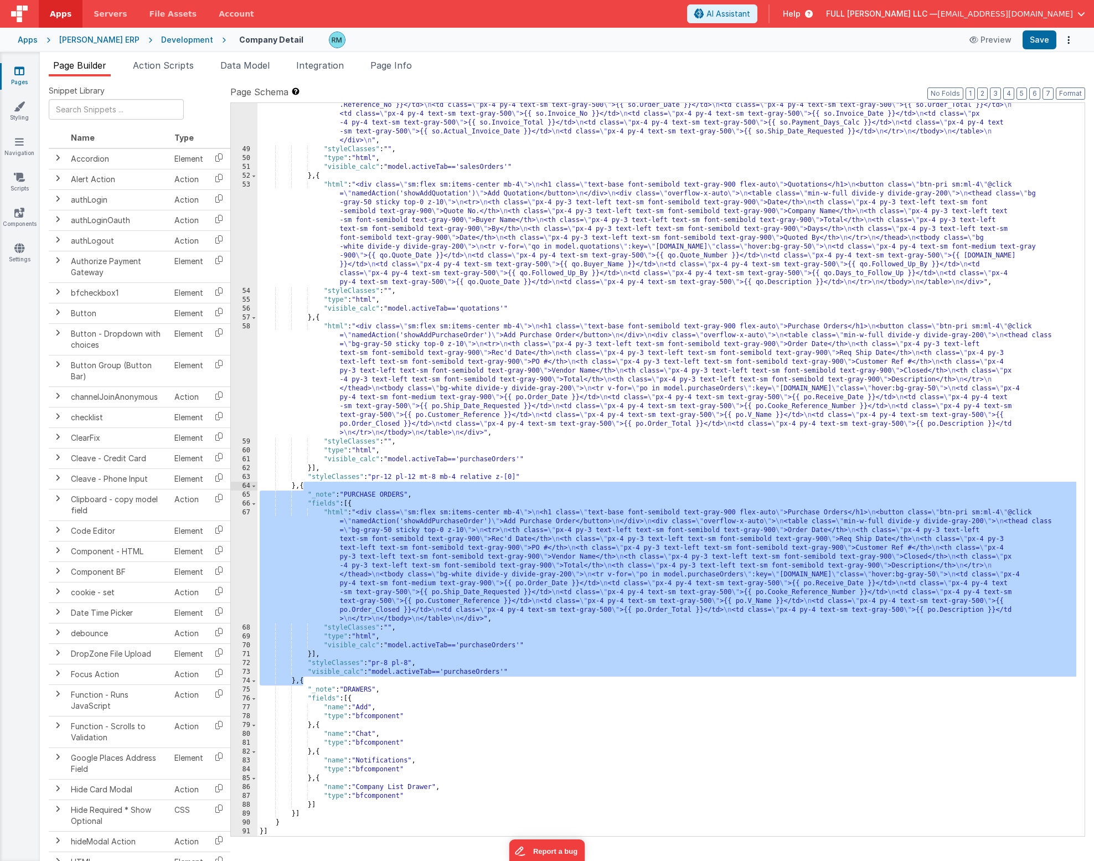
drag, startPoint x: 304, startPoint y: 683, endPoint x: 303, endPoint y: 489, distance: 194.8
click at [303, 489] on div ""html" : "<div class= \" sm:flex sm:items-center mb-4 \" > \n <h1 class= \" tex…" at bounding box center [666, 436] width 819 height 901
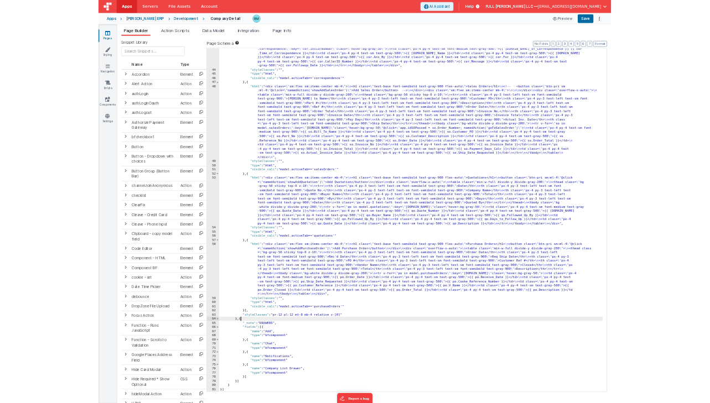
scroll to position [1508, 0]
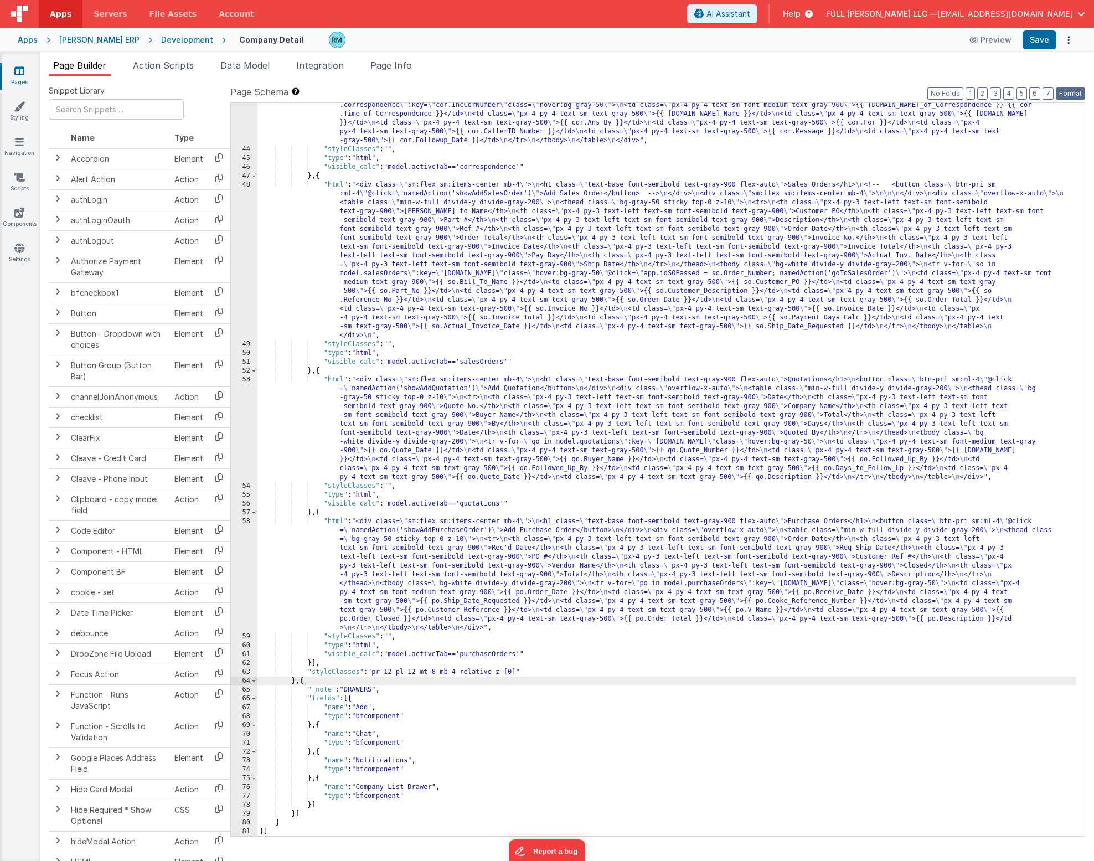
click at [1070, 96] on button "Format" at bounding box center [1069, 93] width 29 height 12
click at [1037, 43] on button "Save" at bounding box center [1039, 39] width 34 height 19
